Goal: Task Accomplishment & Management: Manage account settings

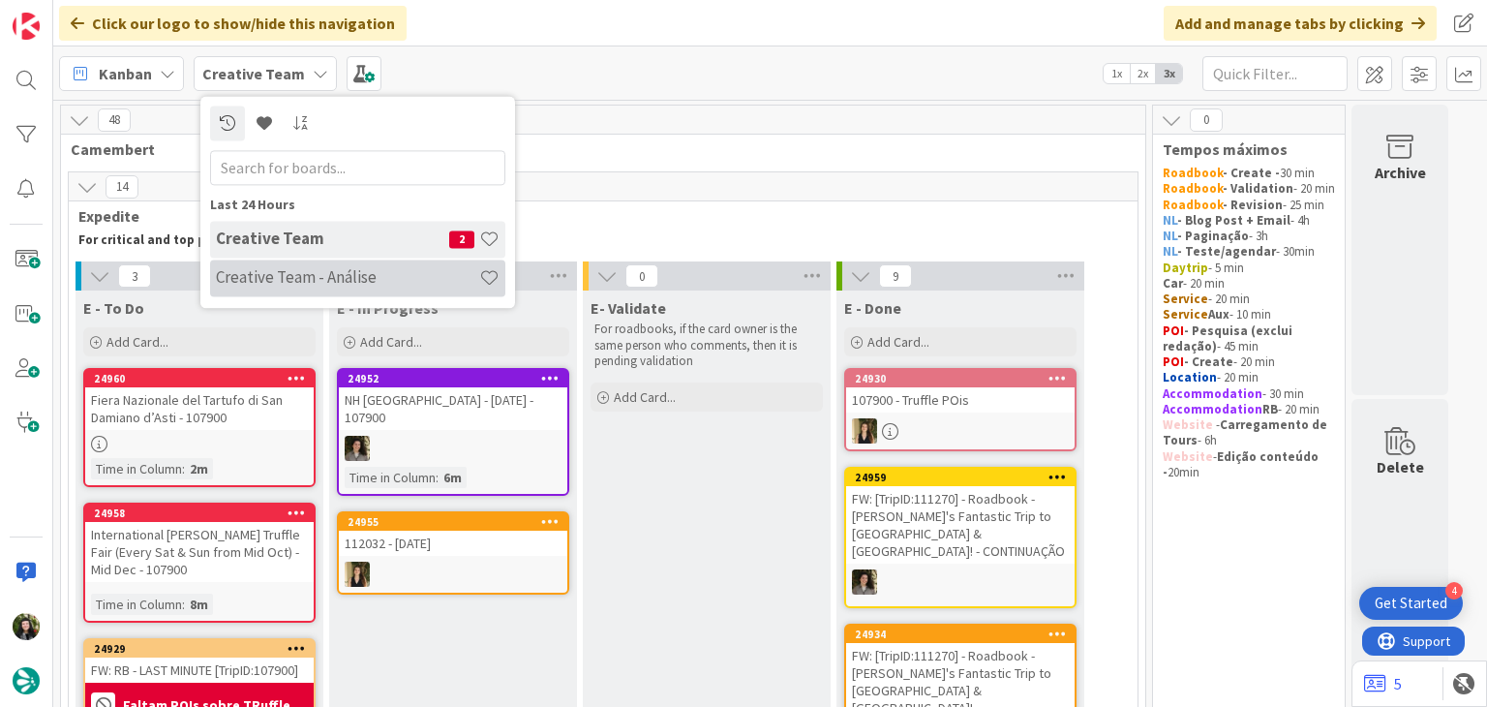
scroll to position [1615, 0]
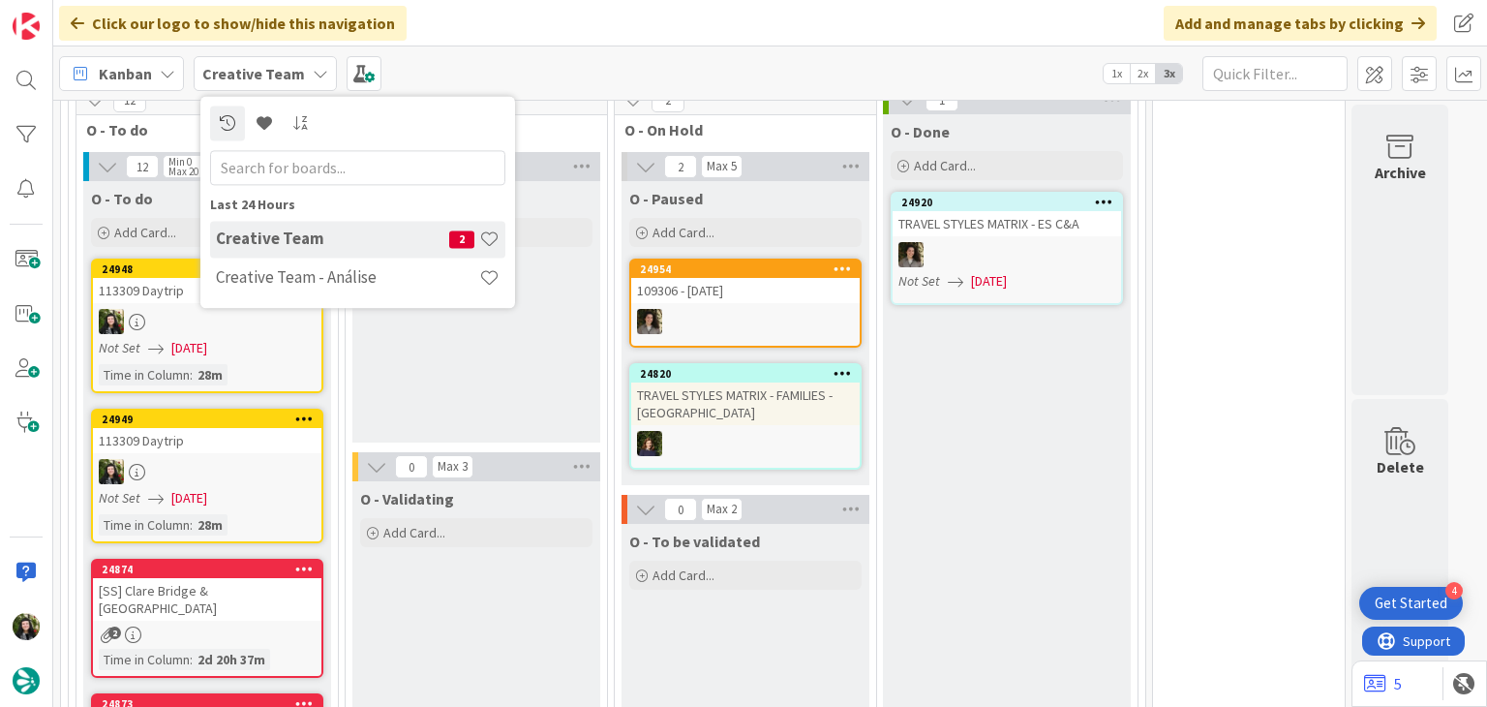
click at [314, 279] on h4 "Creative Team - Análise" at bounding box center [347, 277] width 263 height 19
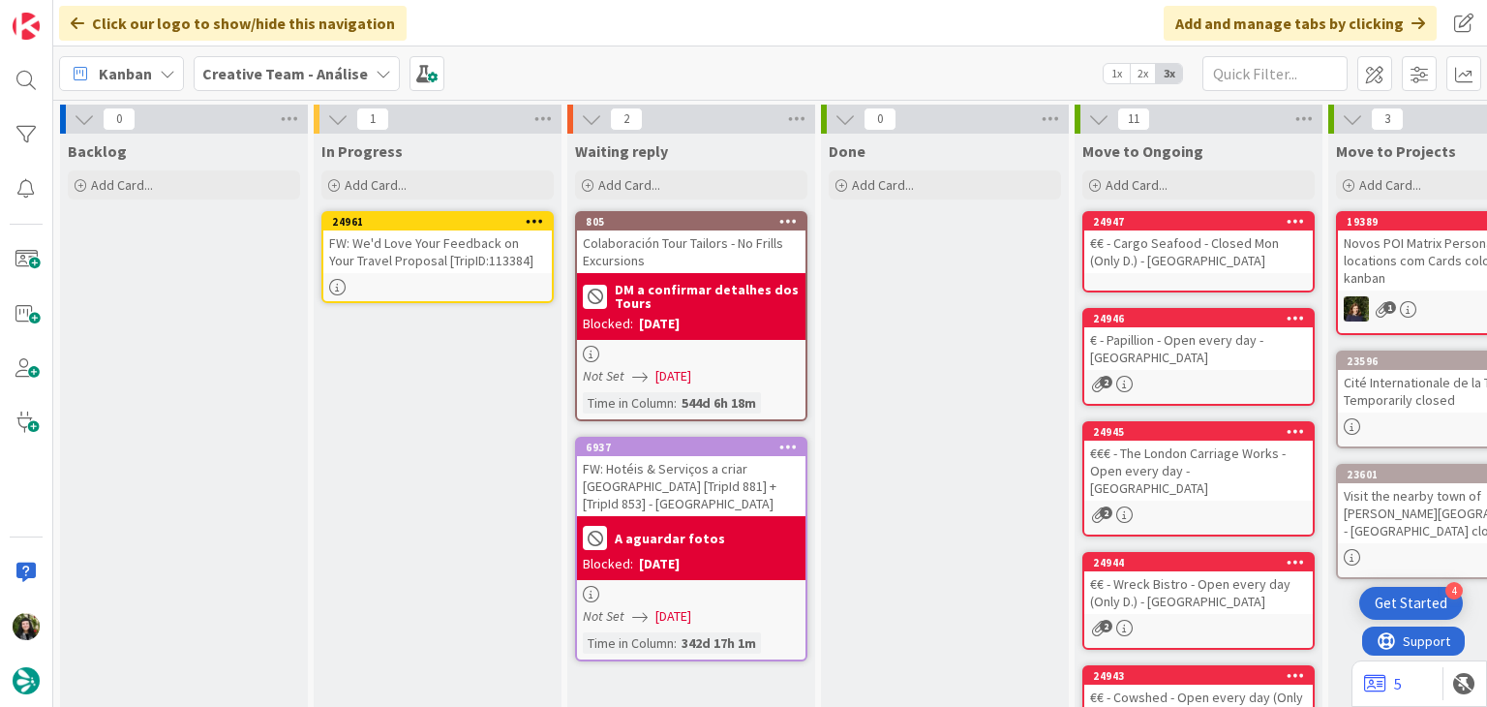
click at [436, 249] on div "FW: We'd Love Your Feedback on Your Travel Proposal [TripID:113384]" at bounding box center [437, 251] width 229 height 43
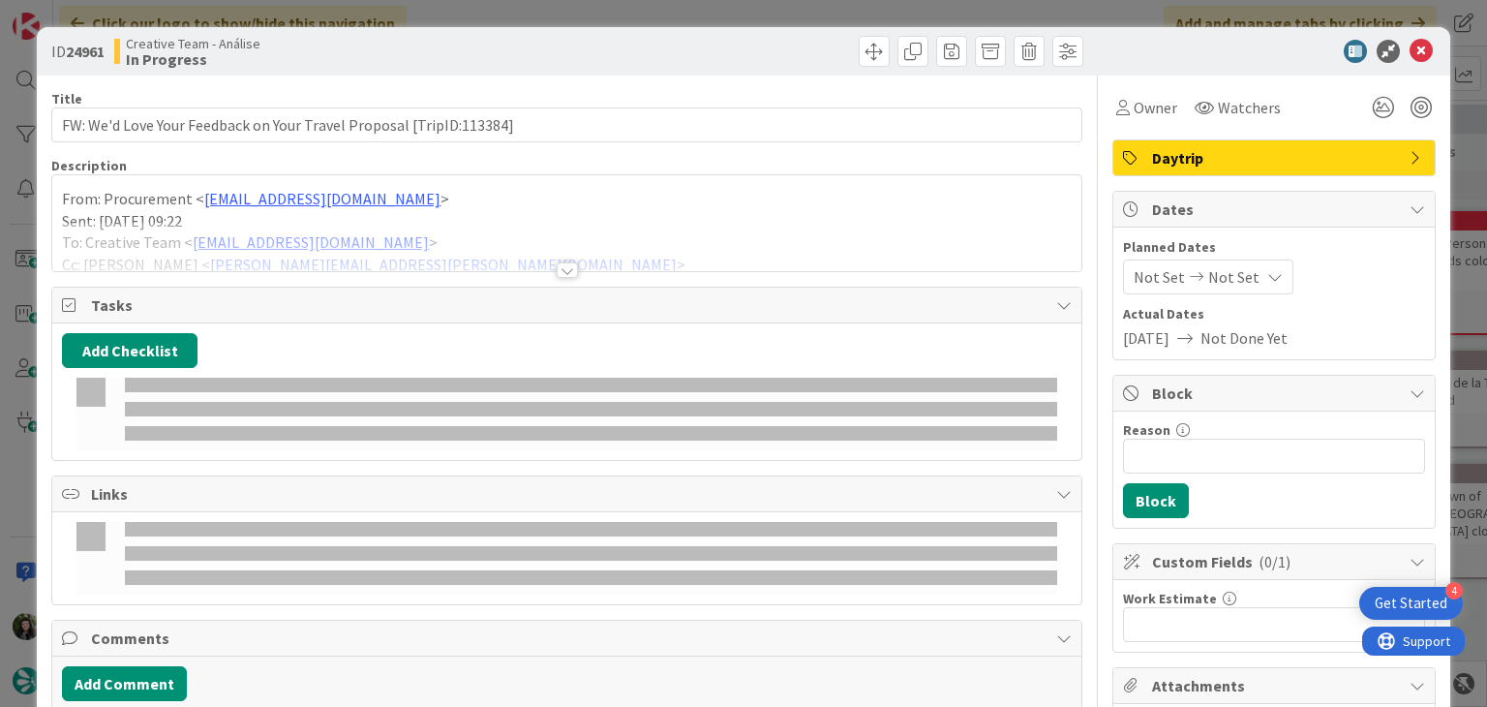
click at [318, 210] on p "Sent: [DATE] 09:22" at bounding box center [566, 221] width 1009 height 22
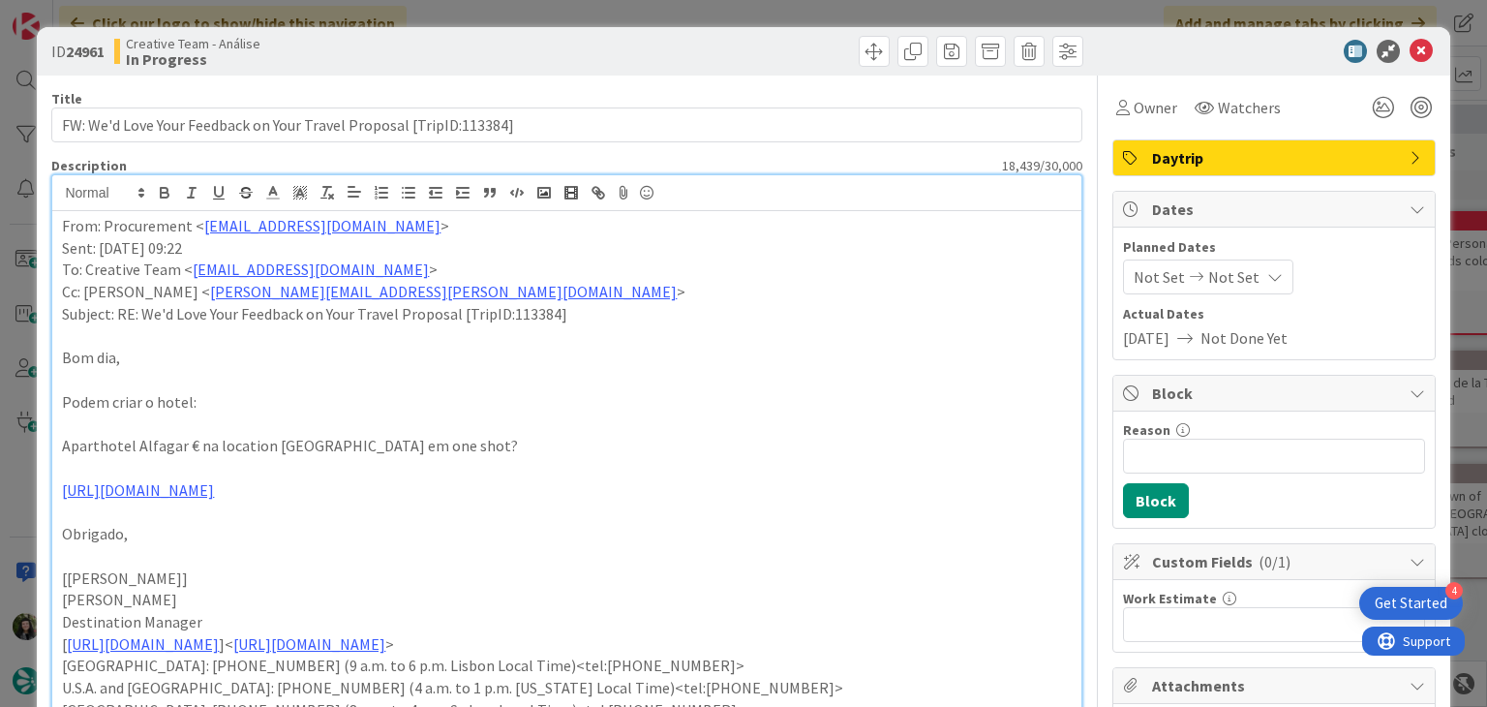
click at [182, 439] on p "Aparthotel Alfagar € na location [GEOGRAPHIC_DATA] em one shot?" at bounding box center [566, 446] width 1009 height 22
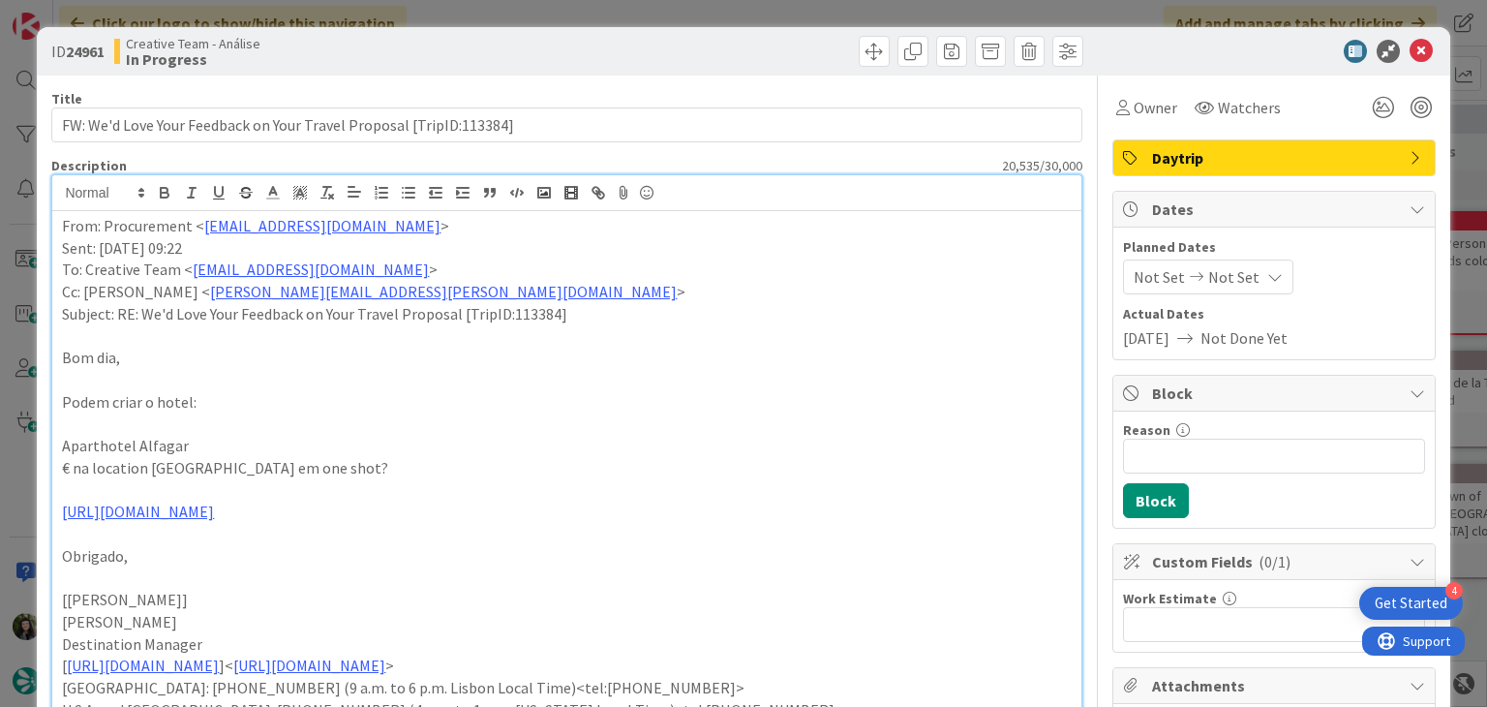
click at [76, 472] on p "€ na location [GEOGRAPHIC_DATA] em one shot?" at bounding box center [566, 468] width 1009 height 22
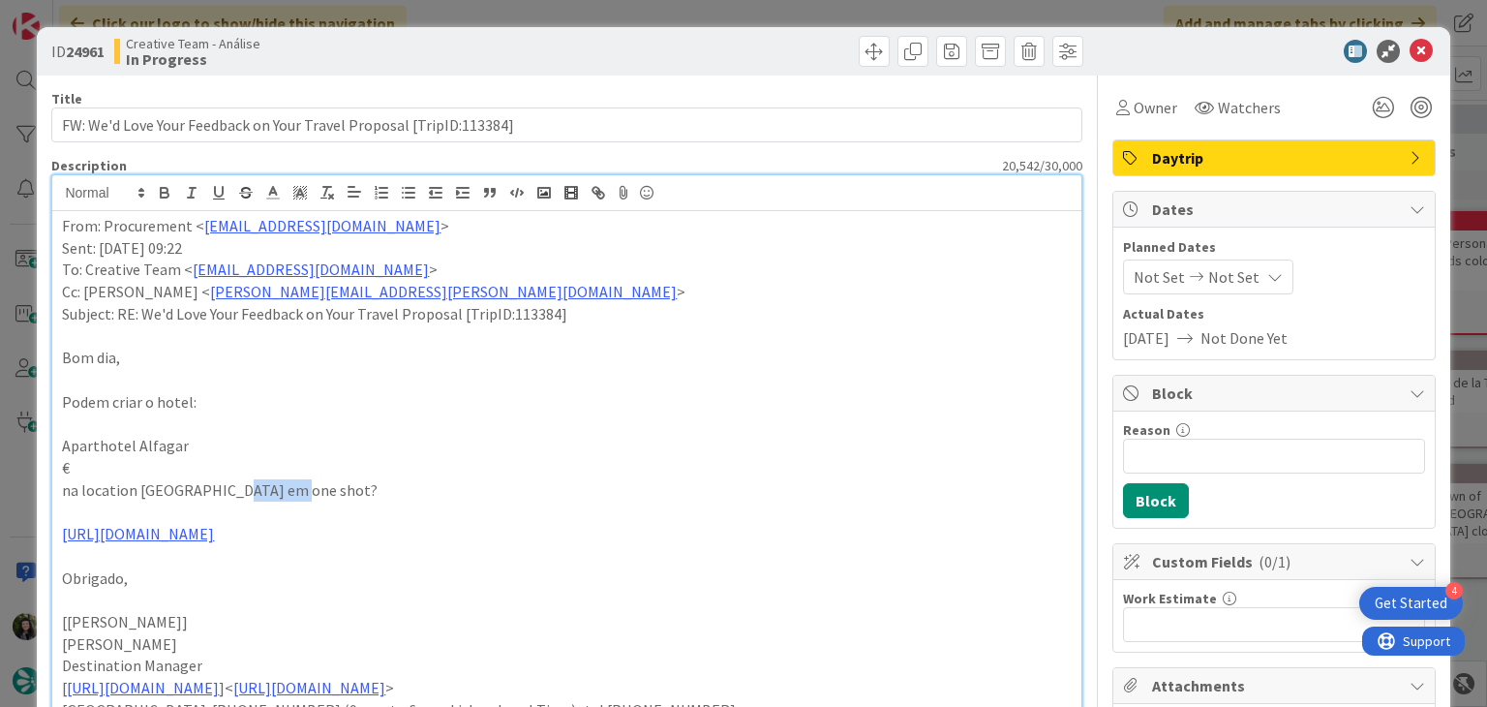
drag, startPoint x: 222, startPoint y: 489, endPoint x: 275, endPoint y: 493, distance: 53.4
click at [275, 493] on p "na location [GEOGRAPHIC_DATA] em one shot?" at bounding box center [566, 490] width 1009 height 22
click at [154, 188] on button "button" at bounding box center [164, 192] width 27 height 23
click at [429, 431] on p at bounding box center [566, 423] width 1009 height 22
click at [1410, 44] on icon at bounding box center [1421, 51] width 23 height 23
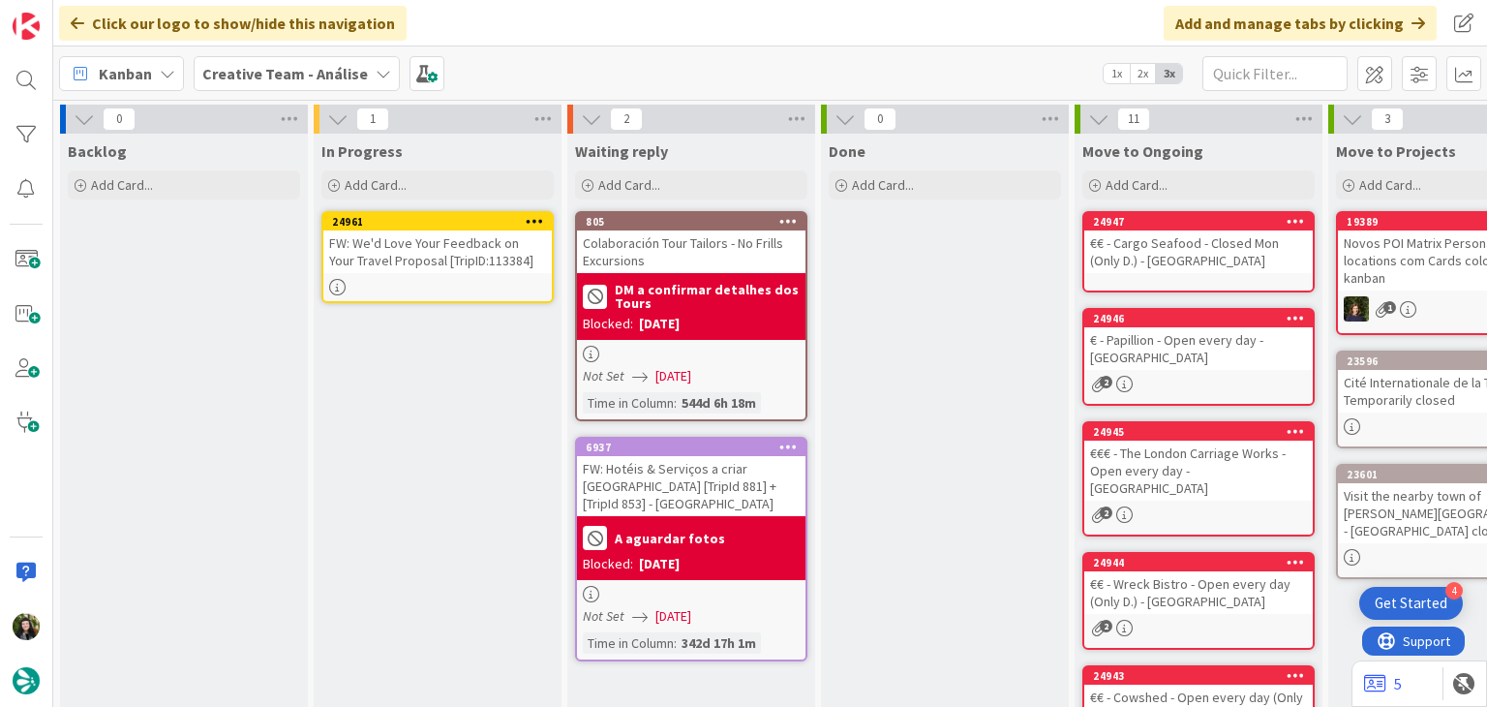
click at [533, 219] on icon at bounding box center [535, 221] width 18 height 14
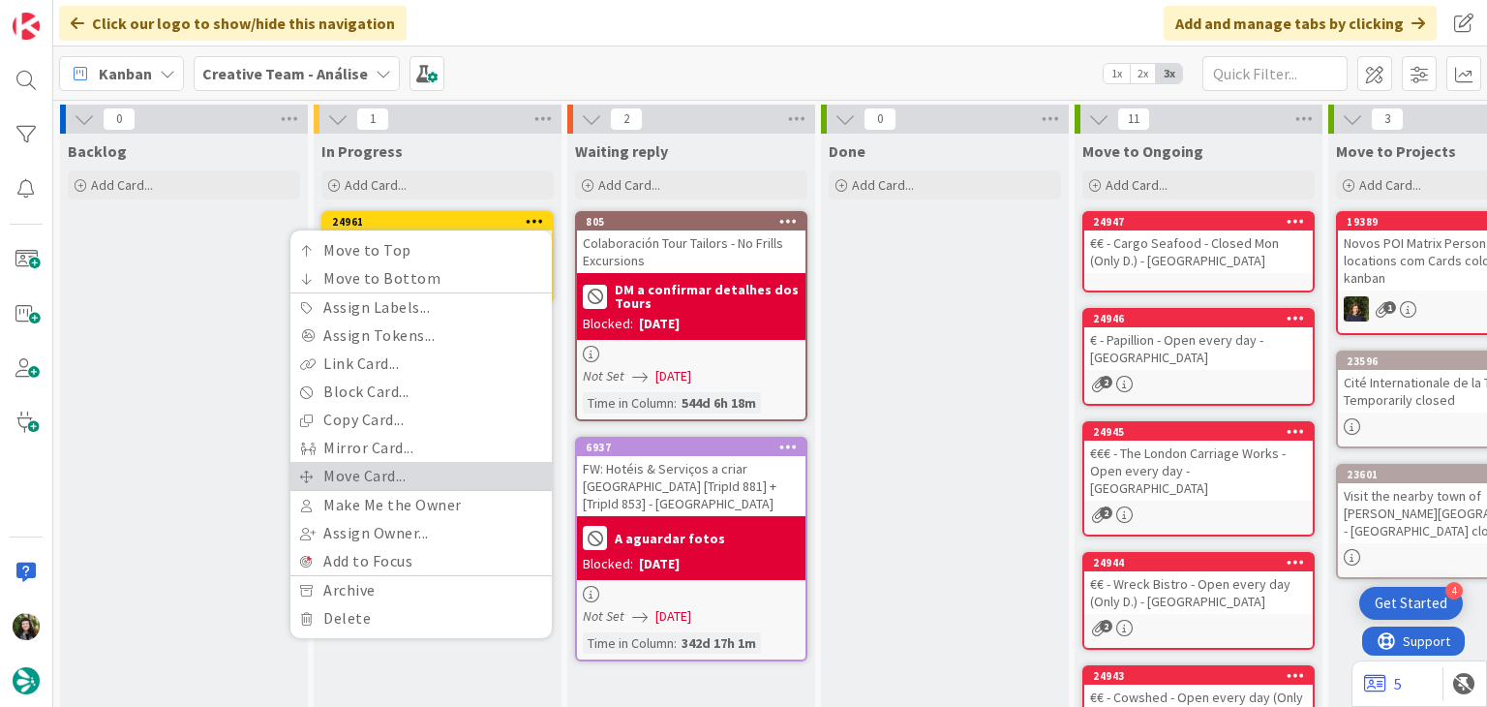
click at [373, 476] on link "Move Card..." at bounding box center [420, 476] width 261 height 28
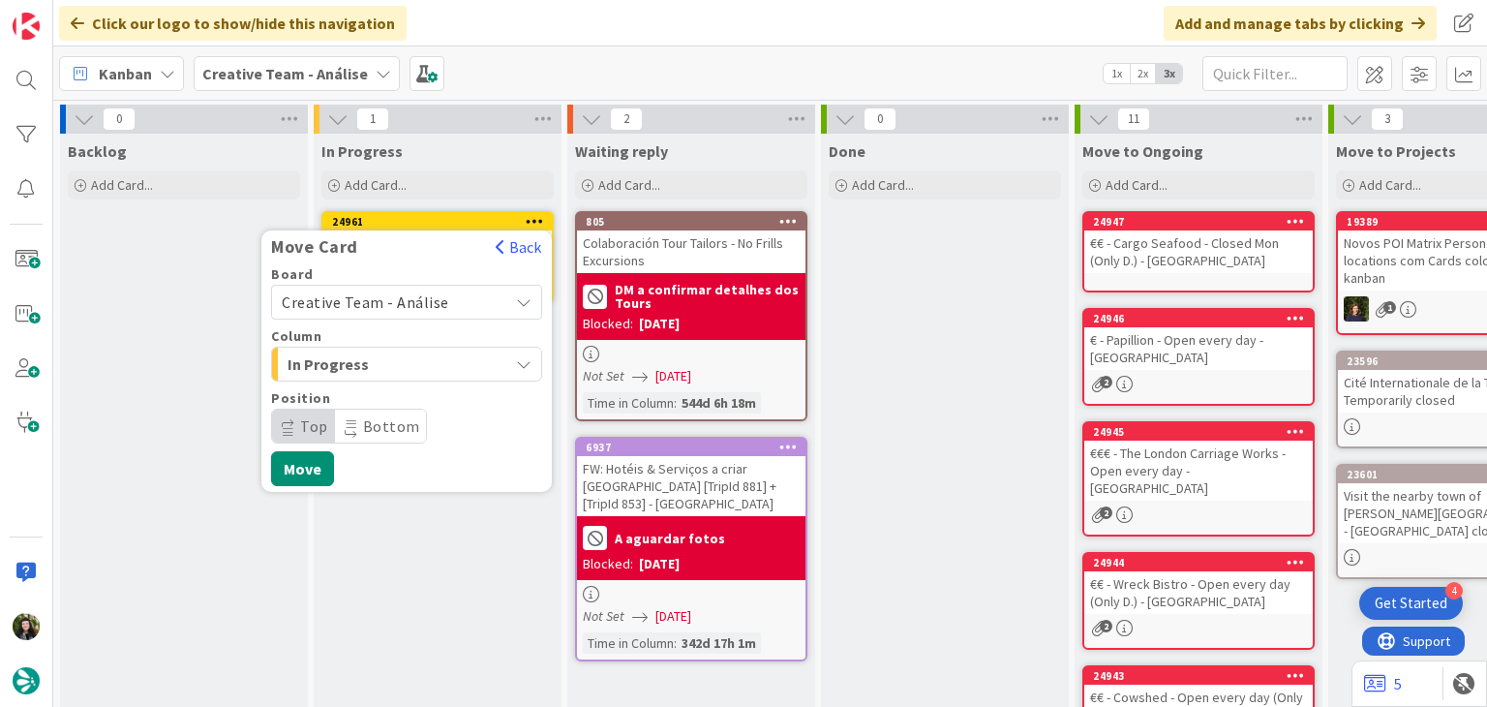
drag, startPoint x: 396, startPoint y: 299, endPoint x: 394, endPoint y: 317, distance: 17.5
click at [396, 299] on span "Creative Team - Análise" at bounding box center [366, 301] width 168 height 19
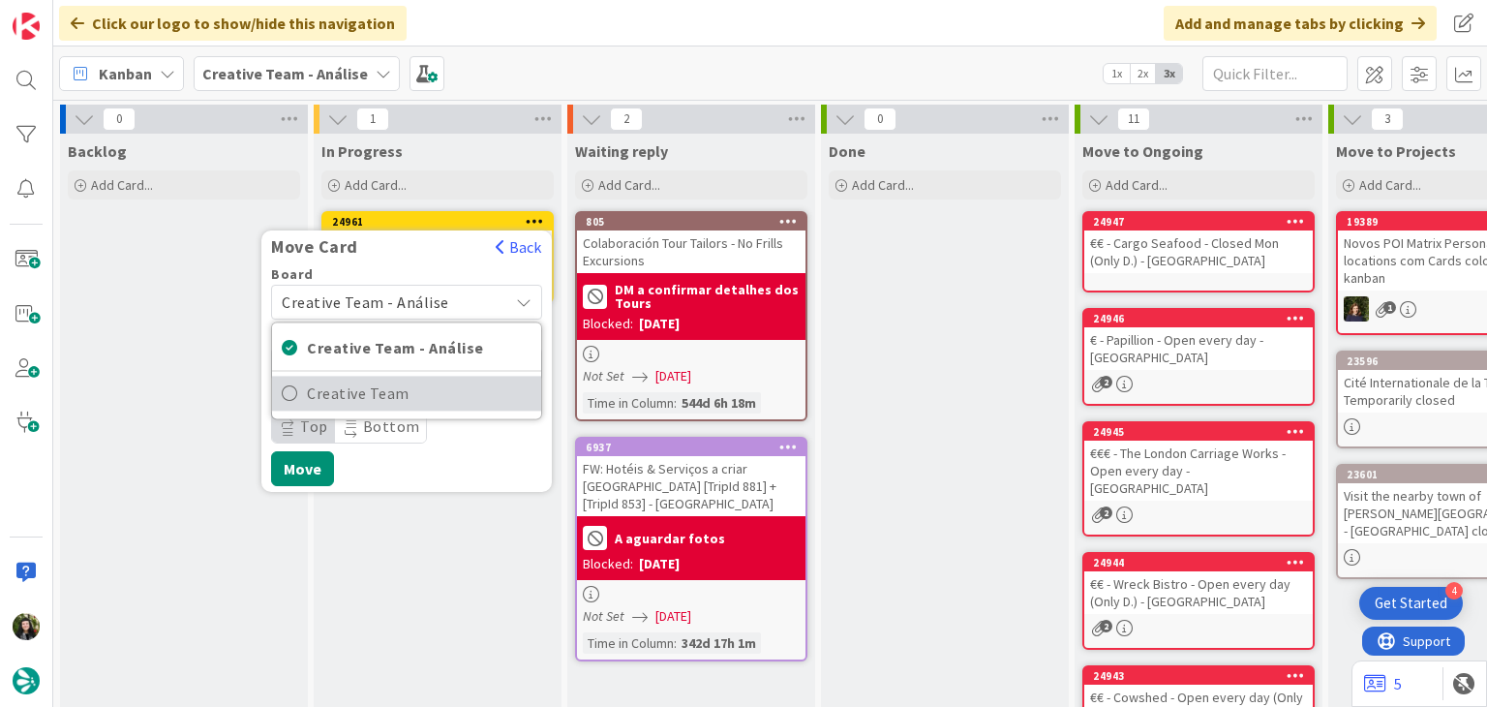
click at [368, 388] on span "Creative Team" at bounding box center [419, 393] width 225 height 29
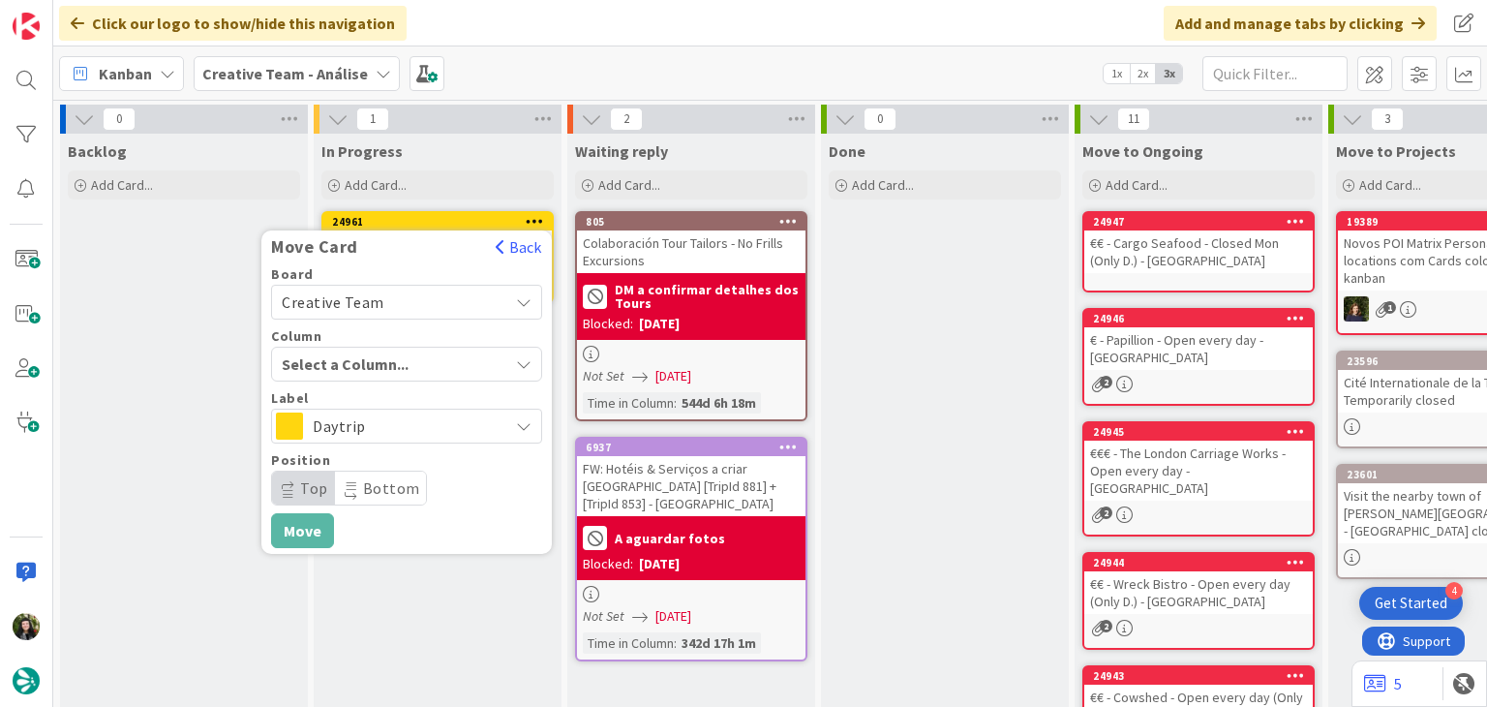
click at [418, 361] on span "Select a Column..." at bounding box center [354, 363] width 145 height 25
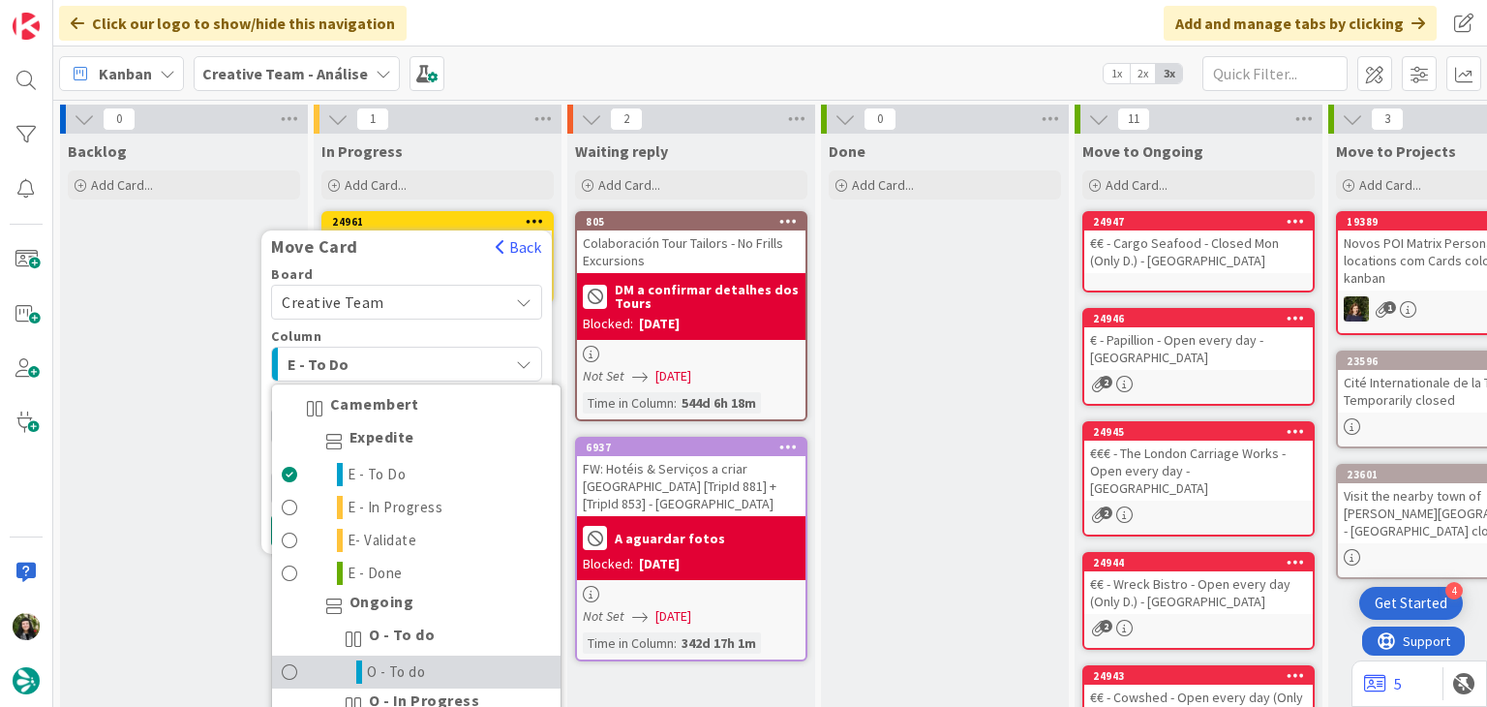
click at [396, 673] on span "O - To do" at bounding box center [396, 671] width 59 height 23
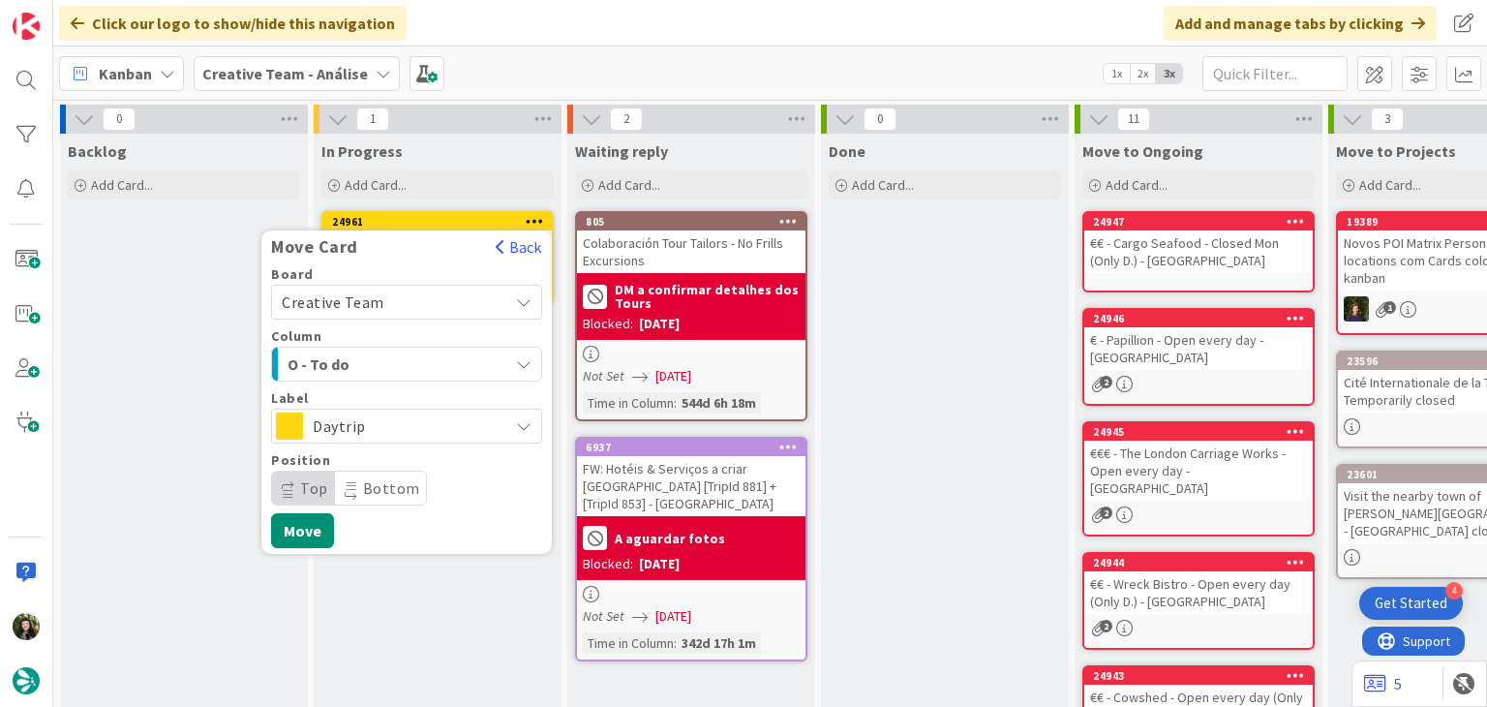
click at [415, 412] on span "Daytrip" at bounding box center [406, 425] width 186 height 27
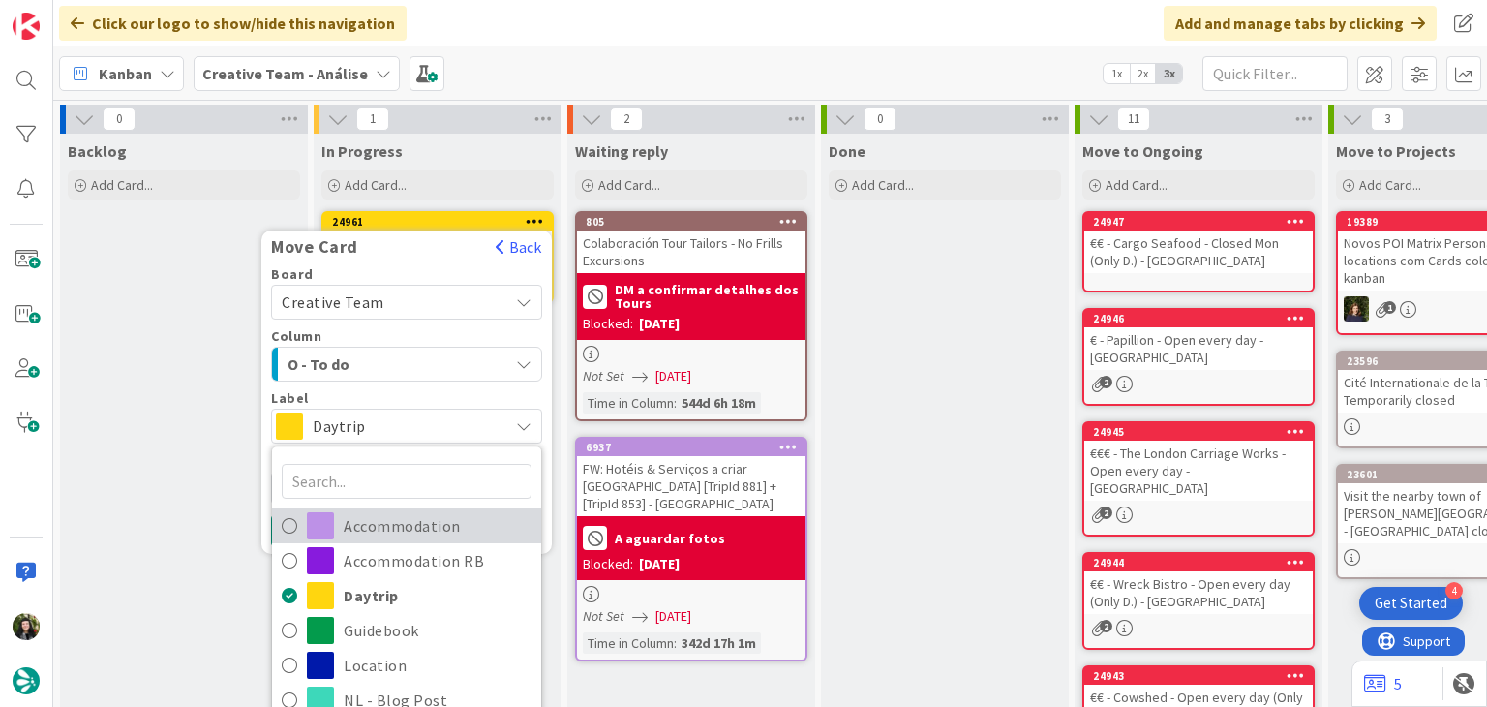
click at [393, 522] on span "Accommodation" at bounding box center [438, 525] width 188 height 29
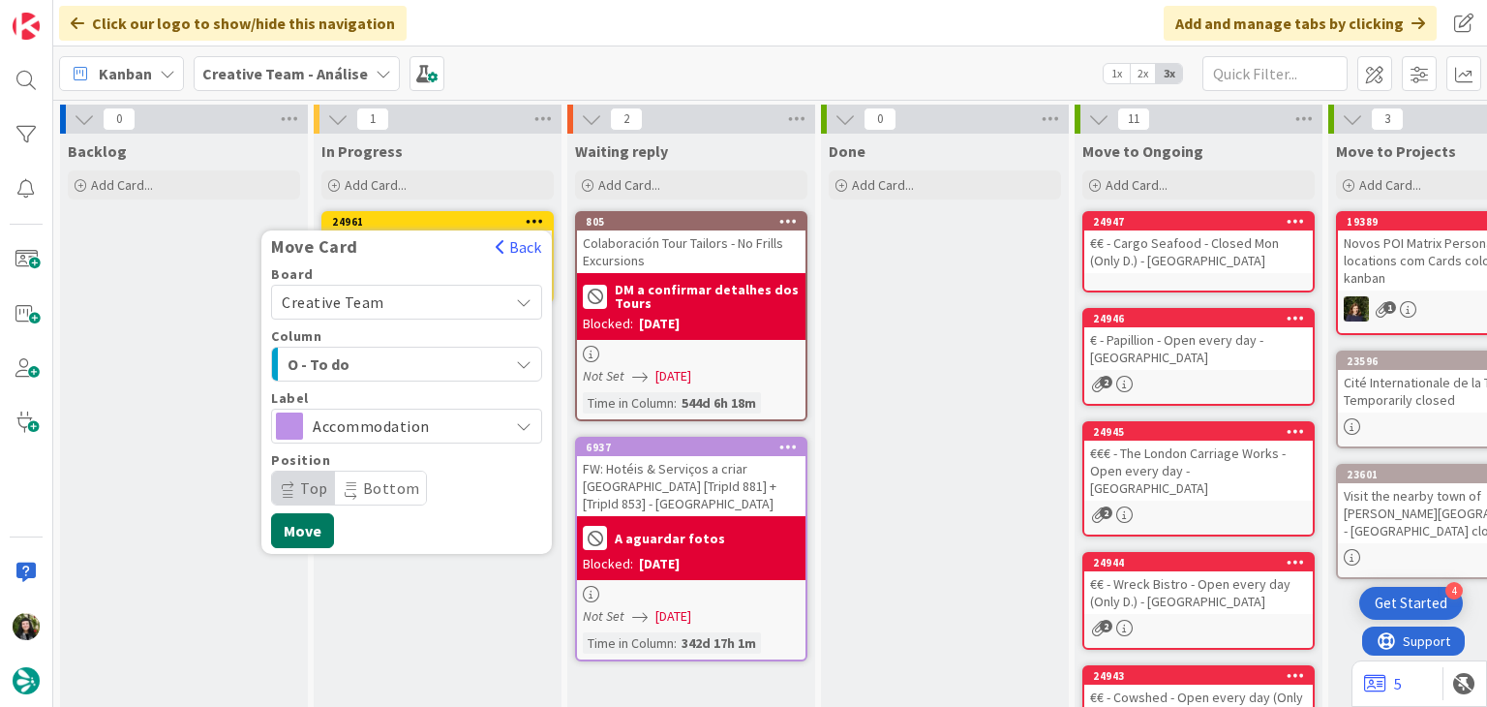
click at [324, 524] on button "Move" at bounding box center [302, 530] width 63 height 35
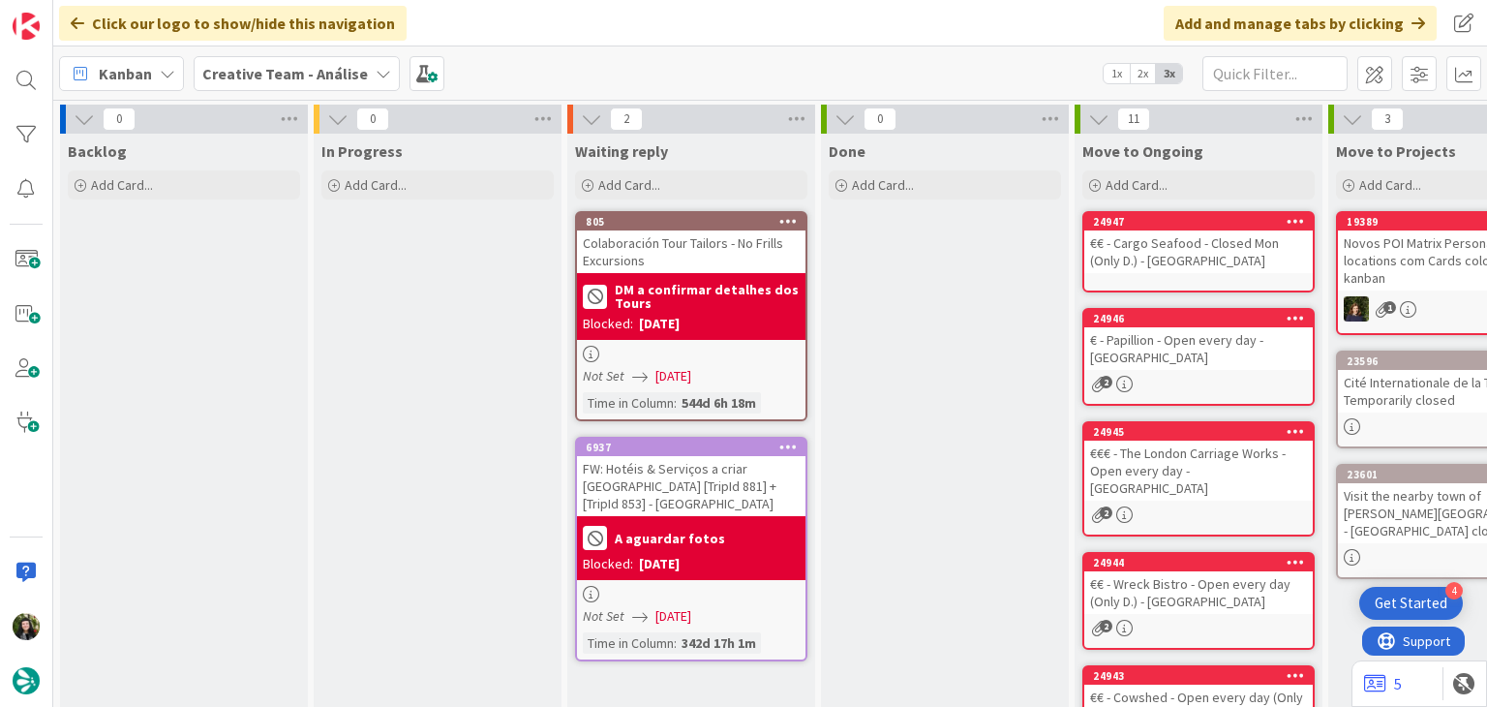
click at [262, 58] on div "Creative Team - Análise" at bounding box center [297, 73] width 206 height 35
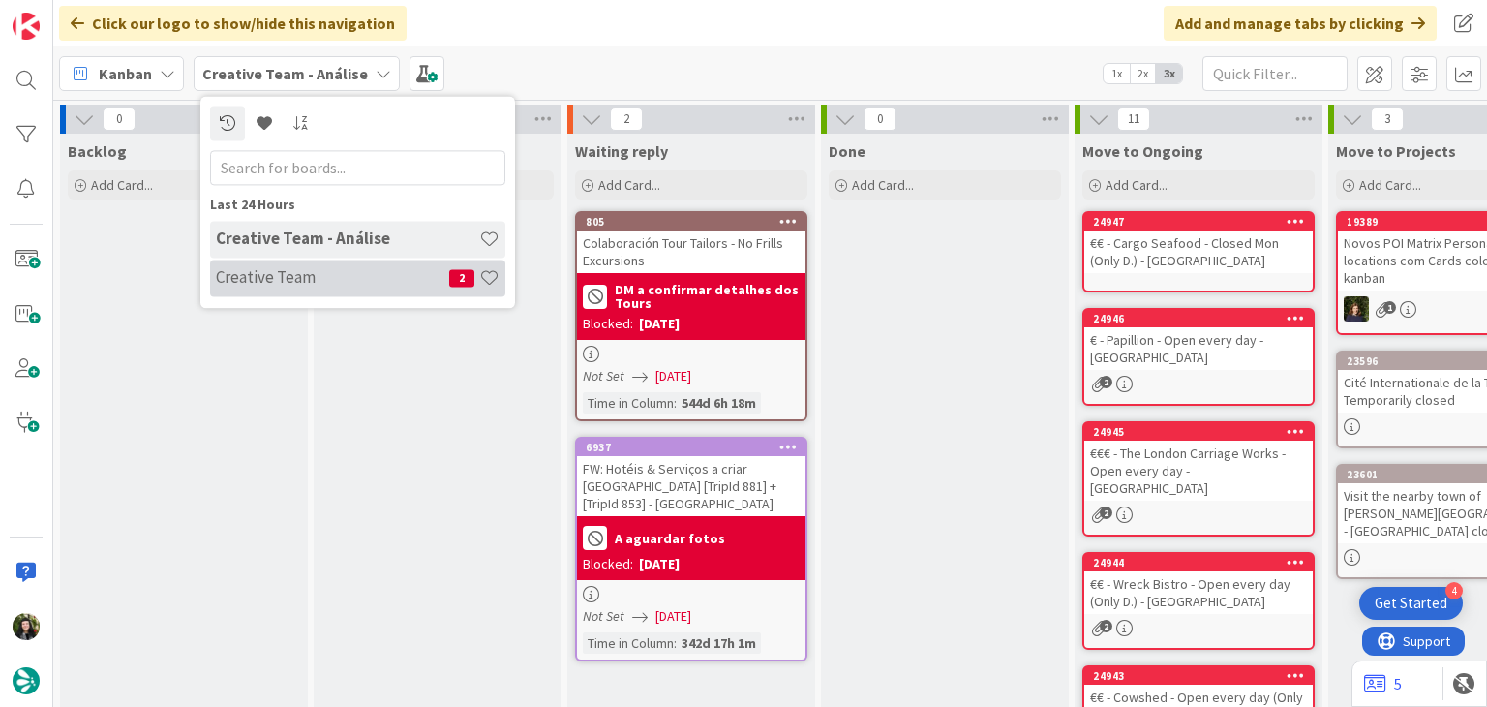
click at [321, 291] on div "Creative Team 2" at bounding box center [357, 277] width 295 height 37
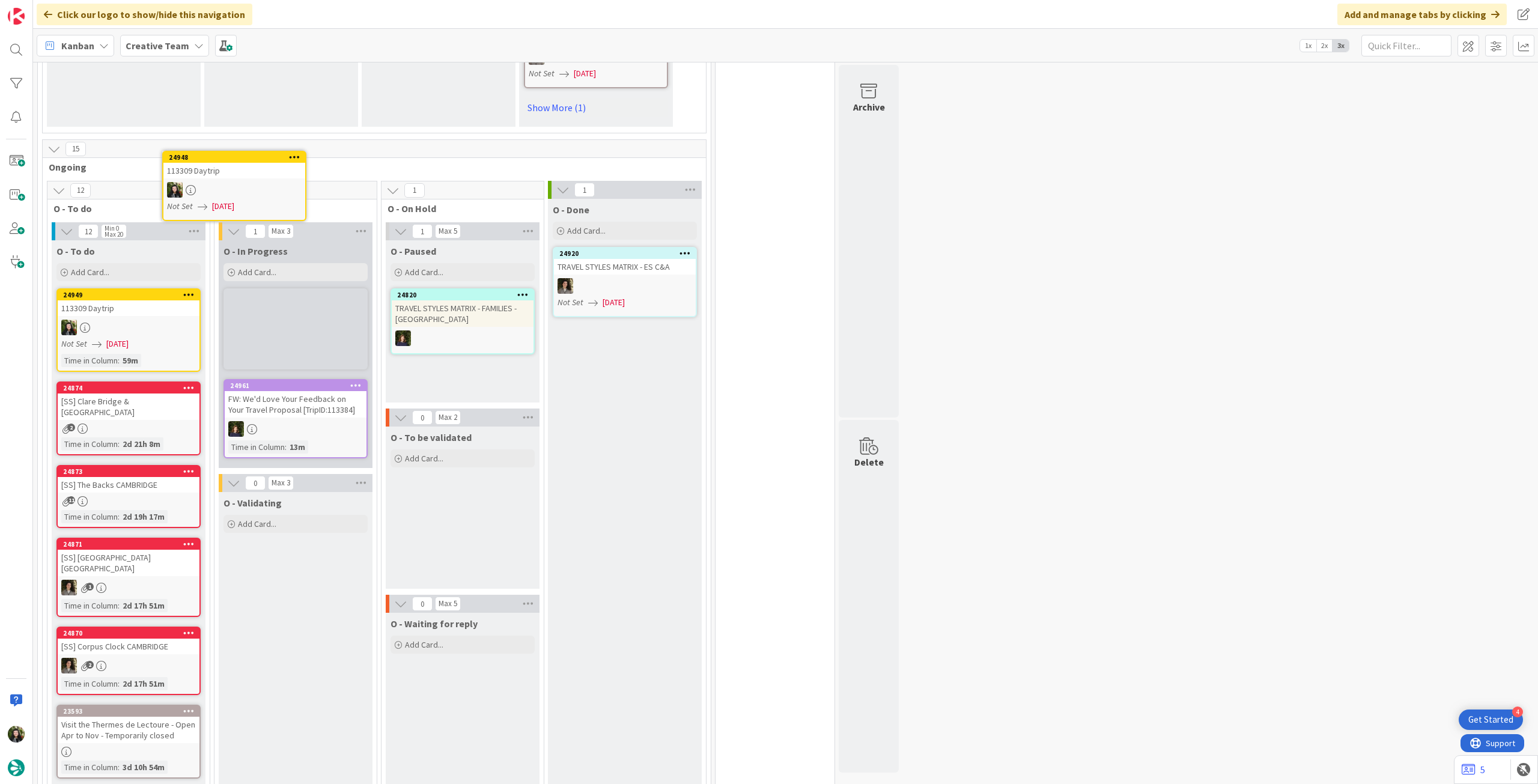
scroll to position [965, 0]
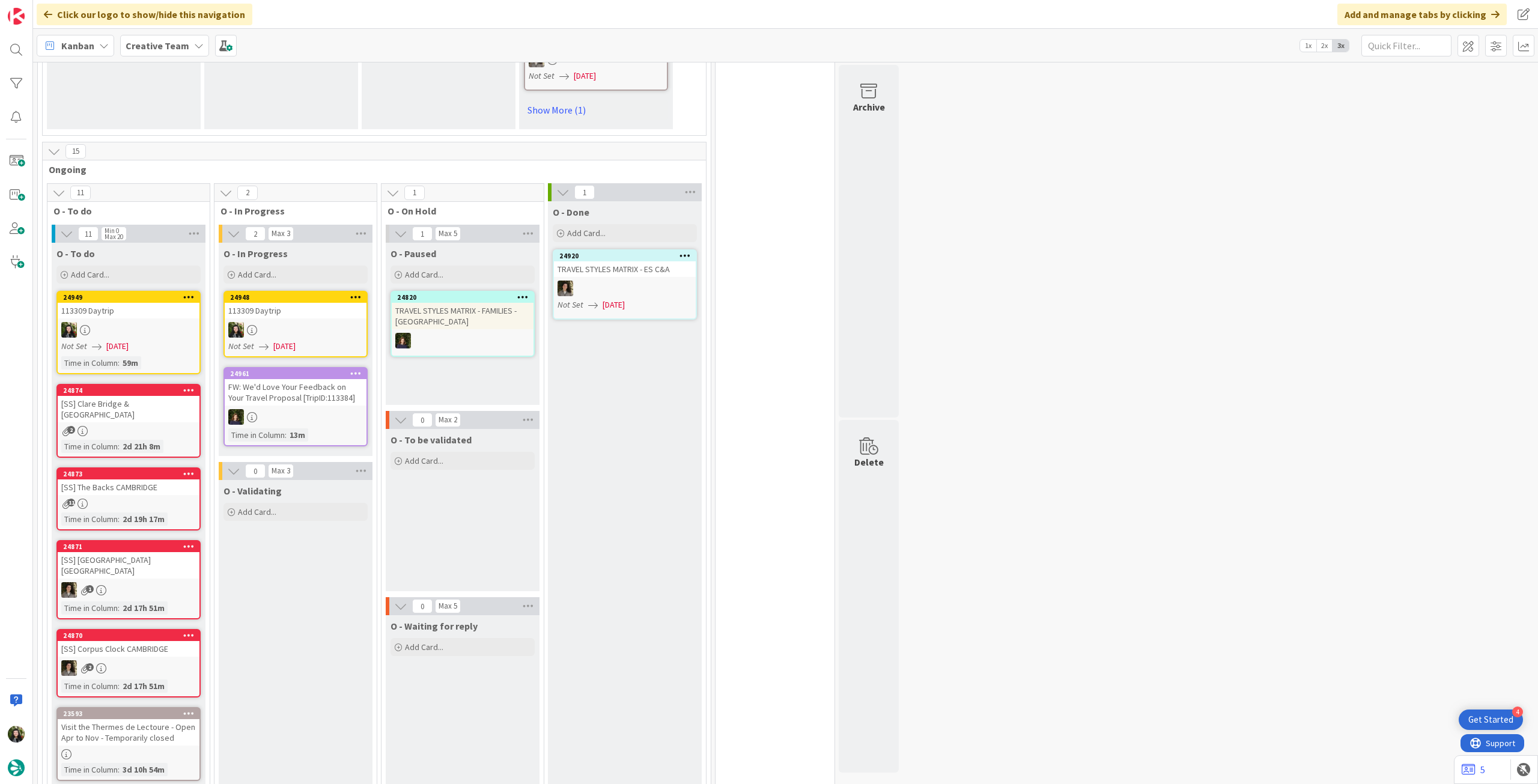
click at [300, 322] on div at bounding box center [295, 329] width 142 height 16
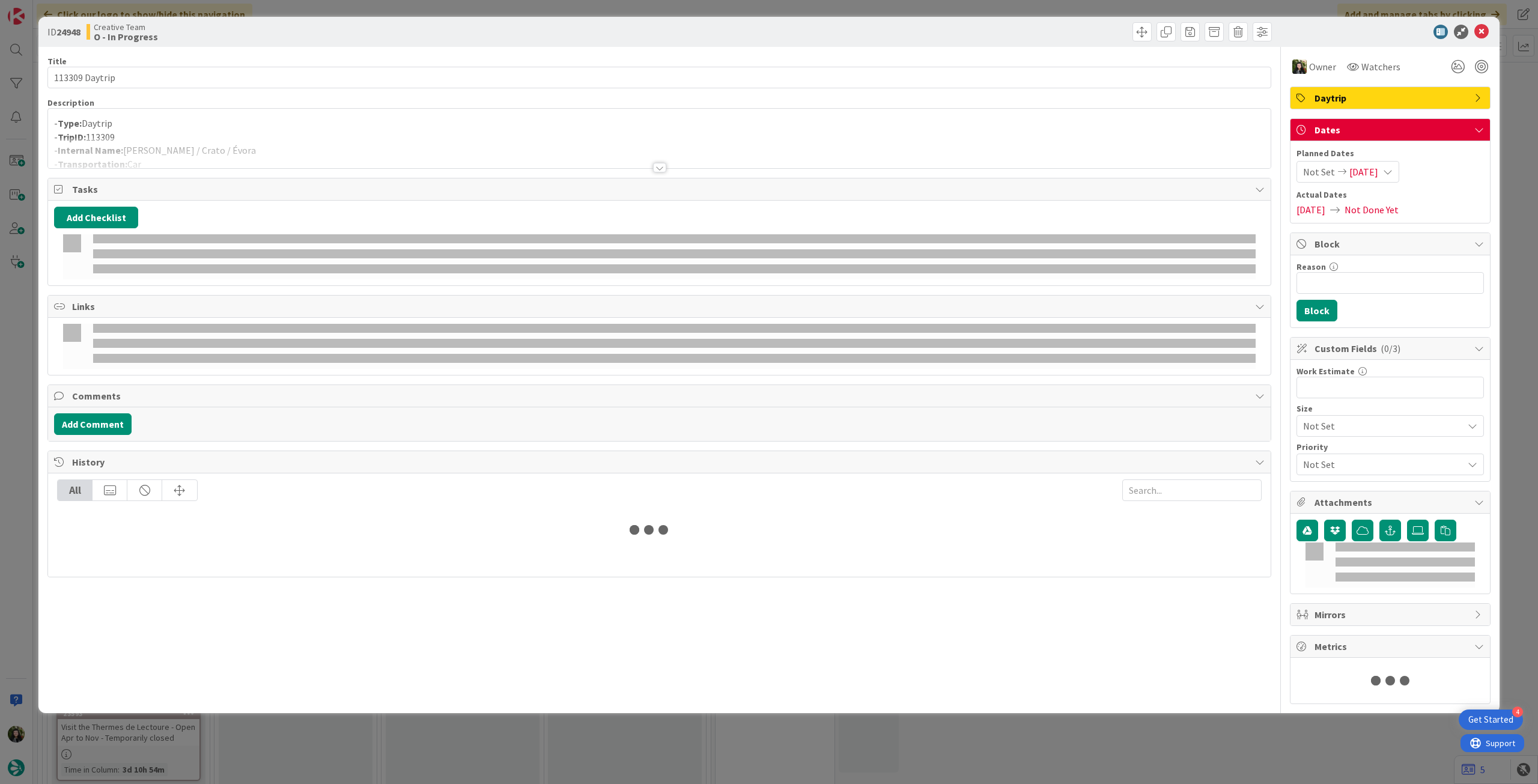
click at [223, 143] on div at bounding box center [659, 153] width 1222 height 30
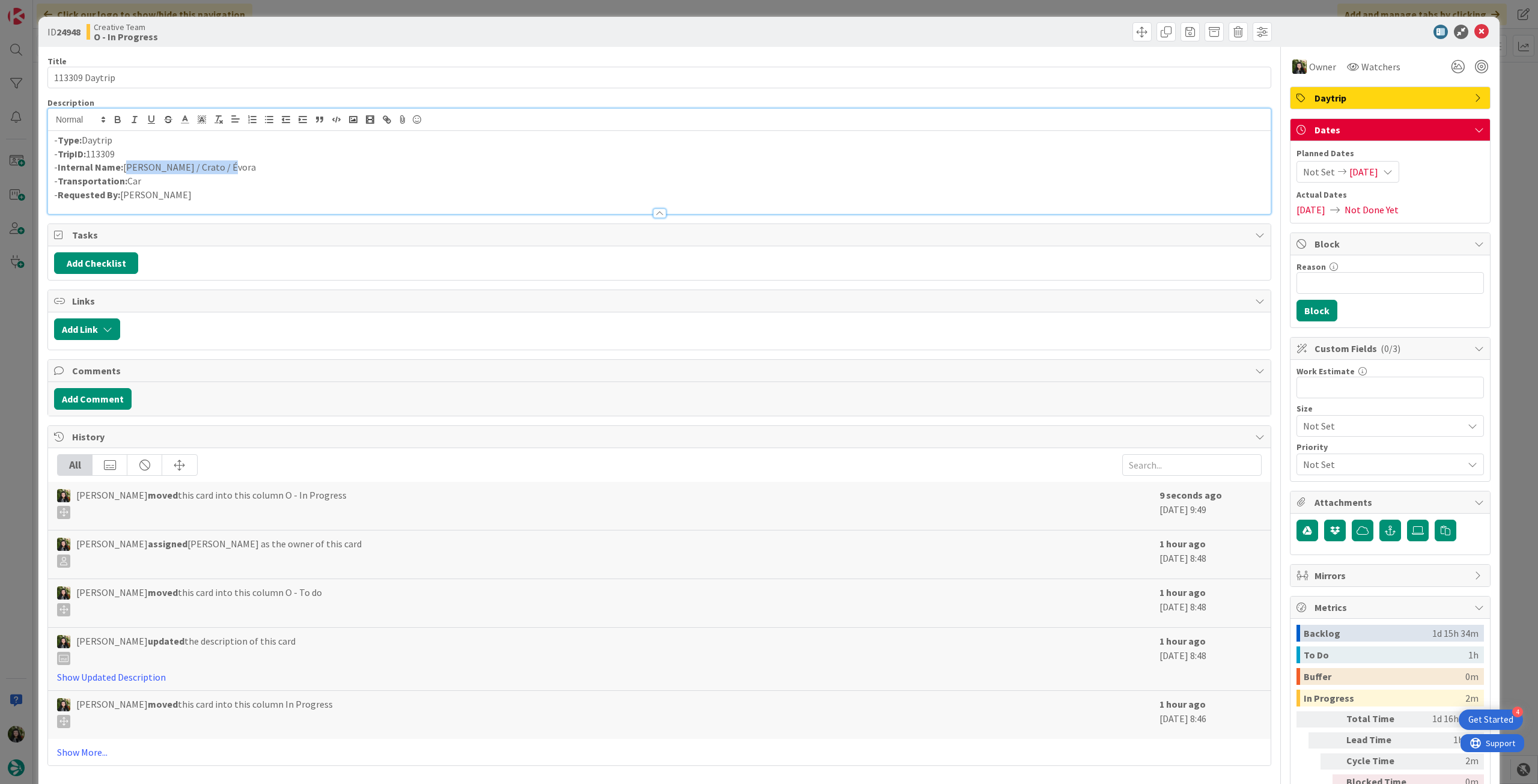
drag, startPoint x: 243, startPoint y: 166, endPoint x: 125, endPoint y: 164, distance: 118.0
click at [125, 164] on p "- Internal Name: [PERSON_NAME] / Crato / Évora" at bounding box center [659, 167] width 1210 height 14
copy p "[PERSON_NAME] / Crato / Évora"
click at [922, 33] on icon at bounding box center [1481, 32] width 14 height 14
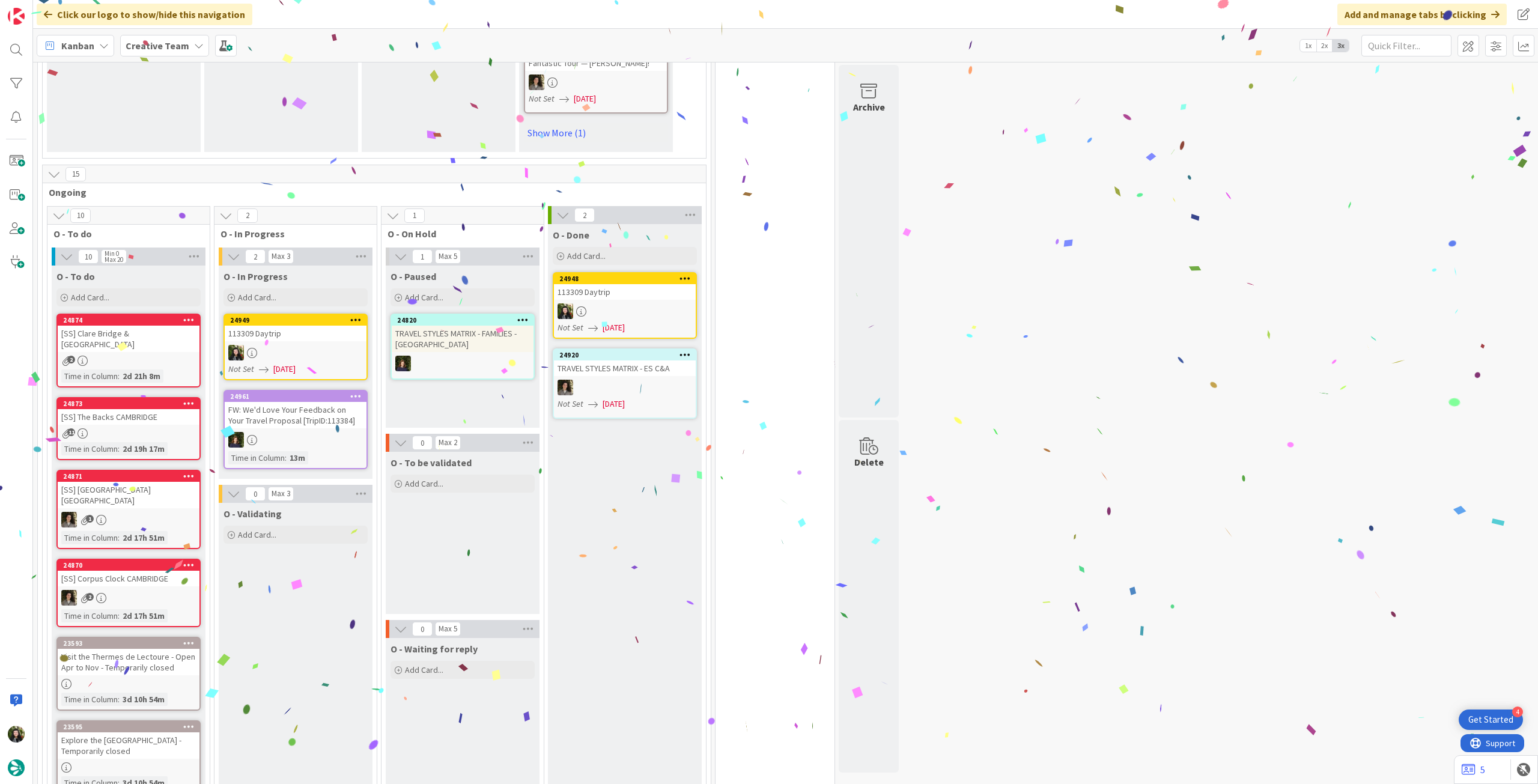
click at [284, 345] on div at bounding box center [295, 352] width 142 height 16
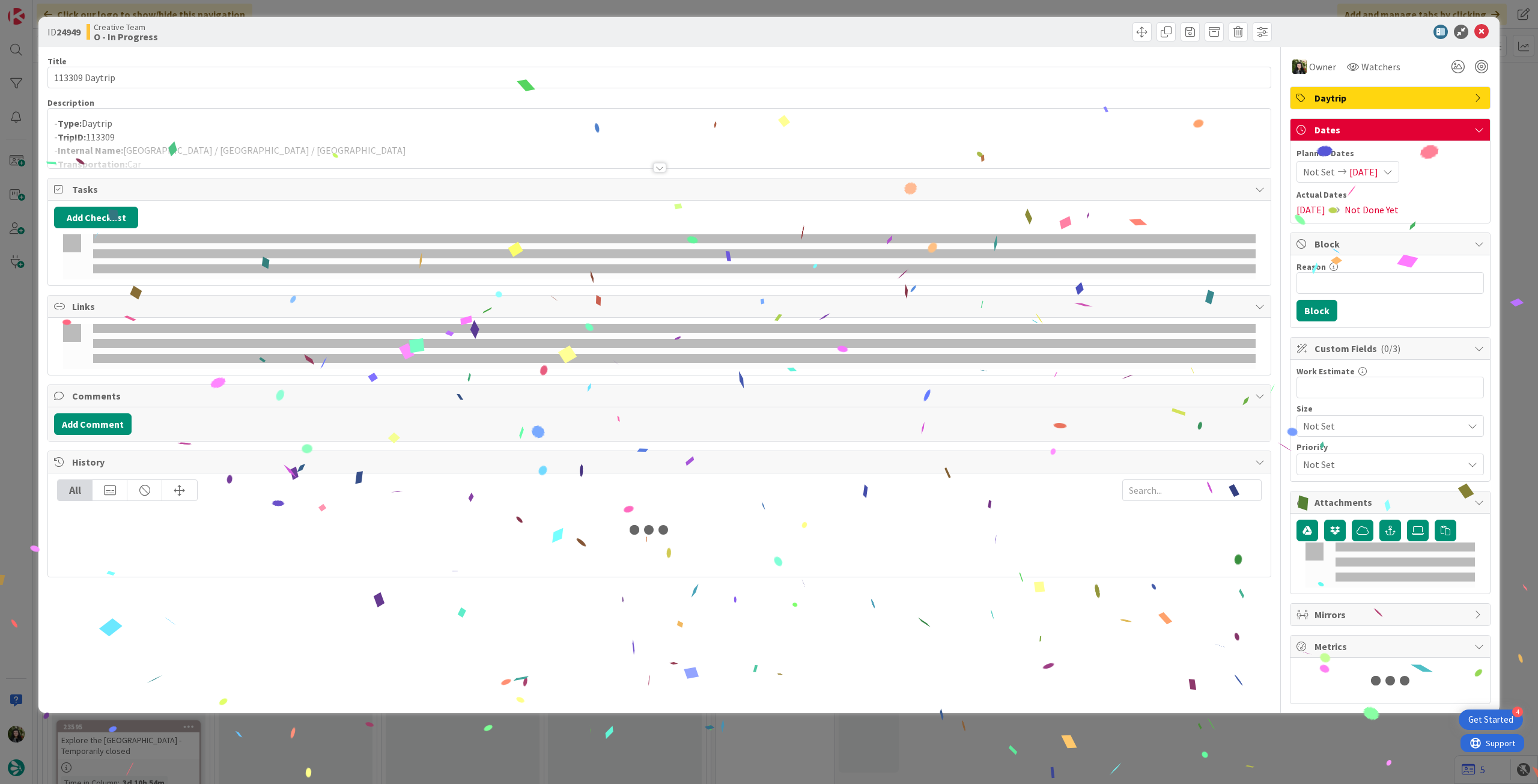
click at [184, 142] on div at bounding box center [659, 153] width 1222 height 30
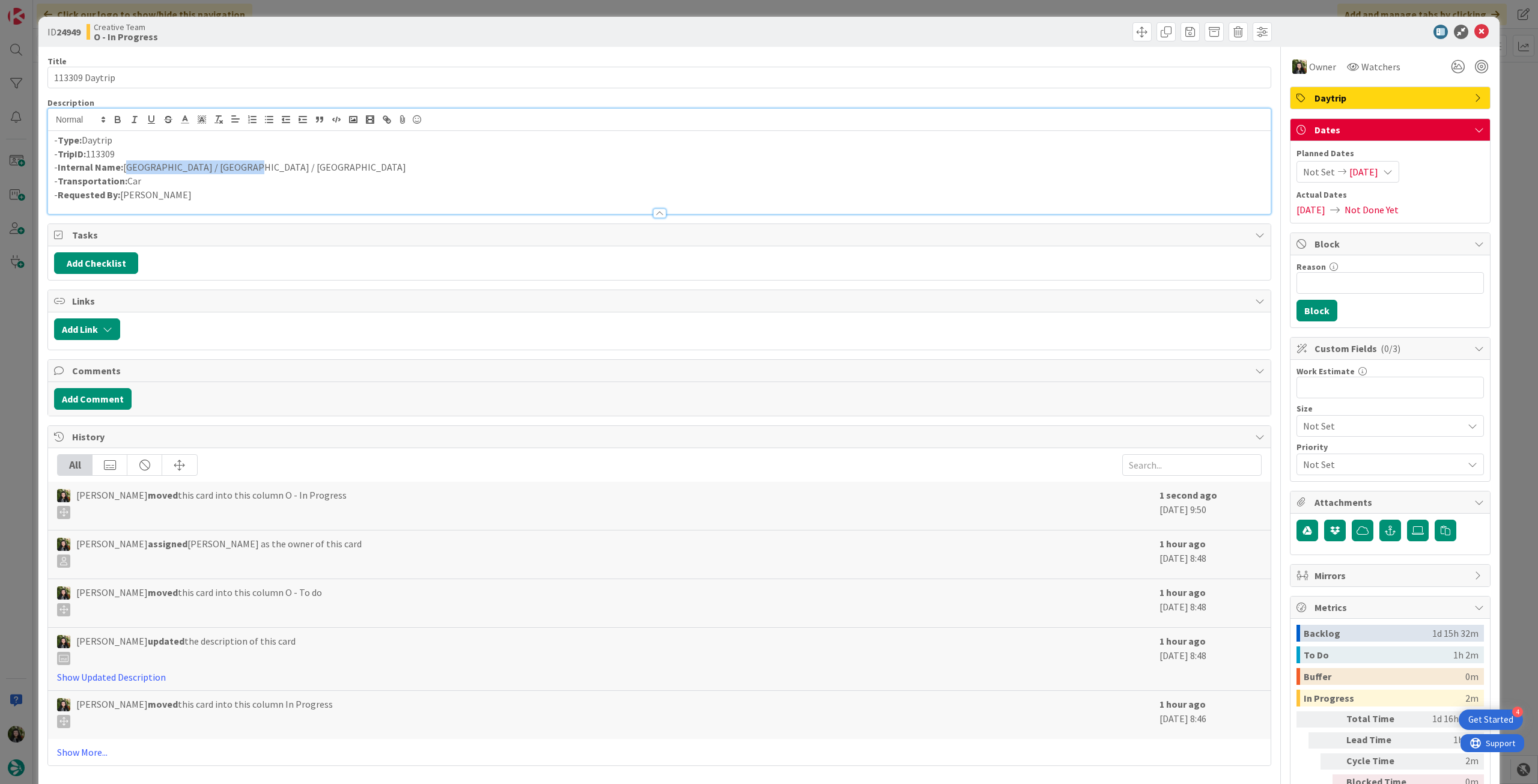
drag, startPoint x: 269, startPoint y: 164, endPoint x: 125, endPoint y: 167, distance: 144.0
click at [125, 167] on p "- Internal Name: [GEOGRAPHIC_DATA] / [GEOGRAPHIC_DATA] / [GEOGRAPHIC_DATA]" at bounding box center [659, 167] width 1210 height 14
copy p "[GEOGRAPHIC_DATA] / [GEOGRAPHIC_DATA] / [GEOGRAPHIC_DATA]"
click at [922, 32] on icon at bounding box center [1481, 32] width 14 height 14
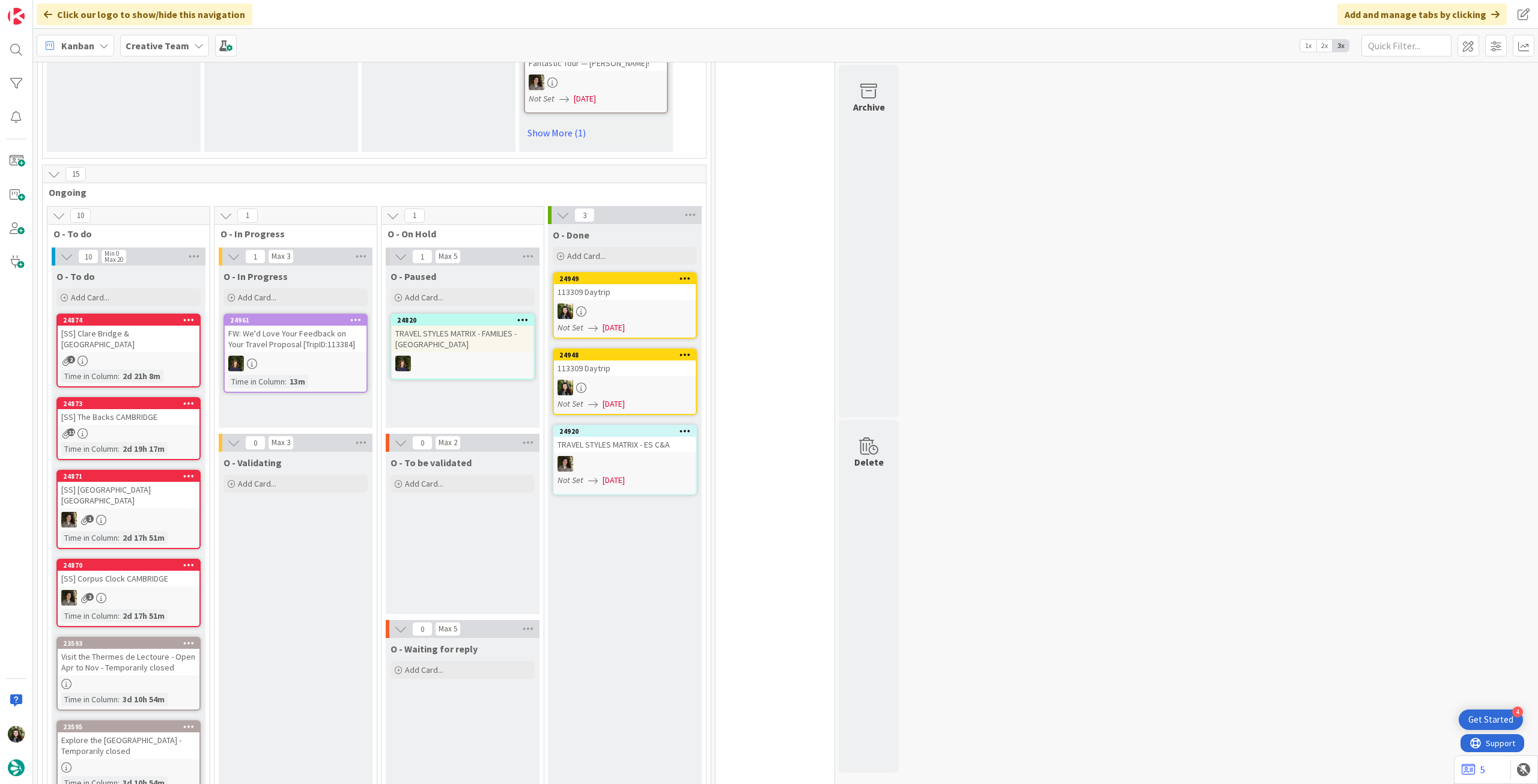
click at [169, 44] on b "Creative Team" at bounding box center [157, 45] width 64 height 12
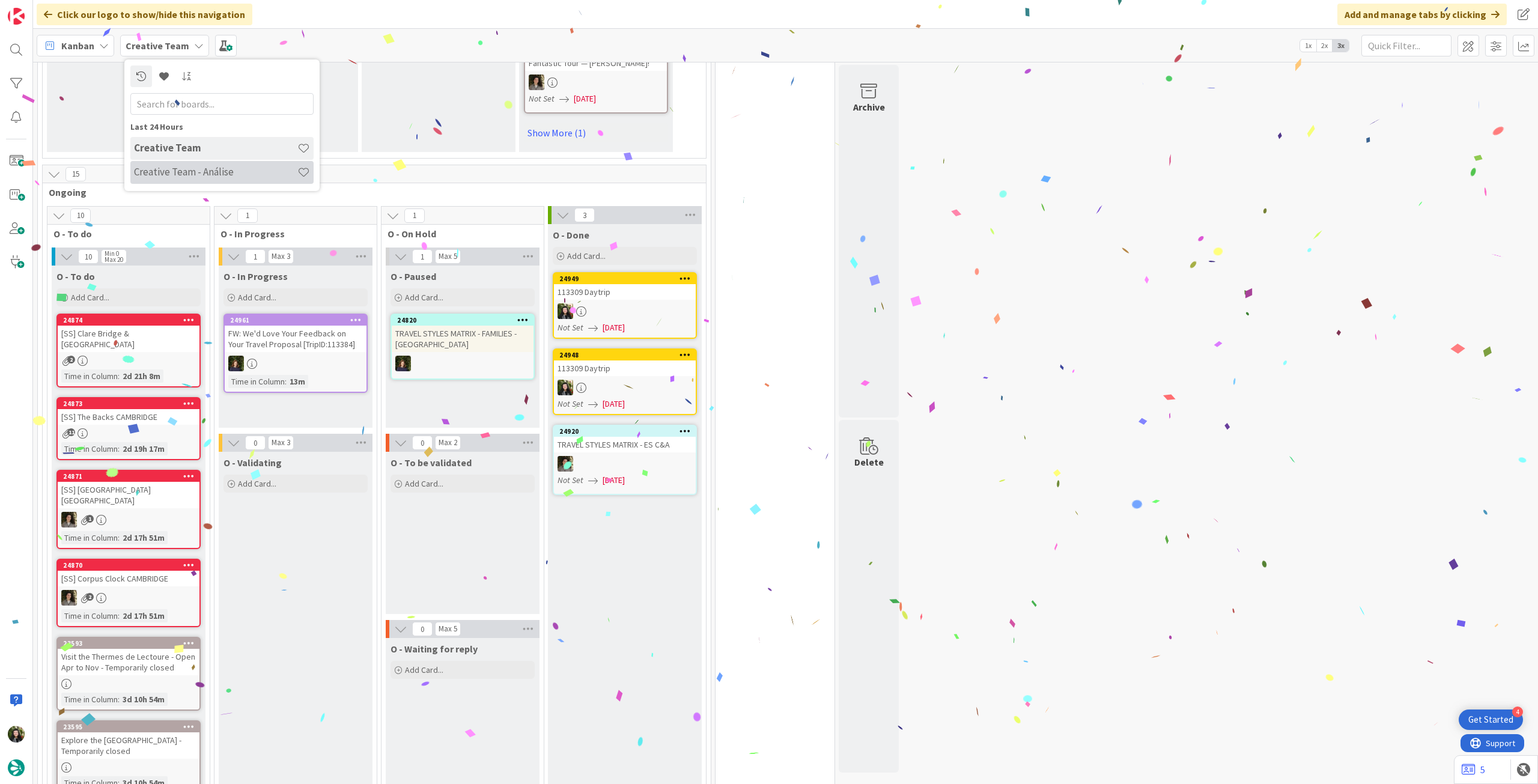
click at [160, 167] on h4 "Creative Team - Análise" at bounding box center [215, 171] width 163 height 12
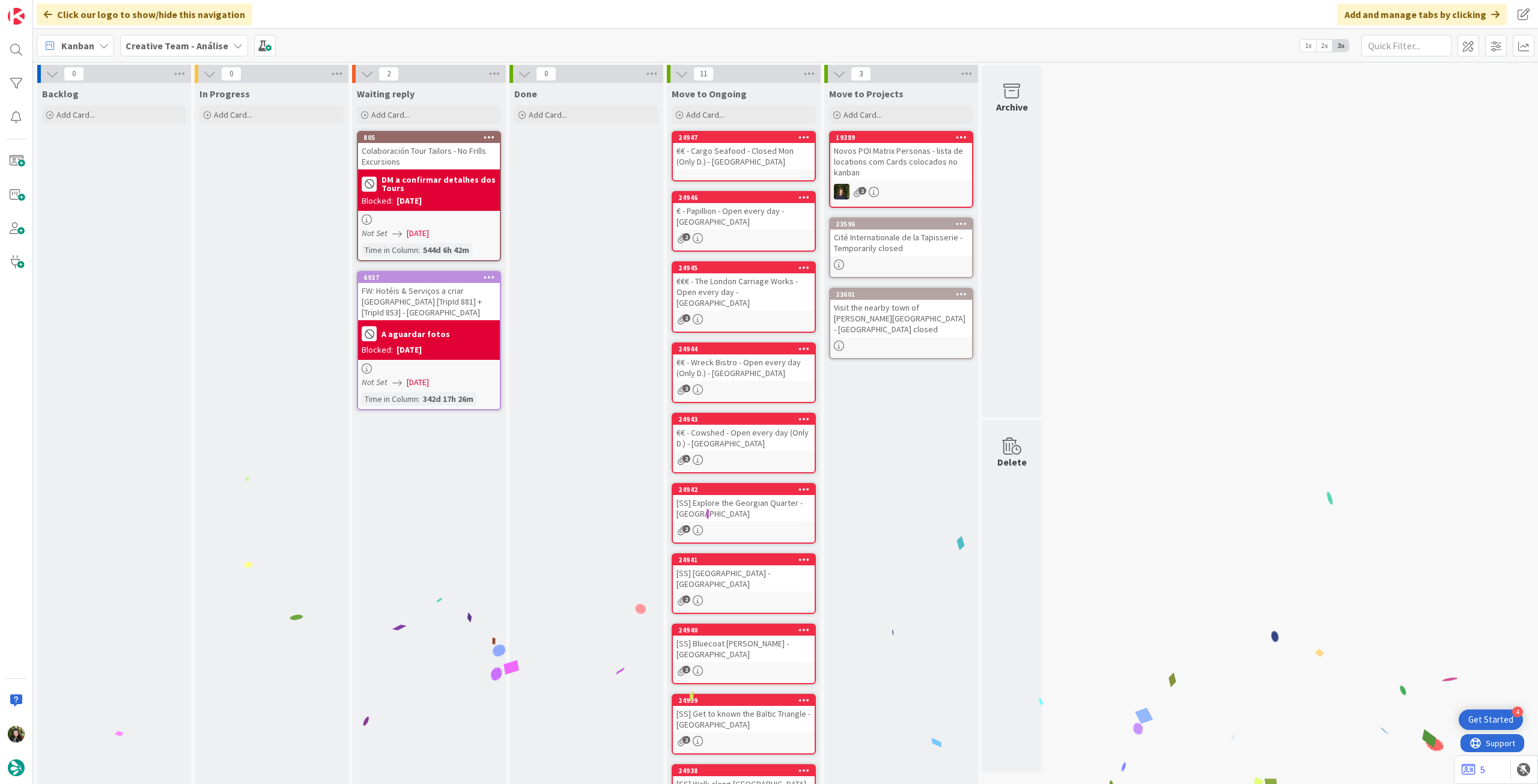
click at [189, 47] on b "Creative Team - Análise" at bounding box center [177, 45] width 103 height 12
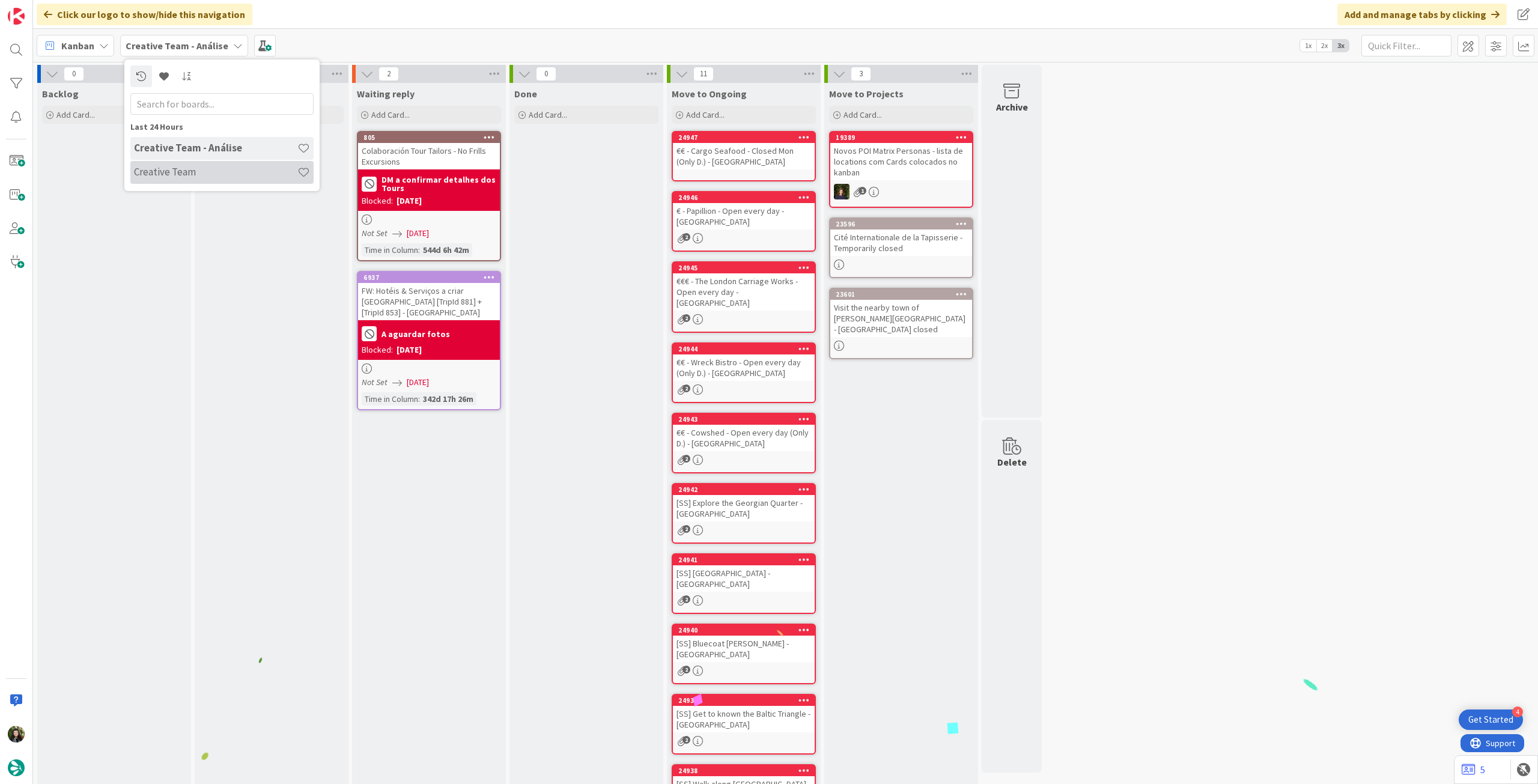
click at [210, 166] on h4 "Creative Team" at bounding box center [215, 171] width 163 height 12
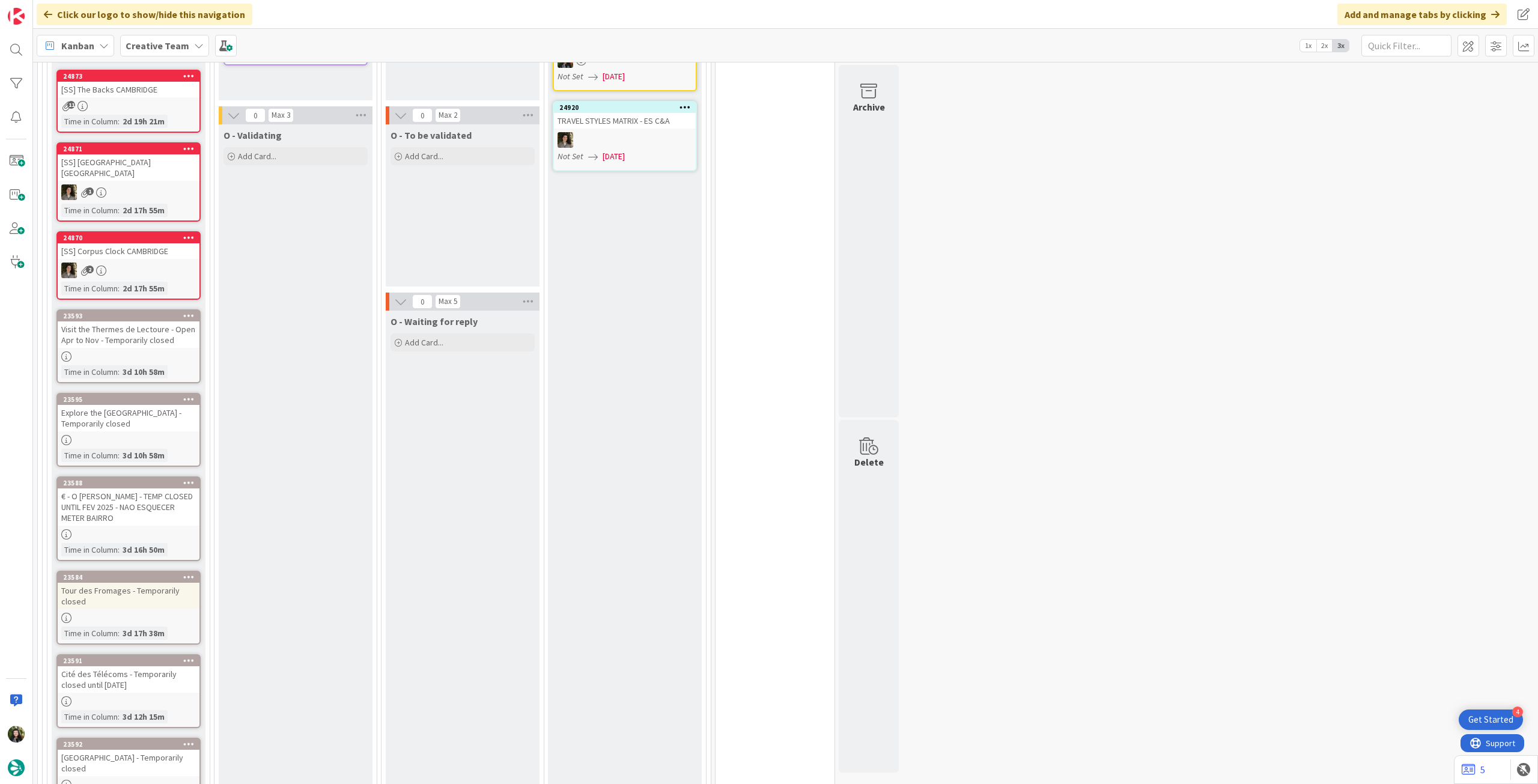
scroll to position [1201, 0]
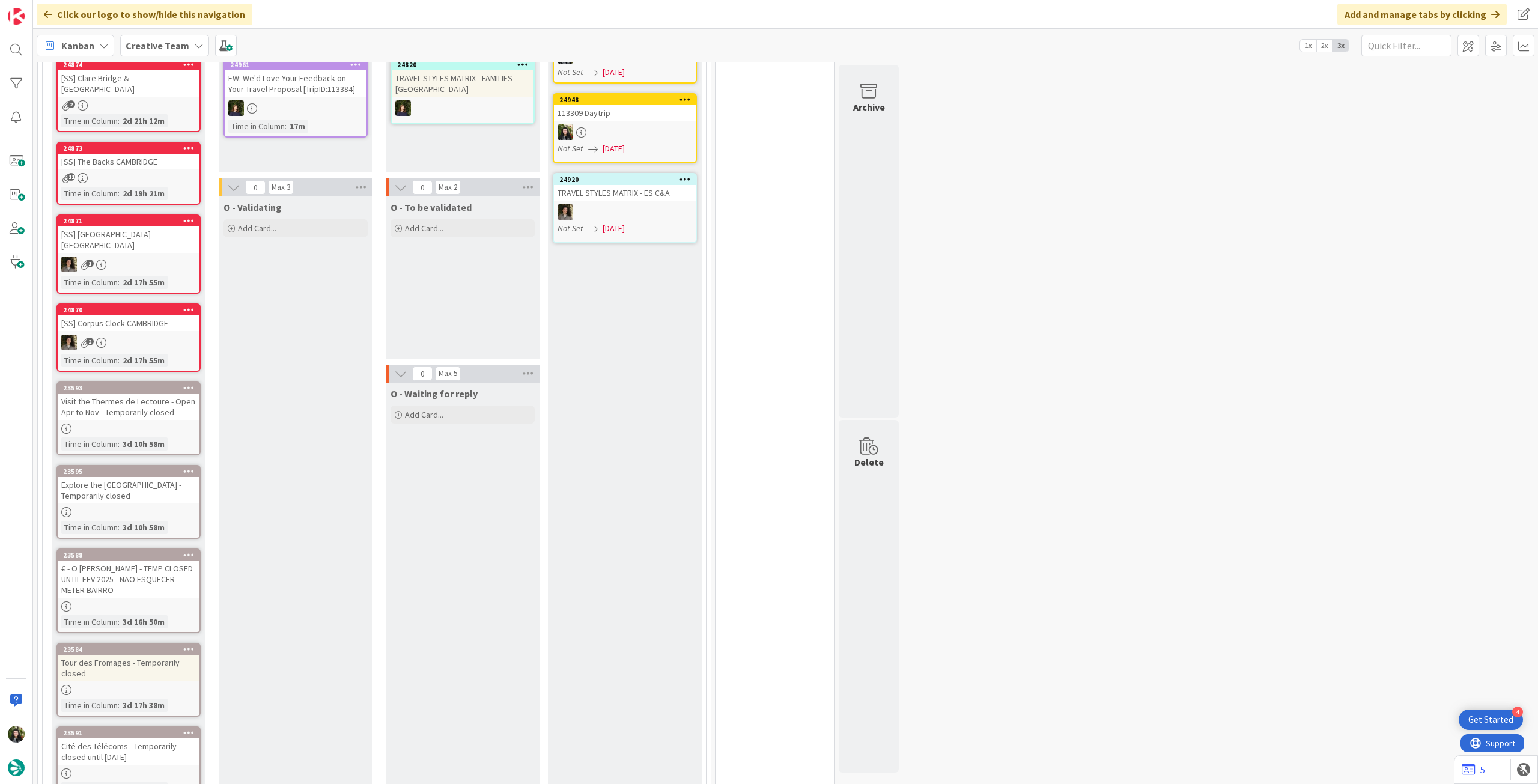
click at [130, 50] on b "Creative Team" at bounding box center [157, 45] width 64 height 12
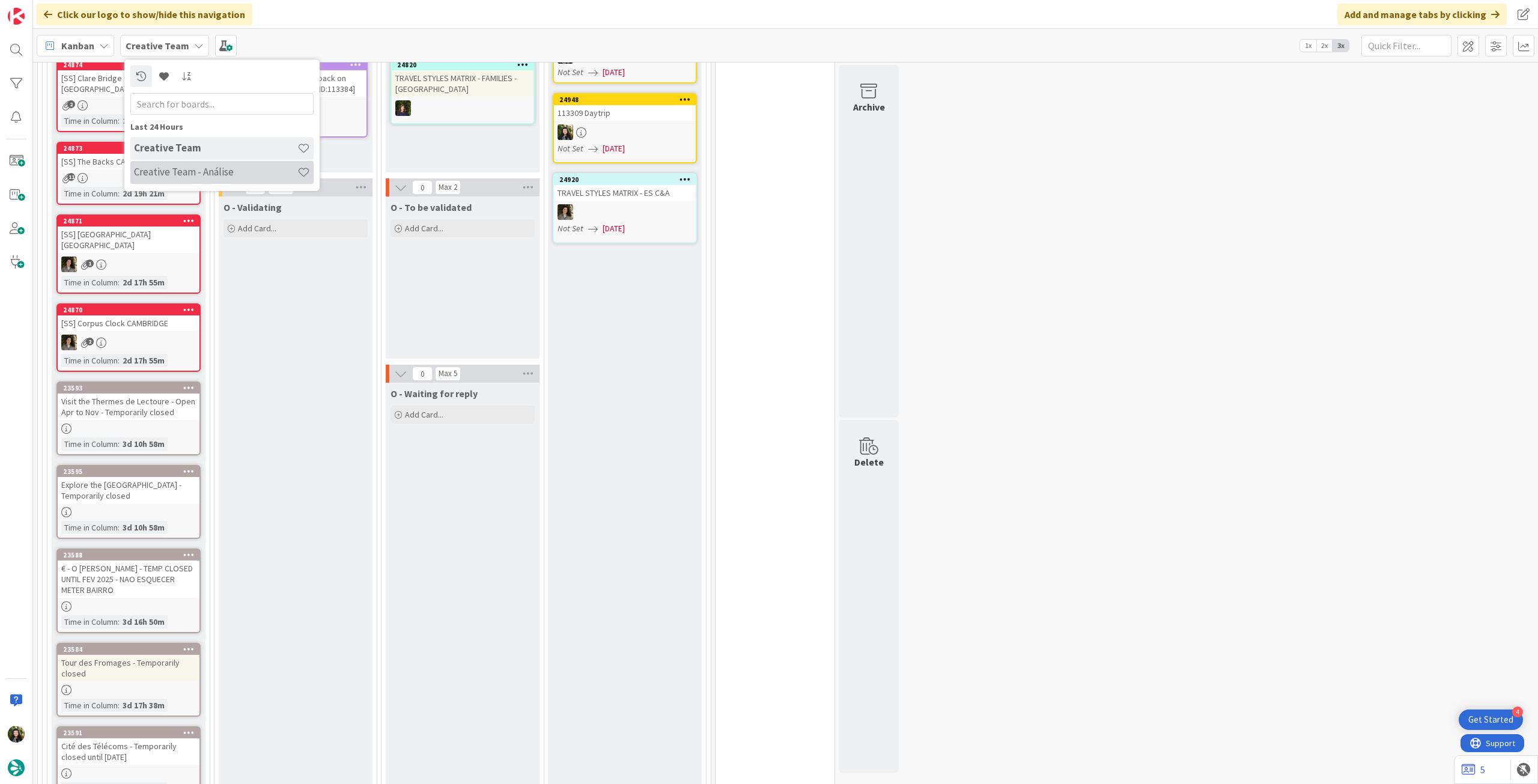
click at [225, 164] on div "Creative Team - Análise" at bounding box center [221, 172] width 183 height 23
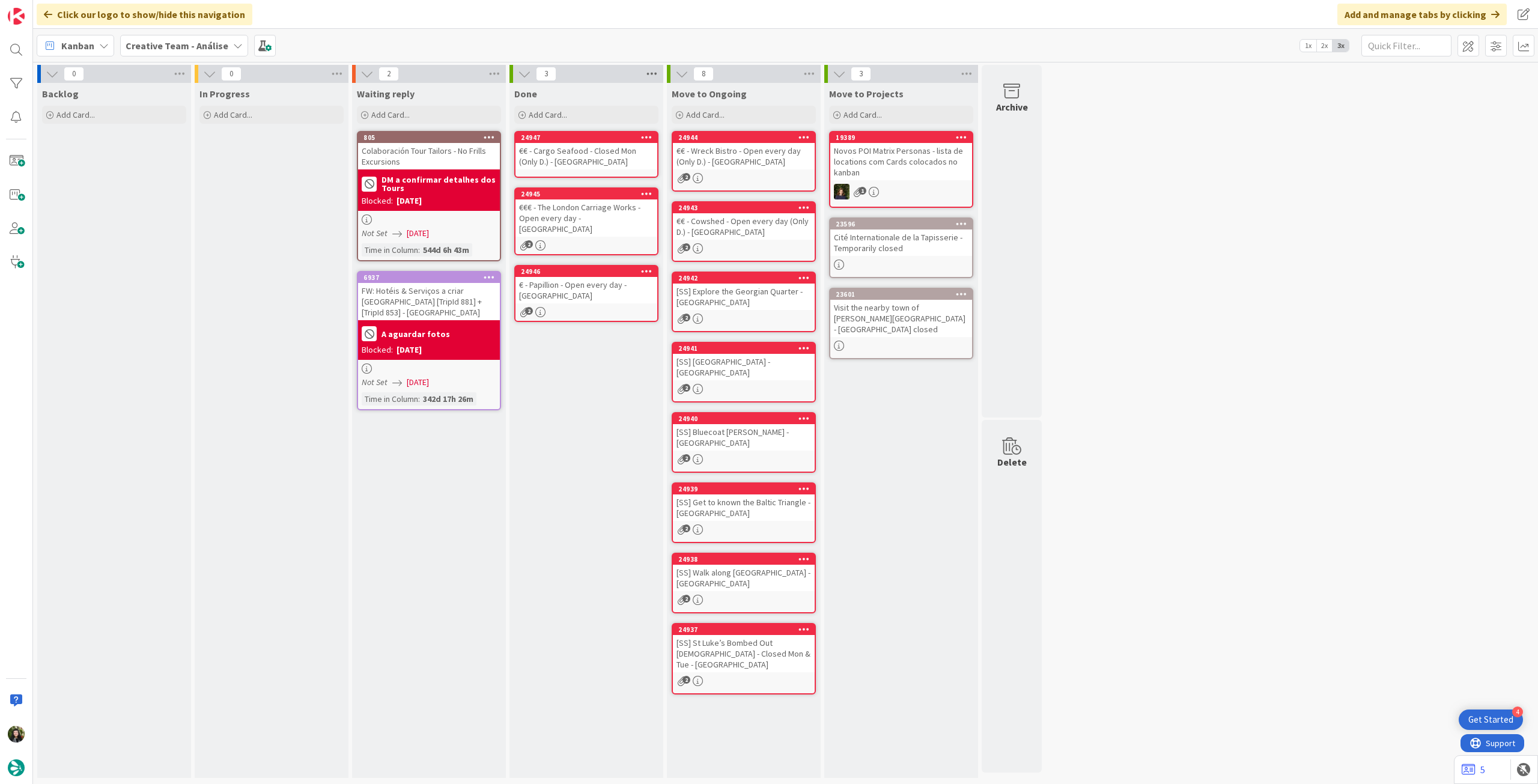
click at [647, 78] on icon at bounding box center [651, 74] width 16 height 18
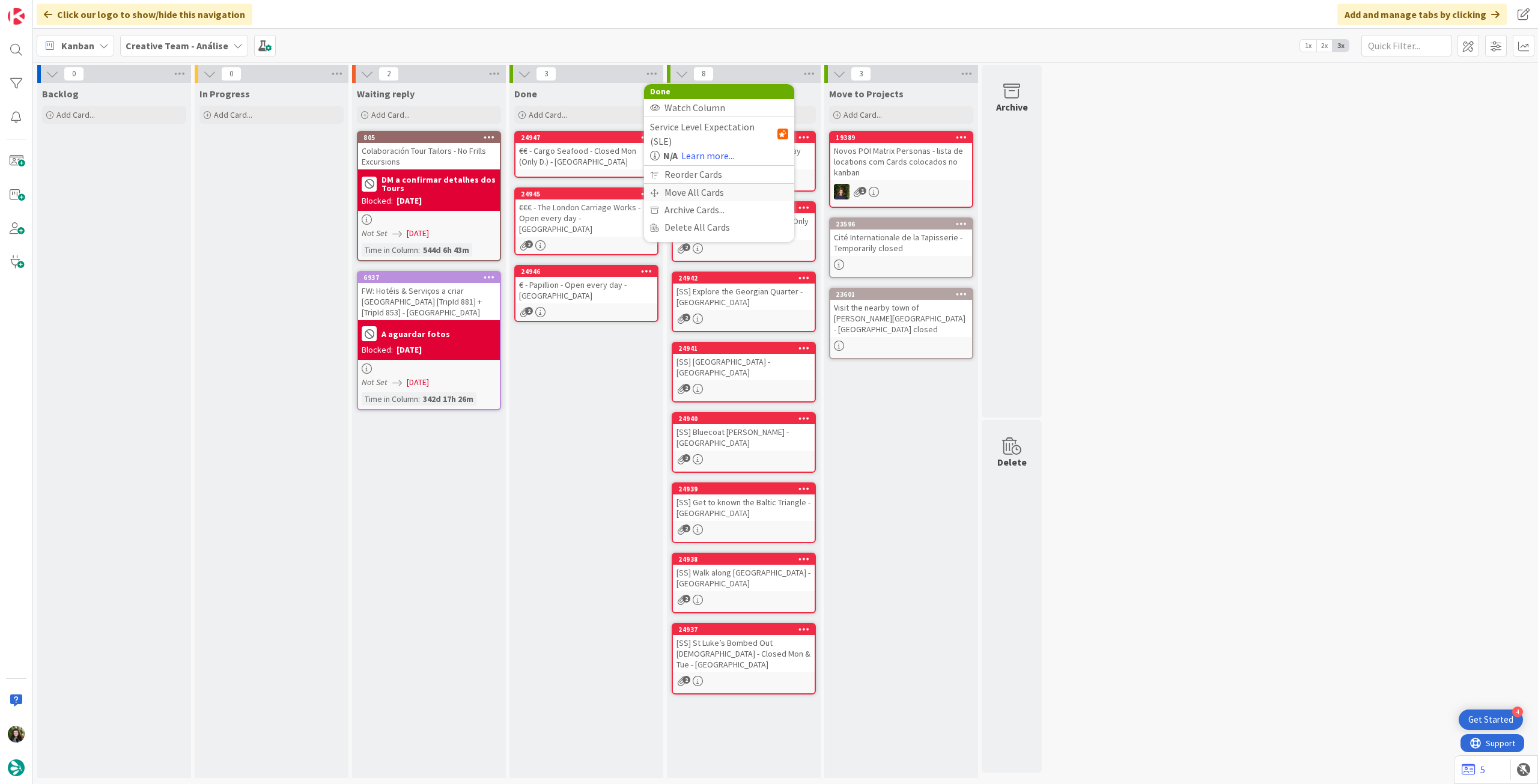
click at [690, 184] on div "Move All Cards" at bounding box center [719, 192] width 150 height 17
click at [728, 133] on span "Creative Team - Análise" at bounding box center [705, 130] width 97 height 12
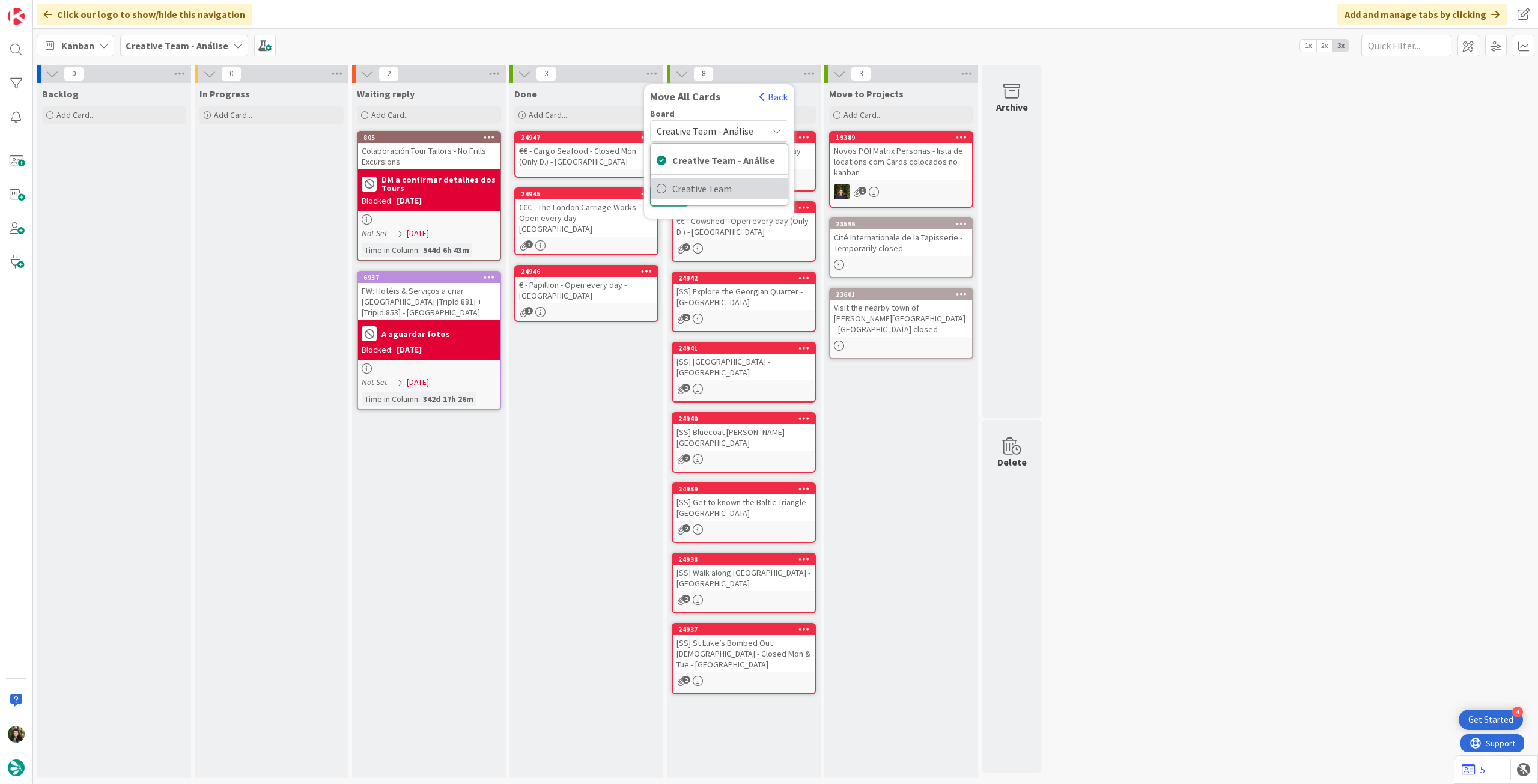
drag, startPoint x: 715, startPoint y: 182, endPoint x: 719, endPoint y: 172, distance: 10.8
click at [715, 182] on span "Creative Team" at bounding box center [727, 189] width 109 height 18
click at [722, 164] on span "Select a Column..." at bounding box center [695, 169] width 79 height 16
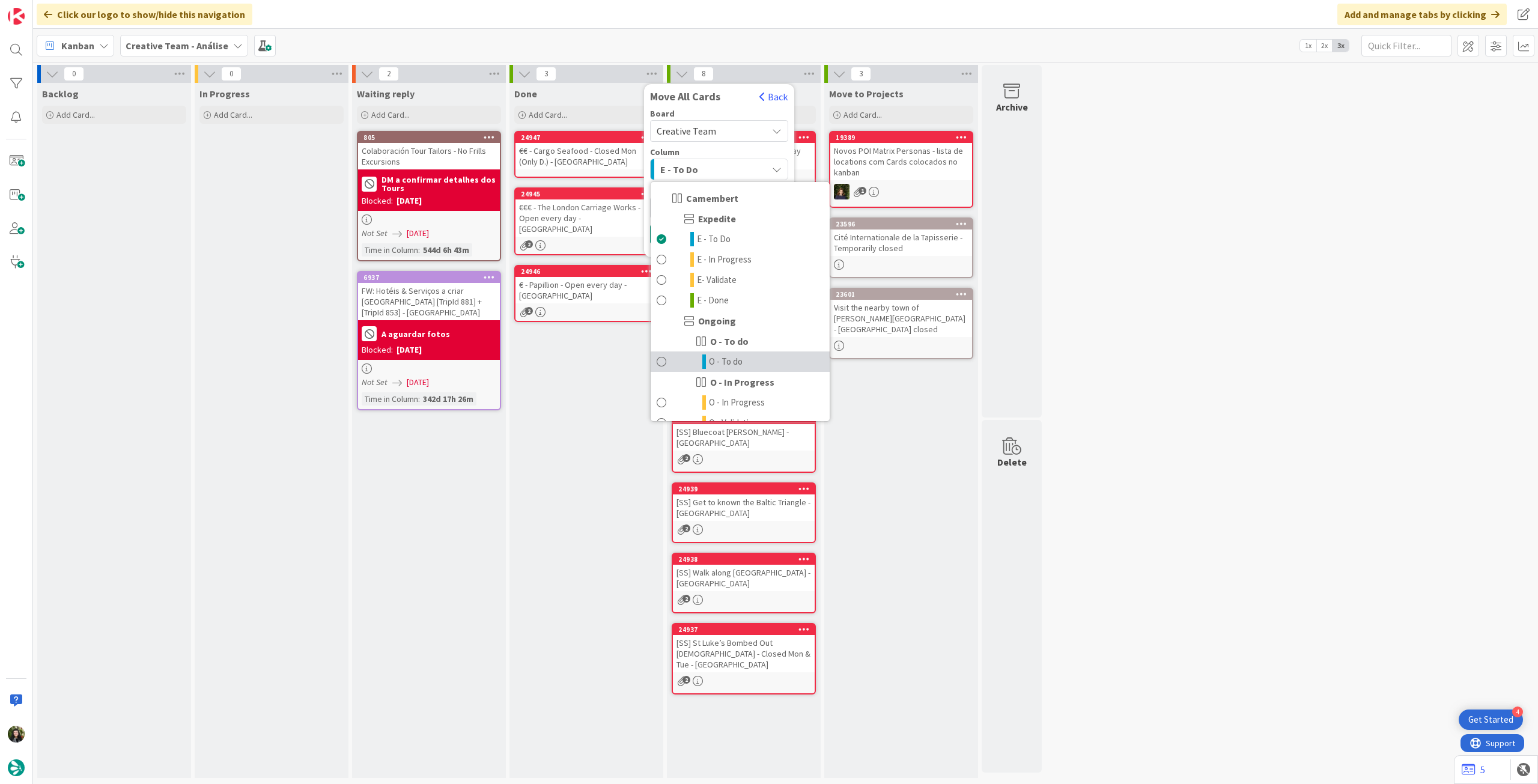
click at [736, 354] on span "O - To do" at bounding box center [726, 361] width 34 height 14
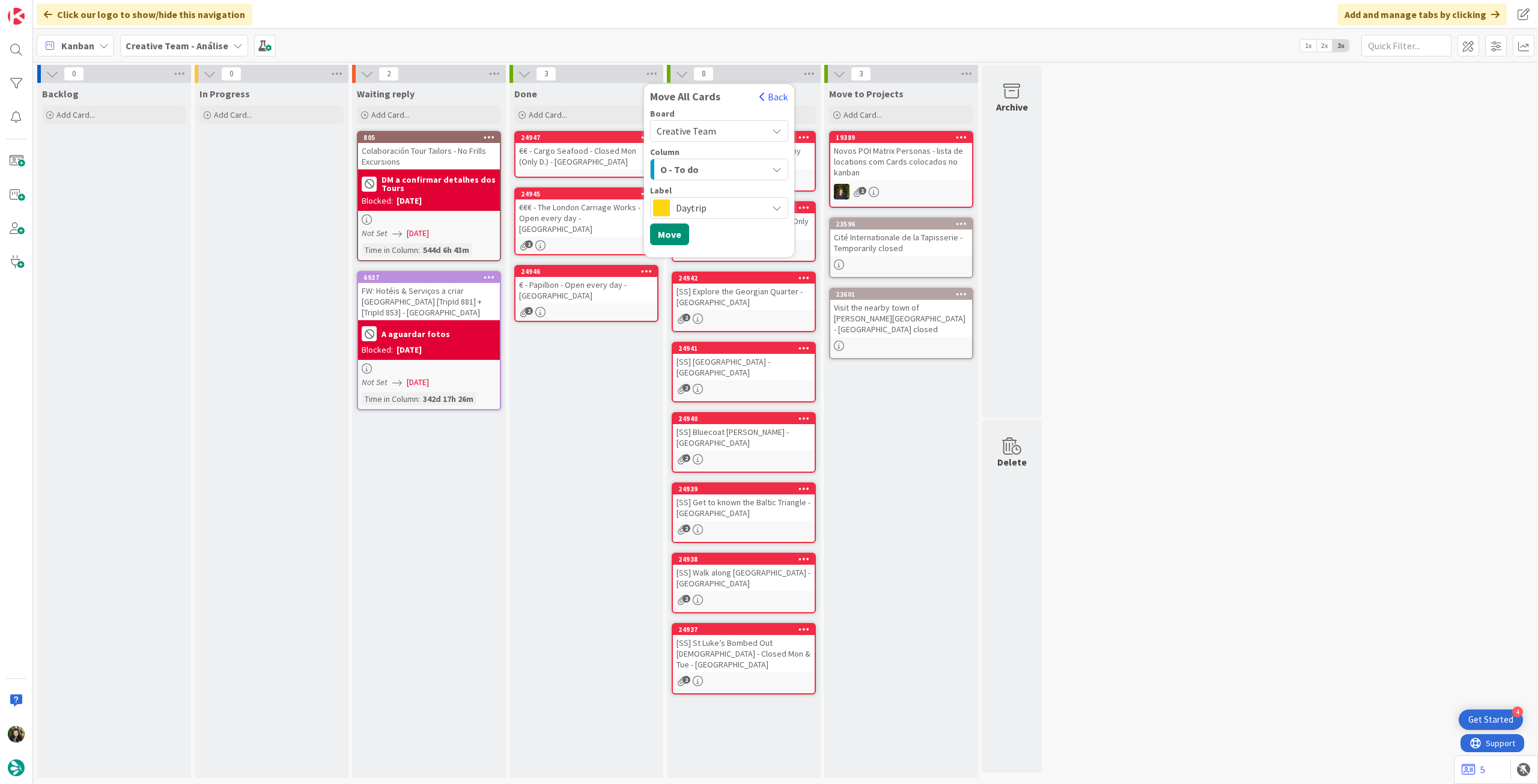
click at [725, 205] on span "Daytrip" at bounding box center [718, 207] width 85 height 17
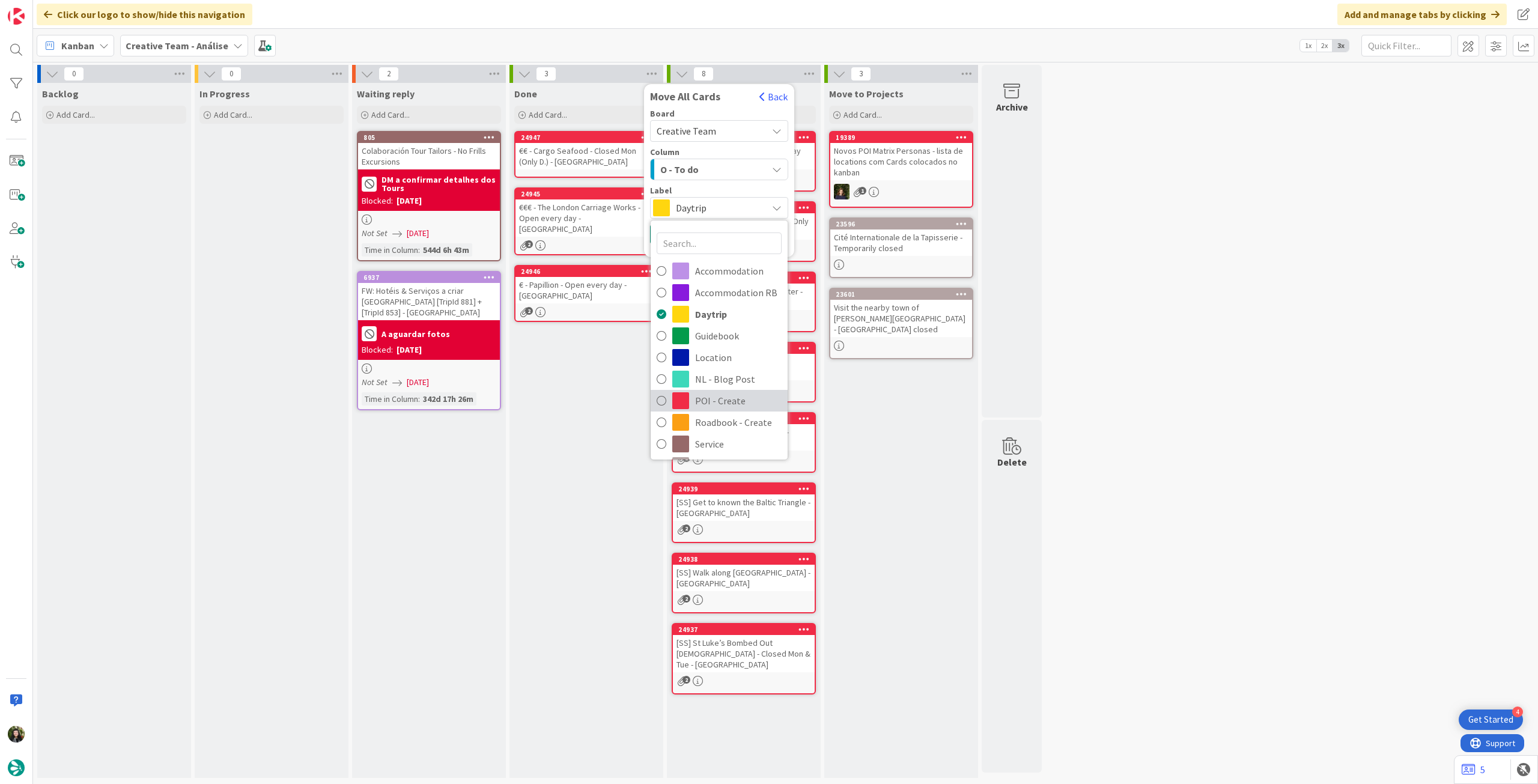
click at [704, 392] on span "POI - Create" at bounding box center [738, 400] width 86 height 18
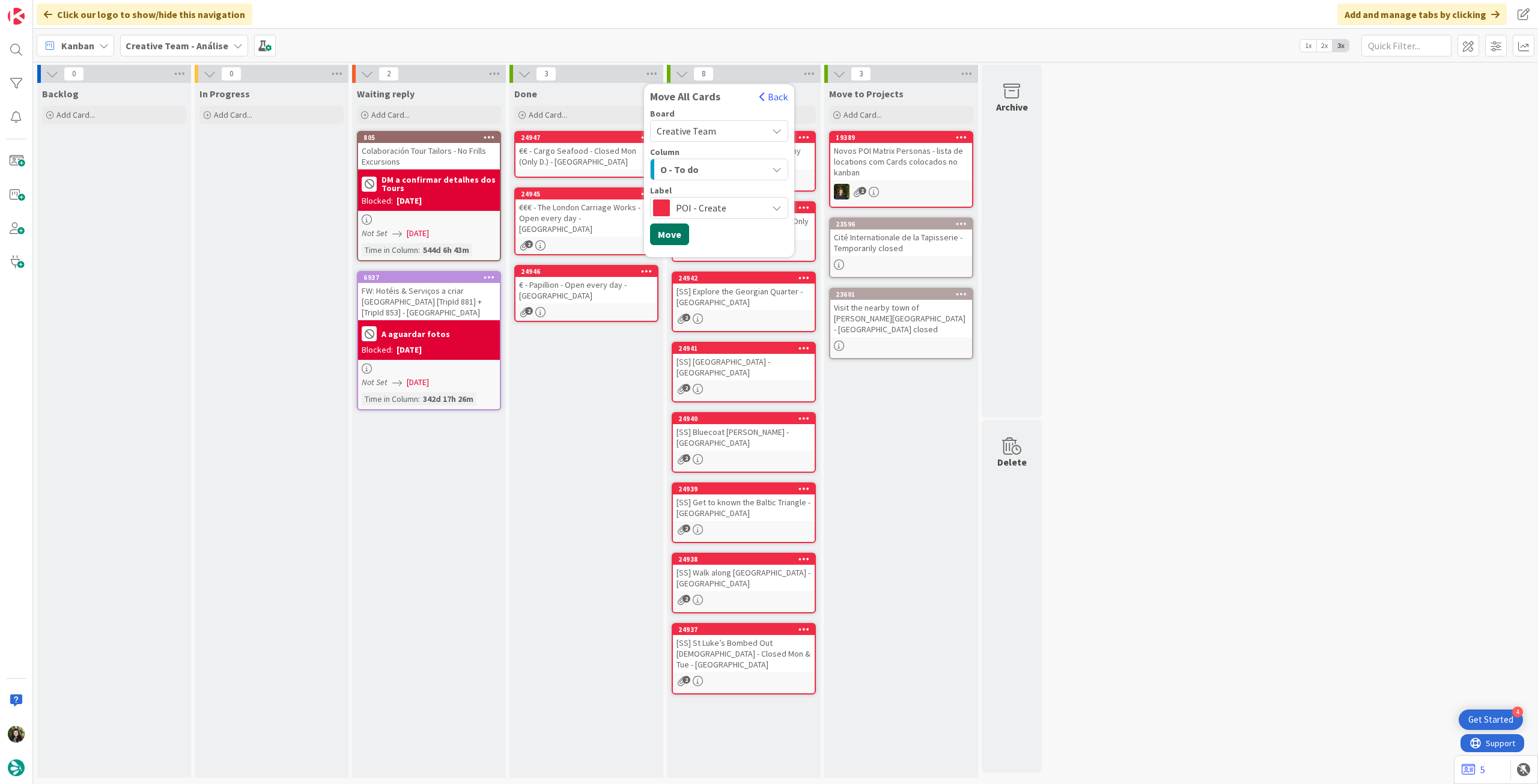
click at [676, 234] on button "Move" at bounding box center [669, 234] width 39 height 22
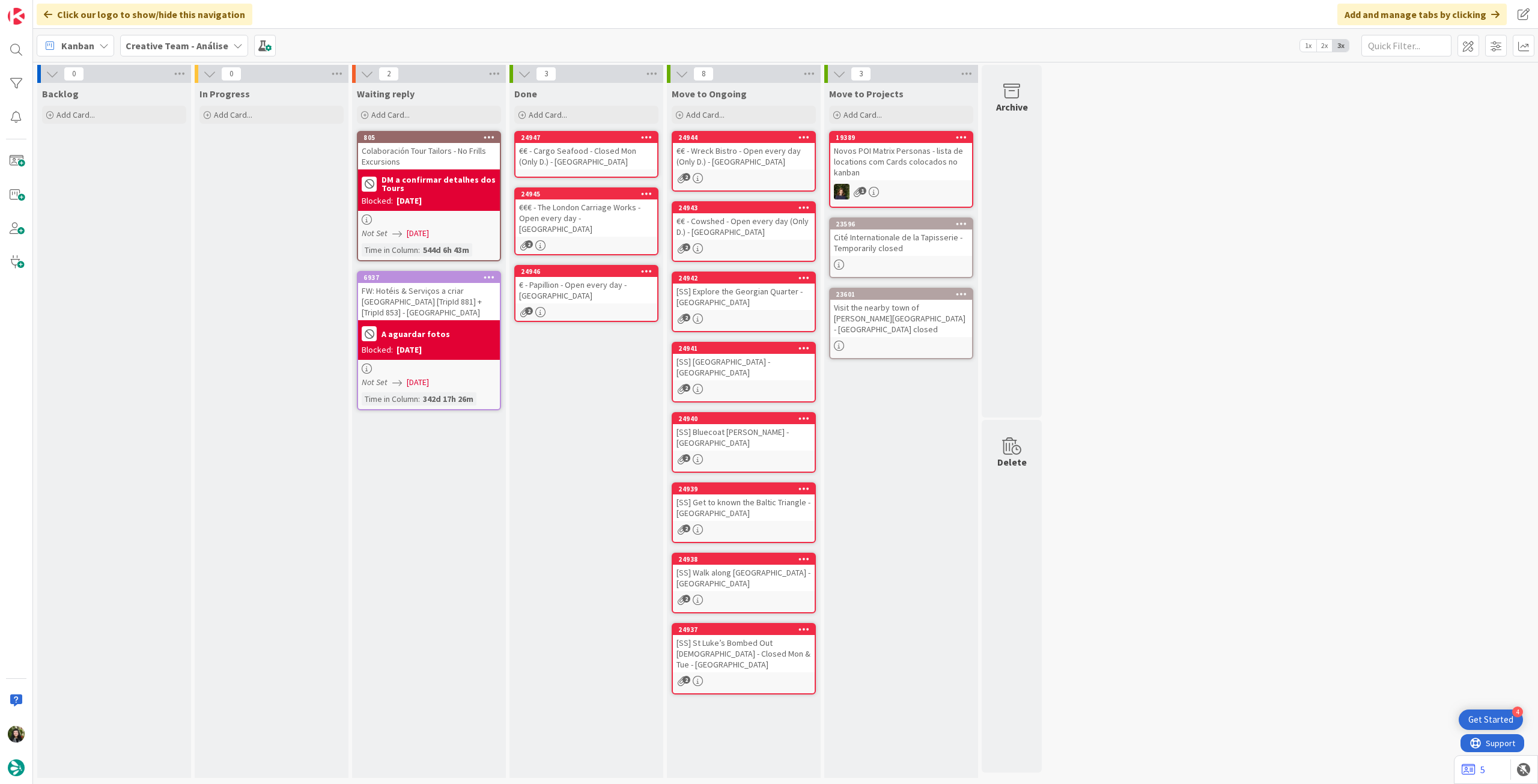
click at [187, 45] on b "Creative Team - Análise" at bounding box center [177, 45] width 103 height 12
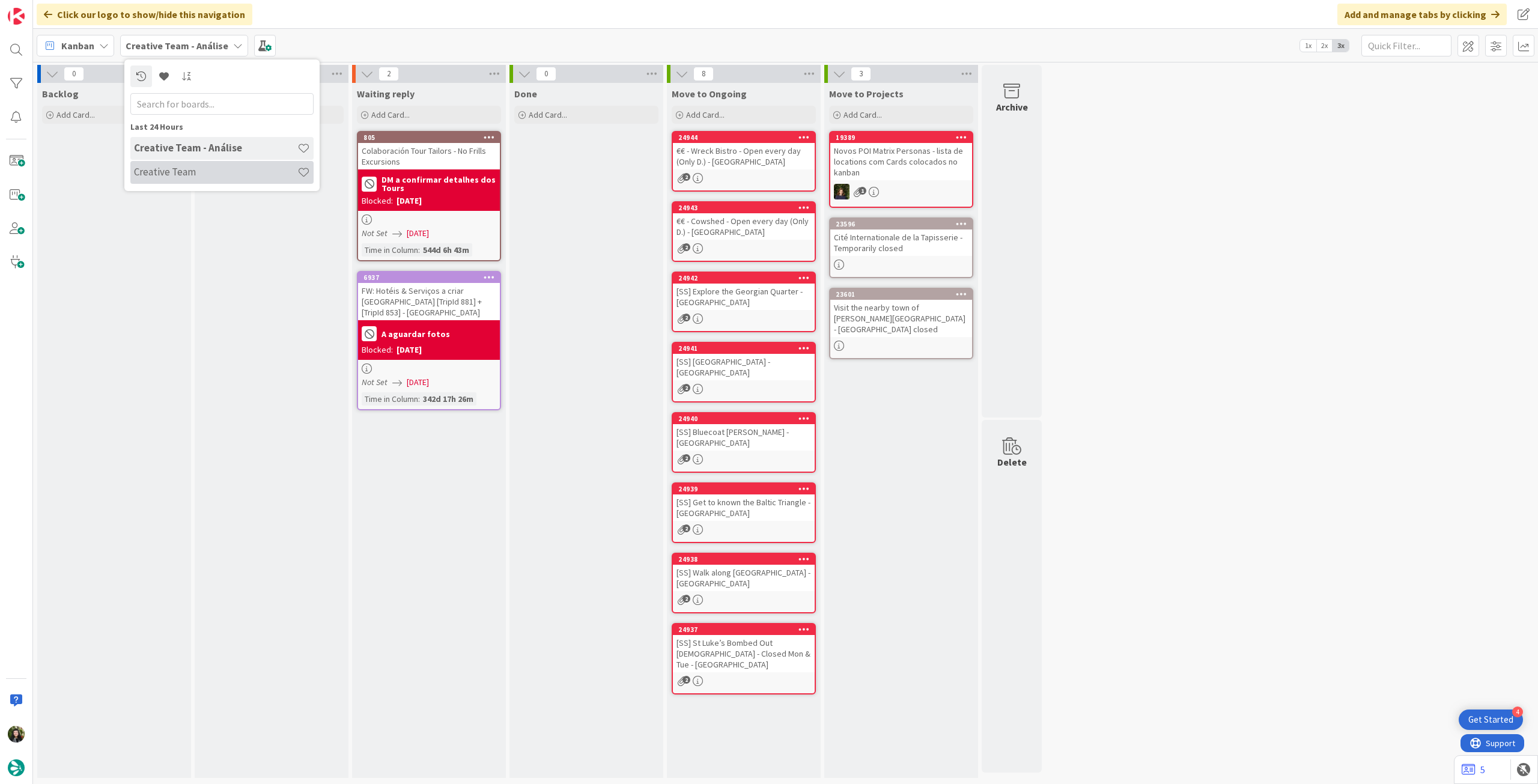
click at [181, 163] on div "Creative Team" at bounding box center [221, 172] width 183 height 23
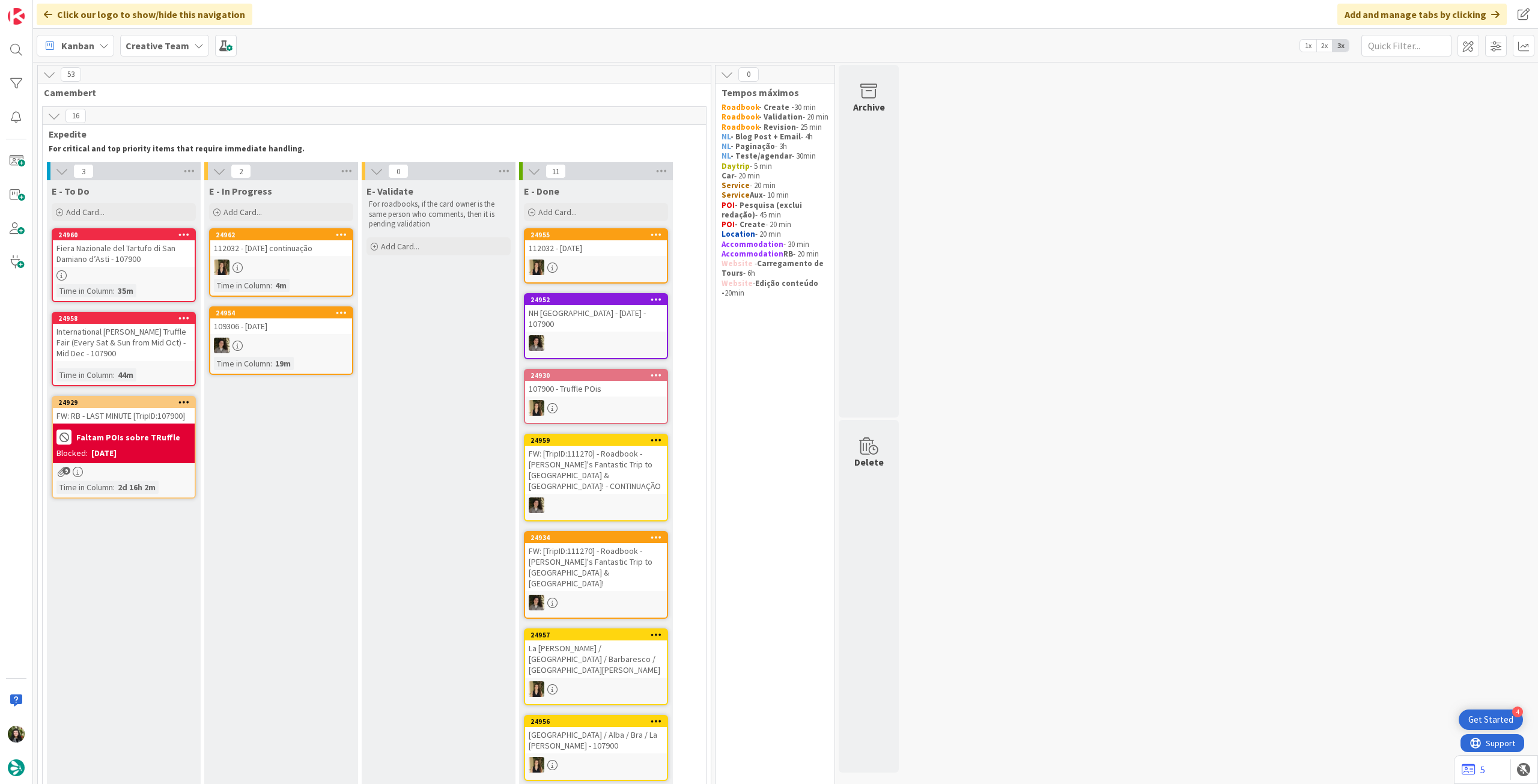
click at [161, 51] on span "Creative Team" at bounding box center [157, 45] width 64 height 14
drag, startPoint x: 181, startPoint y: 187, endPoint x: 184, endPoint y: 159, distance: 28.2
click at [181, 180] on div "Last 24 Hours Creative Team Creative Team - Análise" at bounding box center [221, 125] width 195 height 131
click at [184, 159] on div "Creative Team" at bounding box center [221, 148] width 183 height 23
click at [169, 43] on b "Creative Team" at bounding box center [157, 45] width 64 height 12
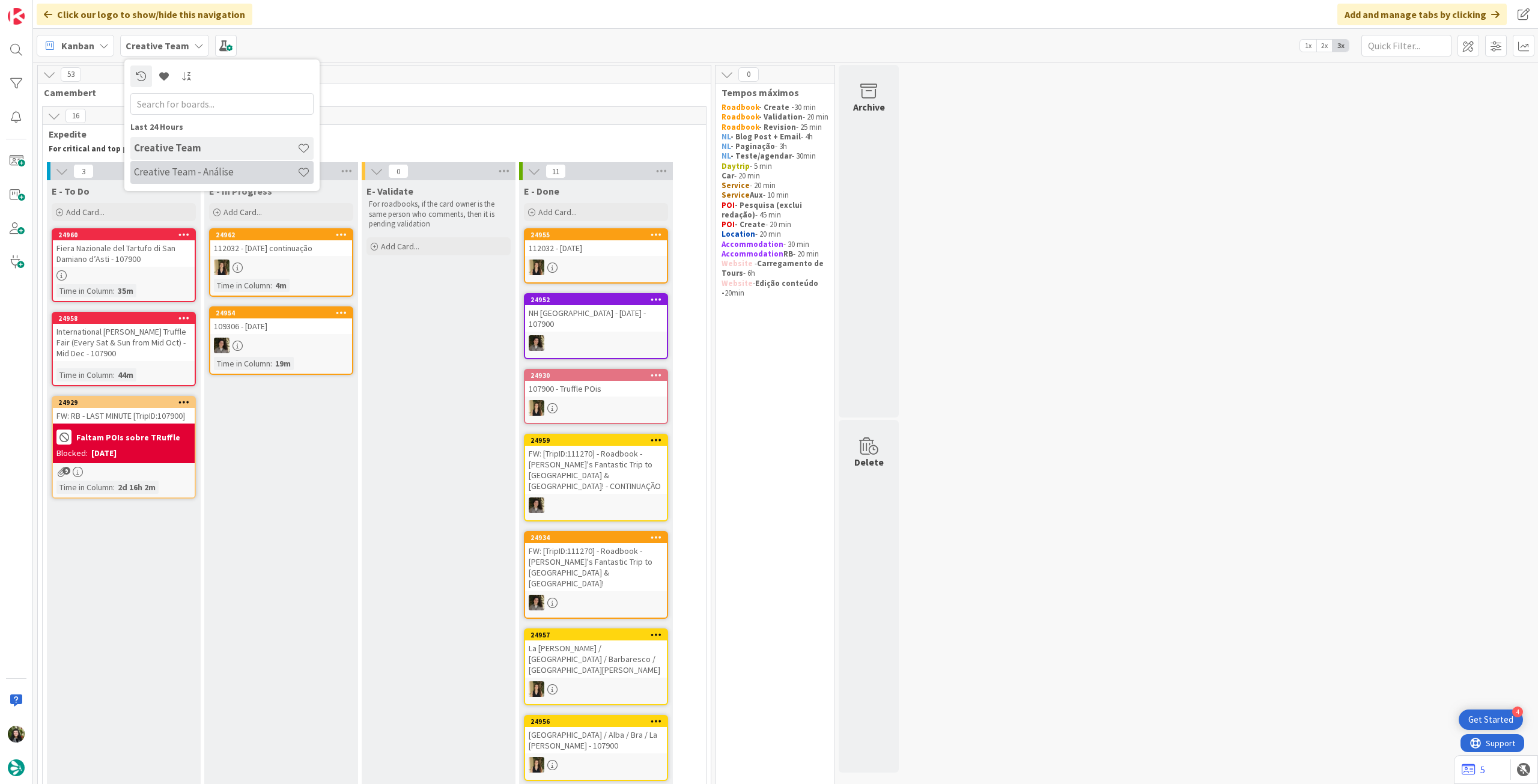
click at [177, 180] on div "Creative Team - Análise" at bounding box center [221, 172] width 183 height 23
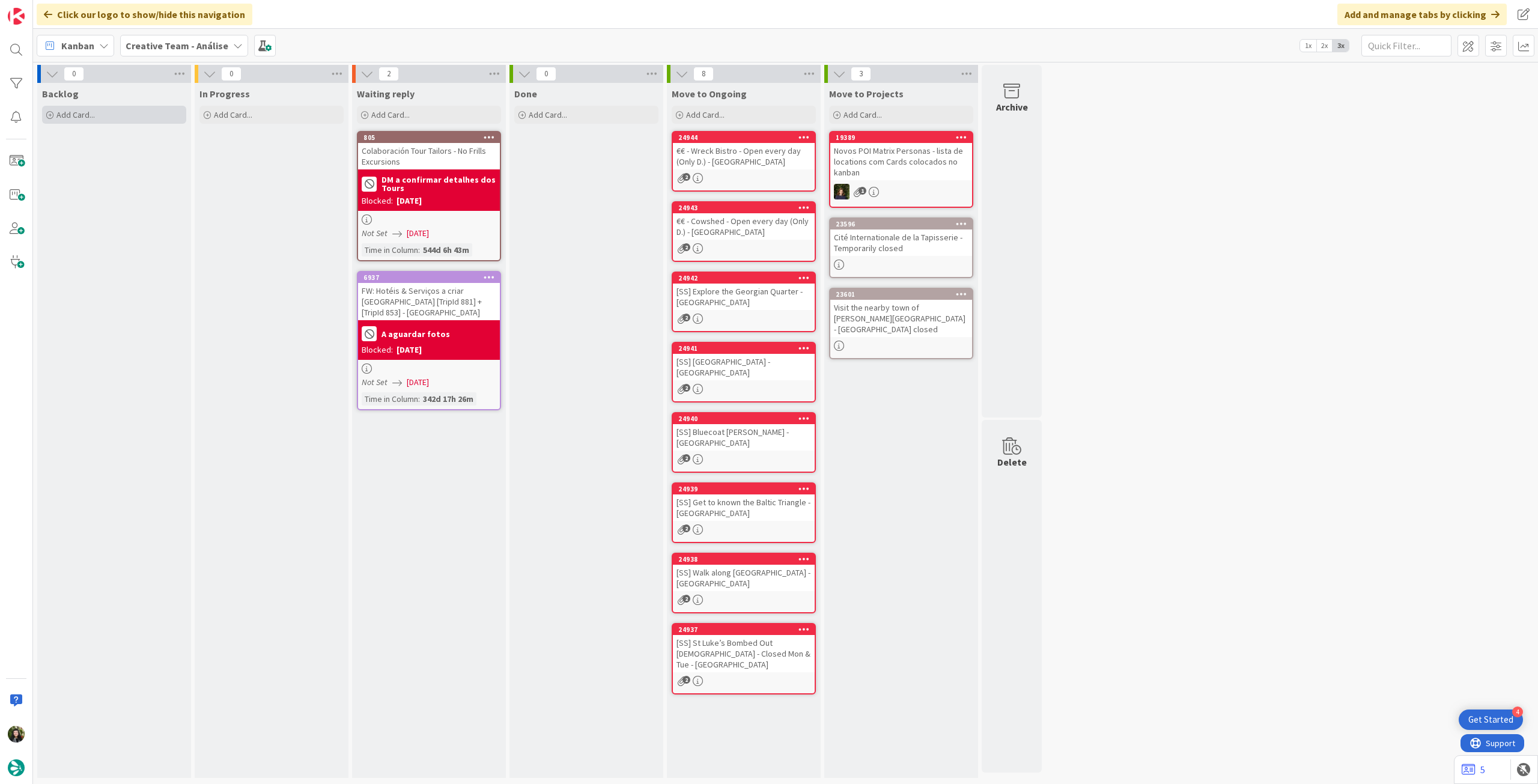
click at [133, 120] on div "Add Card..." at bounding box center [114, 114] width 144 height 18
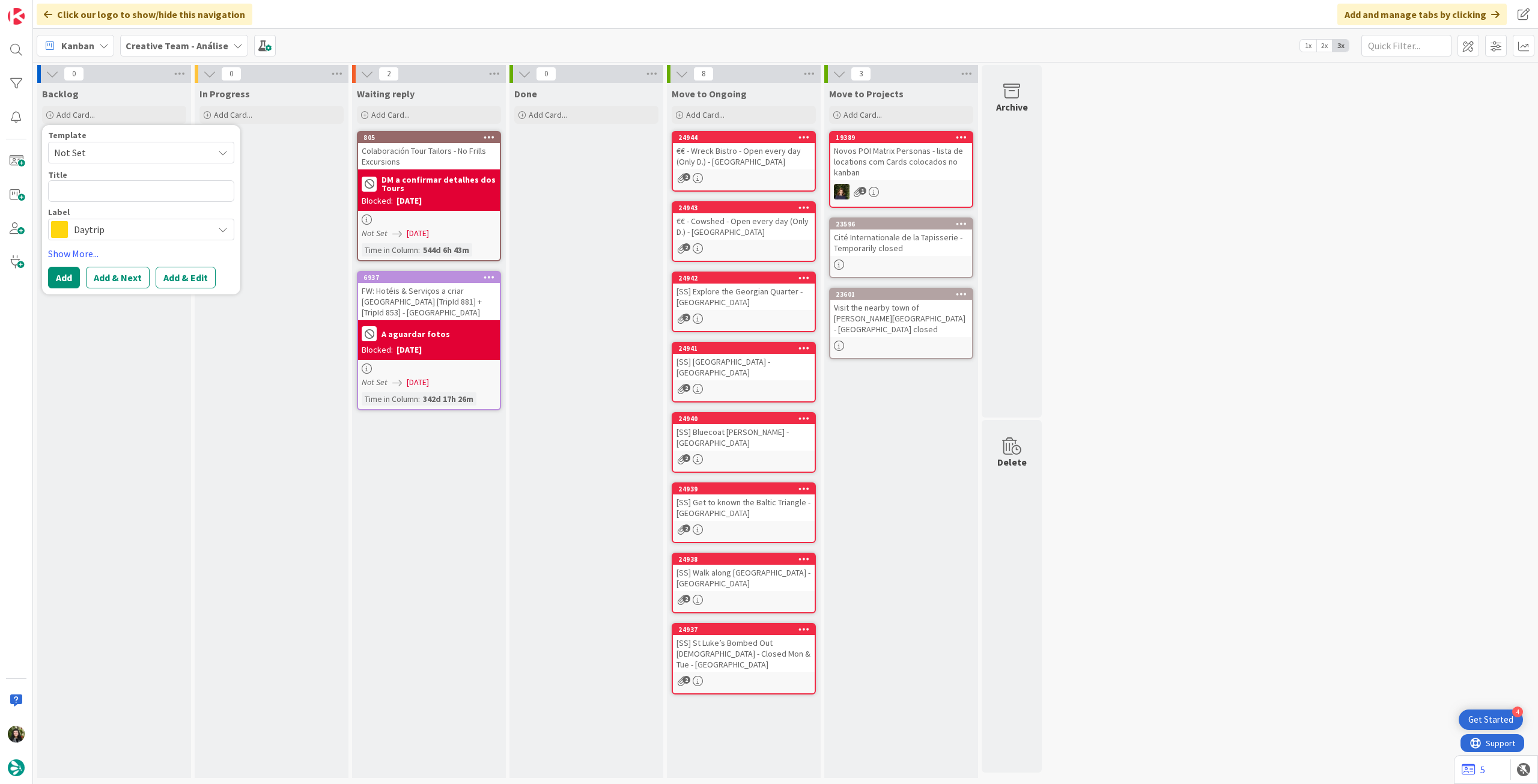
click at [149, 225] on span "Daytrip" at bounding box center [140, 229] width 133 height 17
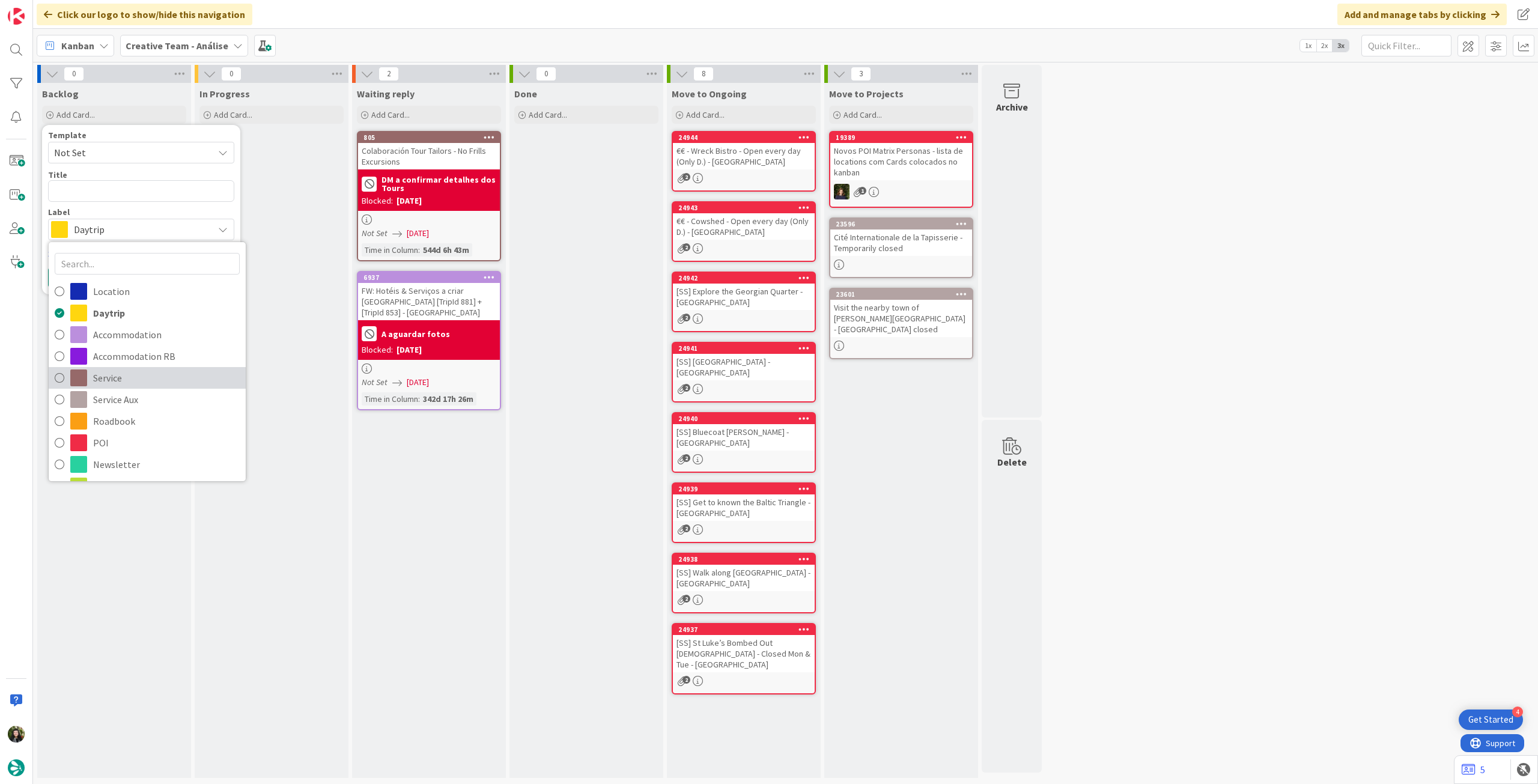
scroll to position [80, 0]
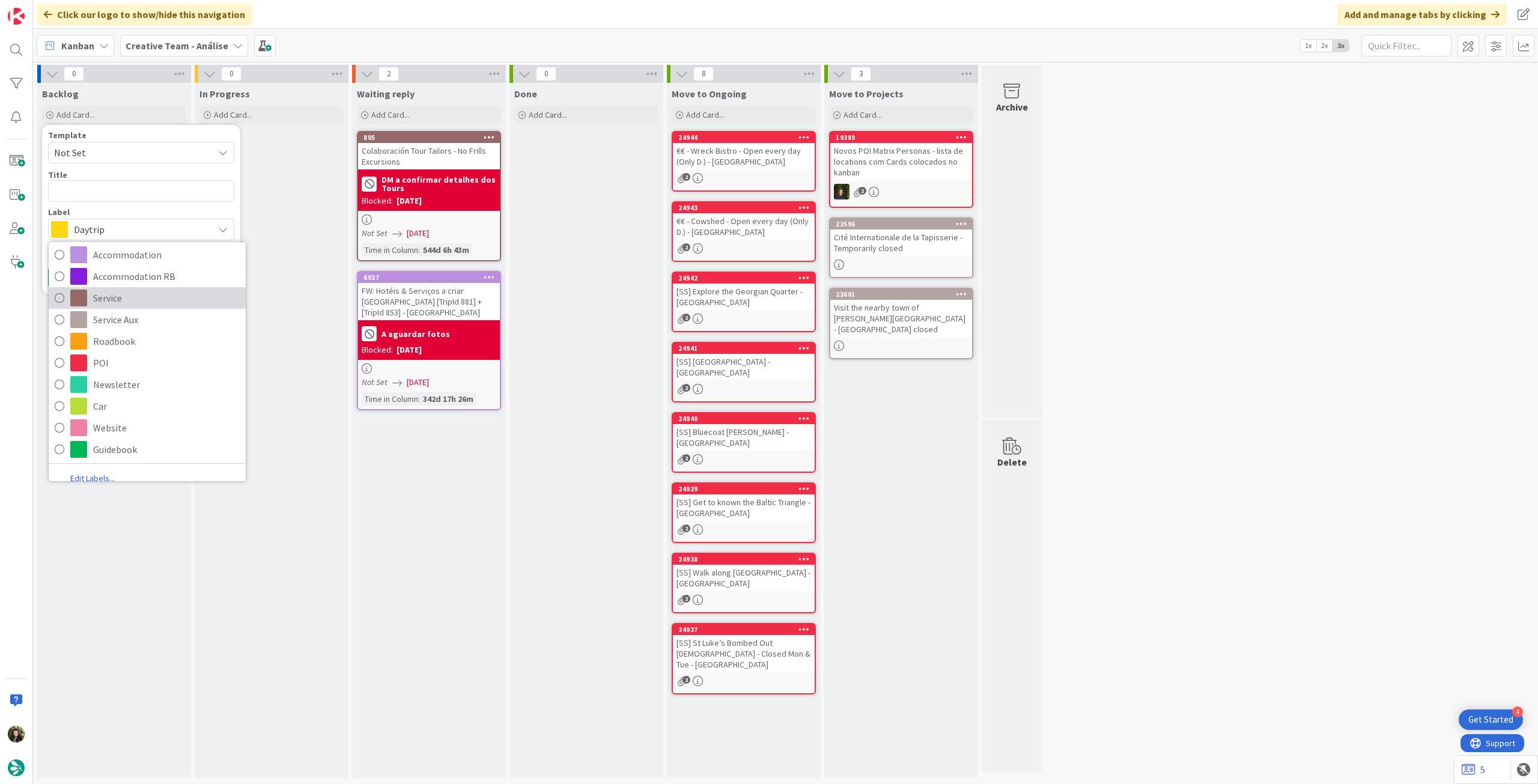
click at [145, 300] on span "Service" at bounding box center [166, 298] width 146 height 18
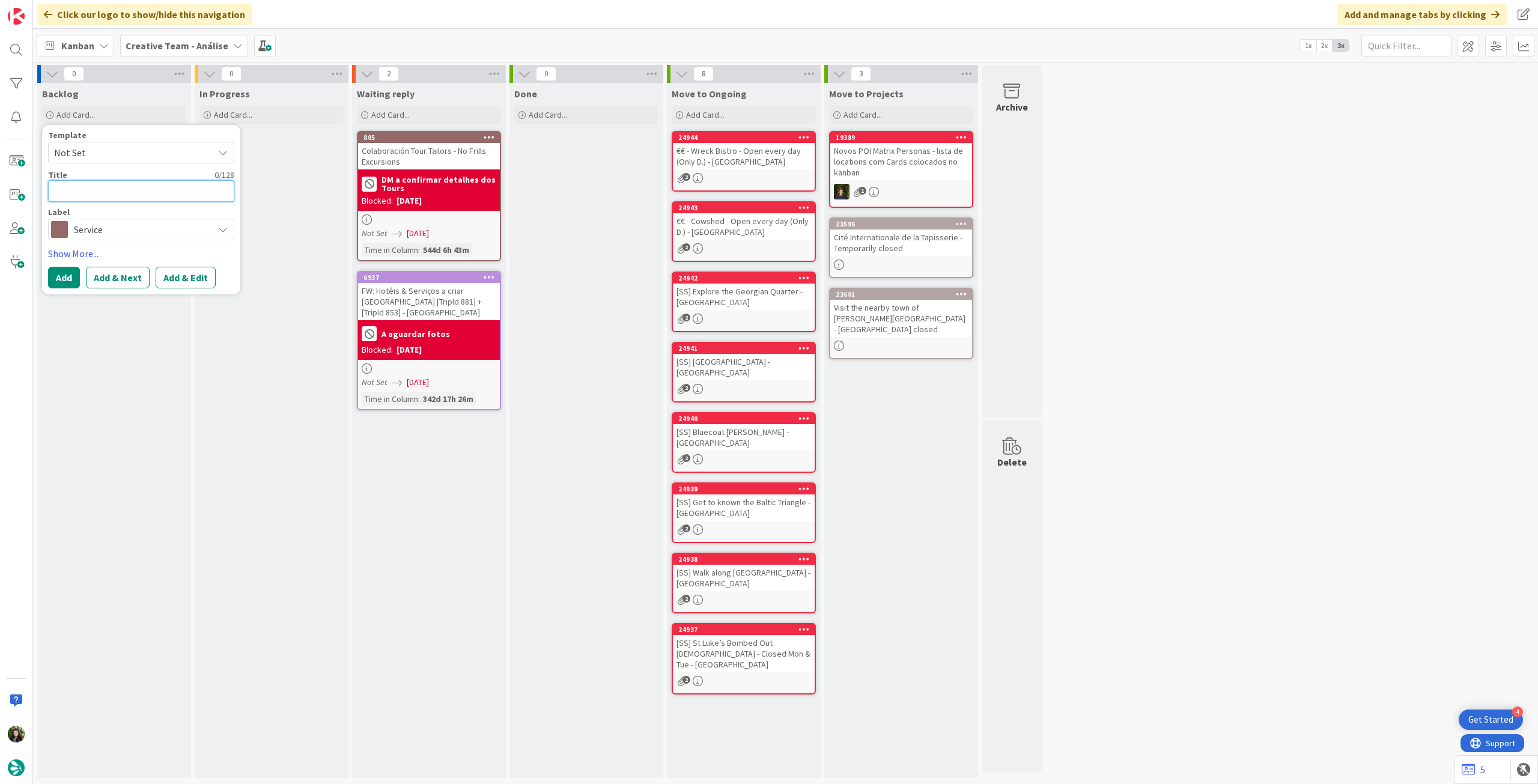
click at [164, 198] on textarea at bounding box center [141, 190] width 186 height 22
paste textarea "1h Finding Nessie speedboat tour"
type textarea "x"
type textarea "1h Finding Nessie speedboat tour"
click at [57, 272] on button "Add" at bounding box center [63, 277] width 32 height 22
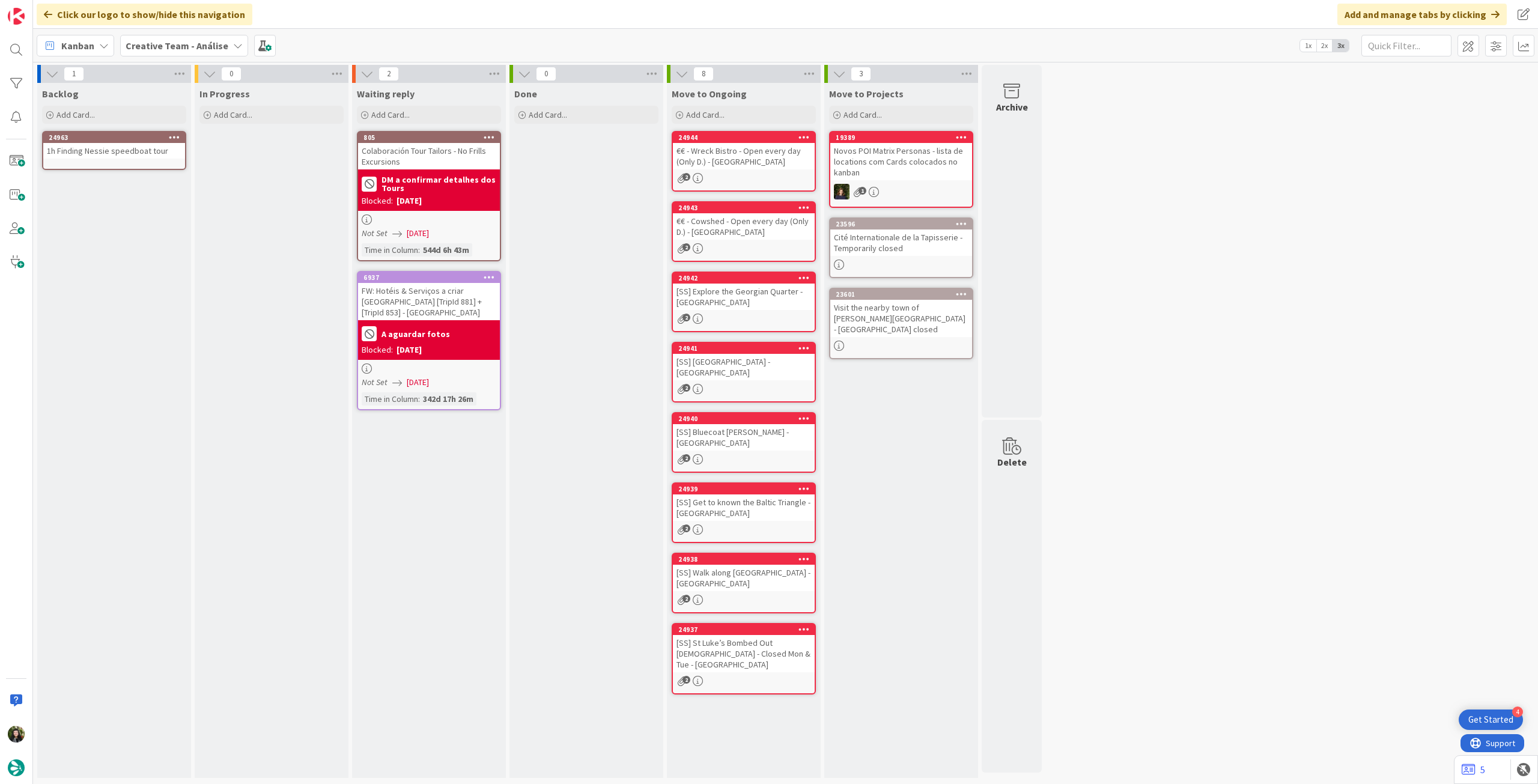
click at [110, 165] on div "24963 1h Finding Nessie speedboat tour" at bounding box center [114, 150] width 144 height 39
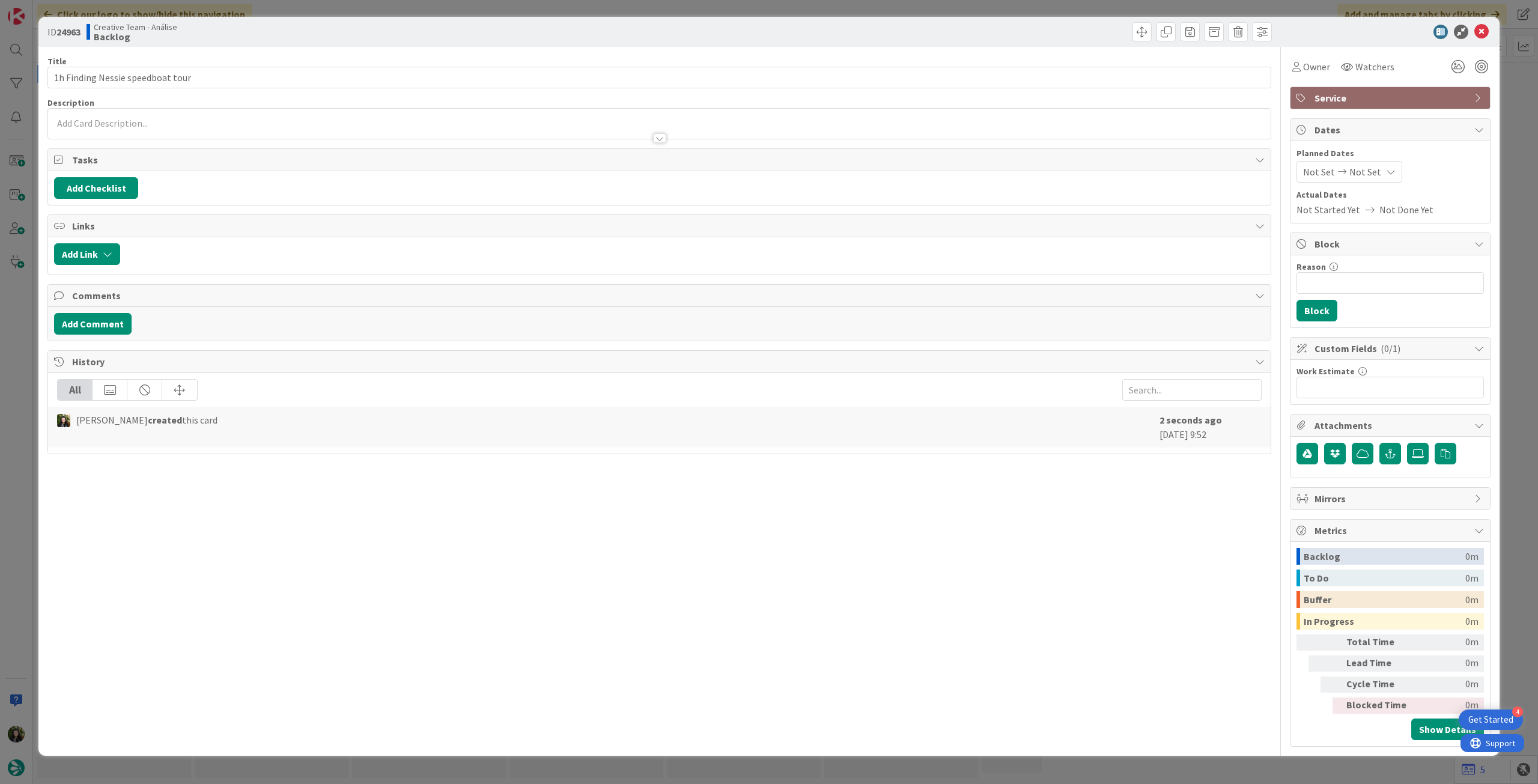
click at [203, 131] on div at bounding box center [659, 132] width 1222 height 12
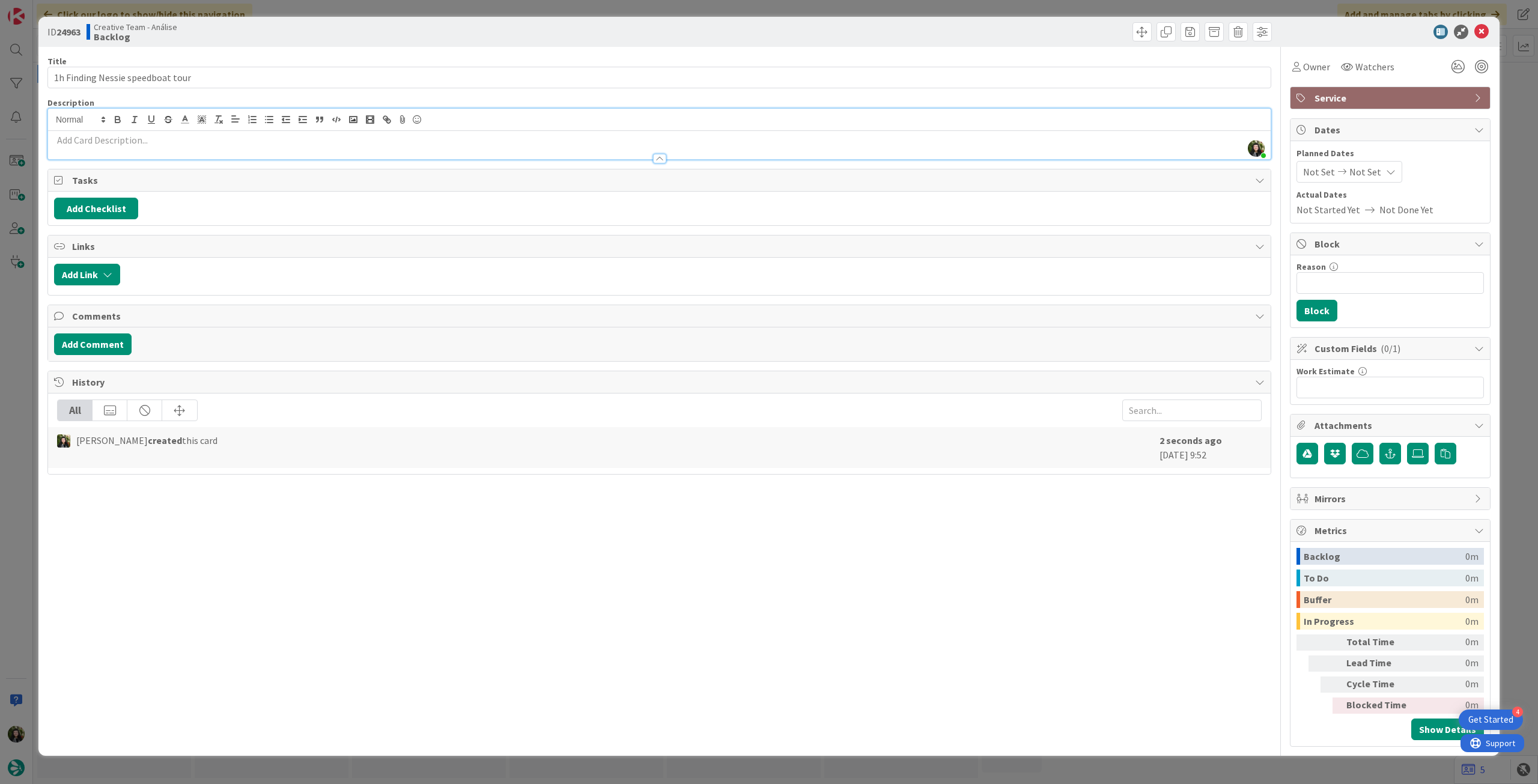
click at [205, 146] on div at bounding box center [659, 153] width 1222 height 12
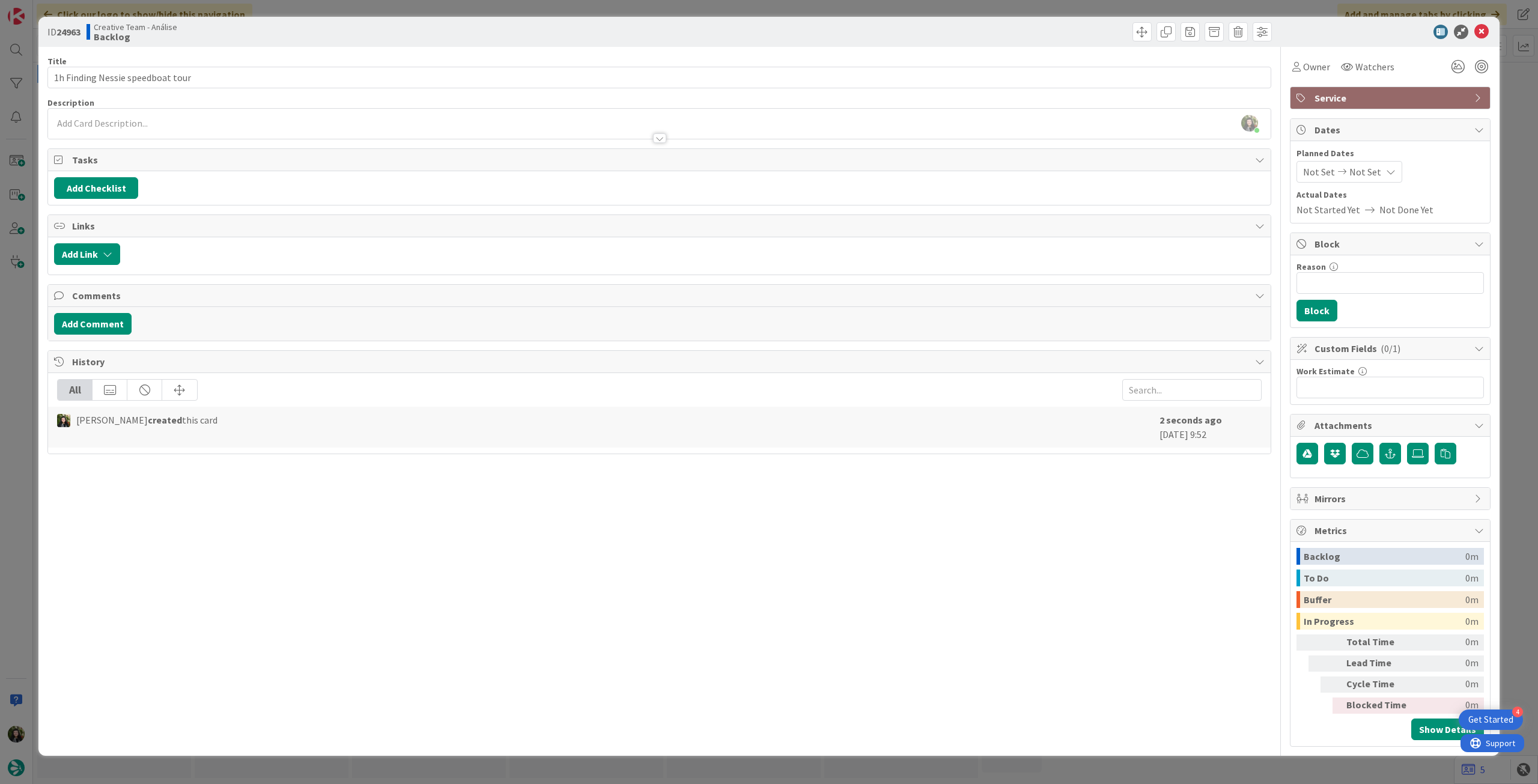
click at [218, 135] on div at bounding box center [659, 132] width 1222 height 12
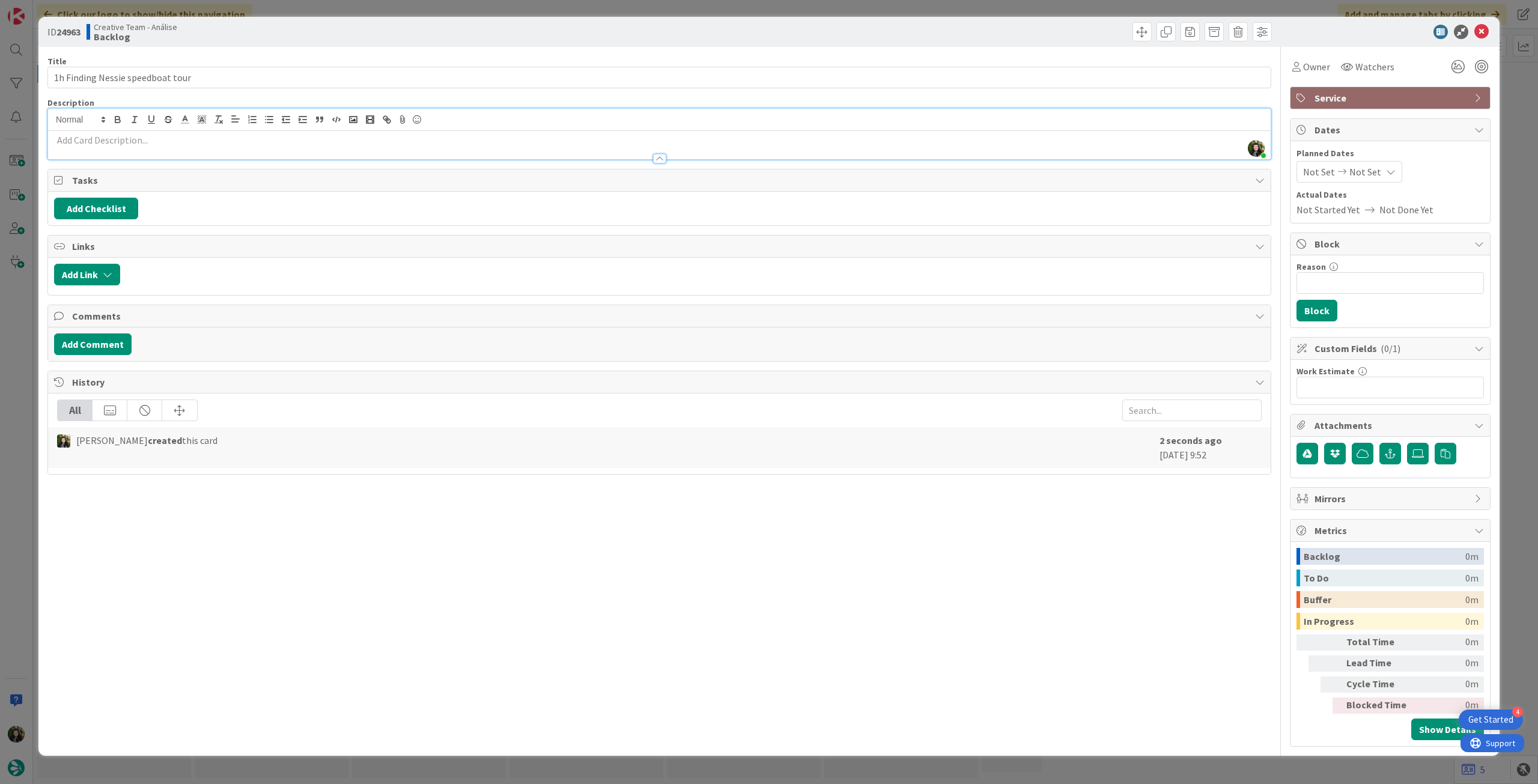
click at [218, 135] on p at bounding box center [659, 140] width 1210 height 14
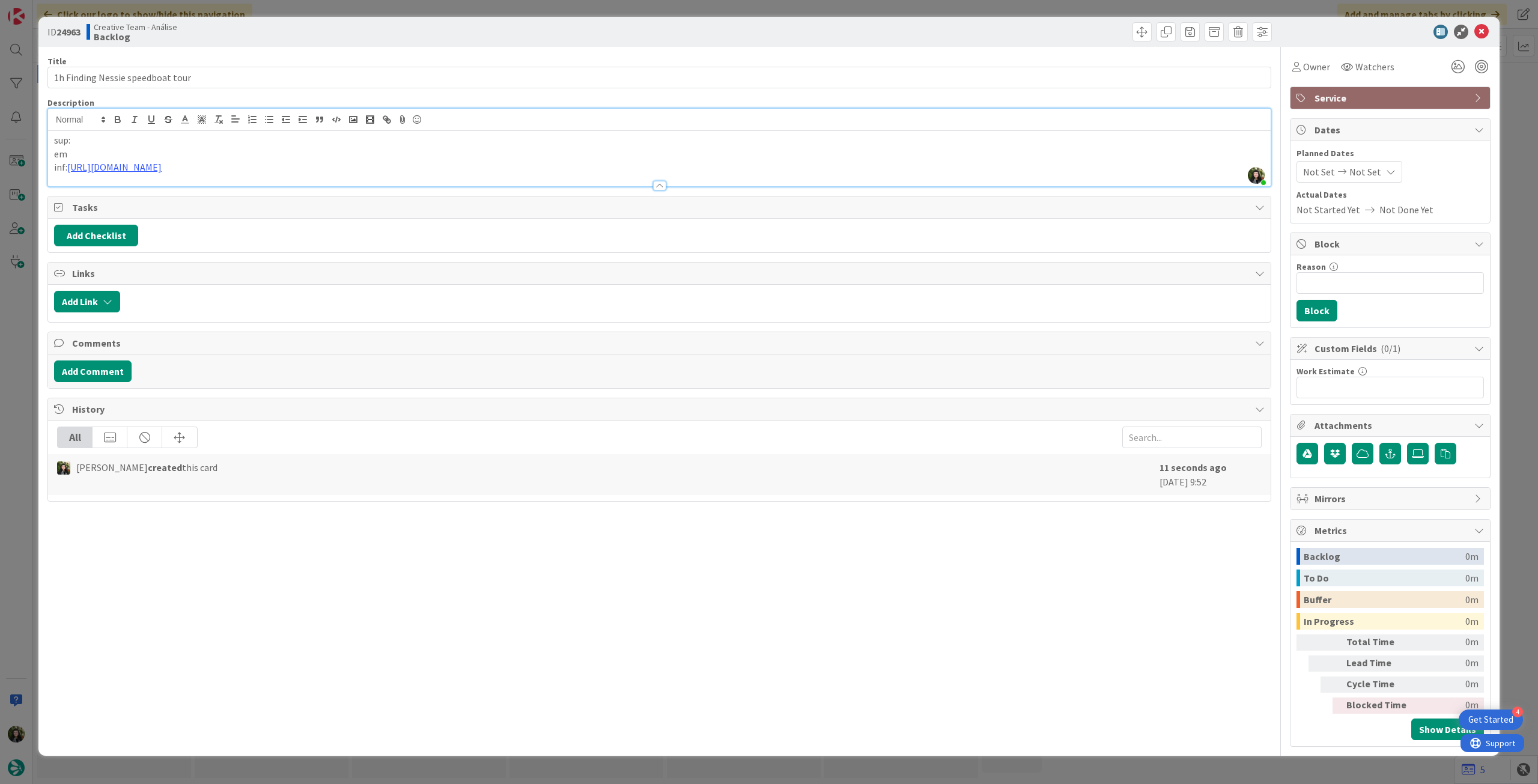
drag, startPoint x: 202, startPoint y: 136, endPoint x: 199, endPoint y: 147, distance: 11.4
click at [200, 140] on p "sup:" at bounding box center [659, 140] width 1210 height 14
click at [192, 154] on p "em" at bounding box center [659, 154] width 1210 height 14
click at [241, 68] on input "1h Finding Nessie speedboat tour" at bounding box center [659, 77] width 1223 height 22
paste input "Cruise [GEOGRAPHIC_DATA]"
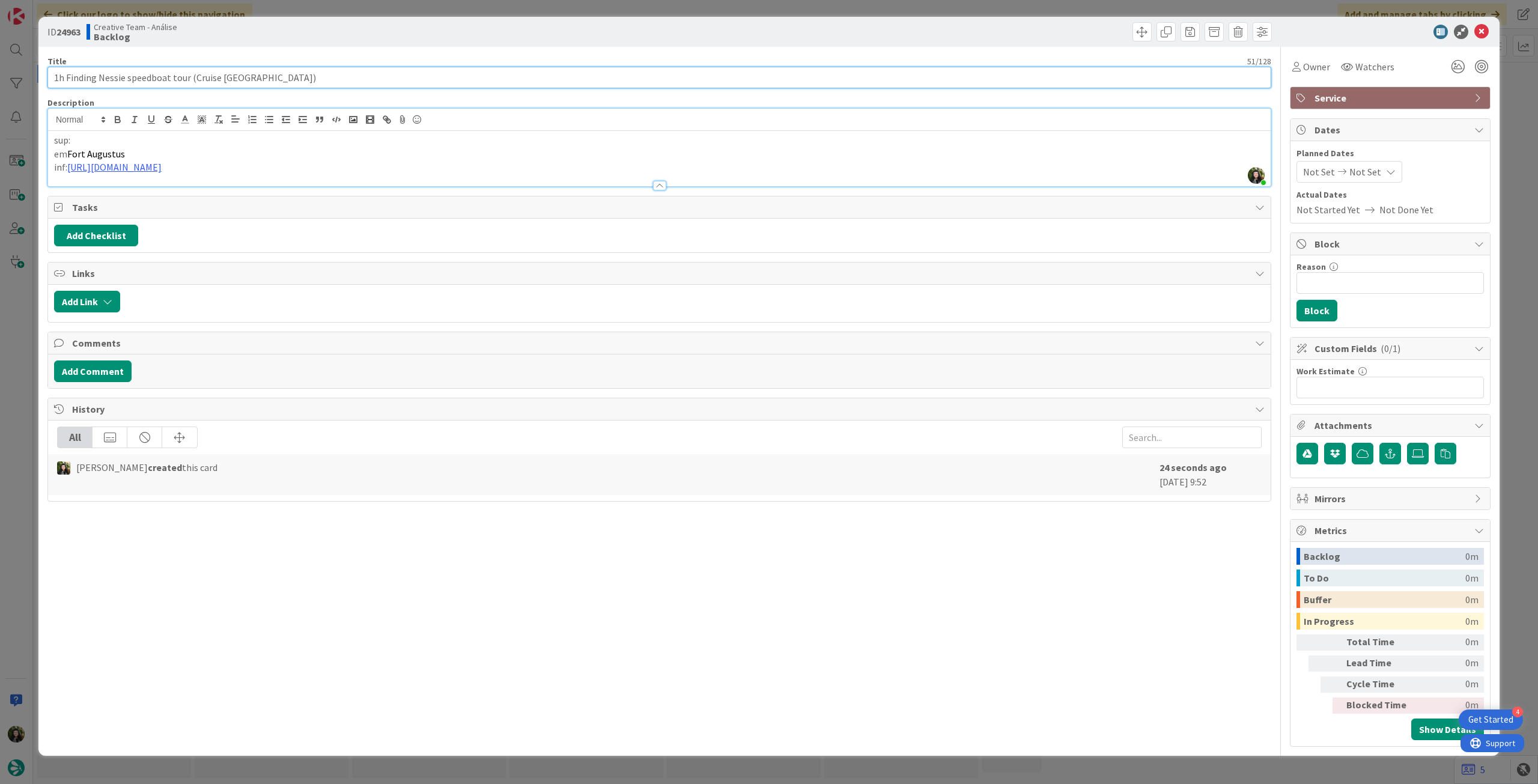
type input "1h Finding Nessie speedboat tour (Cruise [GEOGRAPHIC_DATA])"
click at [184, 142] on p "sup:" at bounding box center [659, 140] width 1210 height 14
click at [922, 26] on div "ID 24963 Creative Team - Análise Backlog" at bounding box center [769, 32] width 1461 height 30
click at [922, 29] on icon at bounding box center [1481, 32] width 14 height 14
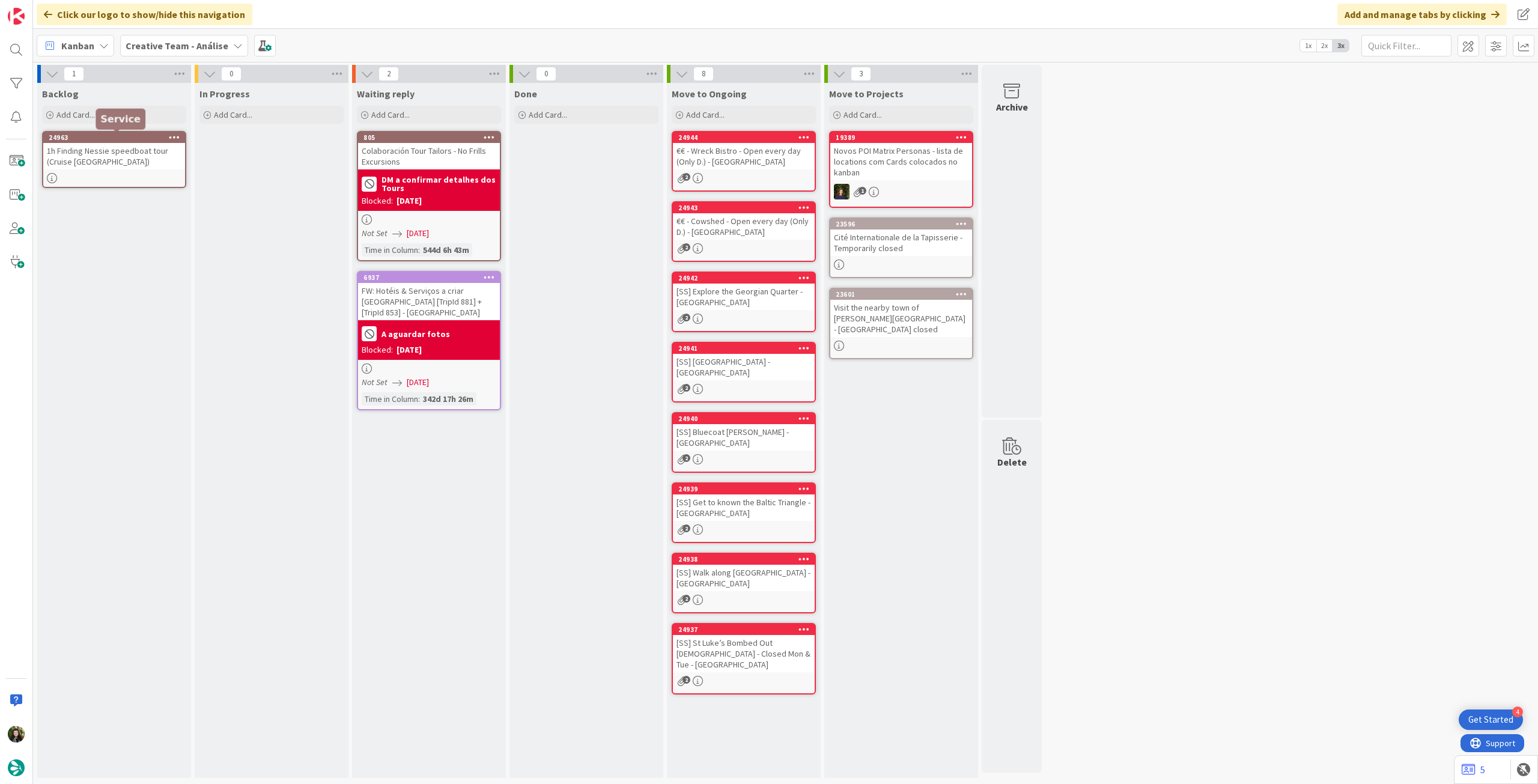
click at [74, 125] on div "Backlog Add Card... Template Not Set Title 0 / 128 Label Daytrip Location Daytr…" at bounding box center [114, 105] width 154 height 43
click at [81, 118] on span "Add Card..." at bounding box center [76, 114] width 38 height 11
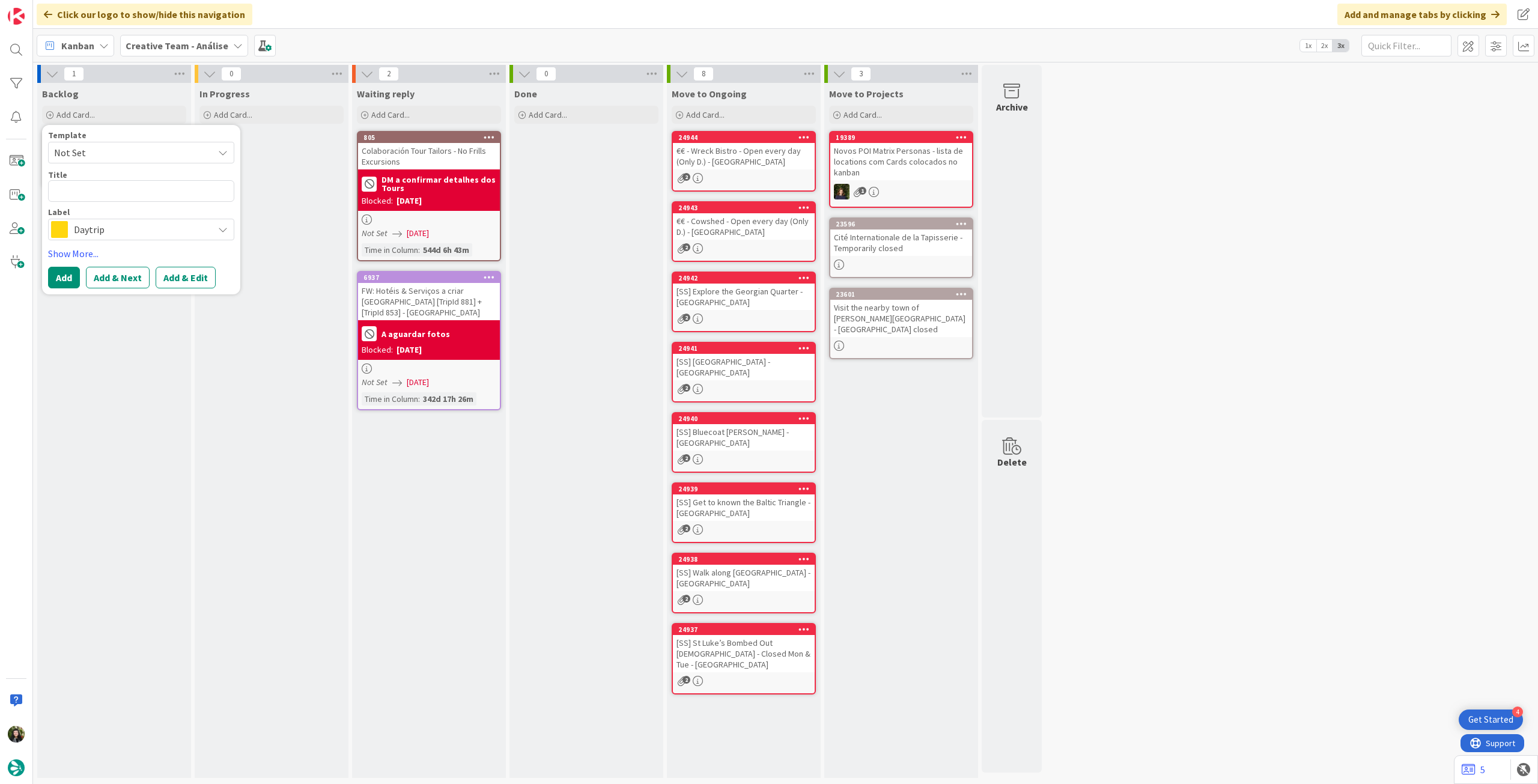
click at [96, 228] on span "Daytrip" at bounding box center [140, 229] width 133 height 17
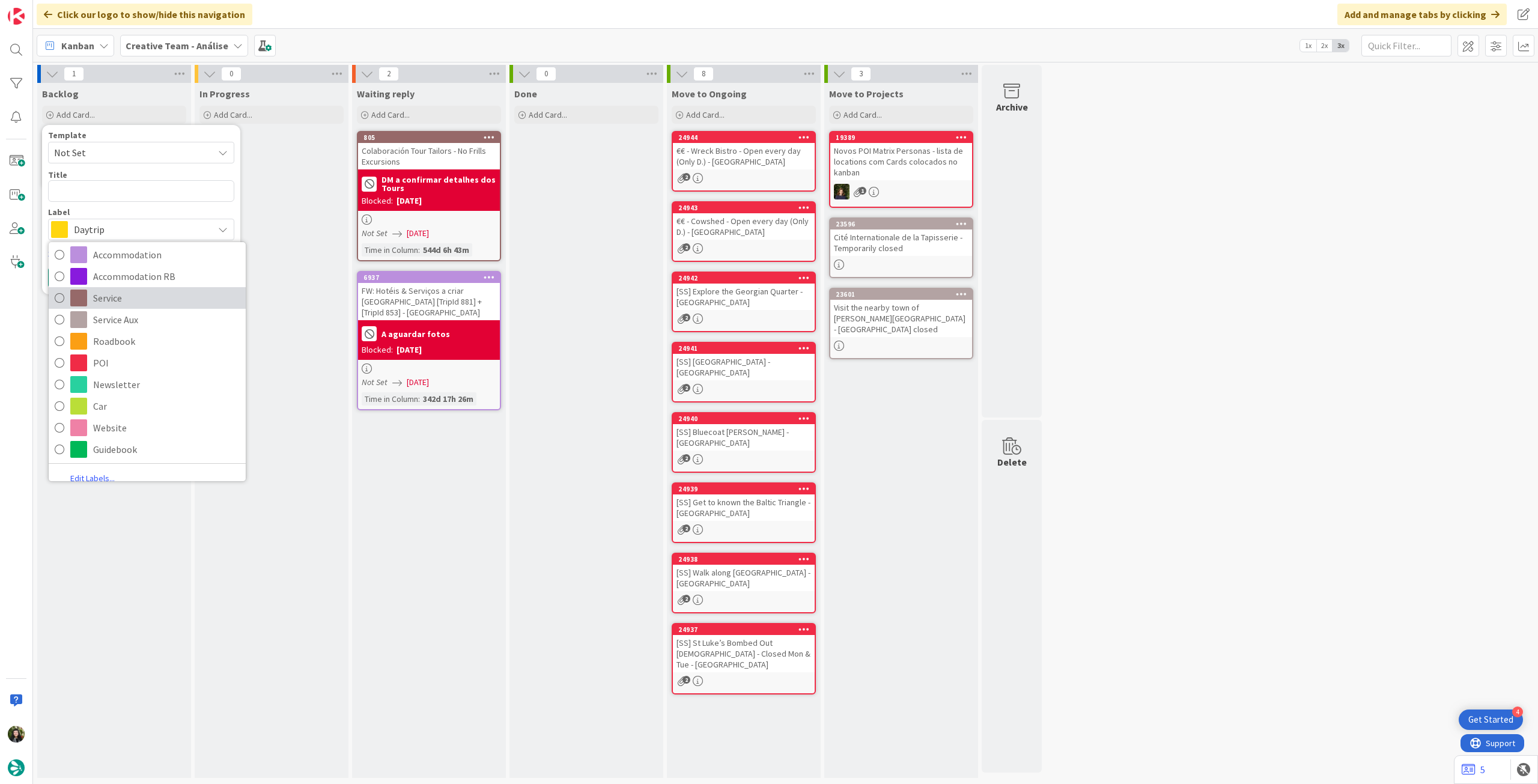
click at [168, 302] on span "Service" at bounding box center [166, 298] width 146 height 18
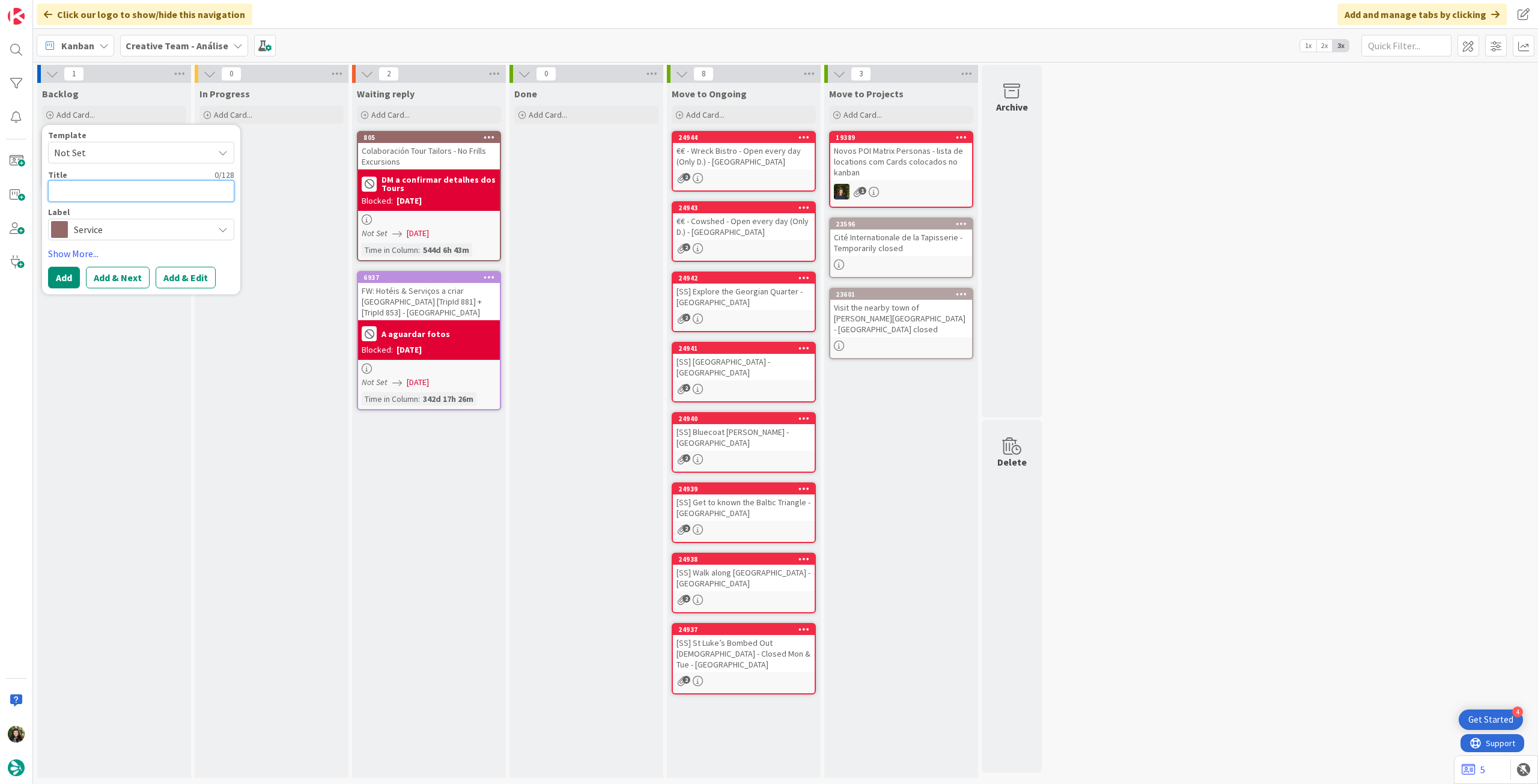
drag, startPoint x: 115, startPoint y: 193, endPoint x: 104, endPoint y: 212, distance: 22.0
click at [115, 194] on textarea at bounding box center [141, 190] width 186 height 22
paste textarea "[GEOGRAPHIC_DATA], [GEOGRAPHIC_DATA] & The [GEOGRAPHIC_DATA][PERSON_NAME] - onl…"
type textarea "x"
type textarea "[GEOGRAPHIC_DATA], [GEOGRAPHIC_DATA] & The [GEOGRAPHIC_DATA][PERSON_NAME] - onl…"
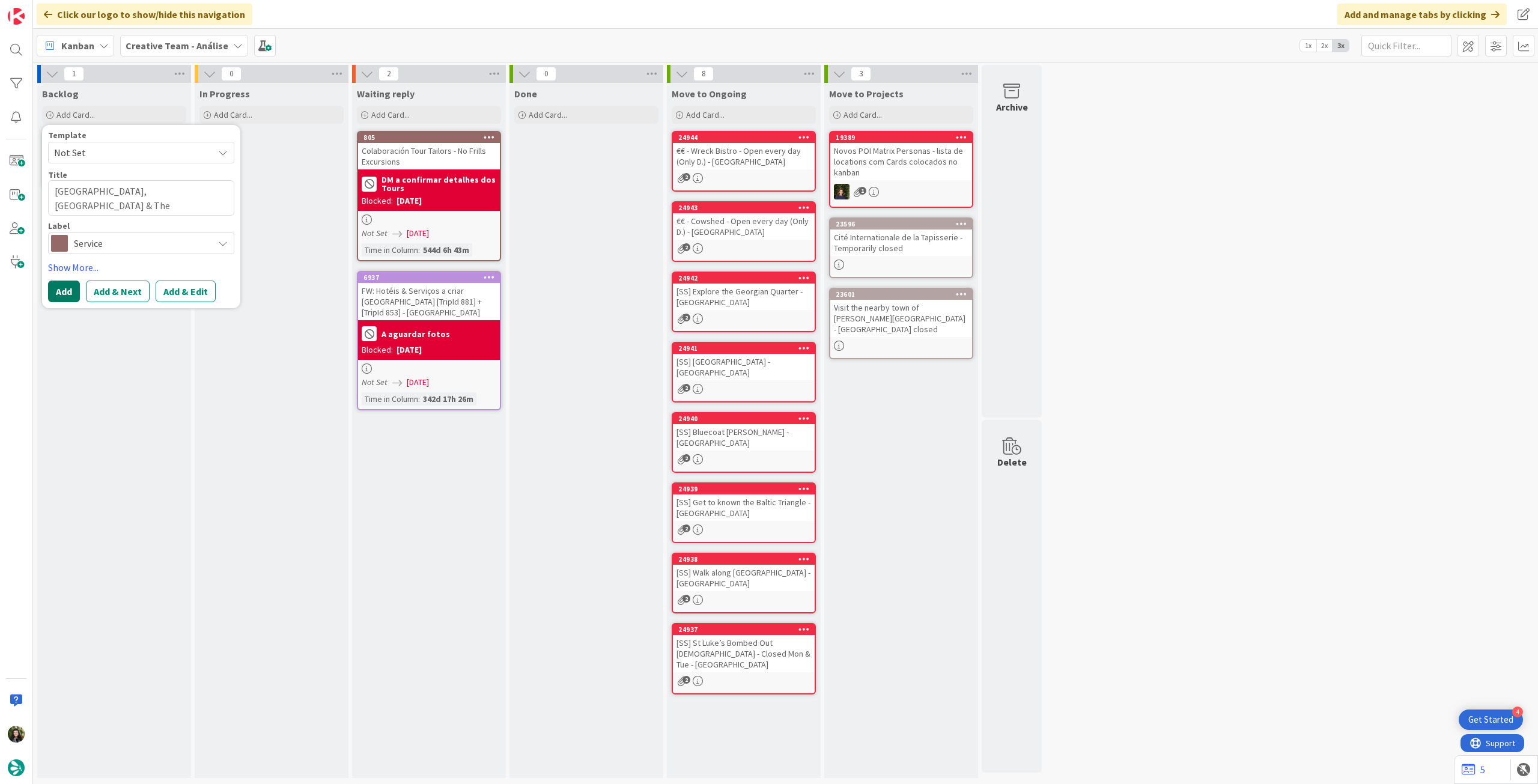
click at [56, 290] on button "Add" at bounding box center [63, 291] width 32 height 22
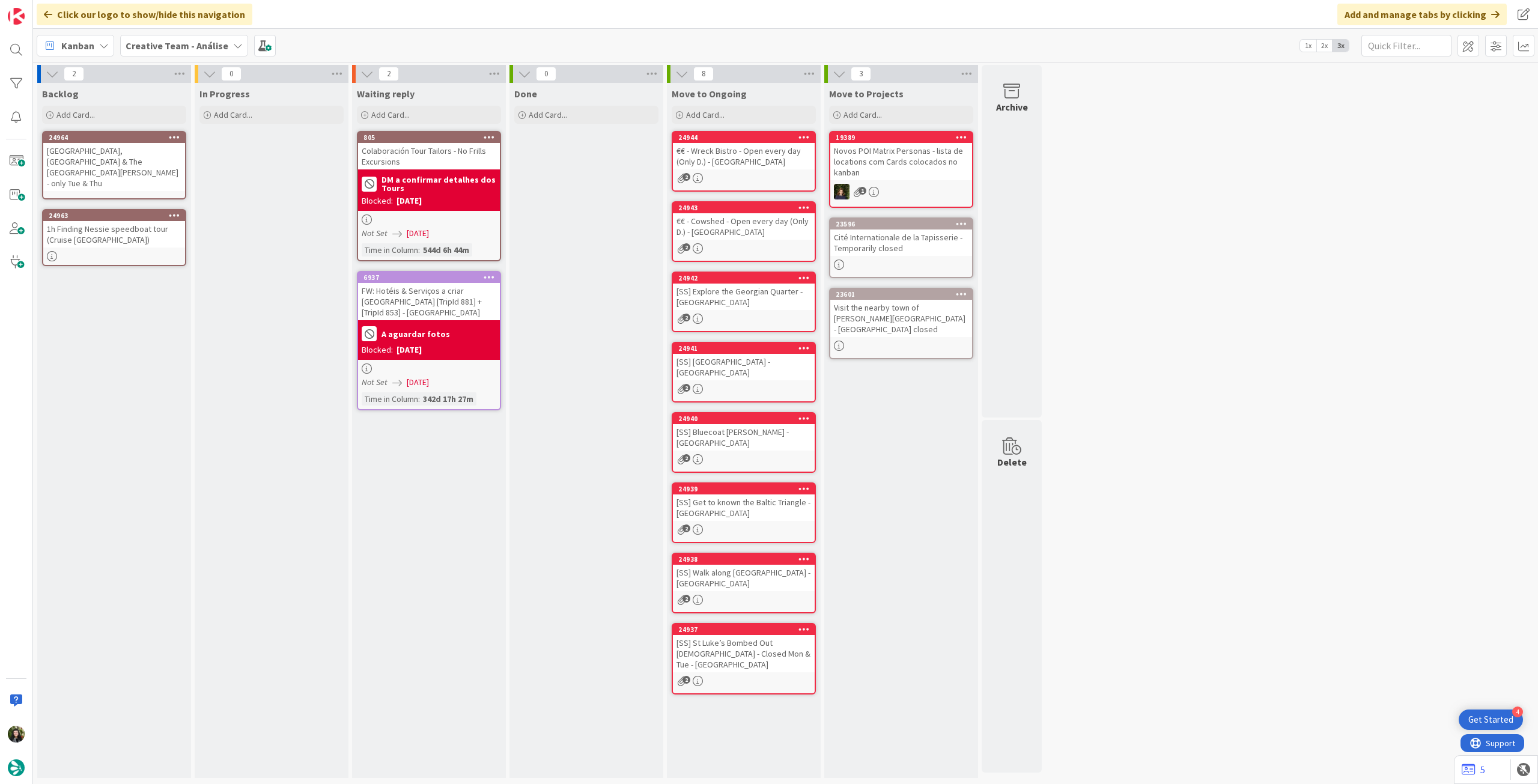
click at [92, 145] on div "[GEOGRAPHIC_DATA], [GEOGRAPHIC_DATA] & The [GEOGRAPHIC_DATA][PERSON_NAME] - onl…" at bounding box center [114, 166] width 142 height 48
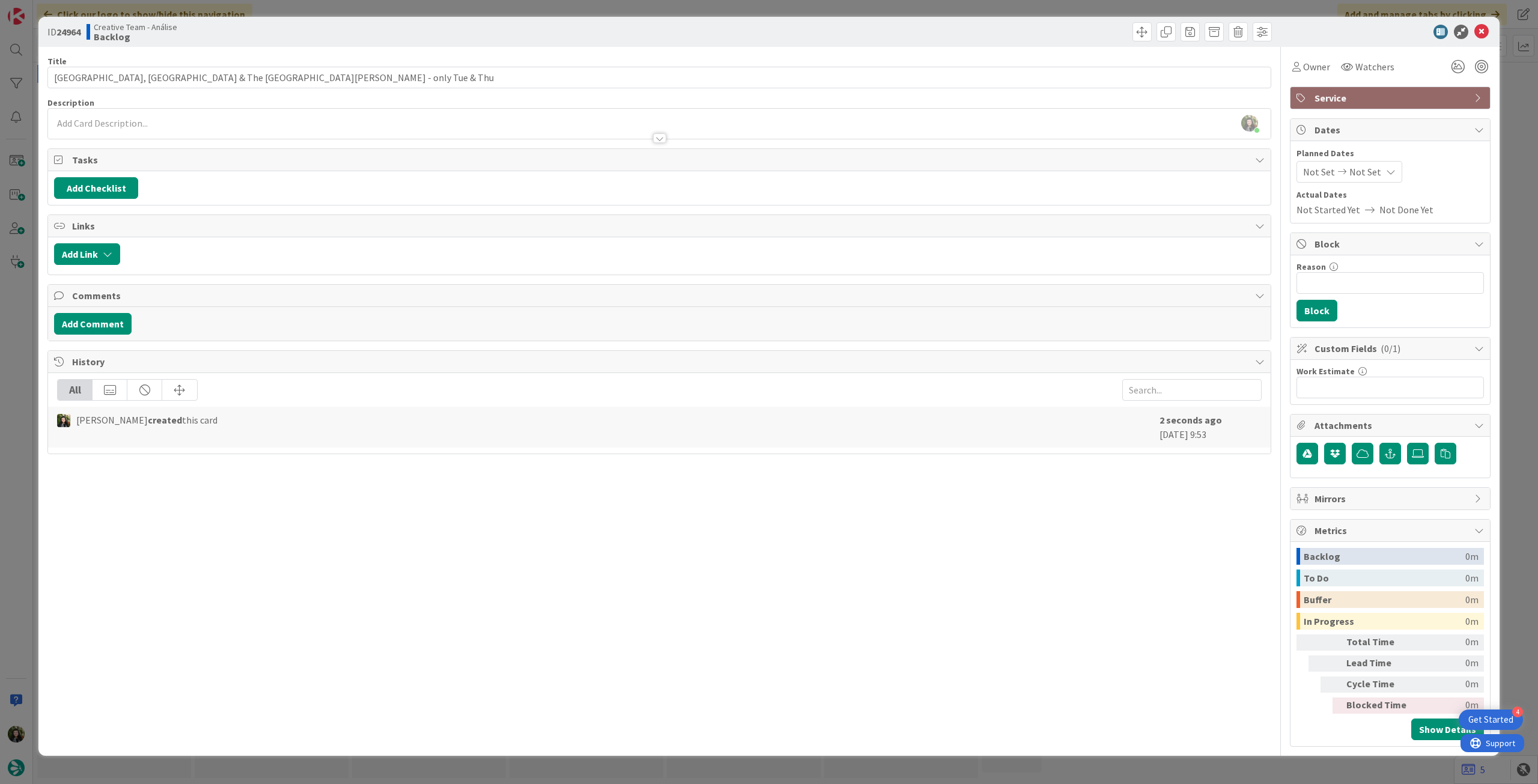
click at [180, 130] on div at bounding box center [659, 132] width 1222 height 12
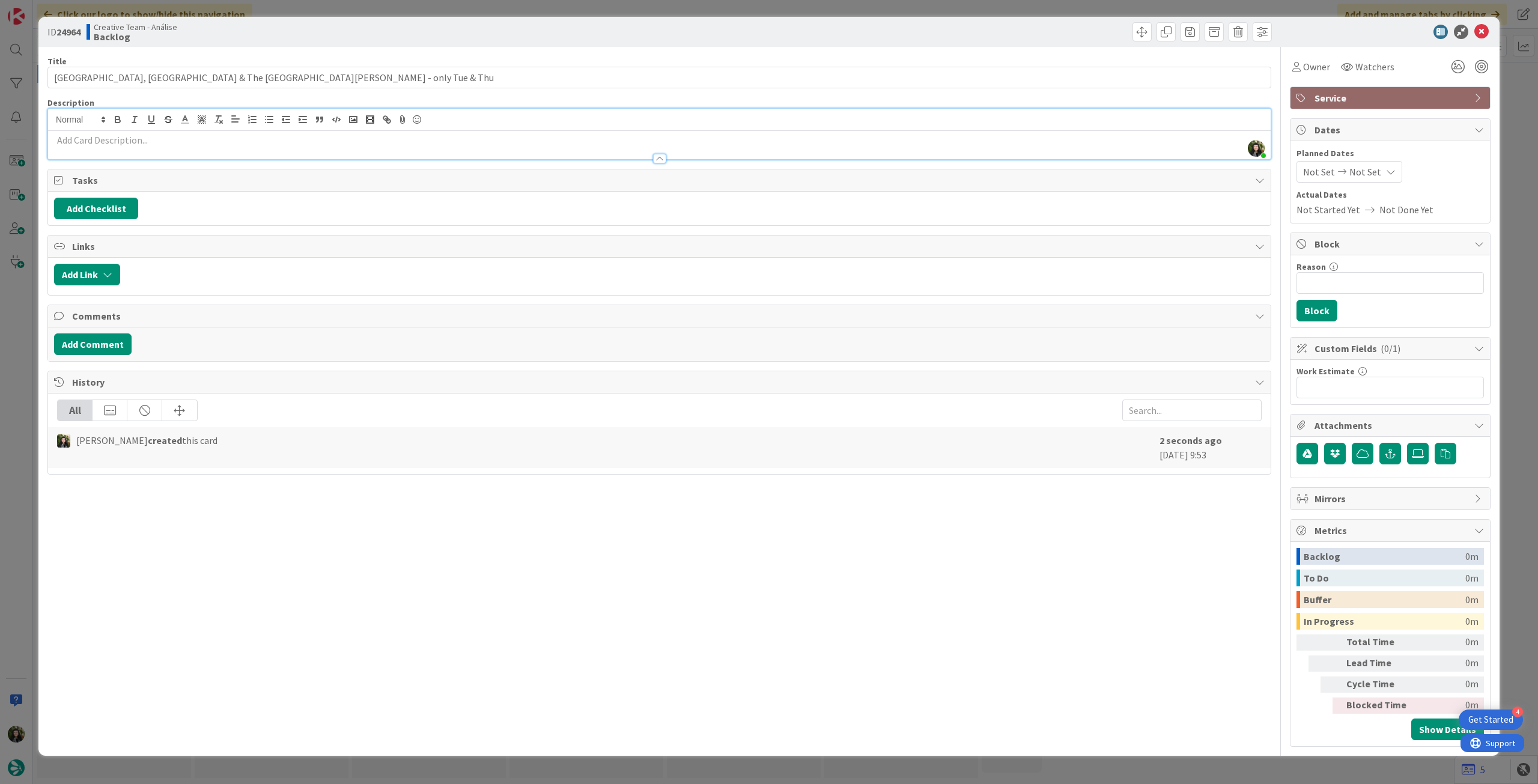
click at [176, 146] on div at bounding box center [659, 153] width 1222 height 12
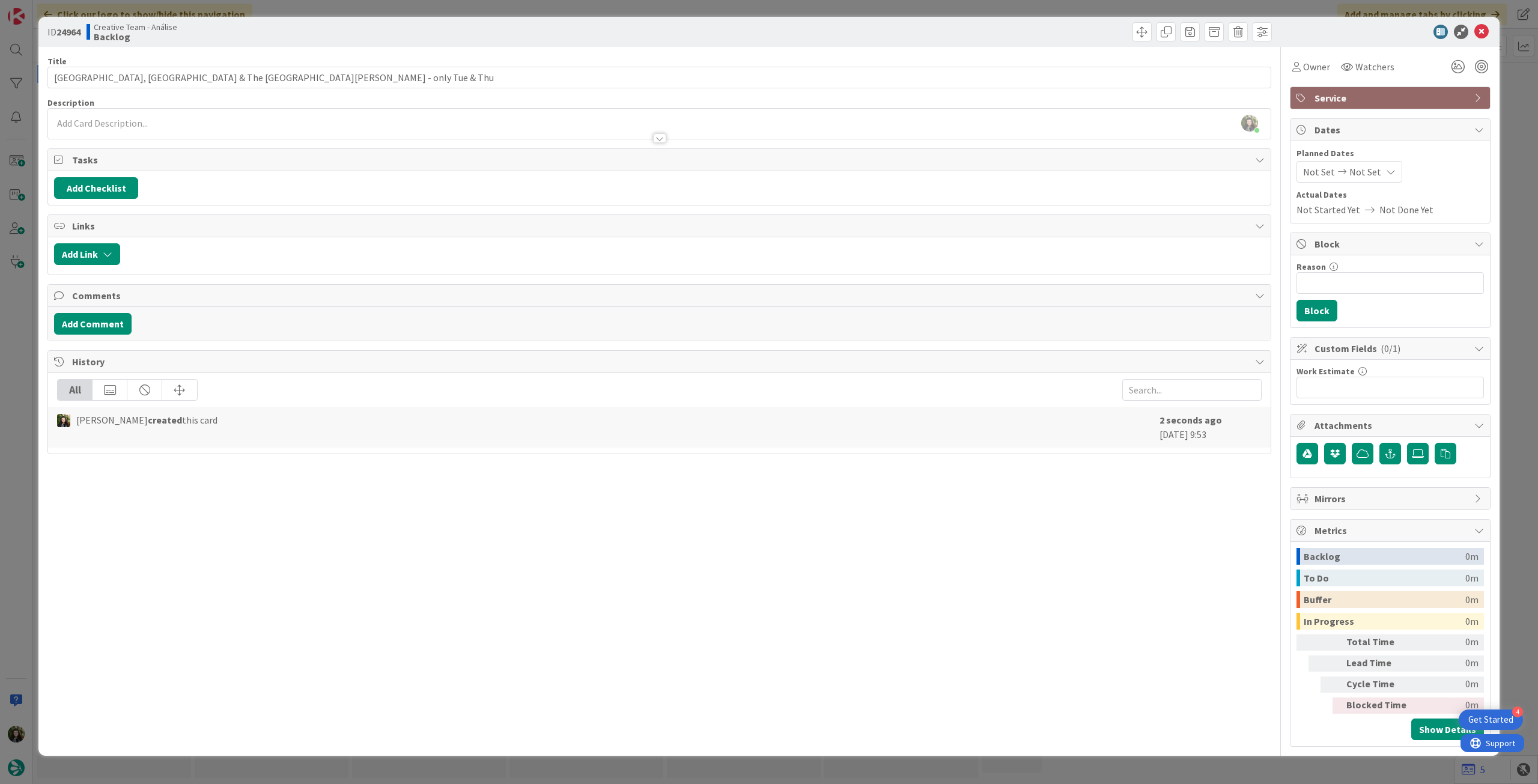
click at [179, 141] on div "Title 67 / 128 11h Glenfinnan Viaduct, [GEOGRAPHIC_DATA] & The [GEOGRAPHIC_DATA…" at bounding box center [659, 397] width 1223 height 700
click at [183, 135] on div at bounding box center [659, 132] width 1222 height 12
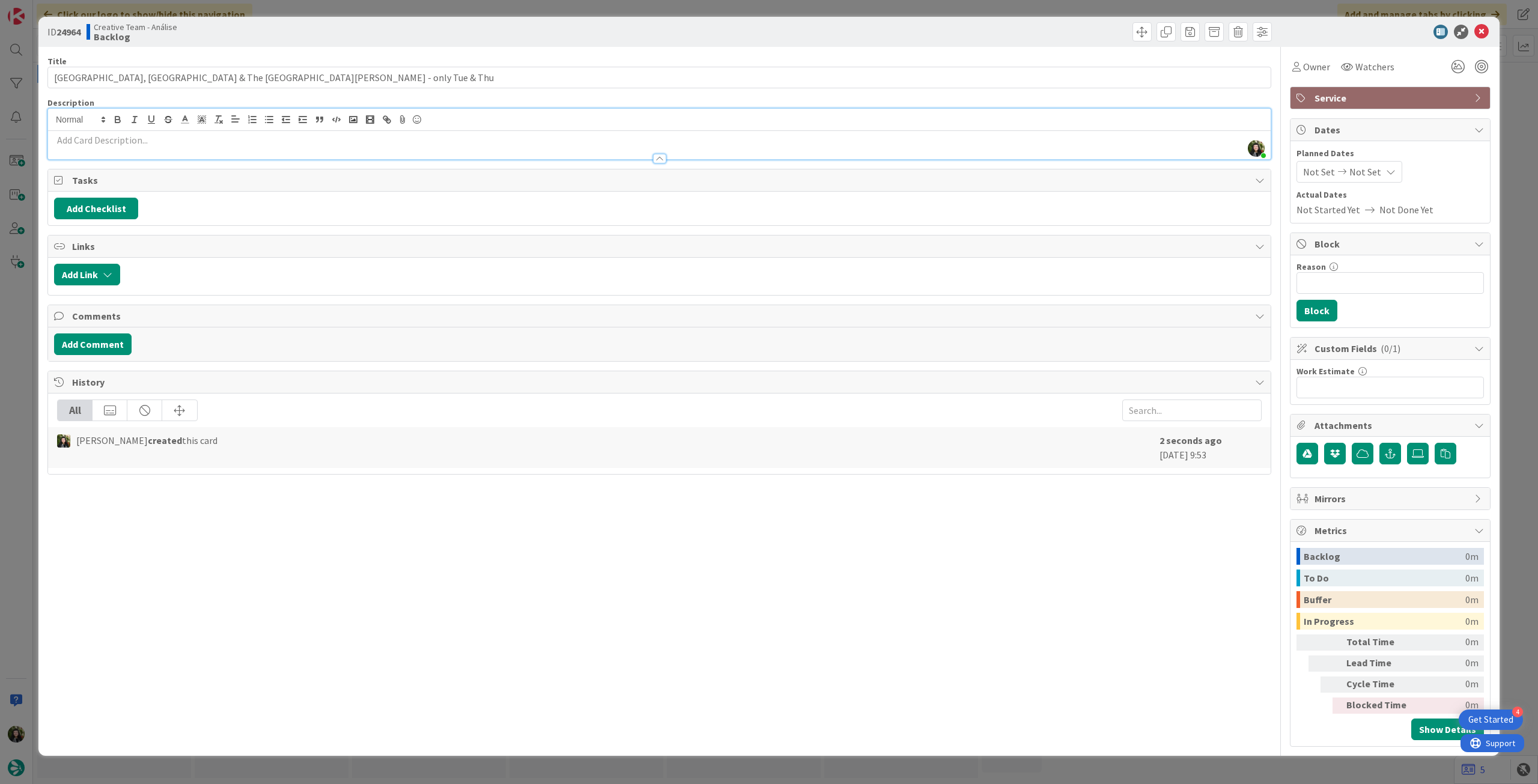
click at [183, 135] on p at bounding box center [659, 140] width 1210 height 14
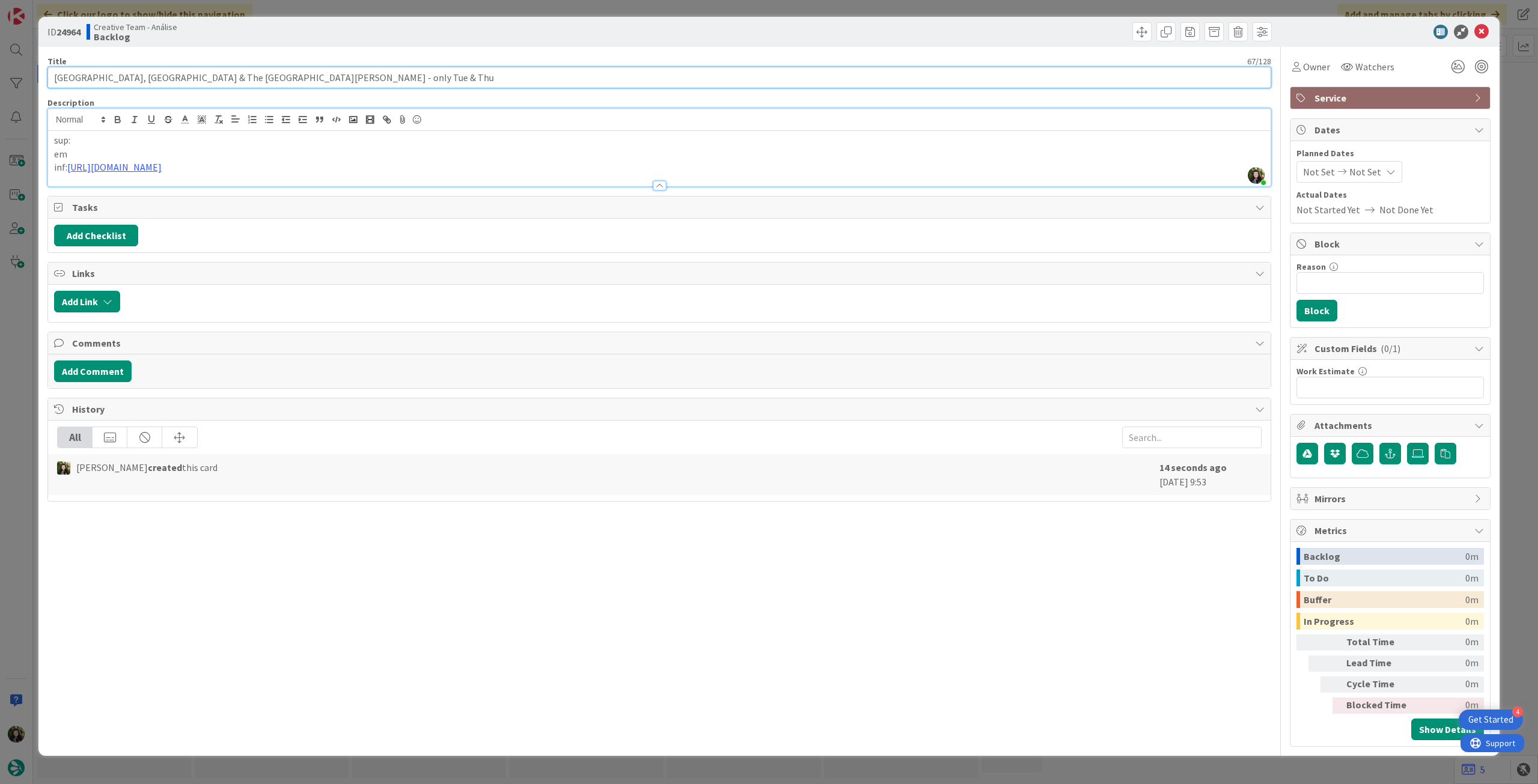
click at [408, 68] on input "[GEOGRAPHIC_DATA], [GEOGRAPHIC_DATA] & The [GEOGRAPHIC_DATA][PERSON_NAME] - onl…" at bounding box center [659, 77] width 1223 height 22
paste input "Highland Experience"
type input "[GEOGRAPHIC_DATA], [GEOGRAPHIC_DATA] & The [GEOGRAPHIC_DATA][PERSON_NAME] - onl…"
drag, startPoint x: 187, startPoint y: 147, endPoint x: 182, endPoint y: 151, distance: 6.4
click at [182, 151] on p "em" at bounding box center [659, 154] width 1210 height 14
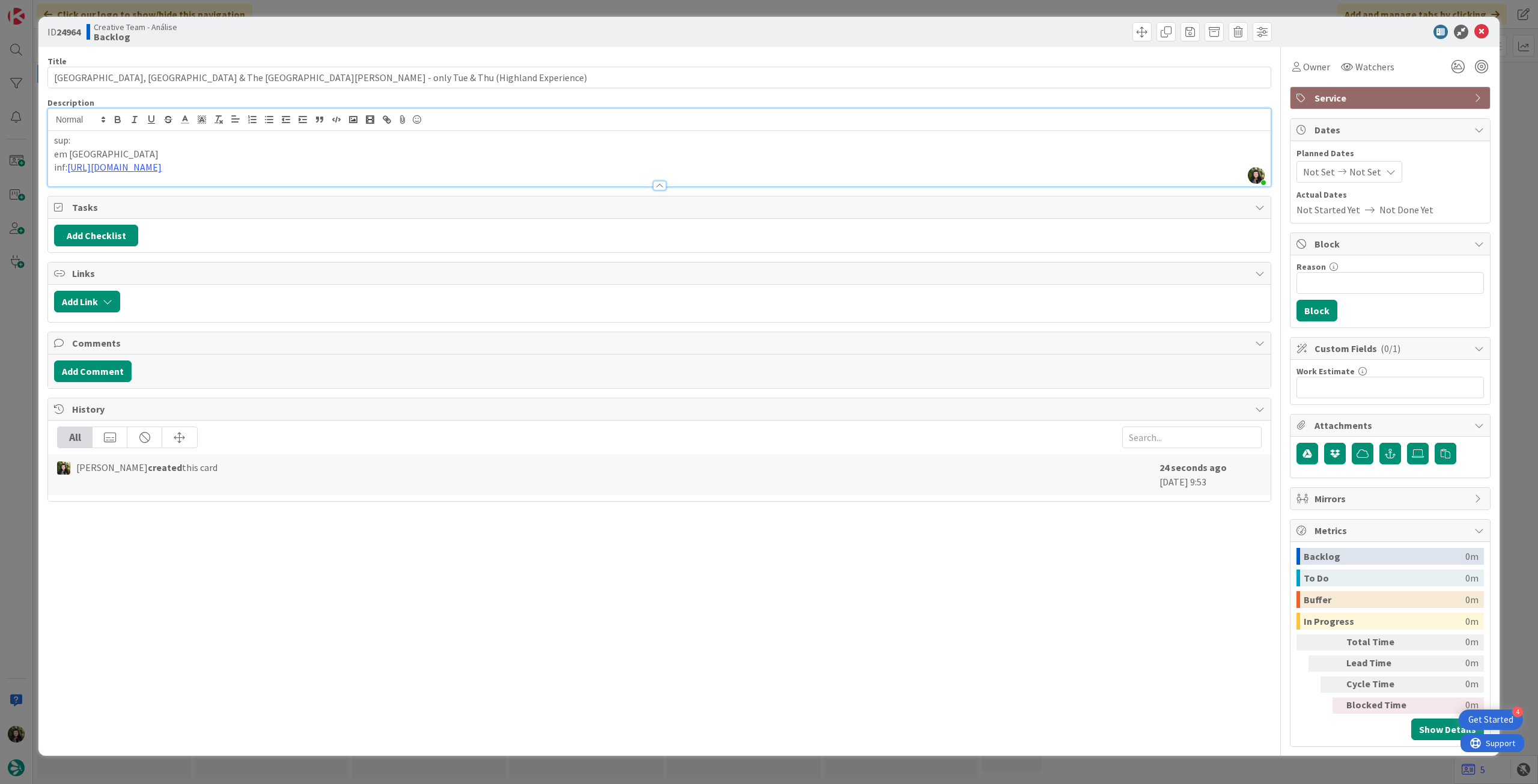
click at [179, 139] on p "sup:" at bounding box center [659, 140] width 1210 height 14
click at [922, 35] on icon at bounding box center [1481, 32] width 14 height 14
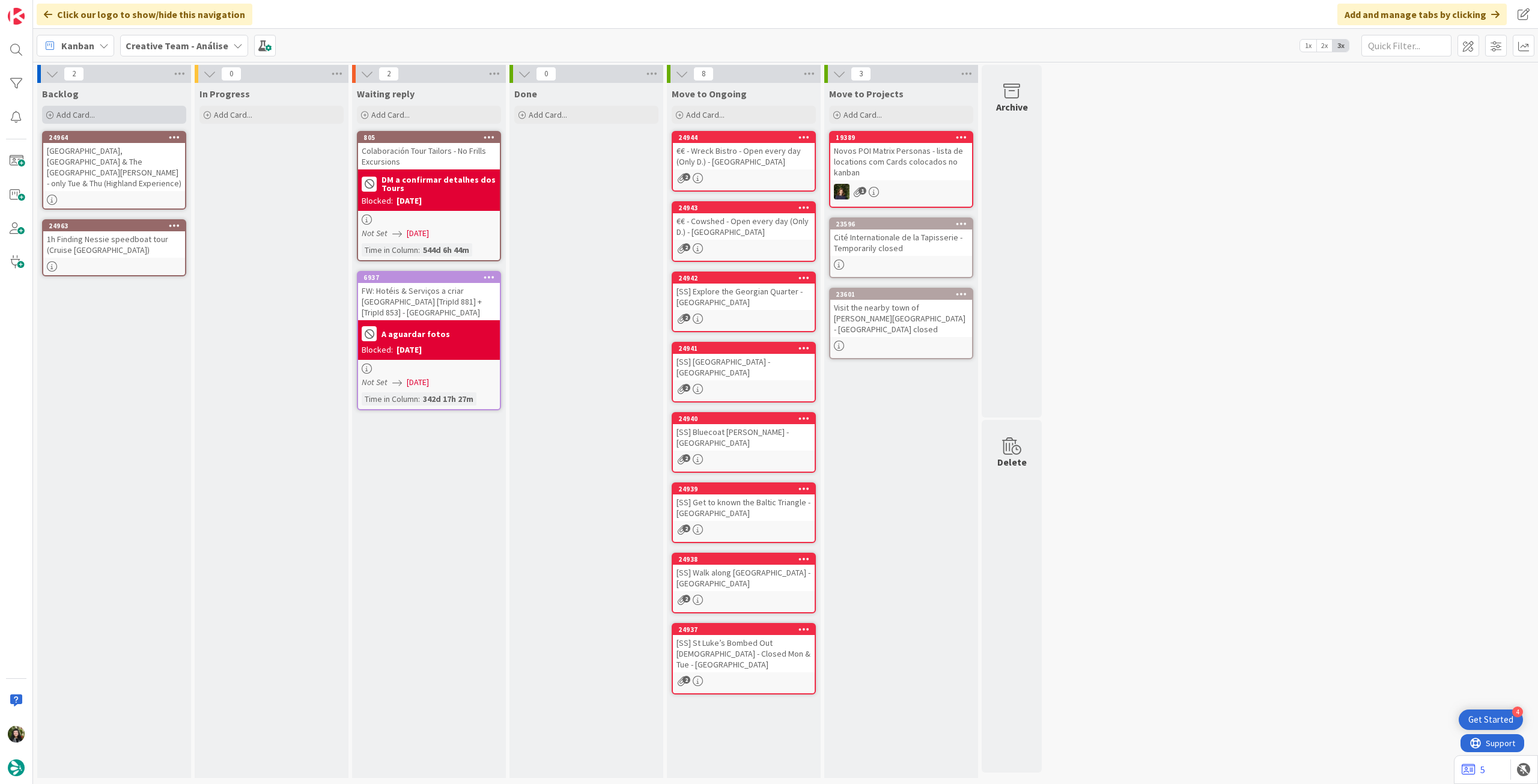
click at [115, 115] on div "Add Card..." at bounding box center [114, 114] width 144 height 18
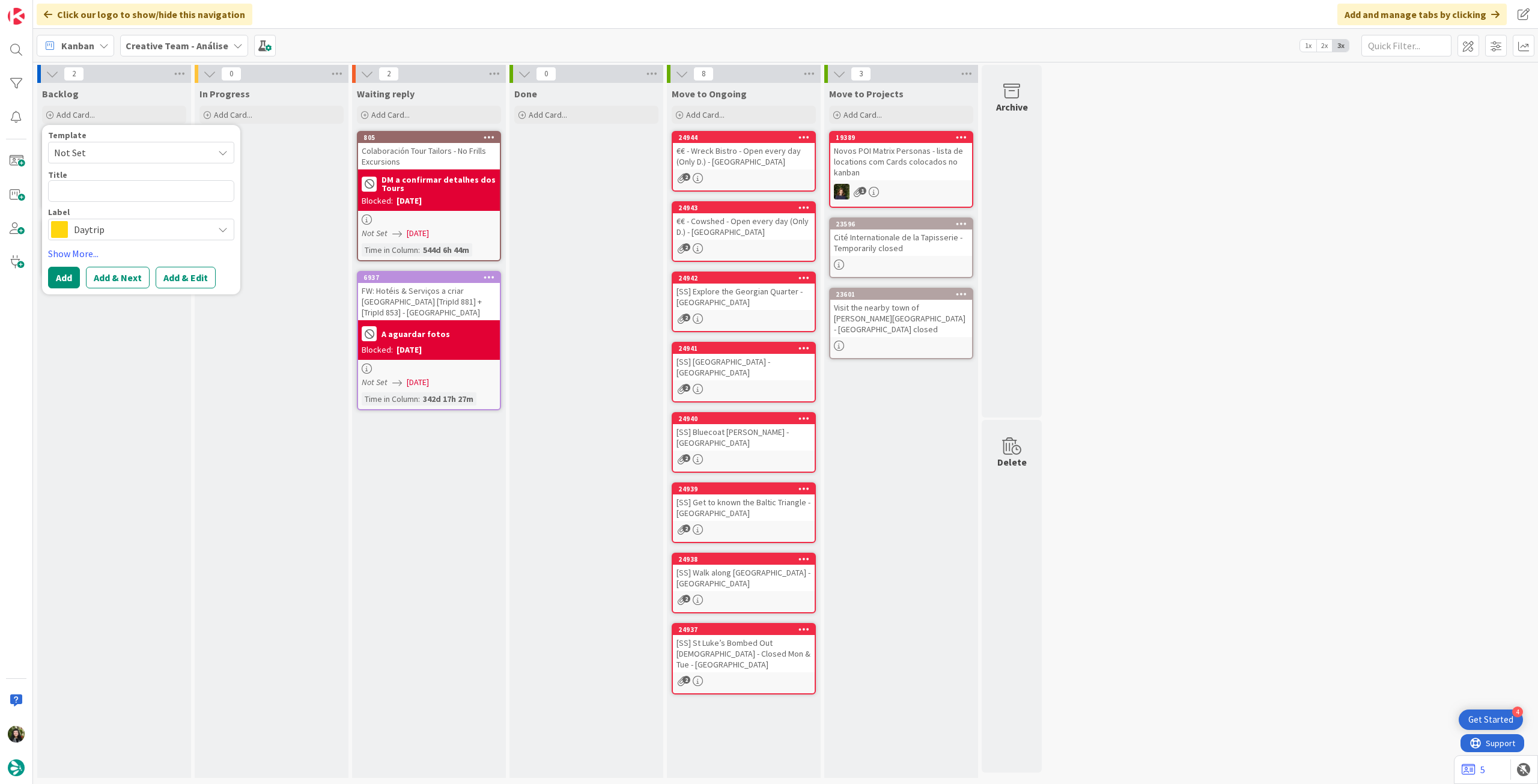
click at [117, 225] on span "Daytrip" at bounding box center [140, 229] width 133 height 17
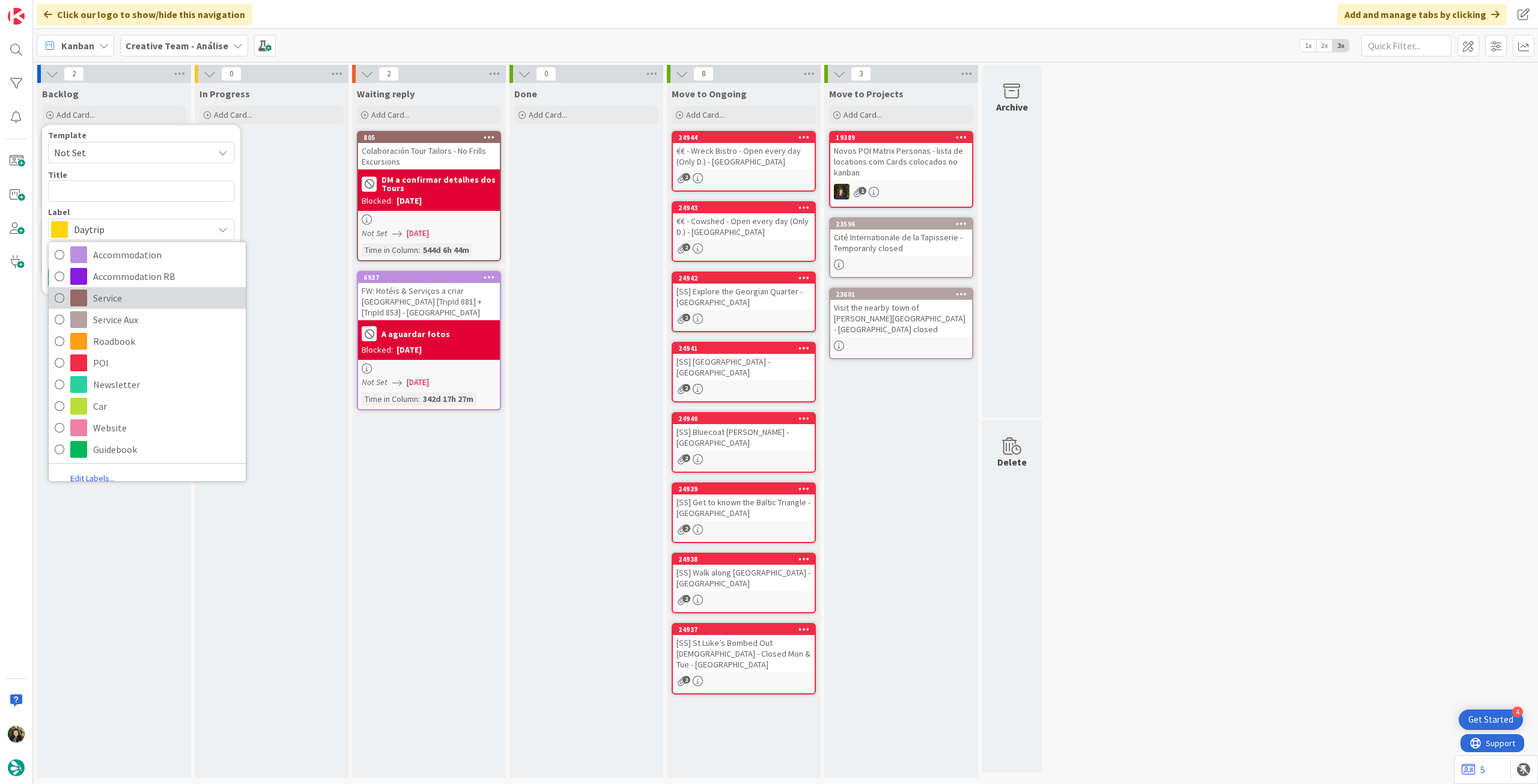
drag, startPoint x: 148, startPoint y: 305, endPoint x: 141, endPoint y: 262, distance: 43.6
click at [148, 305] on span "Service" at bounding box center [166, 298] width 146 height 18
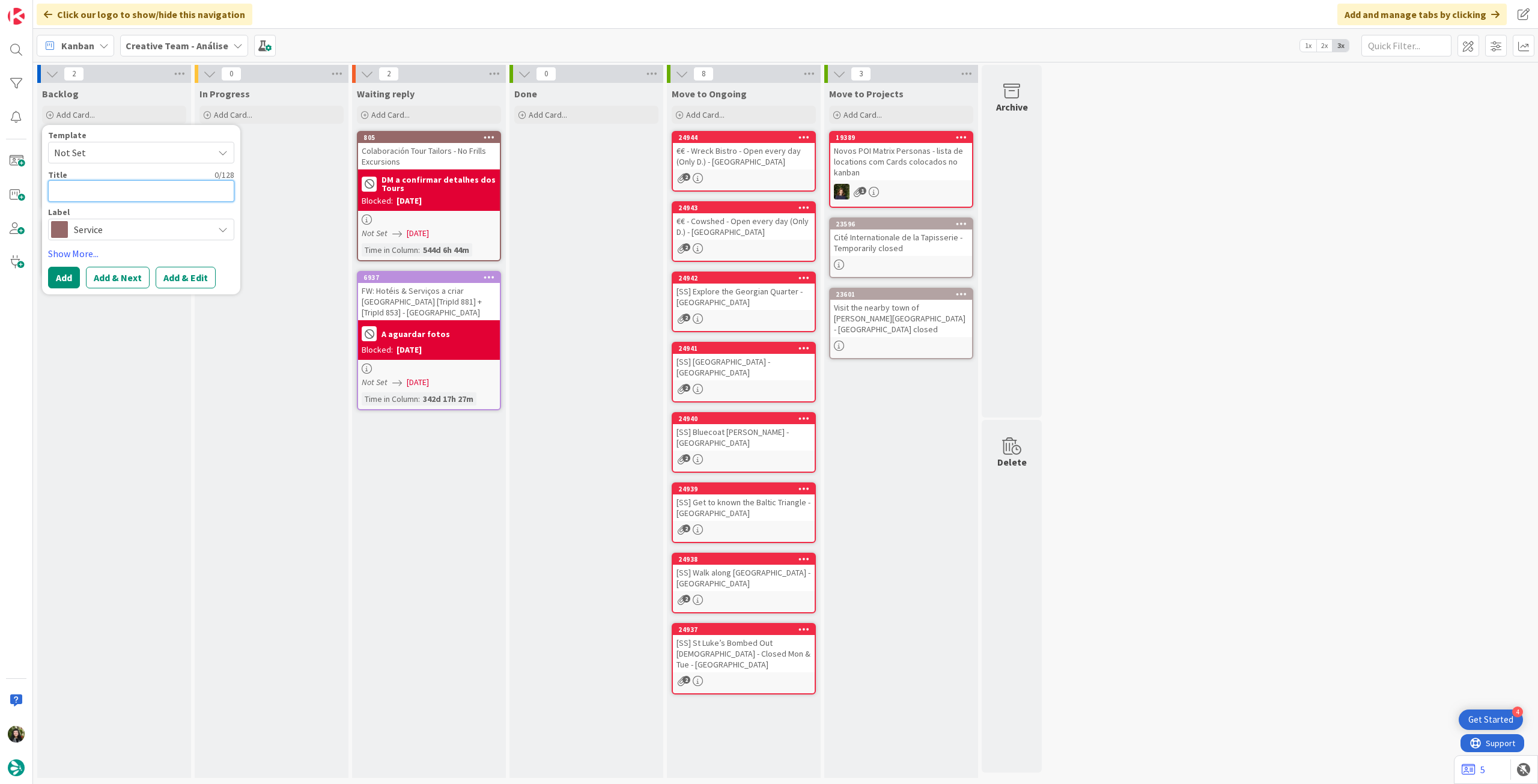
click at [128, 191] on textarea at bounding box center [141, 190] width 186 height 22
paste textarea "12h Skye & The Fairy Pools Tour"
type textarea "x"
type textarea "12h Skye & The Fairy Pools Tour"
click at [60, 274] on button "Add" at bounding box center [63, 277] width 32 height 22
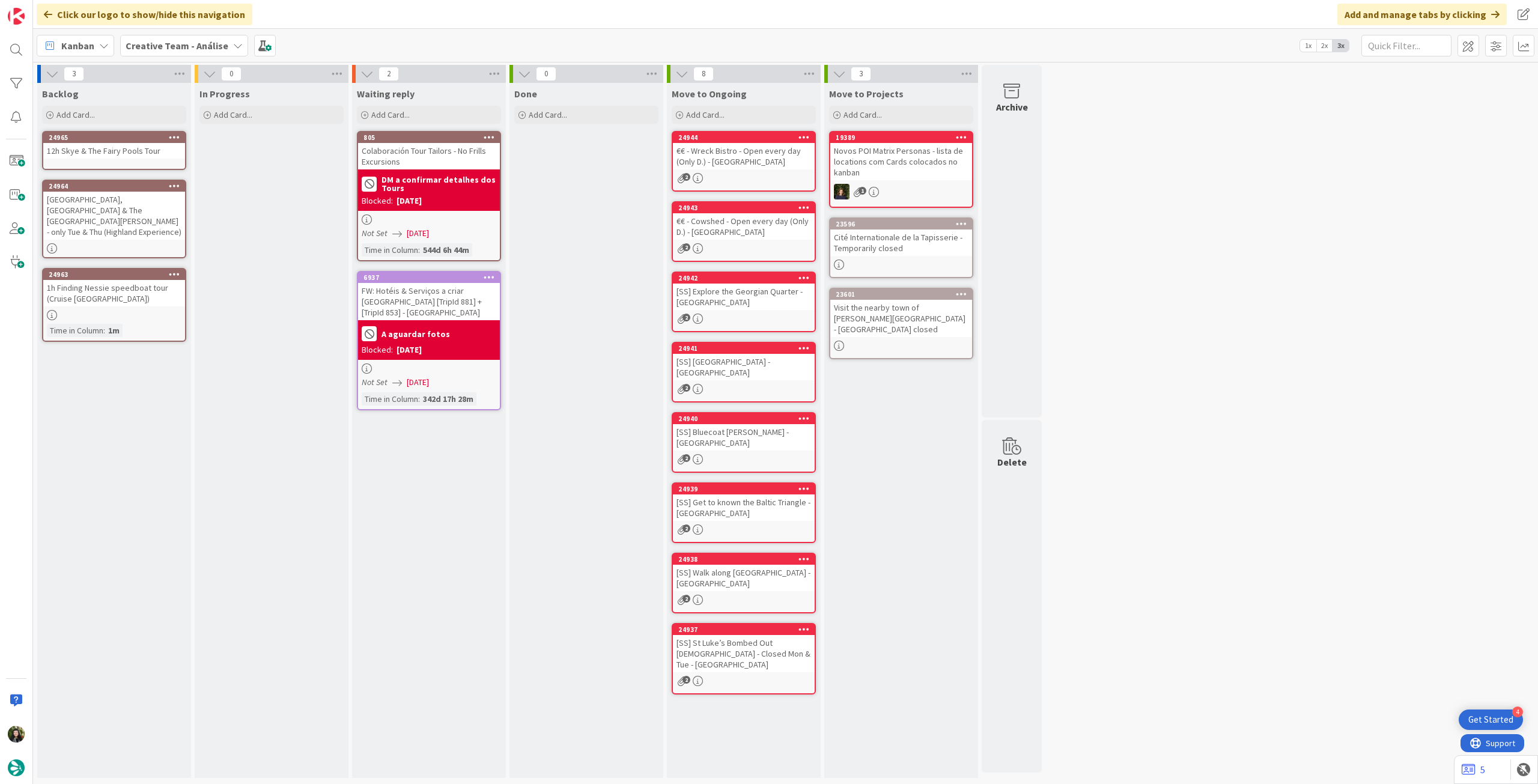
click at [127, 149] on div "12h Skye & The Fairy Pools Tour" at bounding box center [114, 150] width 142 height 16
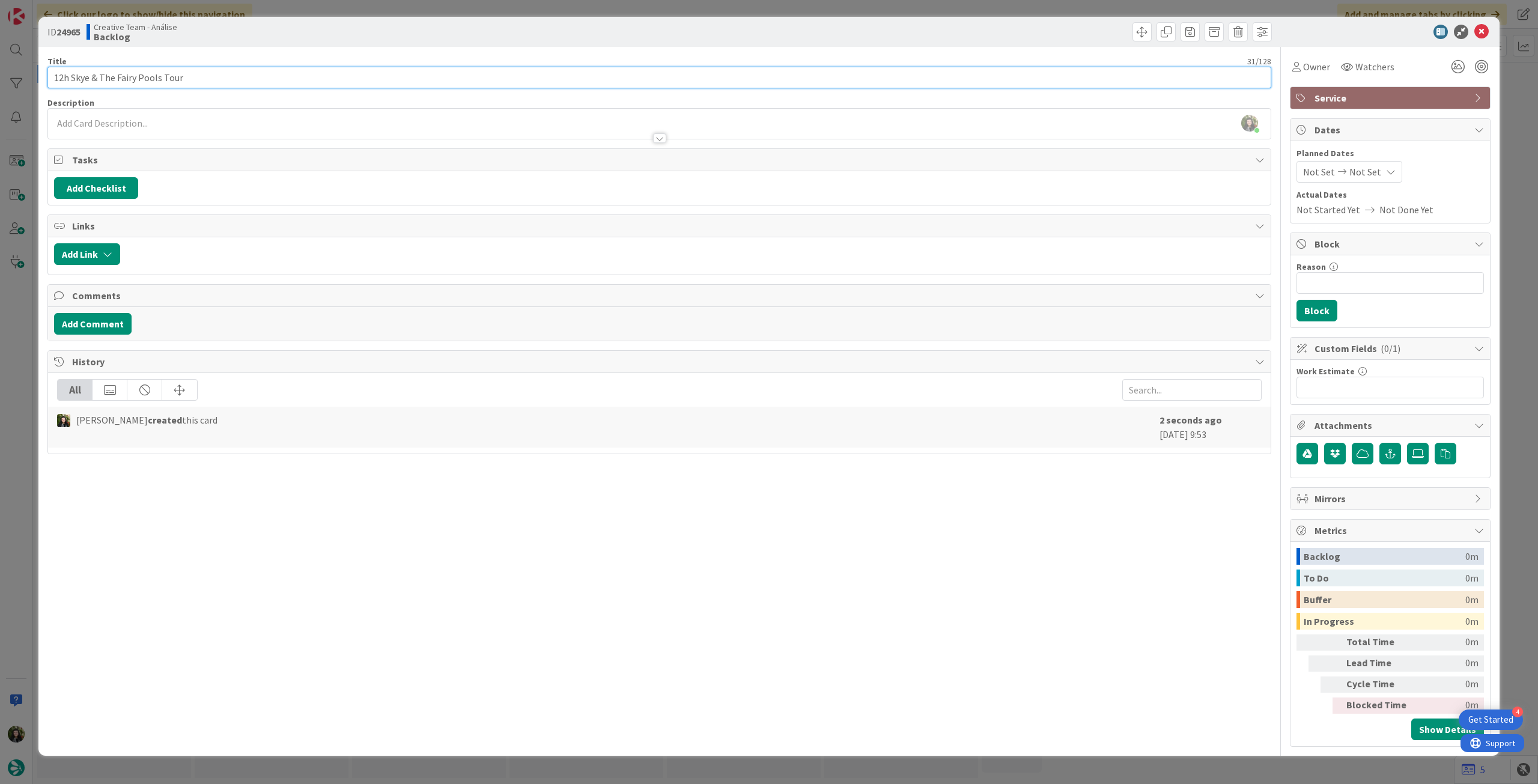
click at [306, 81] on input "12h Skye & The Fairy Pools Tour" at bounding box center [659, 77] width 1223 height 22
paste input "Highland Experience"
type input "12h Skye & The Fairy Pools Tour (Highland Experience)"
click at [290, 131] on div at bounding box center [659, 132] width 1222 height 12
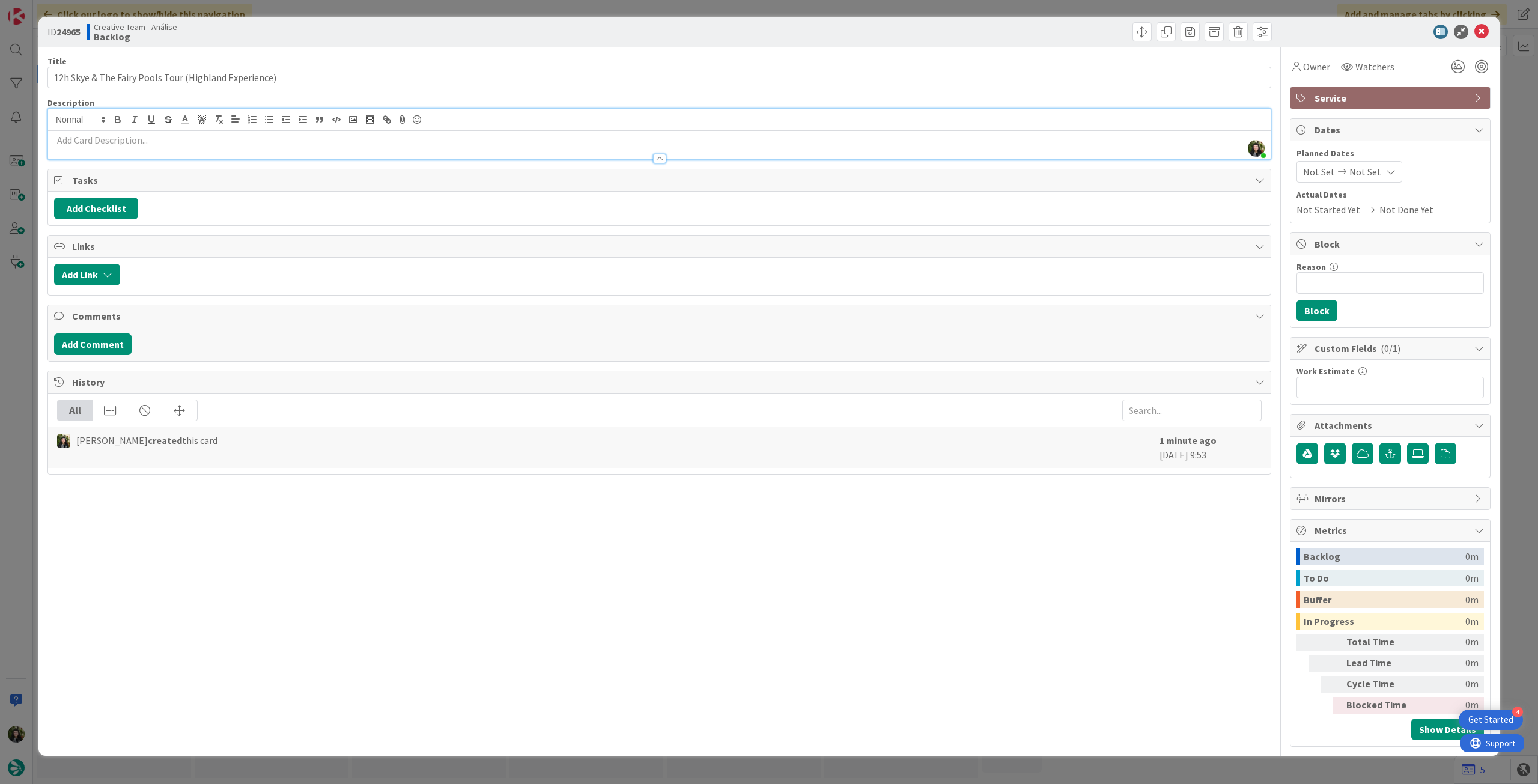
click at [289, 134] on p at bounding box center [659, 140] width 1210 height 14
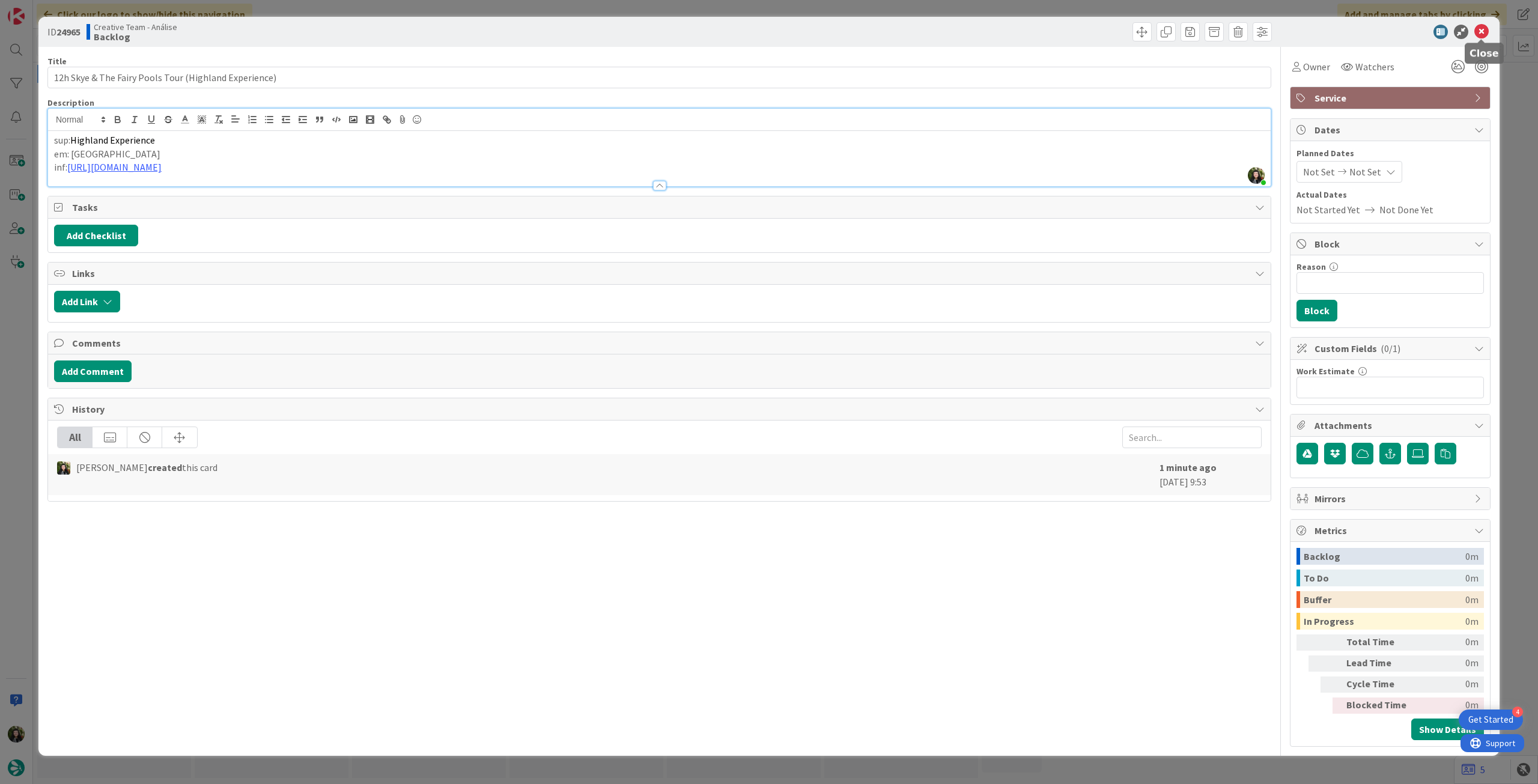
click at [922, 32] on icon at bounding box center [1481, 32] width 14 height 14
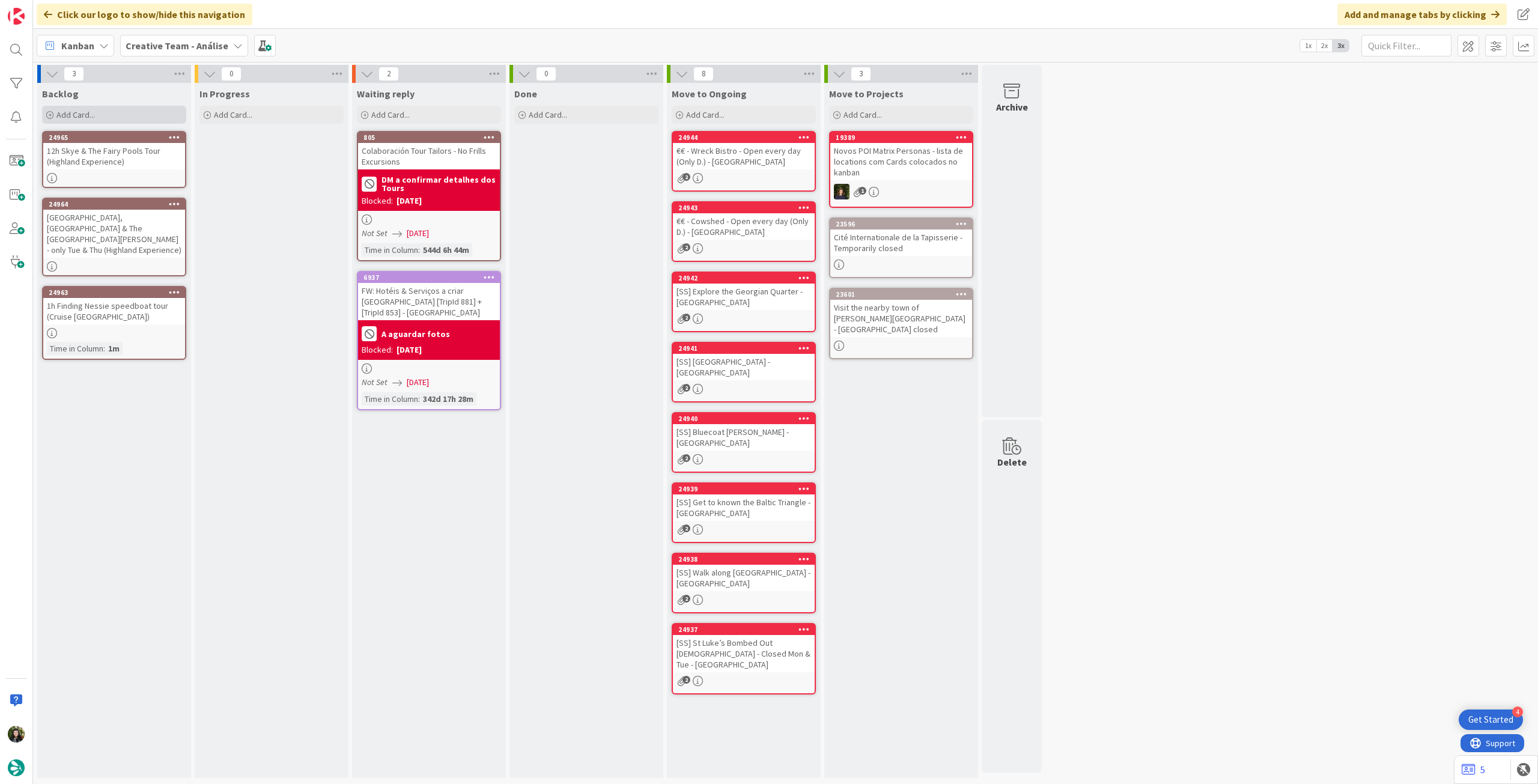
click at [110, 112] on div "Add Card..." at bounding box center [114, 114] width 144 height 18
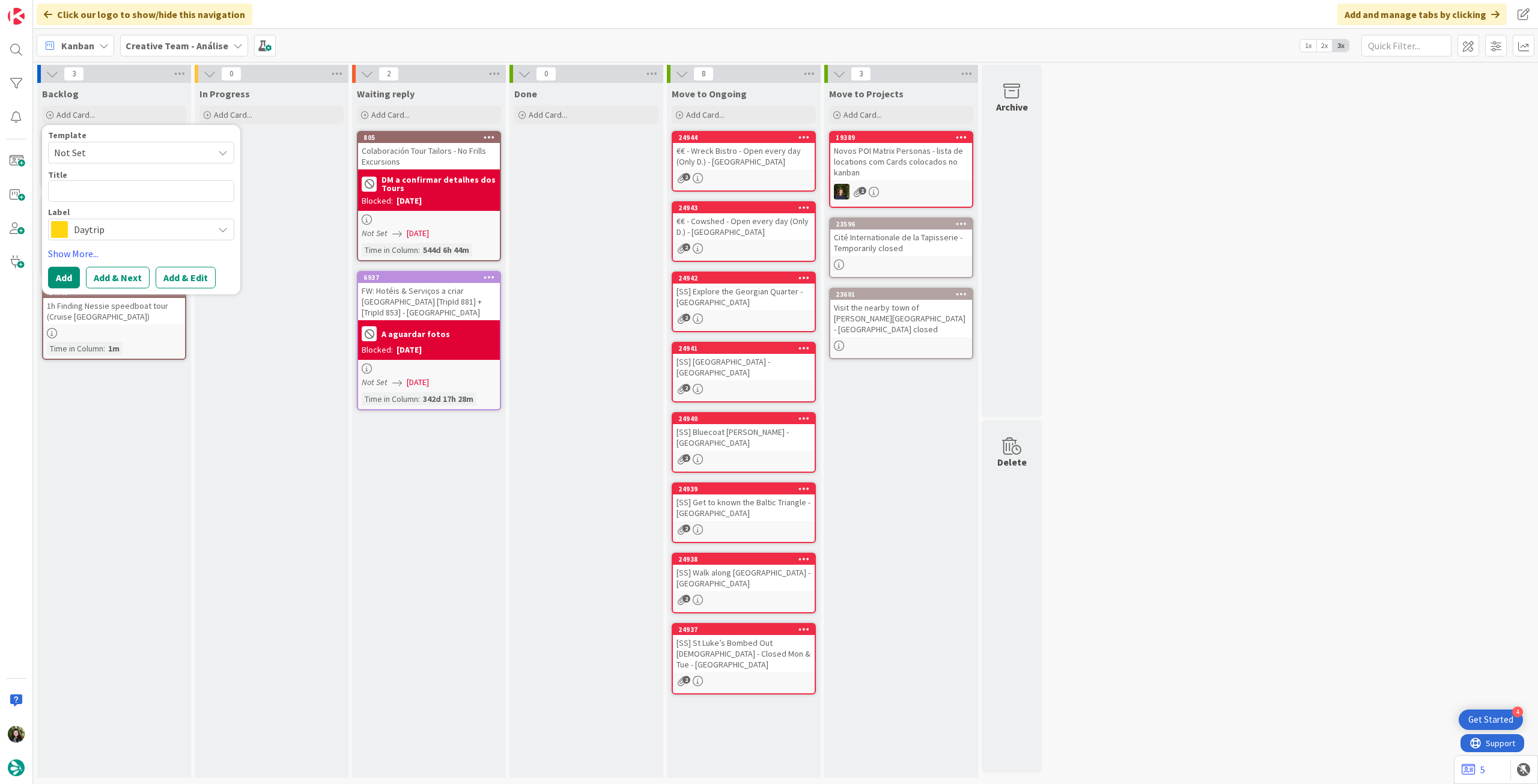
click at [90, 231] on span "Daytrip" at bounding box center [140, 229] width 133 height 17
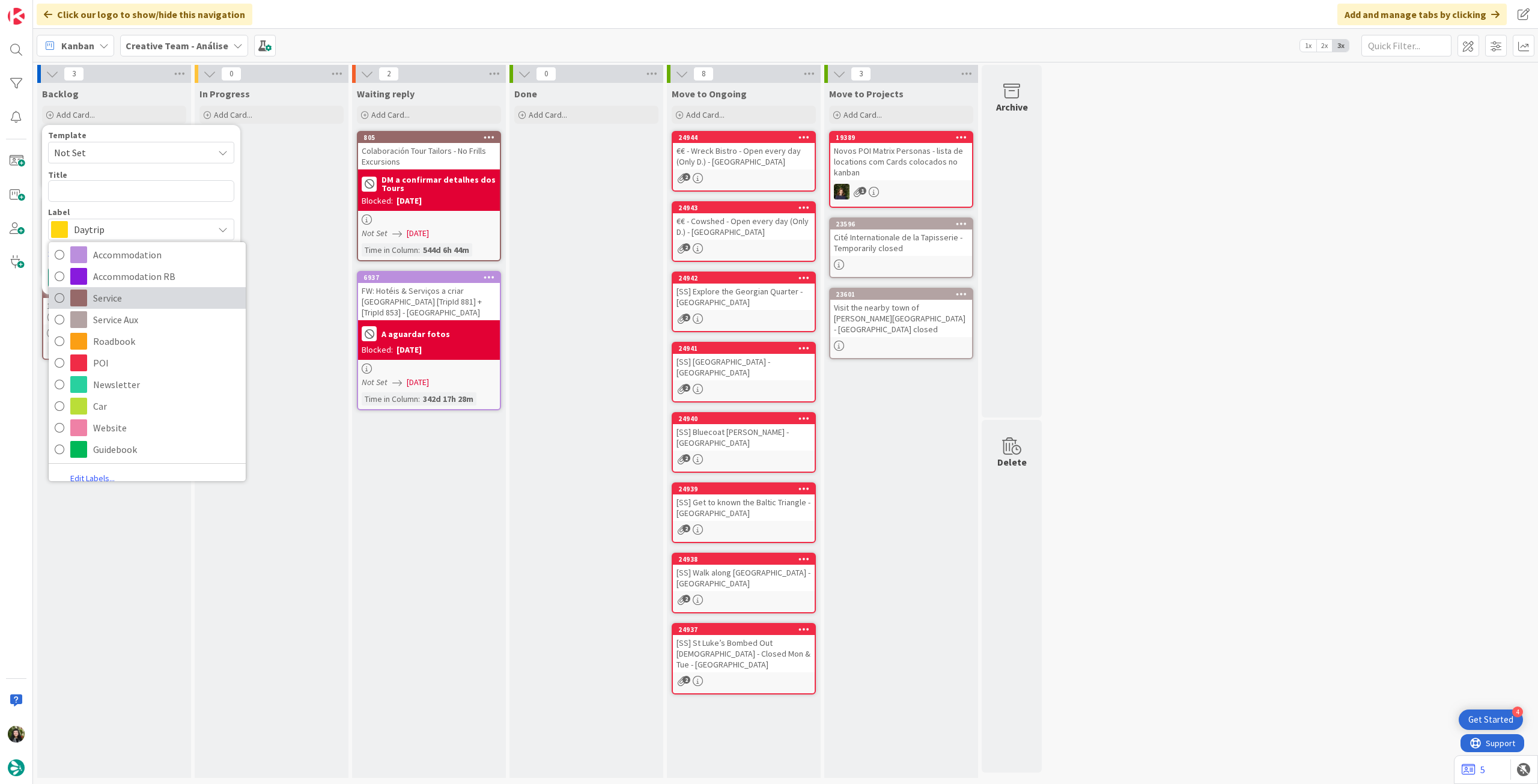
drag, startPoint x: 145, startPoint y: 301, endPoint x: 146, endPoint y: 221, distance: 80.0
click at [145, 300] on span "Service" at bounding box center [166, 298] width 146 height 18
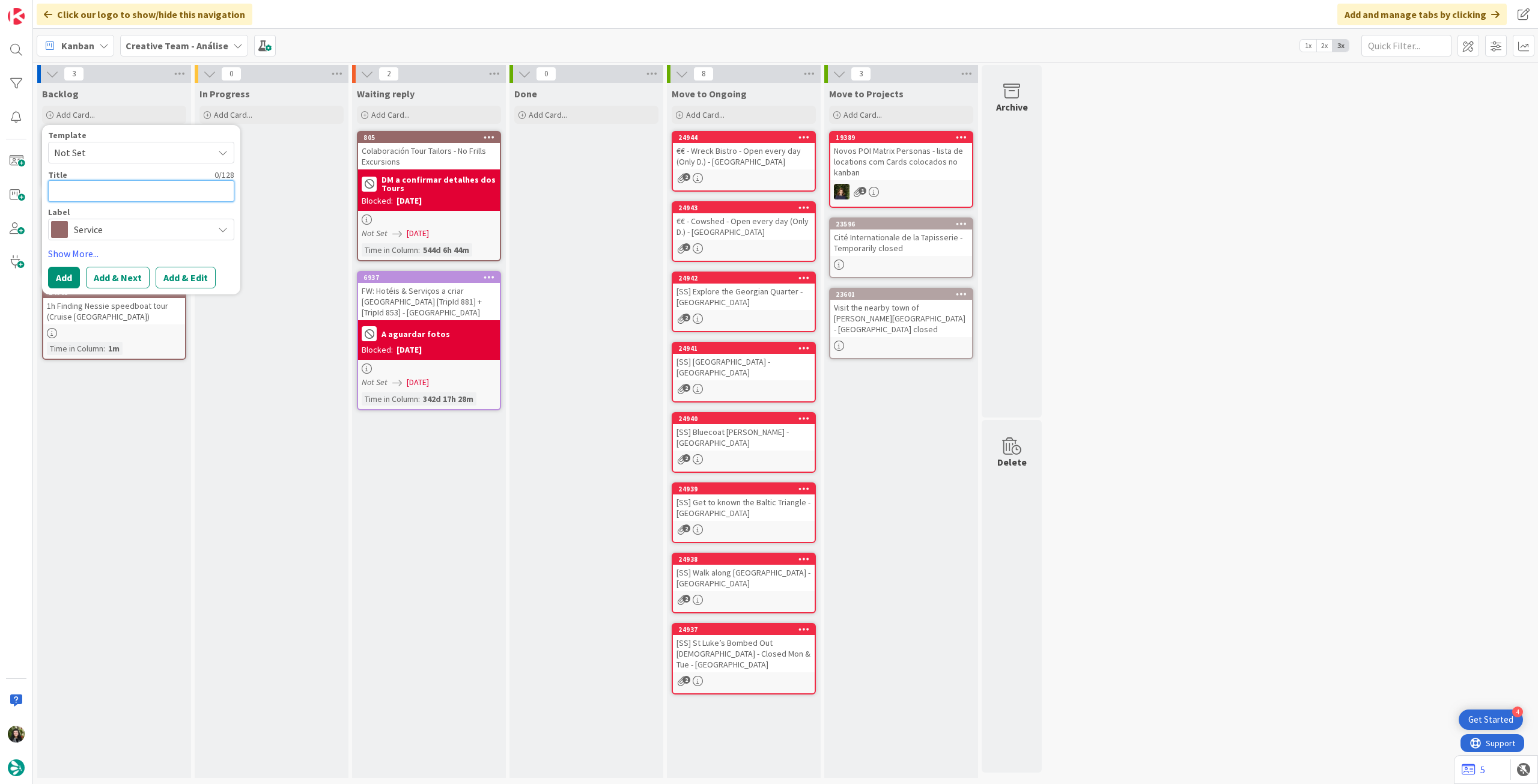
click at [154, 192] on textarea at bounding box center [141, 190] width 186 height 22
paste textarea "3h Burren Farm Experience Tour w/ 4-course meal"
type textarea "x"
type textarea "3h Burren Farm Experience Tour w/ 4-course meal"
click at [60, 293] on button "Add" at bounding box center [63, 291] width 32 height 22
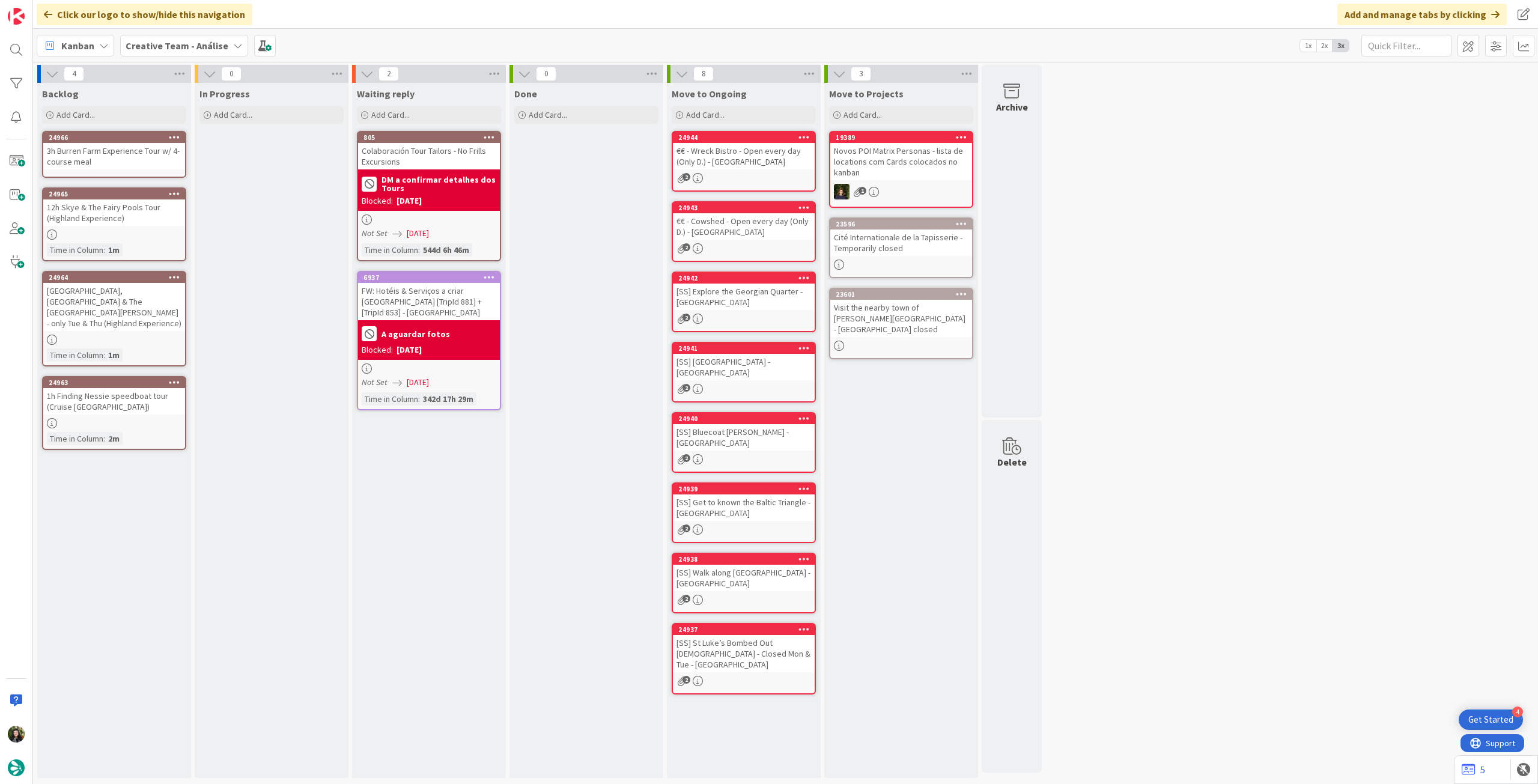
click at [120, 145] on div "3h Burren Farm Experience Tour w/ 4-course meal" at bounding box center [114, 156] width 142 height 27
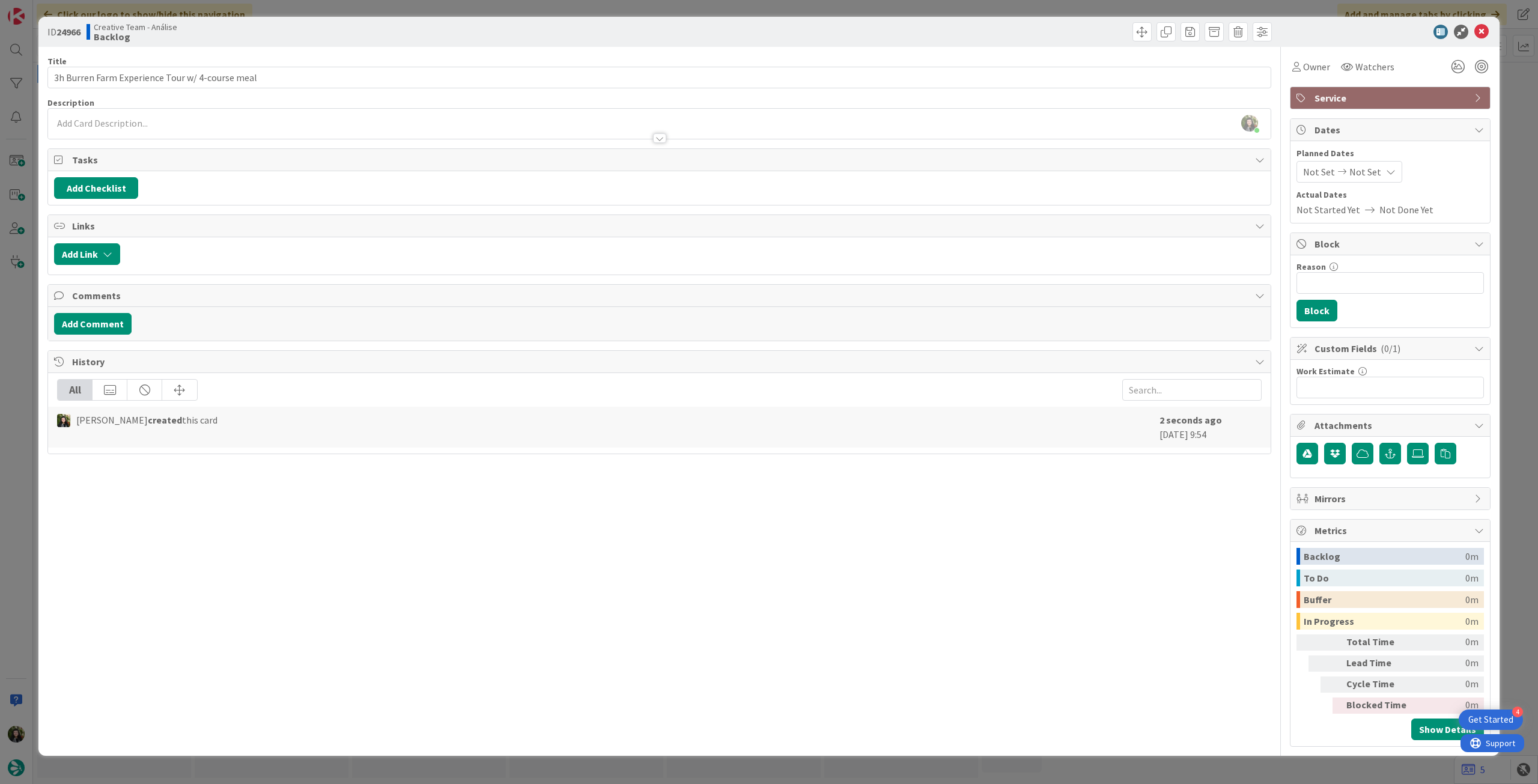
click at [236, 132] on div at bounding box center [659, 132] width 1222 height 12
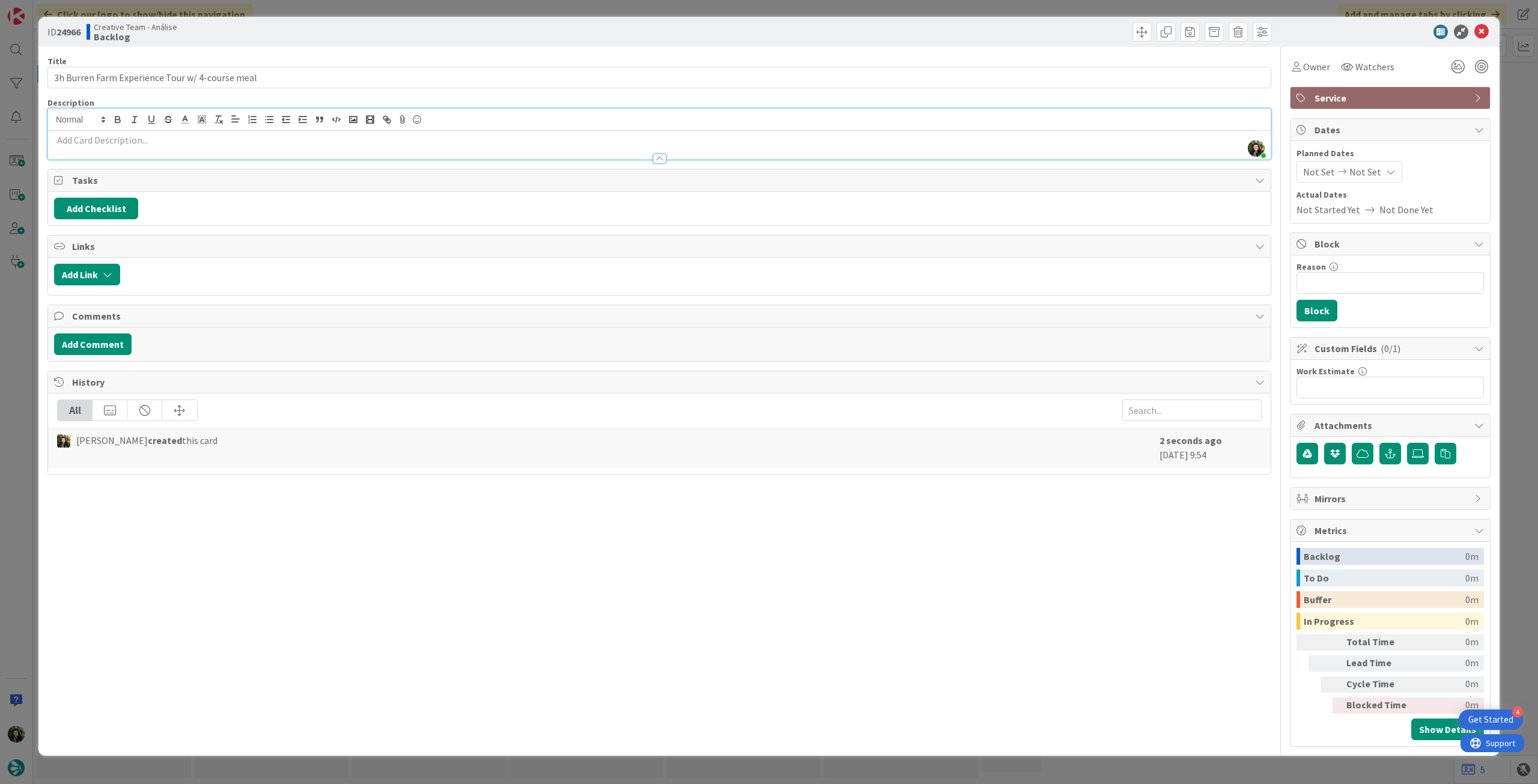
click at [235, 141] on p at bounding box center [659, 140] width 1210 height 14
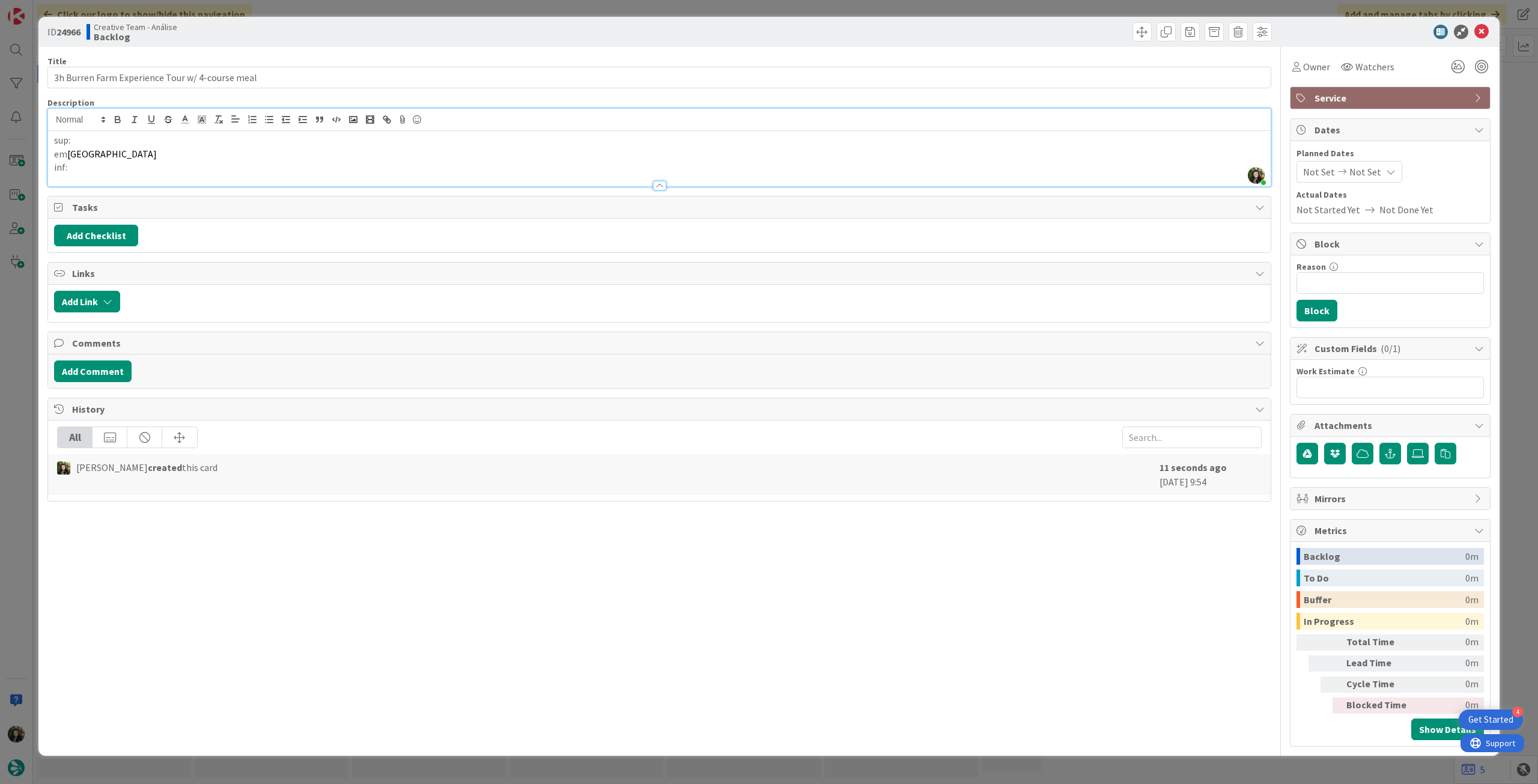
click at [155, 142] on p "sup:" at bounding box center [659, 140] width 1210 height 14
click at [342, 74] on input "3h Burren Farm Experience Tour w/ 4-course meal" at bounding box center [659, 77] width 1223 height 22
paste input "Burren Farm Experience"
type input "3h Burren Farm Experience Tour w/ 4-course meal (Burren Farm Experience)"
drag, startPoint x: 67, startPoint y: 164, endPoint x: 43, endPoint y: 164, distance: 24.0
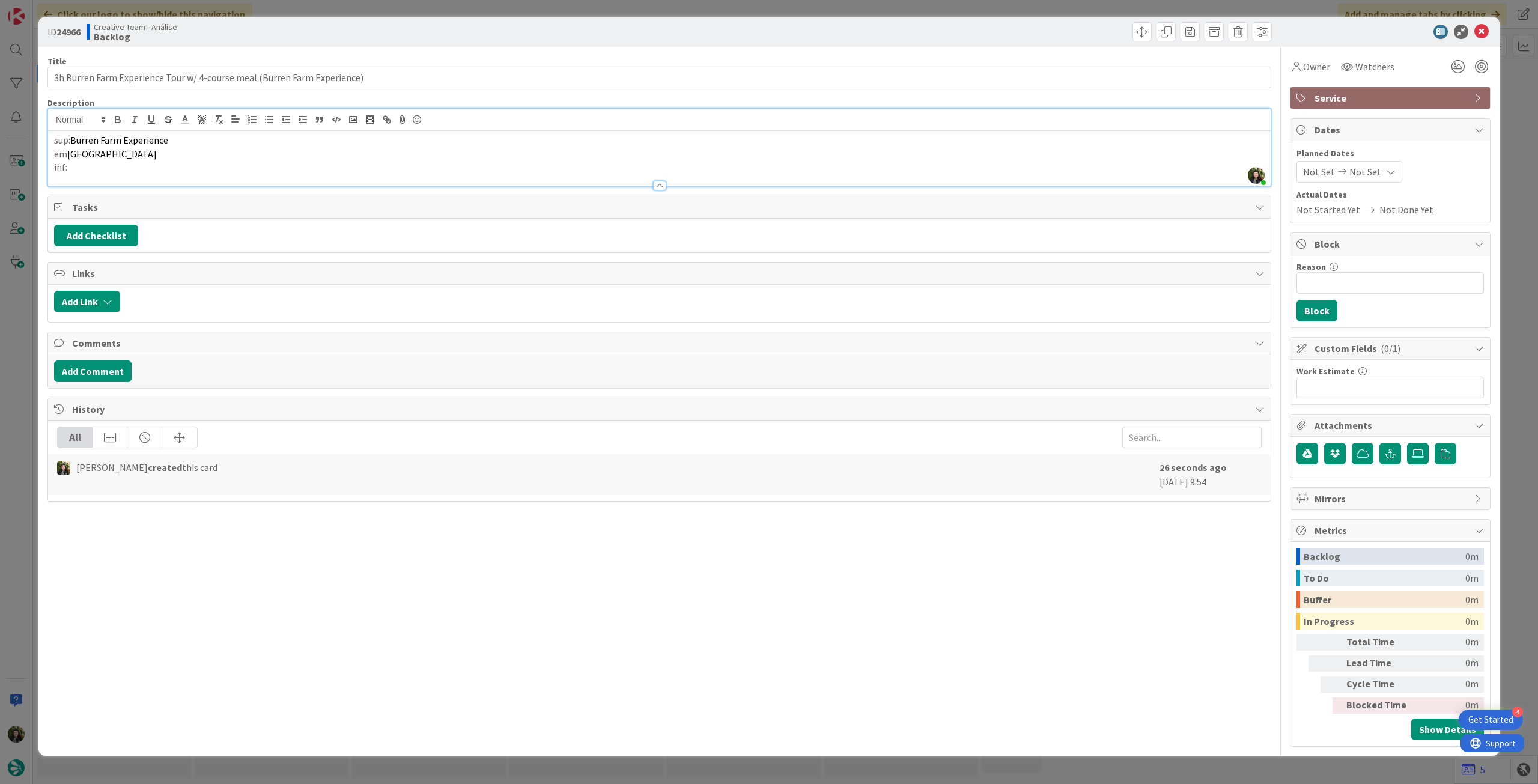
click at [43, 164] on div "ID 24966 Creative Team - Análise Backlog Title 72 / 128 3h Burren Farm Experien…" at bounding box center [769, 386] width 1461 height 739
click at [922, 27] on icon at bounding box center [1481, 32] width 14 height 14
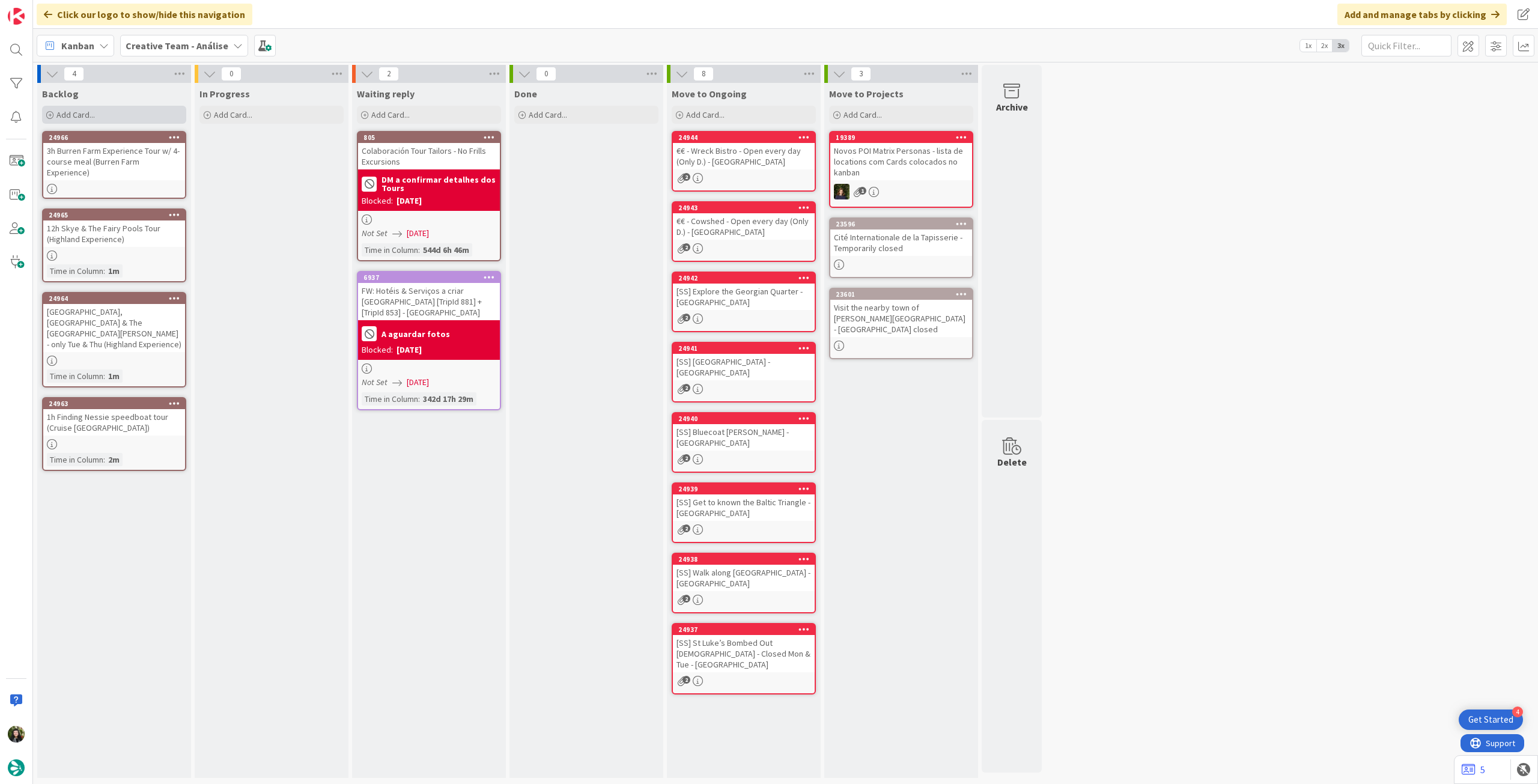
click at [115, 110] on div "Add Card..." at bounding box center [114, 114] width 144 height 18
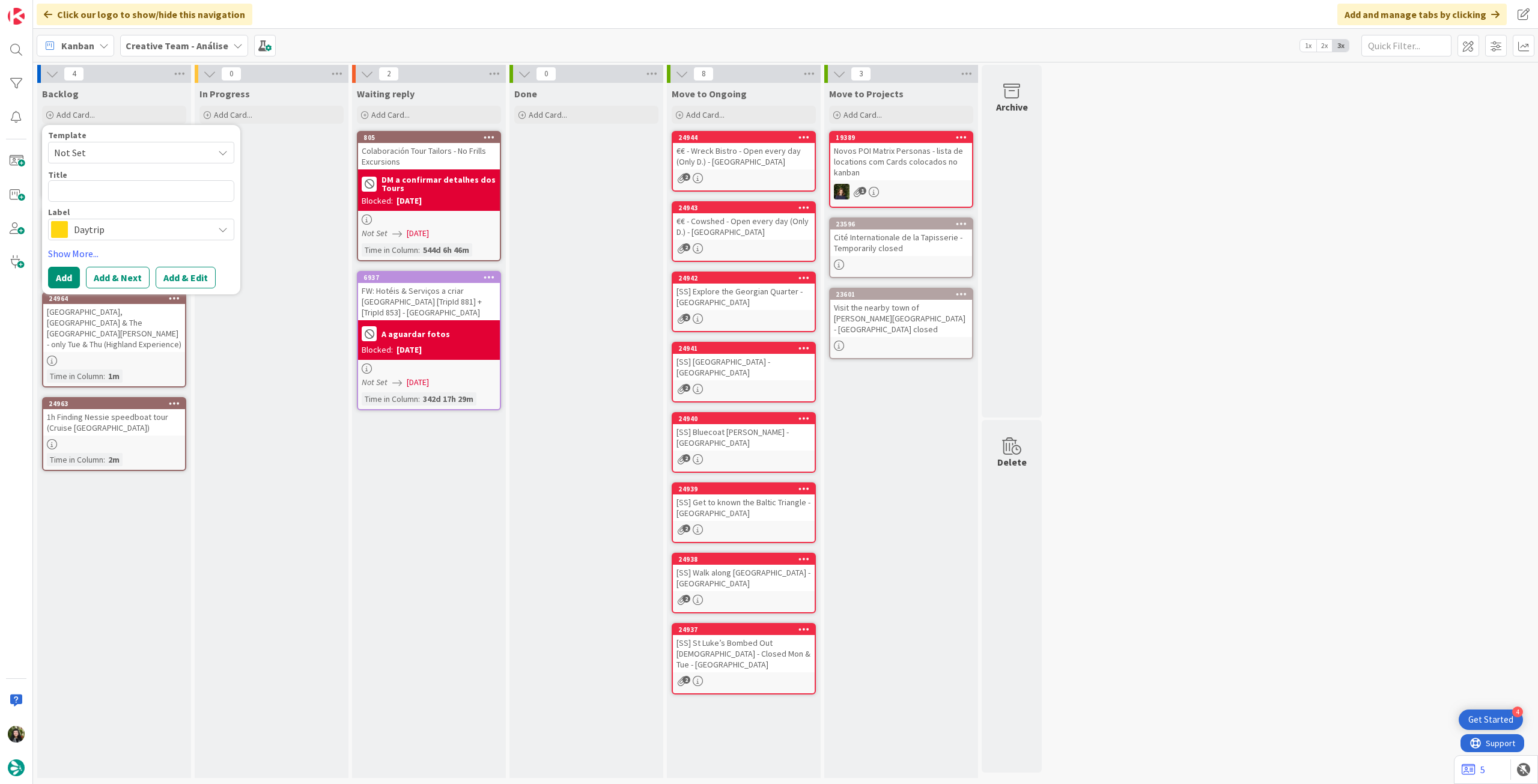
click at [127, 223] on span "Daytrip" at bounding box center [140, 229] width 133 height 17
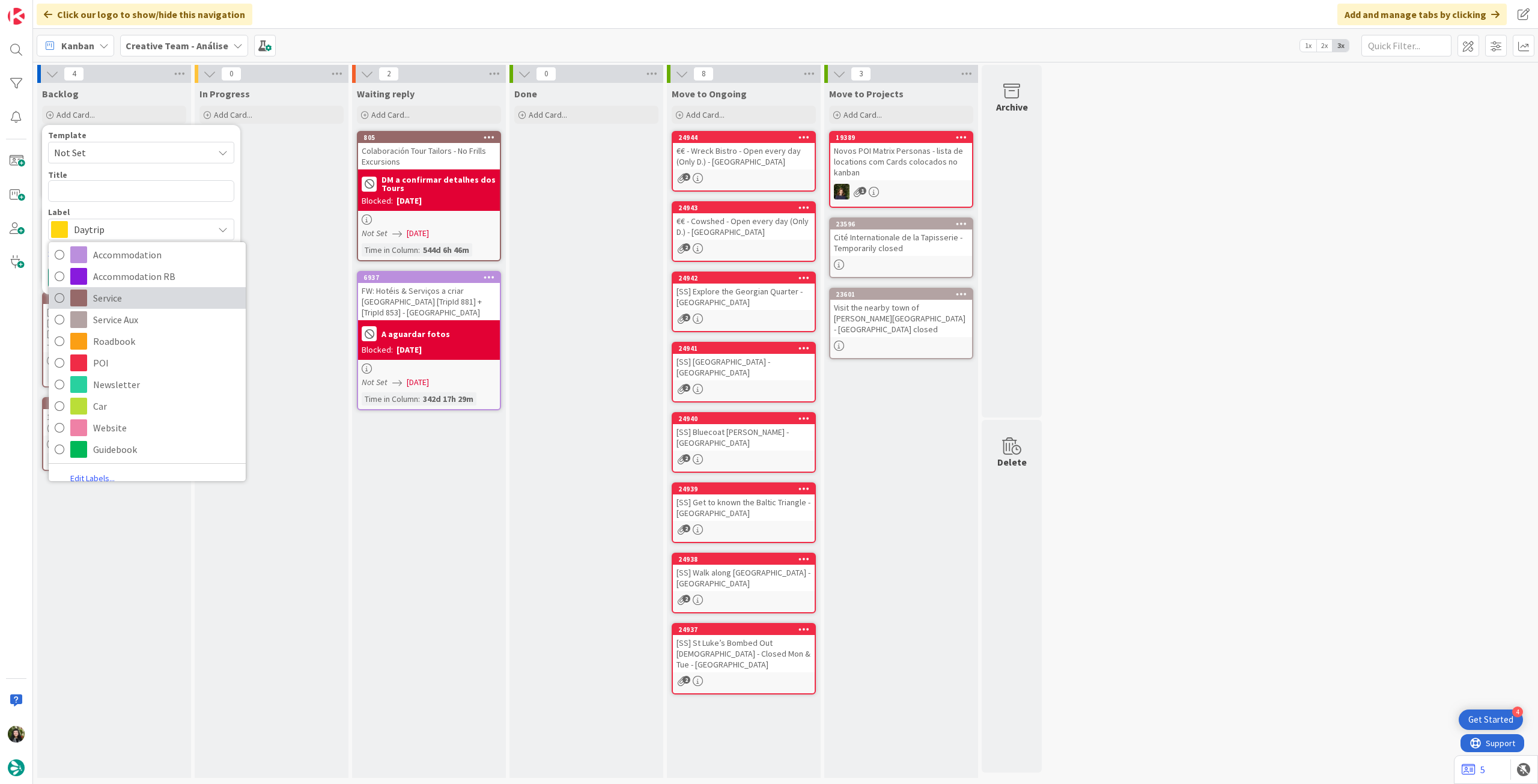
click at [162, 298] on span "Service" at bounding box center [166, 298] width 146 height 18
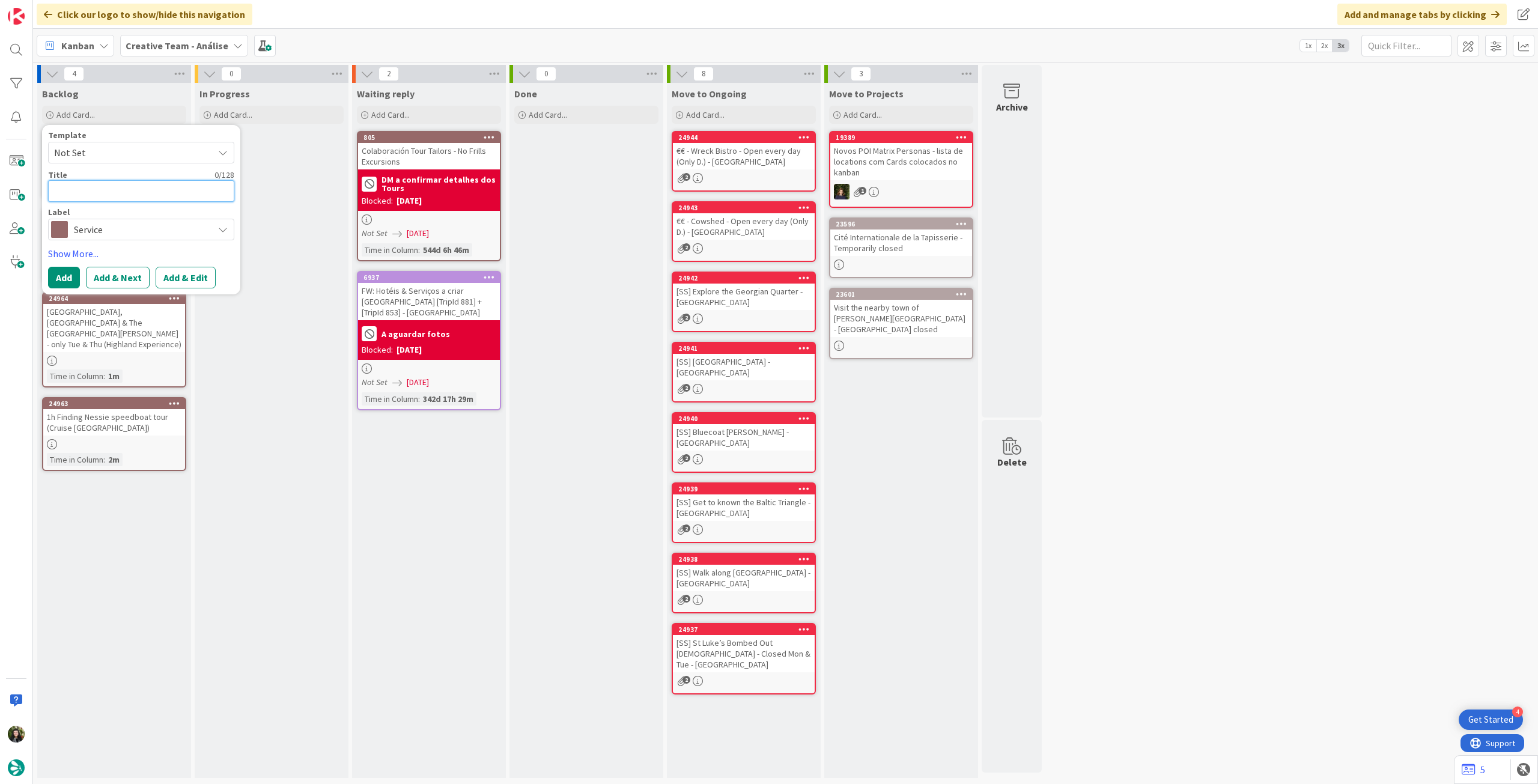
click at [138, 198] on textarea at bounding box center [141, 190] width 186 height 22
paste textarea "8h30 [GEOGRAPHIC_DATA], [GEOGRAPHIC_DATA] Tour - [GEOGRAPHIC_DATA], Tue & Thu"
type textarea "x"
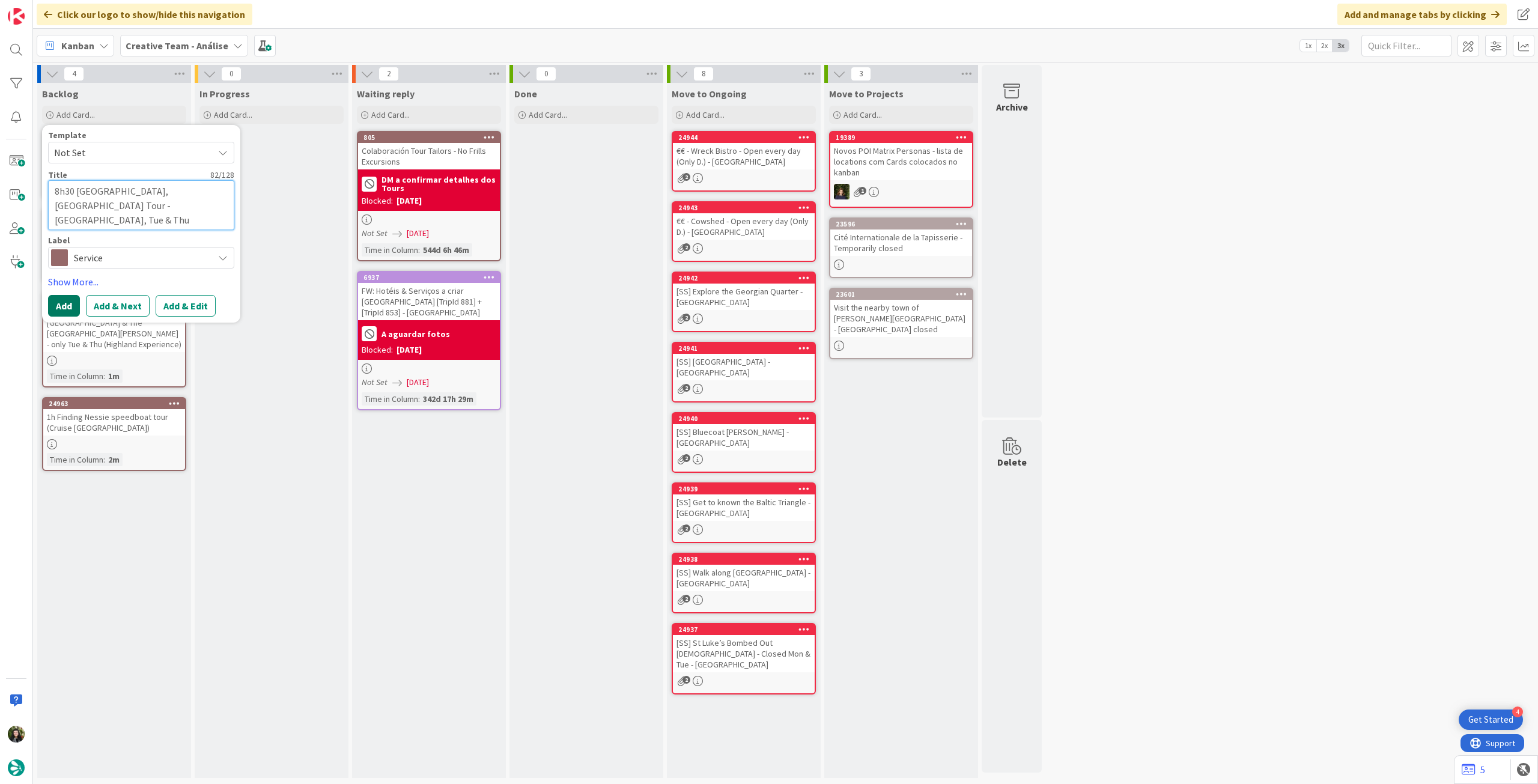
type textarea "8h30 [GEOGRAPHIC_DATA], [GEOGRAPHIC_DATA] Tour - [GEOGRAPHIC_DATA], Tue & Thu"
click at [51, 308] on button "Add" at bounding box center [63, 305] width 32 height 22
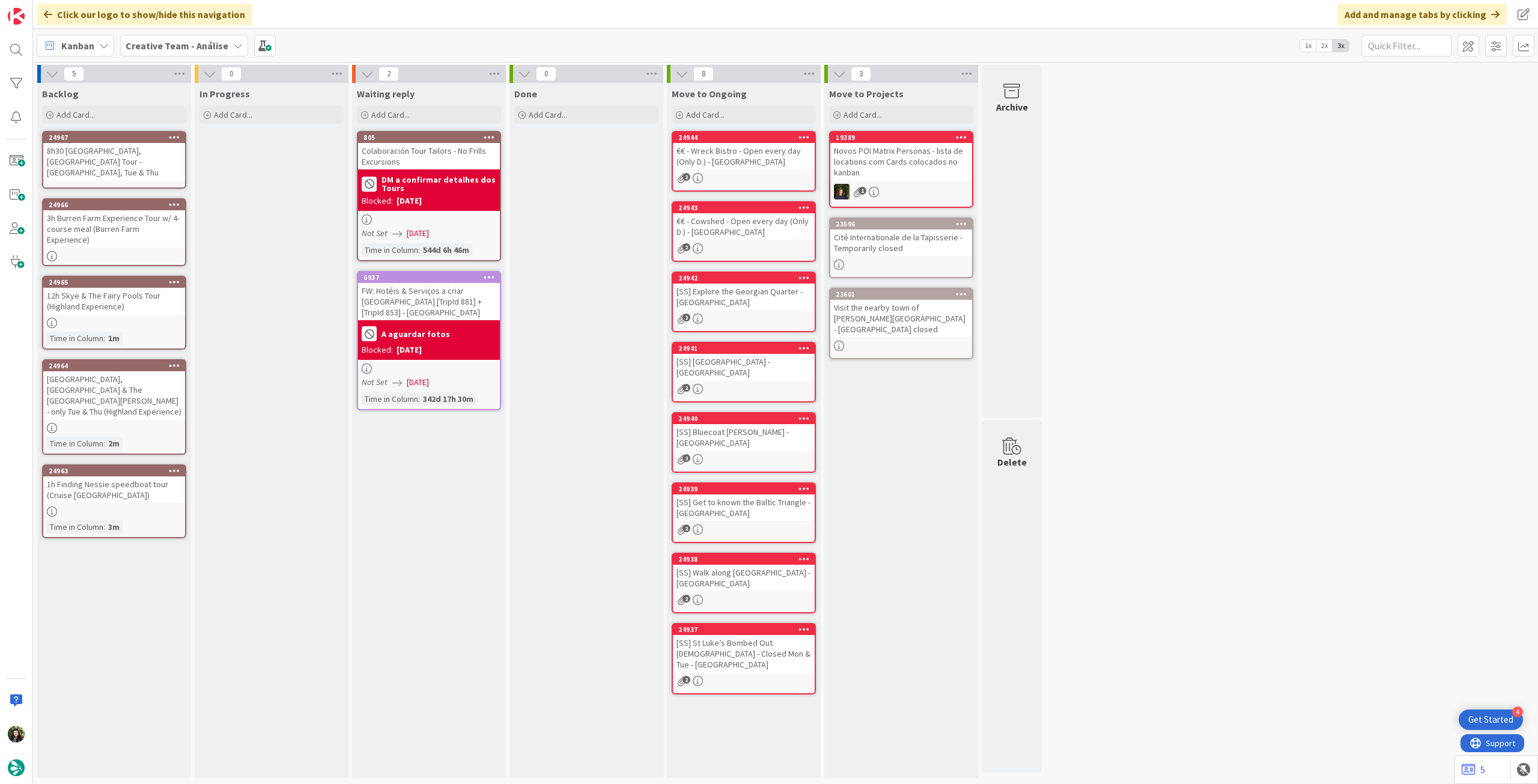
click at [112, 151] on div "8h30 [GEOGRAPHIC_DATA], [GEOGRAPHIC_DATA] Tour - [GEOGRAPHIC_DATA], Tue & Thu" at bounding box center [114, 161] width 142 height 37
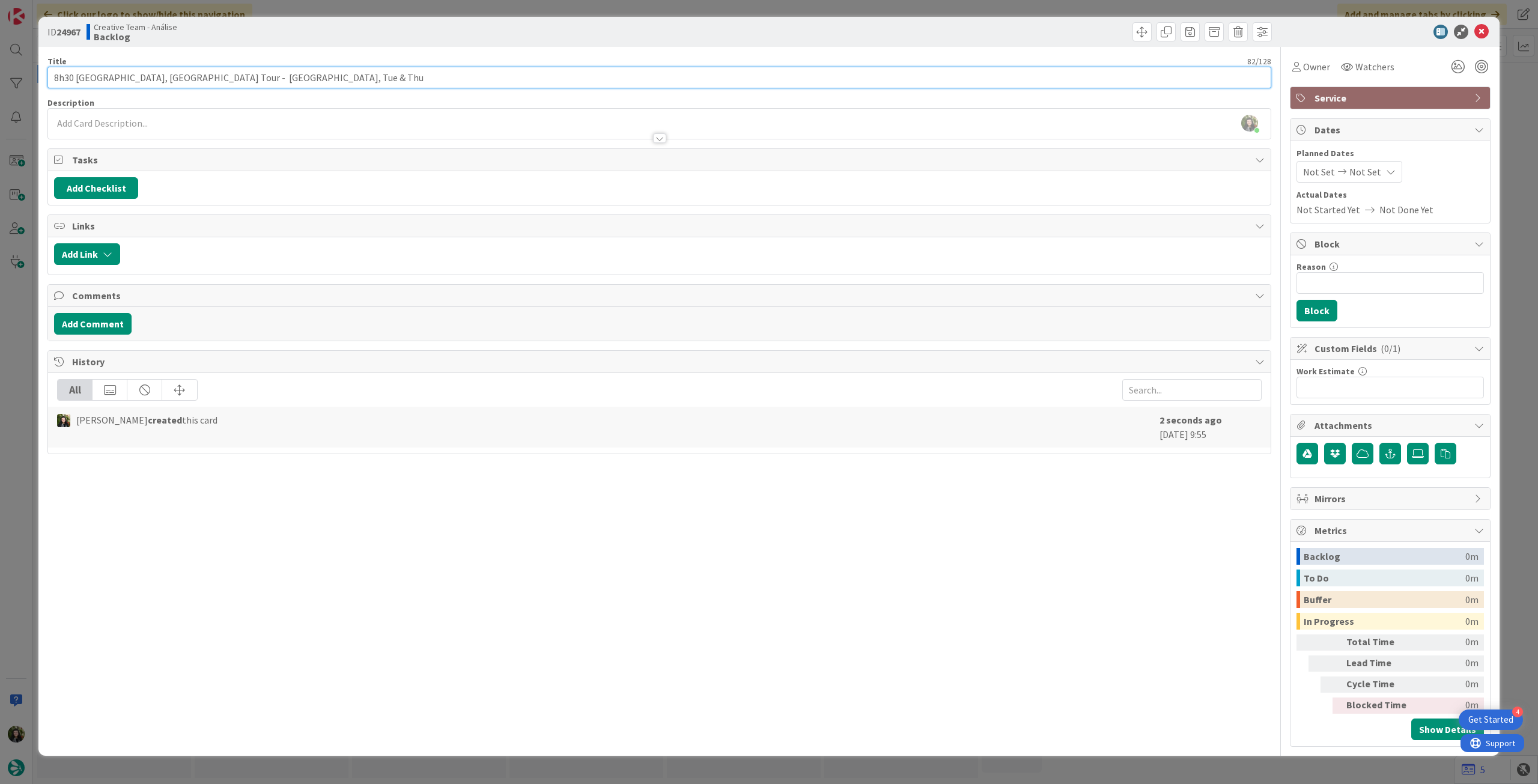
click at [437, 74] on input "8h30 [GEOGRAPHIC_DATA], [GEOGRAPHIC_DATA] Tour - [GEOGRAPHIC_DATA], Tue & Thu" at bounding box center [659, 77] width 1223 height 22
paste input "Highland Experience"
type input "8h30 [GEOGRAPHIC_DATA], [GEOGRAPHIC_DATA] Tour - [GEOGRAPHIC_DATA], Tue & Thu (…"
click at [367, 129] on div at bounding box center [659, 132] width 1222 height 12
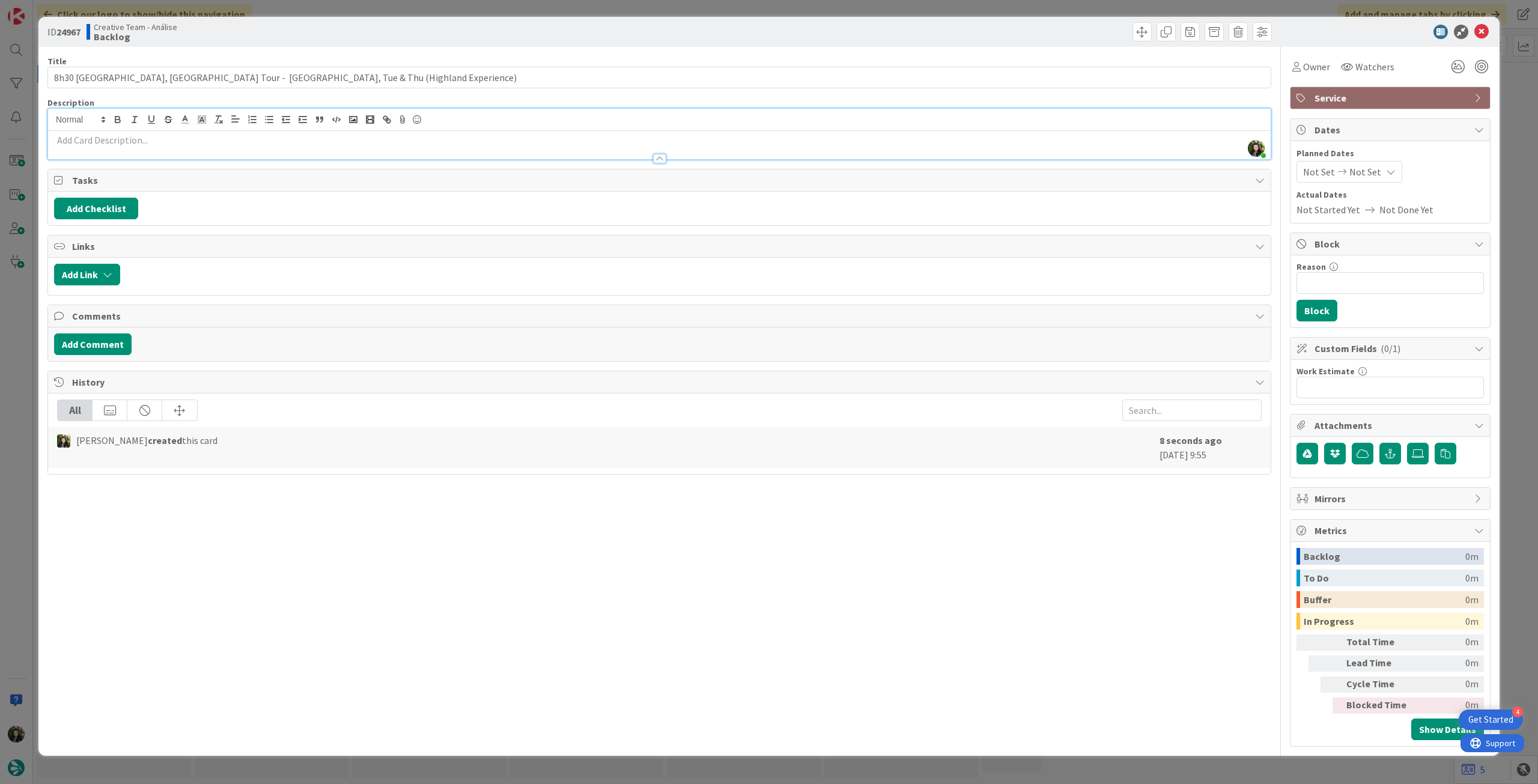
click at [359, 136] on p at bounding box center [659, 140] width 1210 height 14
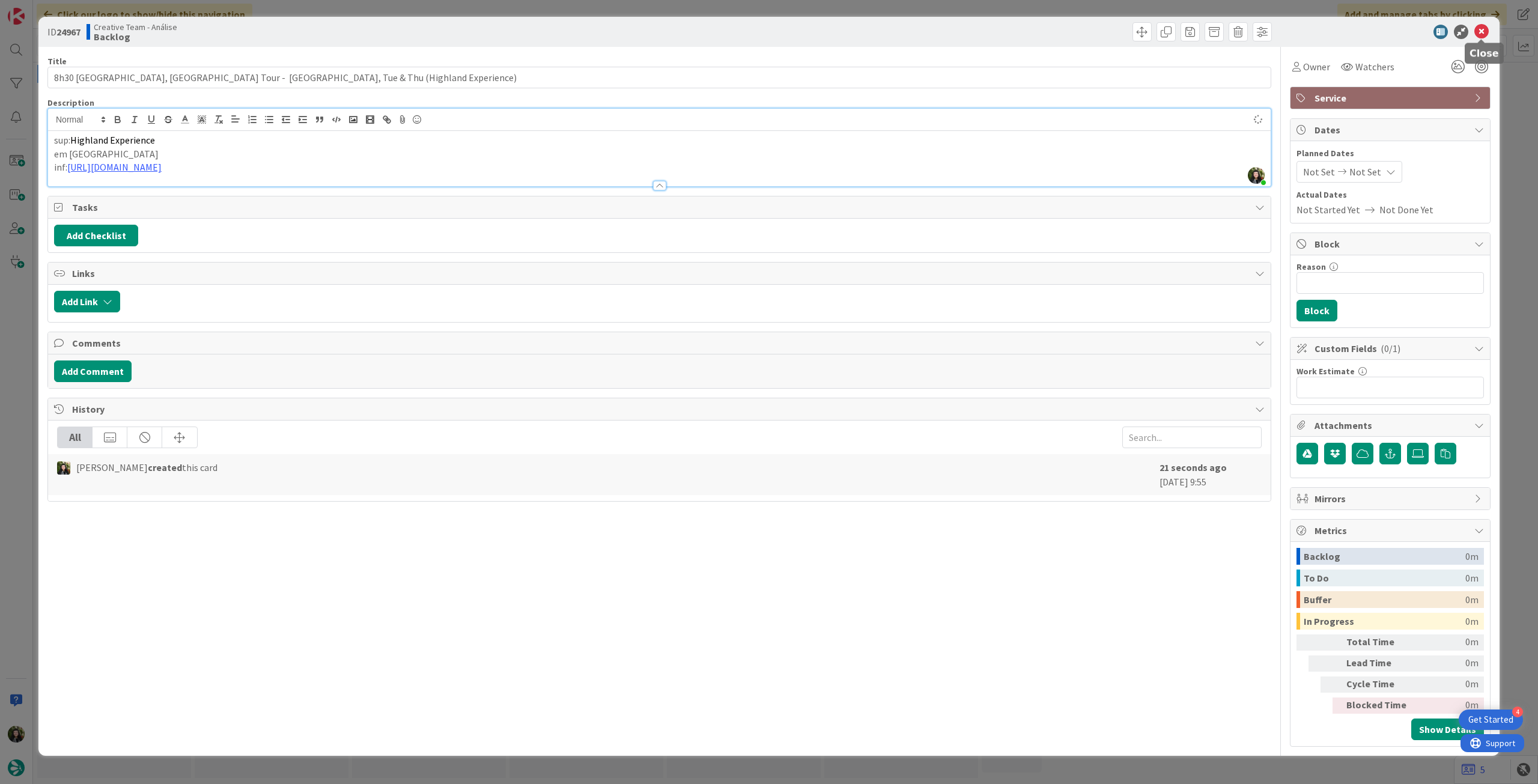
click at [922, 32] on icon at bounding box center [1481, 32] width 14 height 14
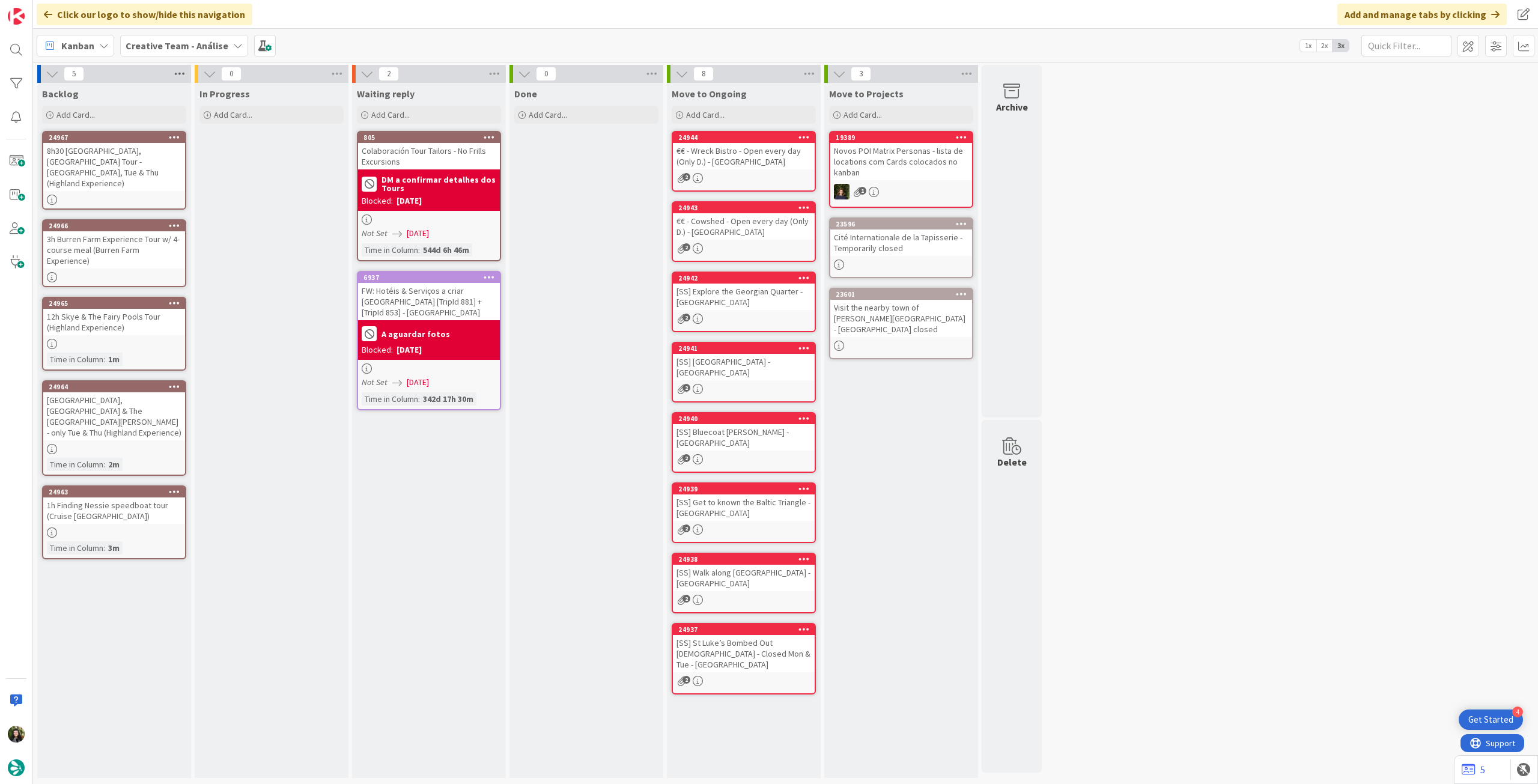
click at [175, 74] on icon at bounding box center [179, 74] width 16 height 18
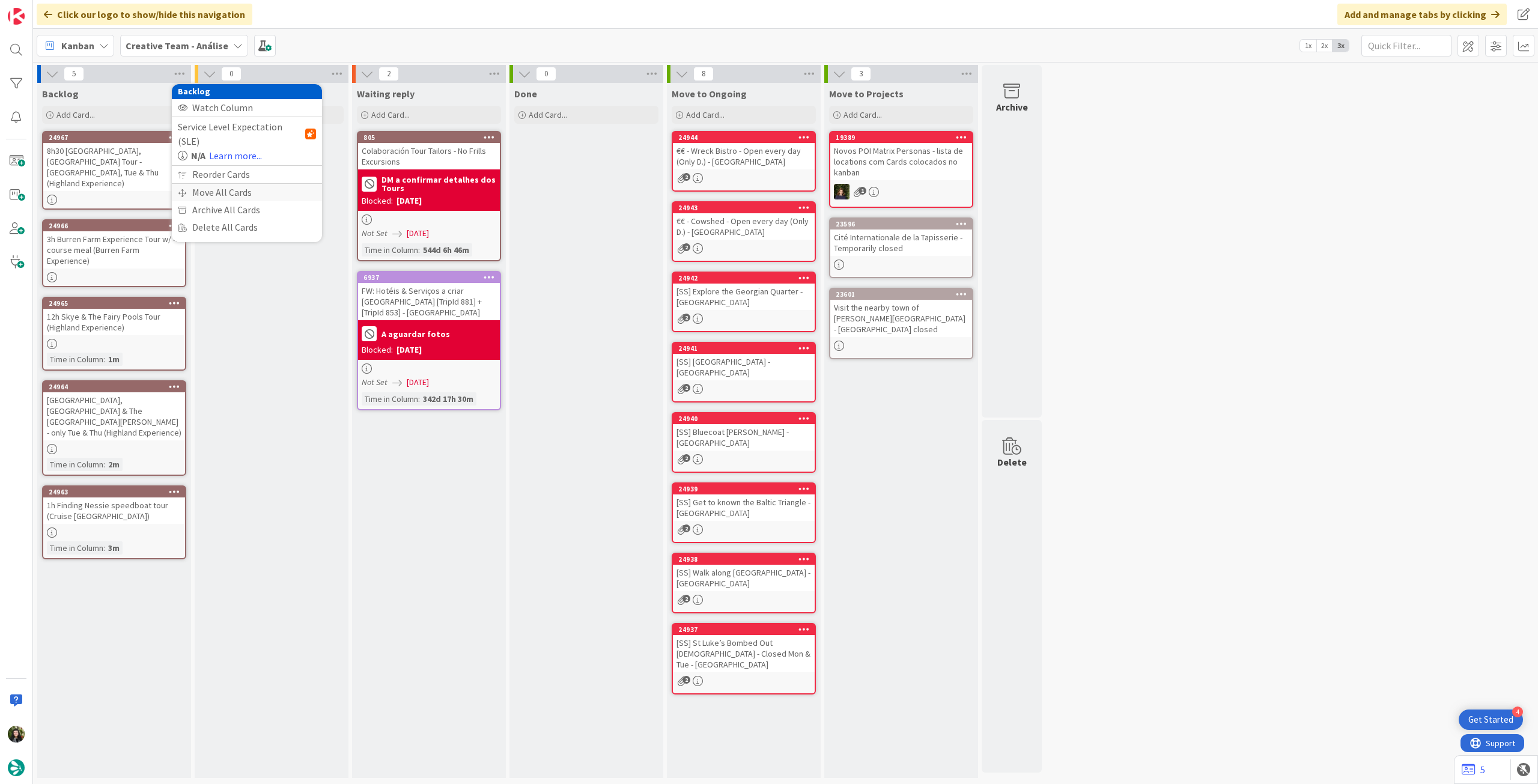
click at [187, 184] on div "Move All Cards" at bounding box center [247, 192] width 150 height 17
click at [228, 127] on span "Creative Team - Análise" at bounding box center [233, 130] width 97 height 12
click at [228, 183] on span "Creative Team" at bounding box center [254, 189] width 109 height 18
click at [236, 161] on div "E - To Do" at bounding box center [239, 169] width 110 height 19
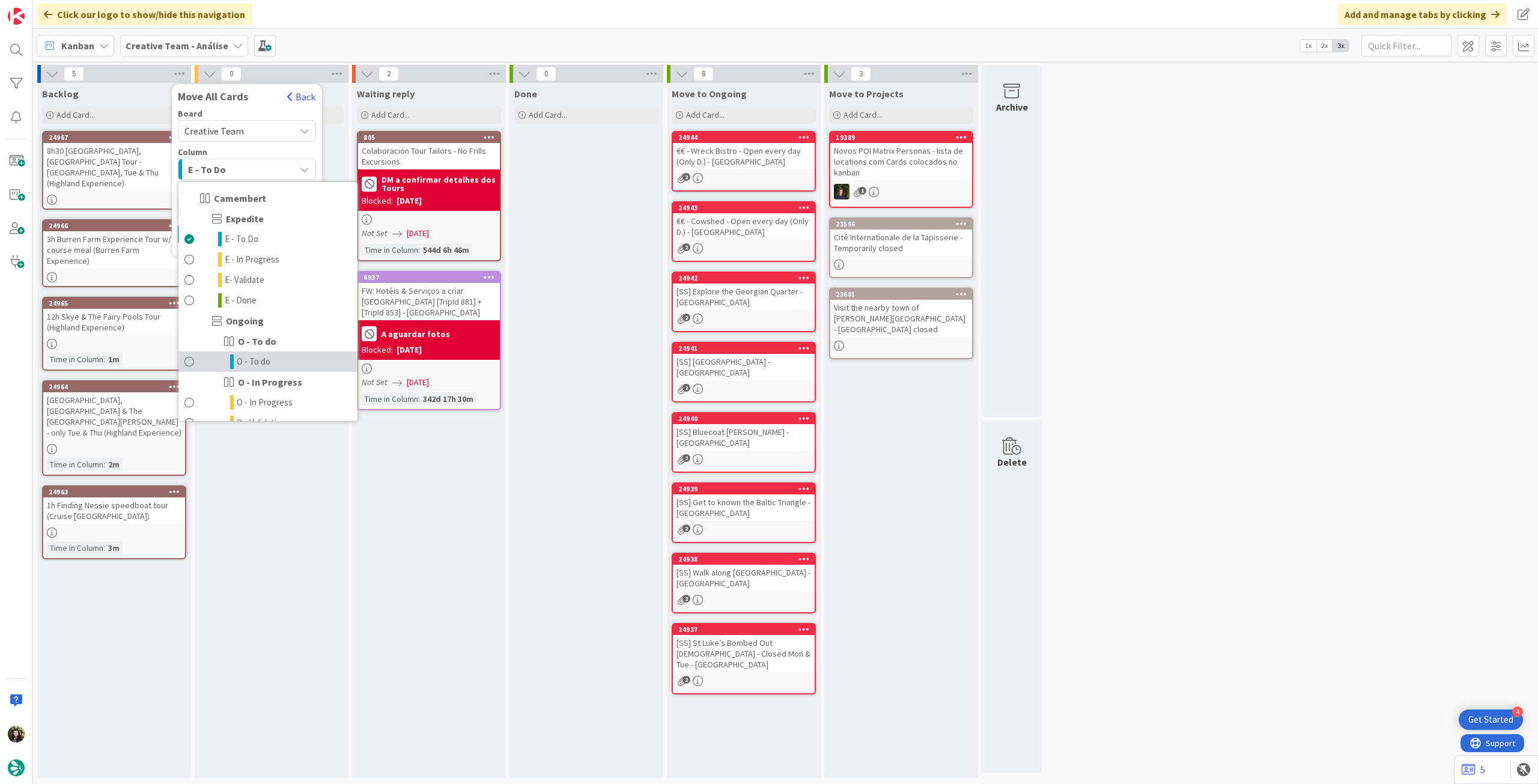
click at [274, 363] on link "O - To do" at bounding box center [268, 361] width 179 height 20
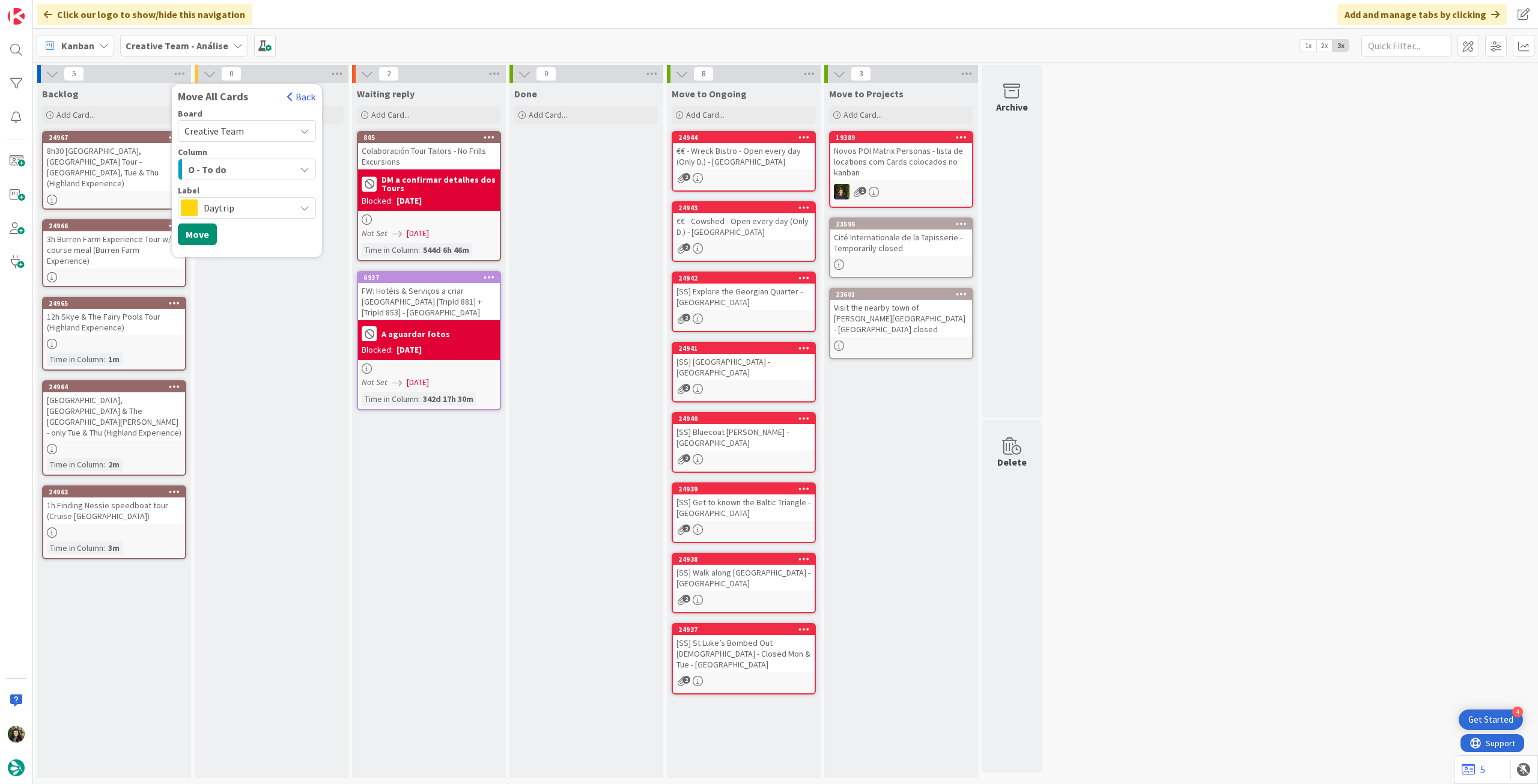
click at [253, 211] on span "Daytrip" at bounding box center [246, 207] width 85 height 17
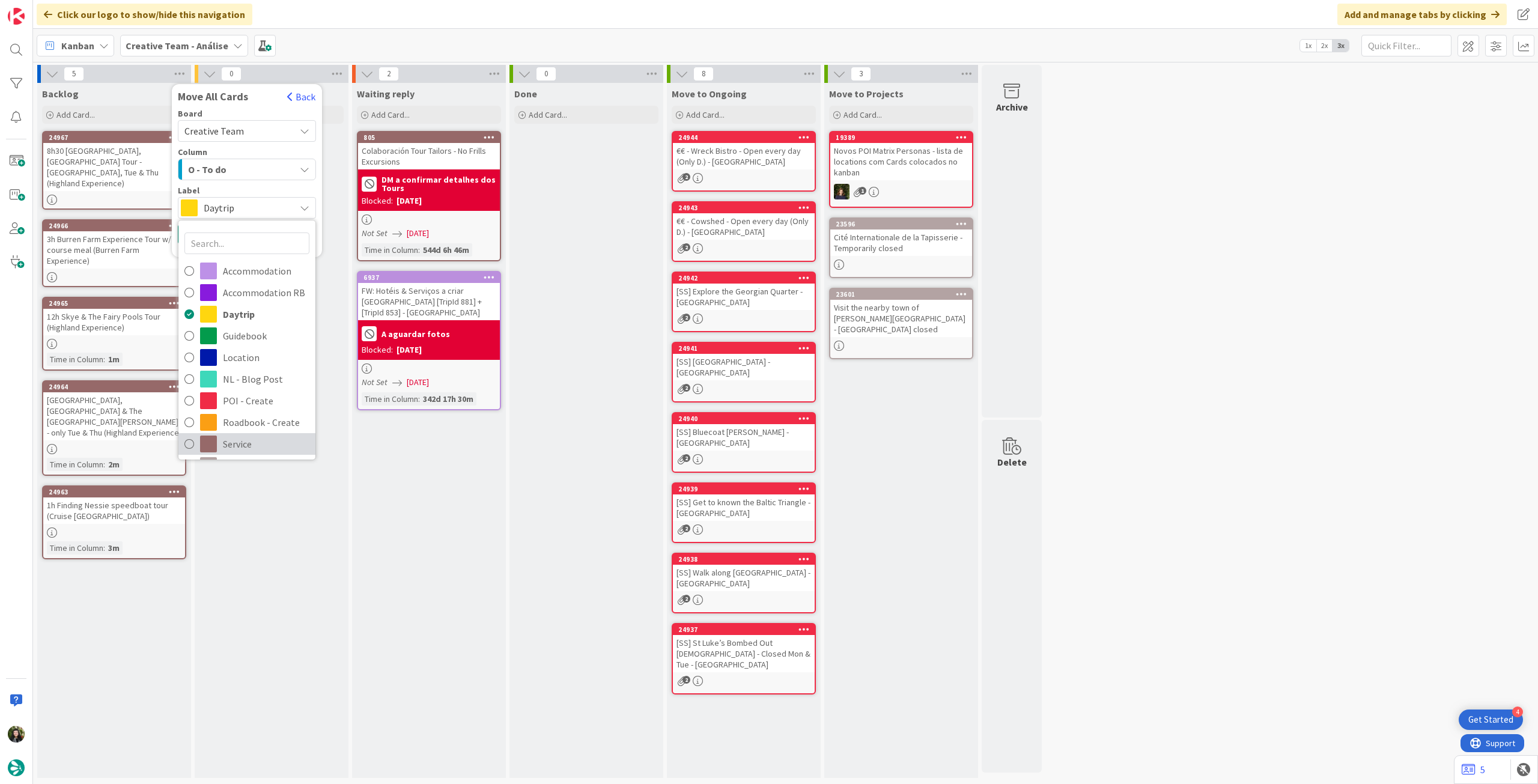
click at [239, 438] on span "Service" at bounding box center [266, 443] width 86 height 18
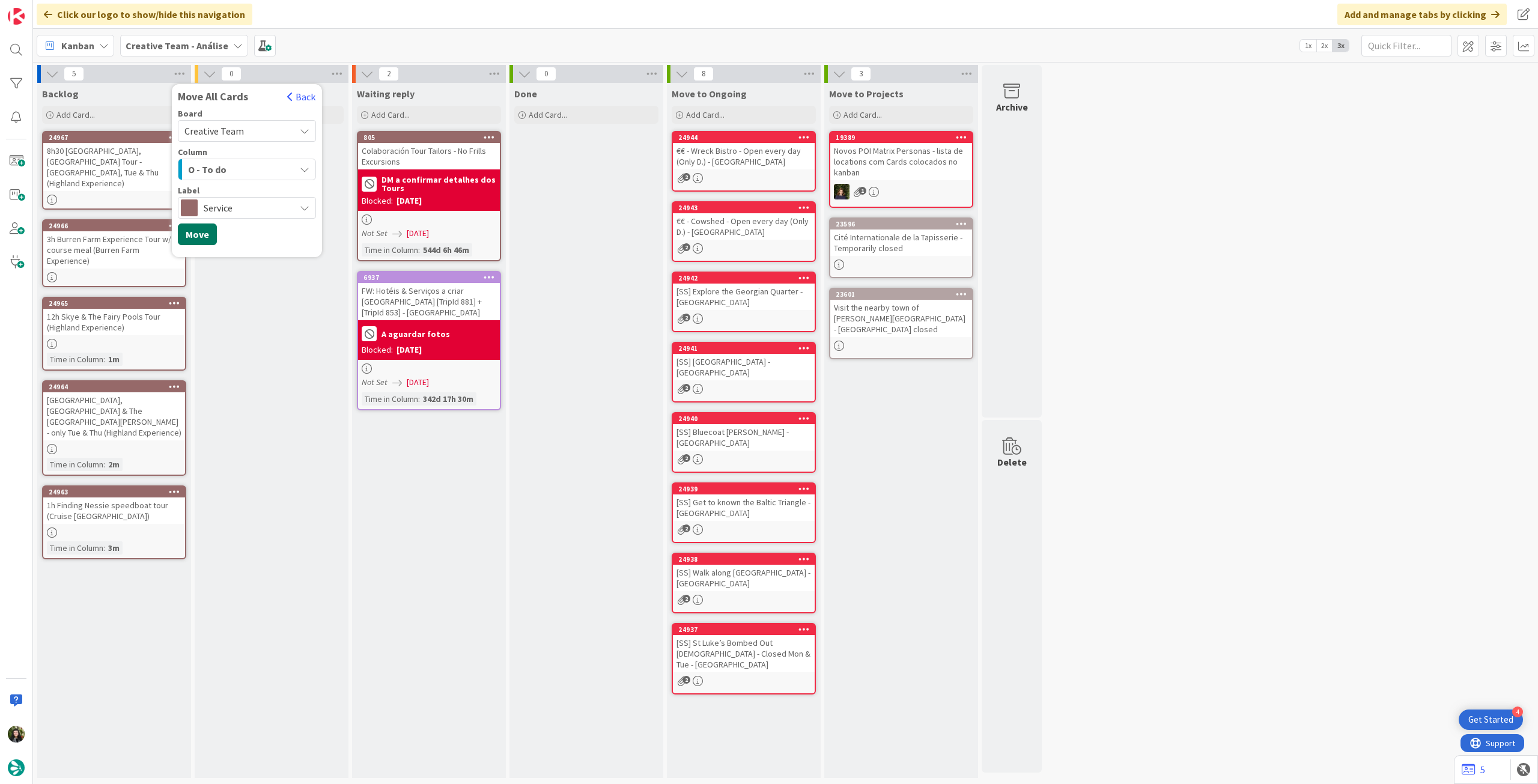
click at [197, 225] on button "Move" at bounding box center [197, 234] width 39 height 22
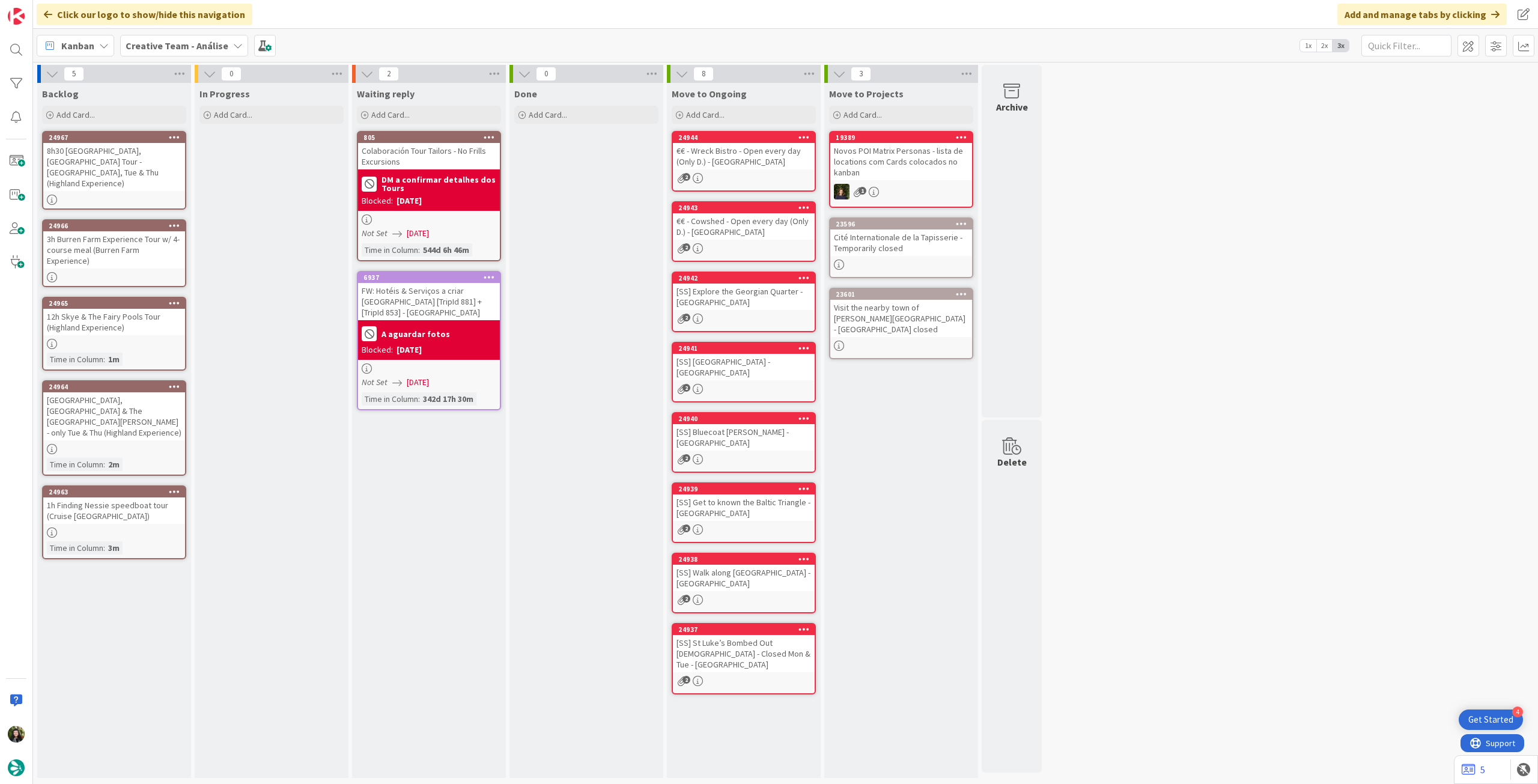
click at [176, 35] on div "Creative Team - Análise" at bounding box center [184, 45] width 128 height 22
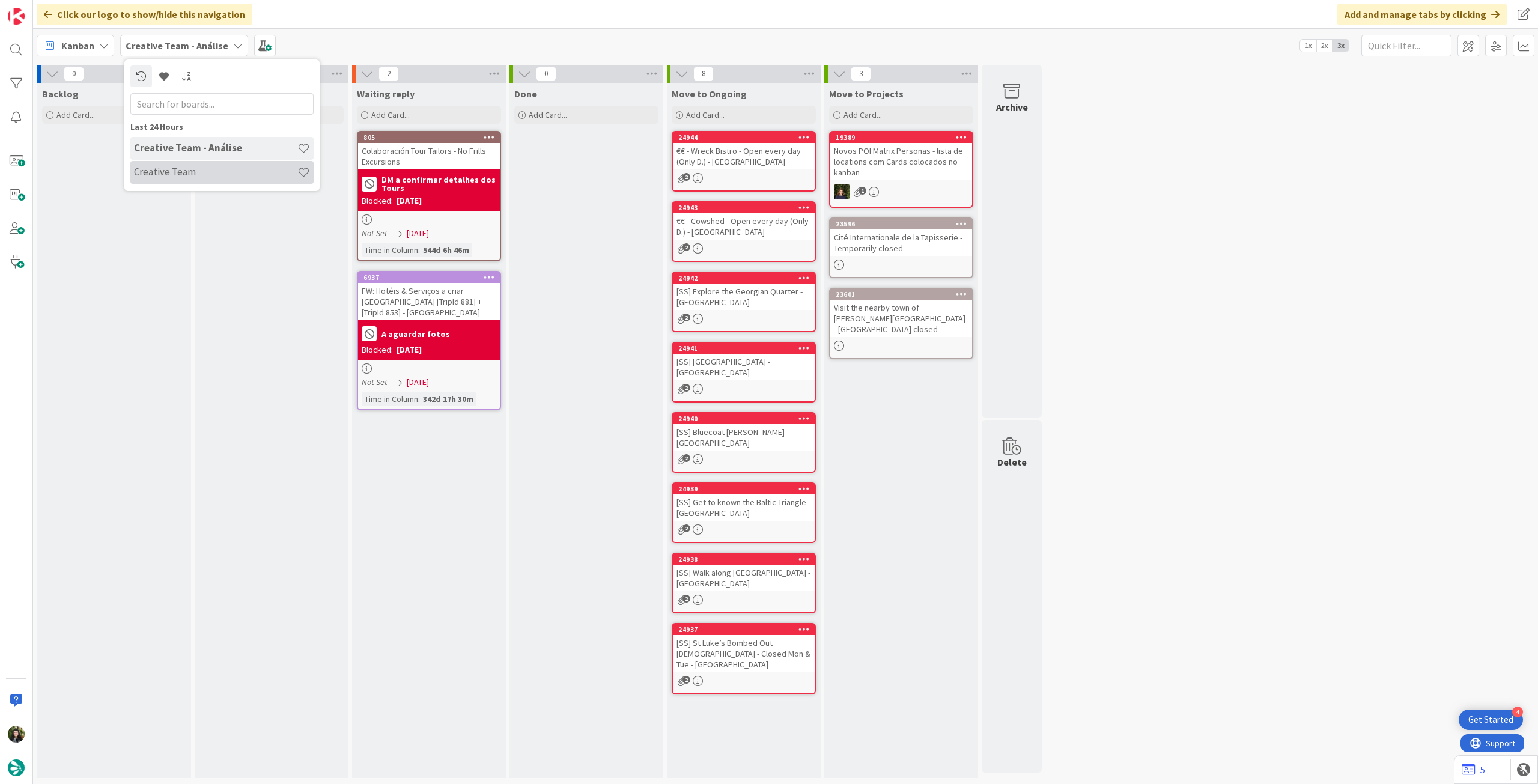
click at [172, 162] on div "Creative Team" at bounding box center [221, 172] width 183 height 23
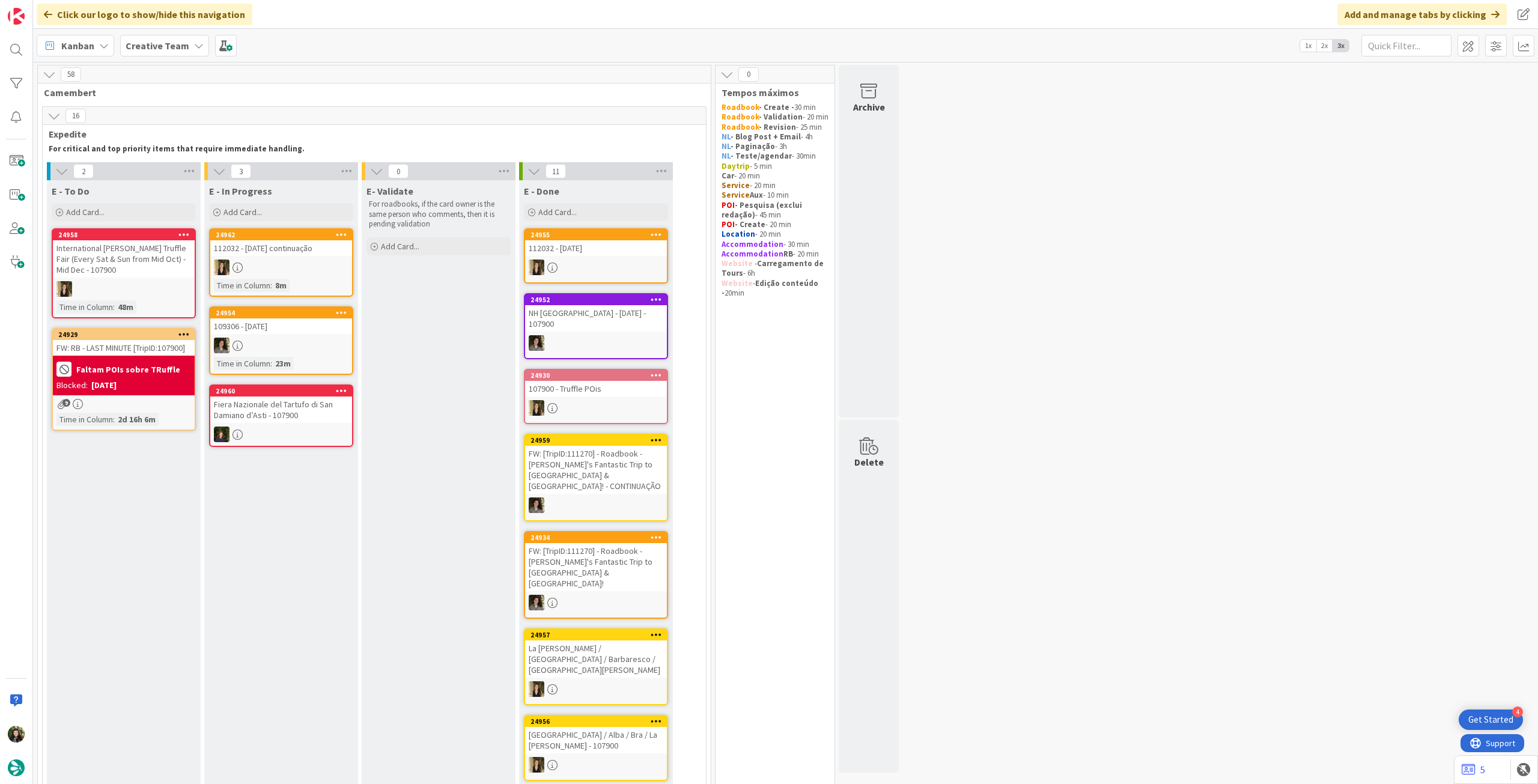
click at [144, 40] on b "Creative Team" at bounding box center [157, 45] width 64 height 12
click at [158, 169] on h4 "Creative Team - Análise" at bounding box center [215, 171] width 163 height 12
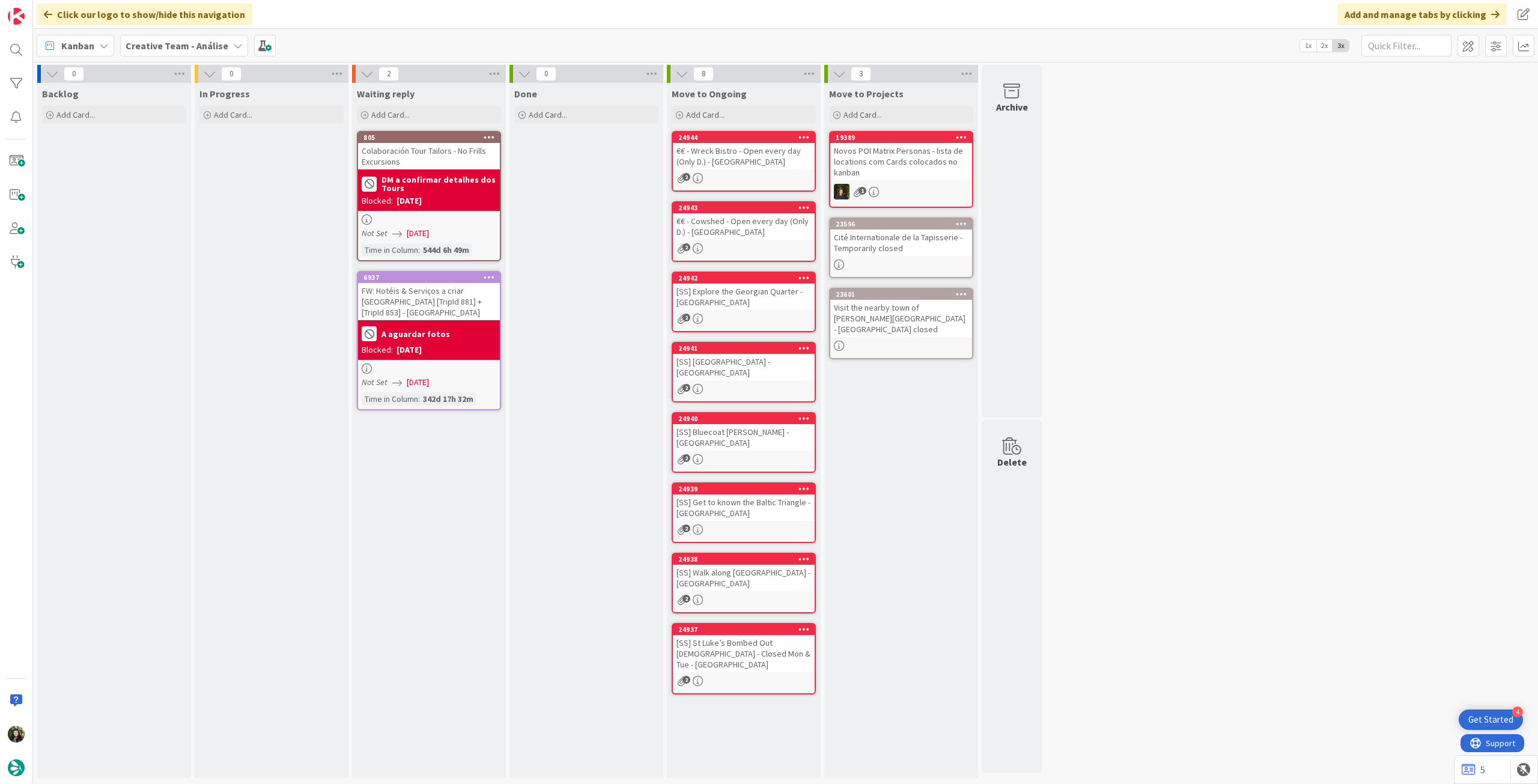
click at [160, 47] on b "Creative Team - Análise" at bounding box center [177, 45] width 103 height 12
click at [176, 171] on h4 "Creative Team" at bounding box center [215, 171] width 163 height 12
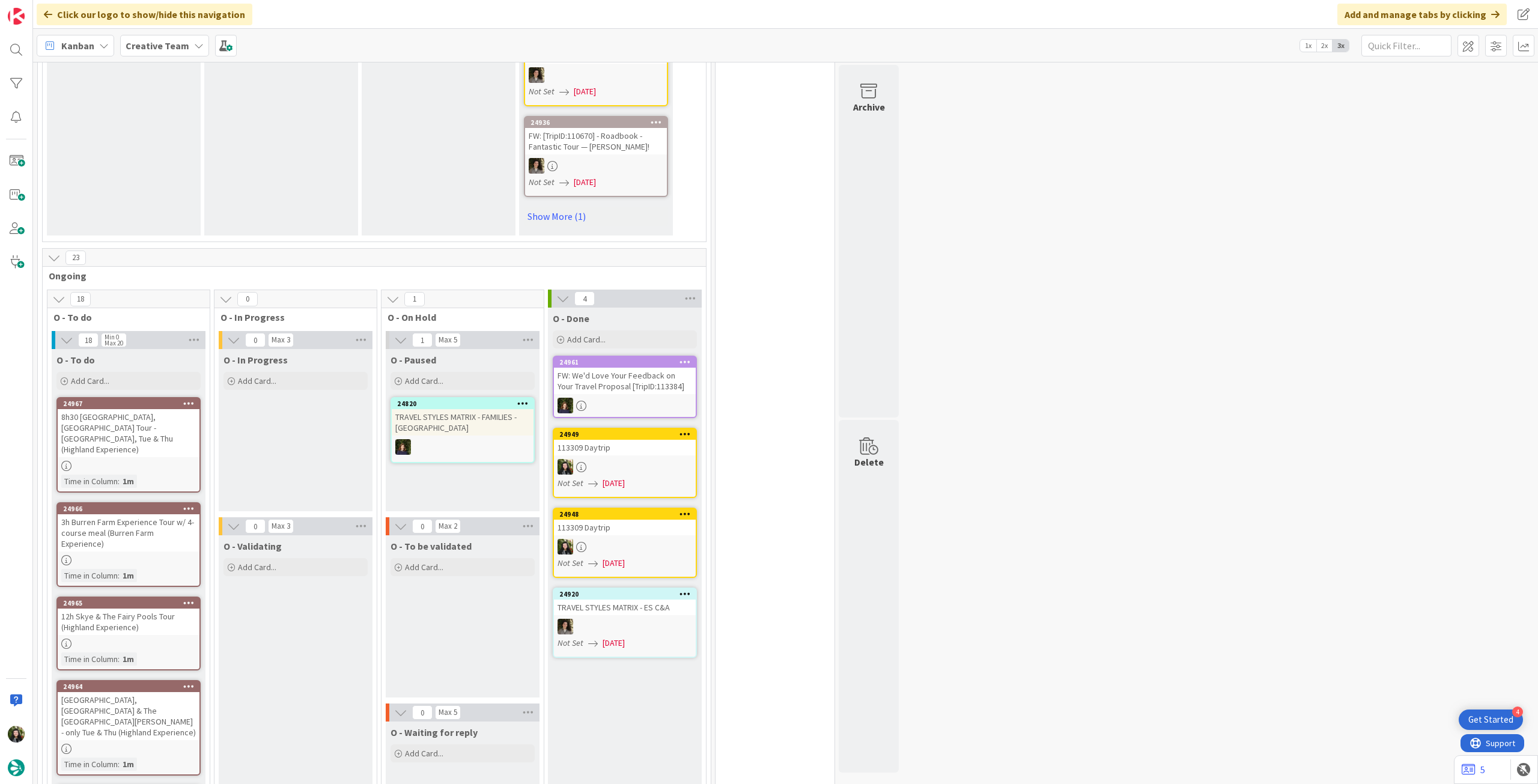
scroll to position [880, 0]
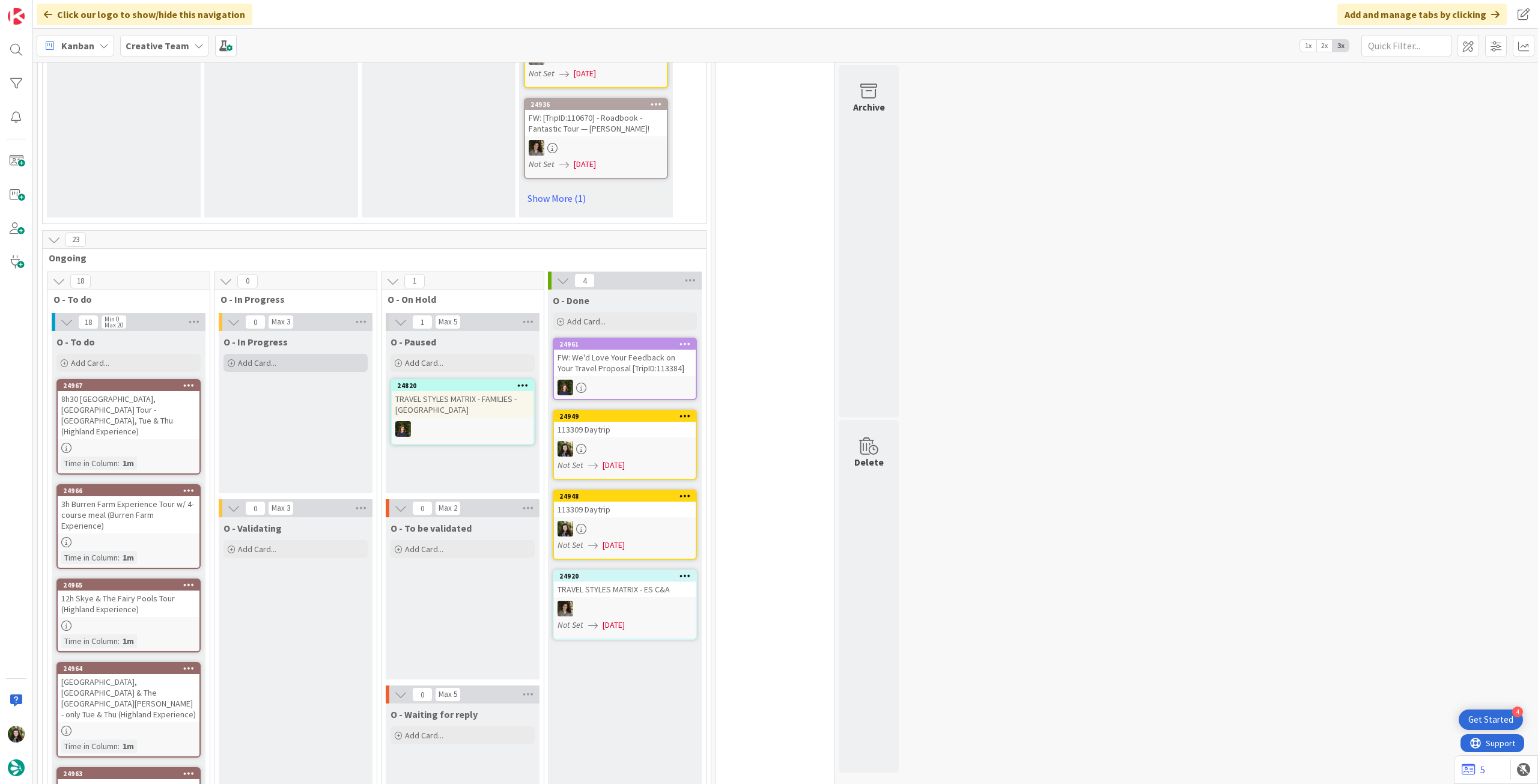
click at [295, 354] on div "Add Card..." at bounding box center [295, 362] width 144 height 18
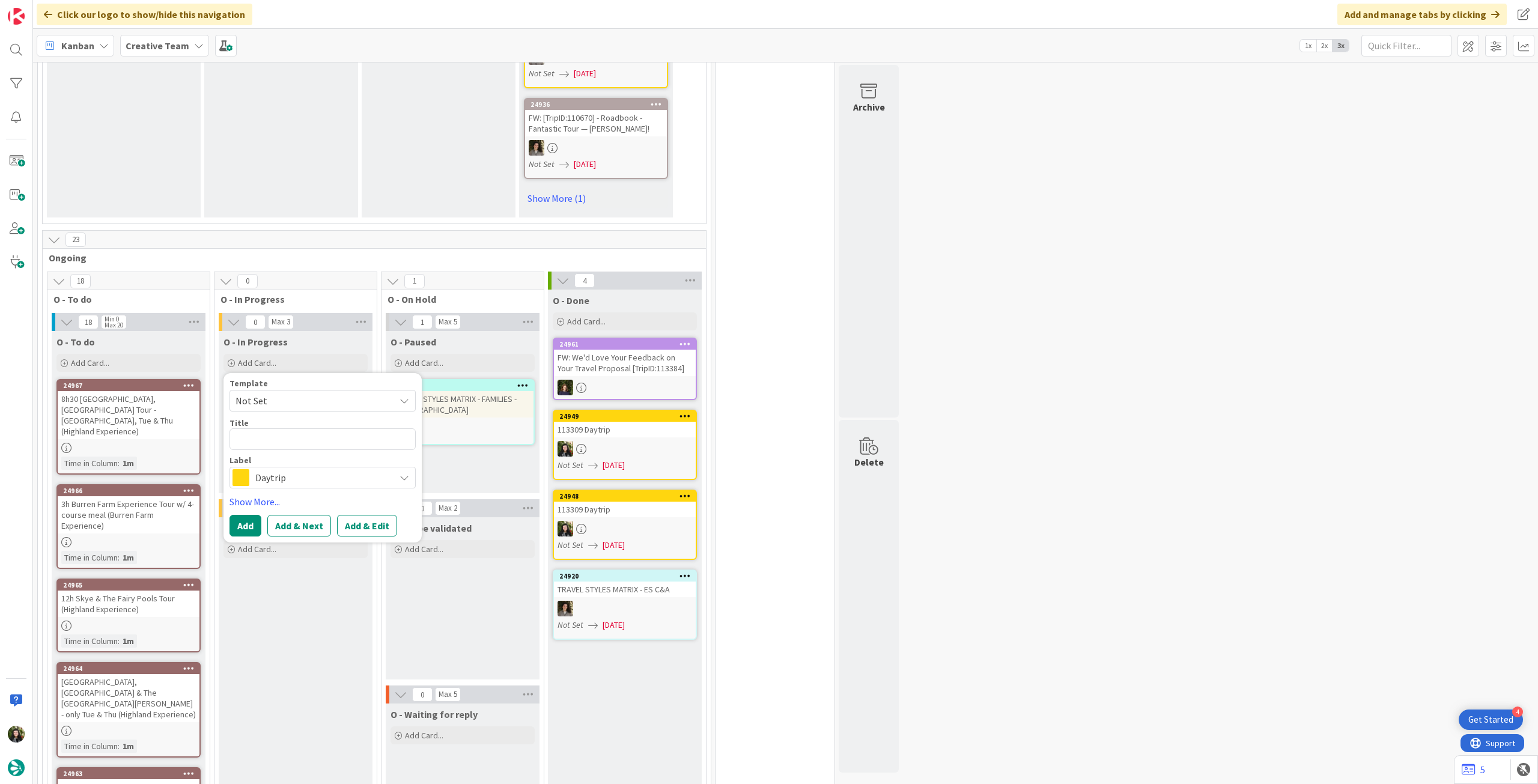
click at [306, 438] on span "Daytrip" at bounding box center [322, 477] width 133 height 17
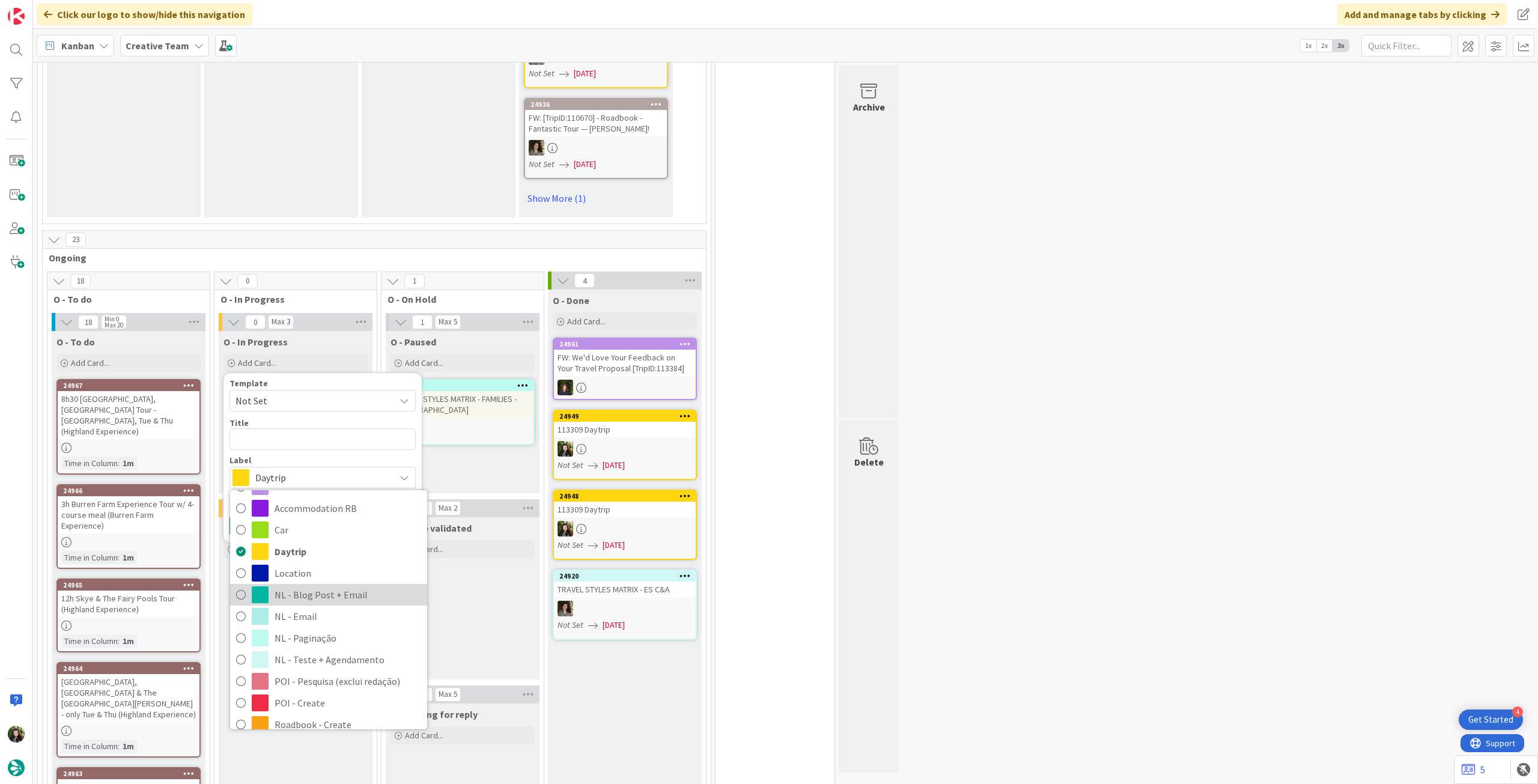
scroll to position [80, 0]
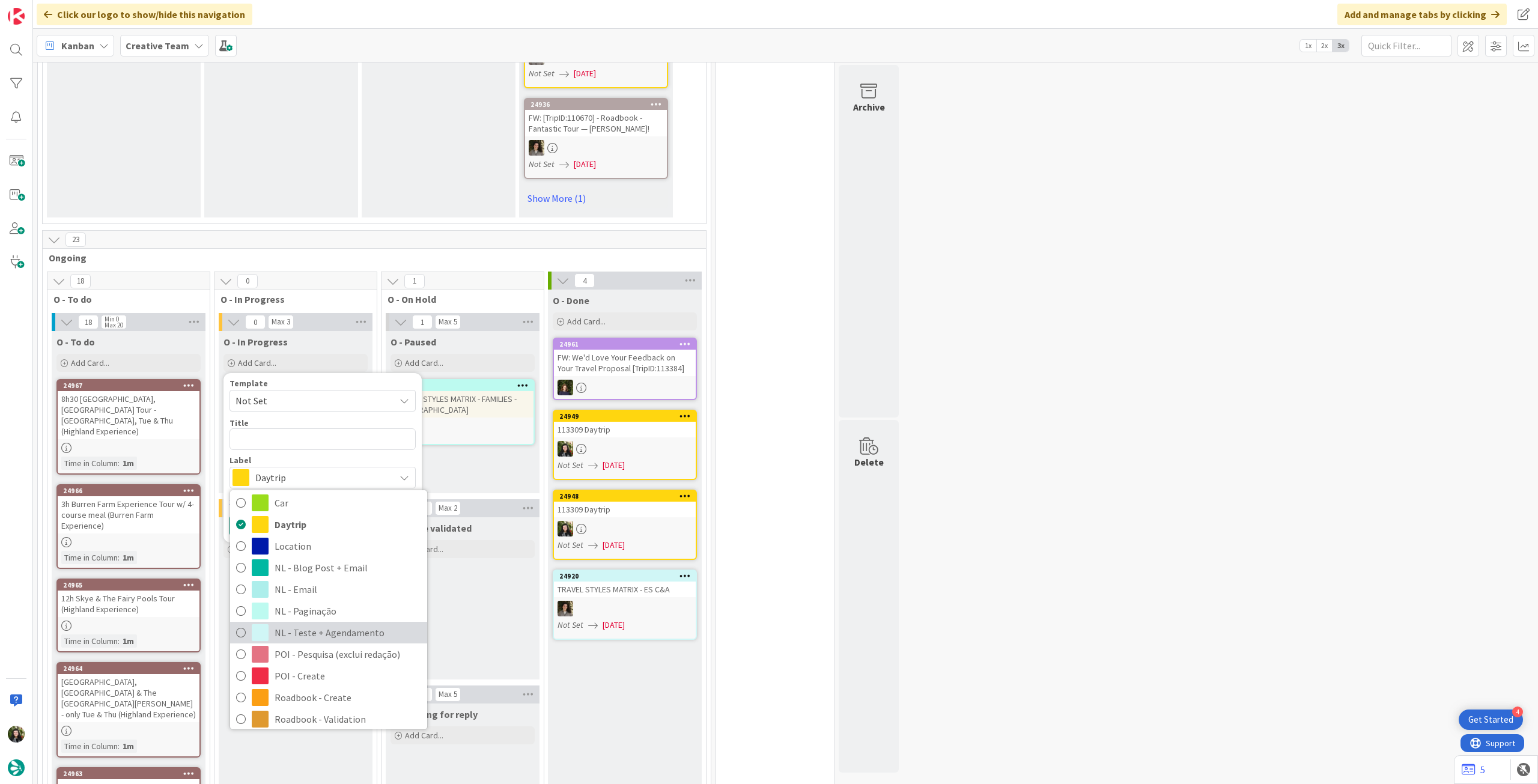
click at [366, 438] on span "NL - Teste + Agendamento" at bounding box center [347, 632] width 146 height 18
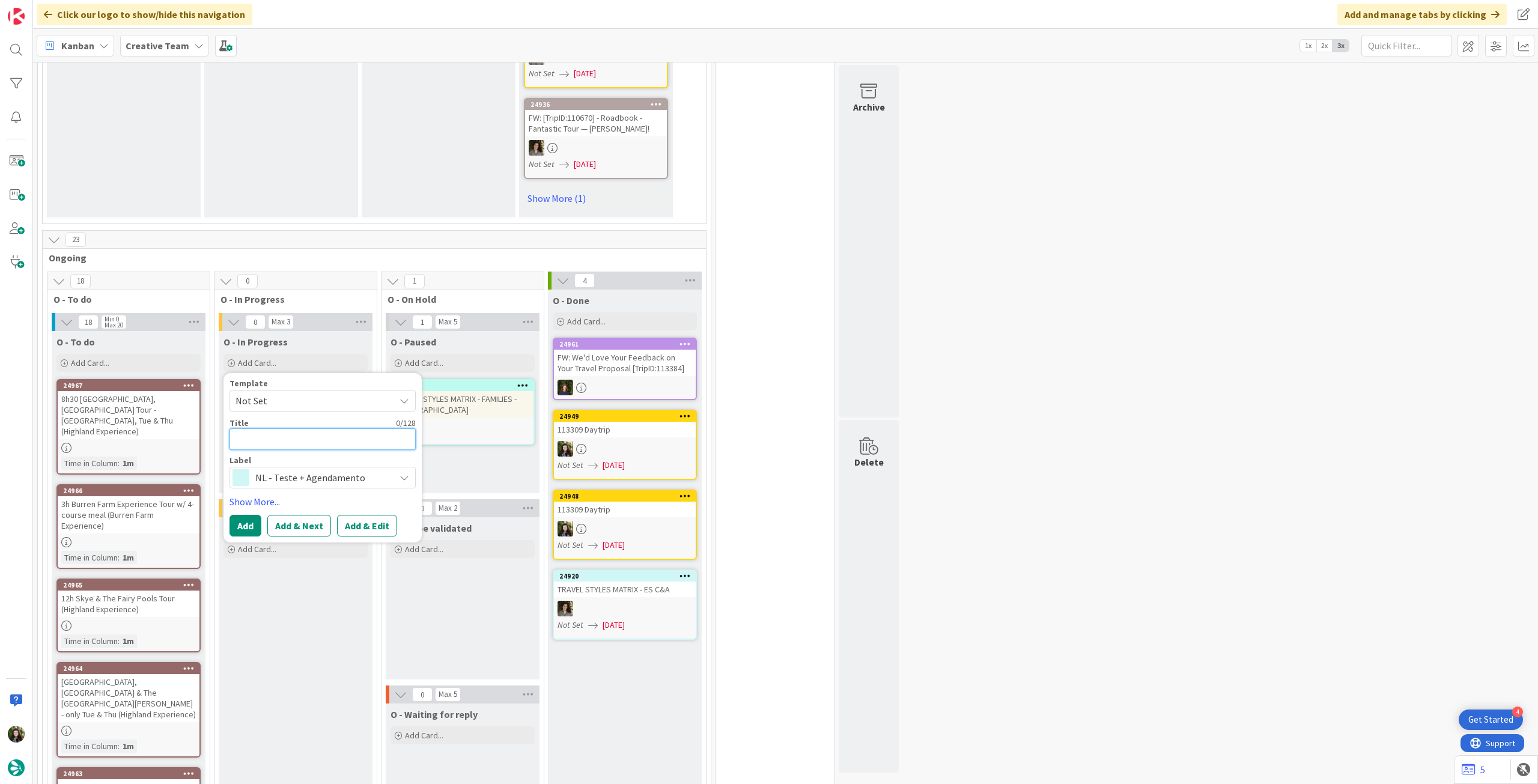
click at [333, 428] on textarea at bounding box center [323, 439] width 186 height 22
paste textarea "Avaliação de impacto sistemas/equipas"
type textarea "x"
type textarea "Avaliação de impacto sistemas/equipas"
click at [249, 438] on button "Add" at bounding box center [245, 525] width 32 height 22
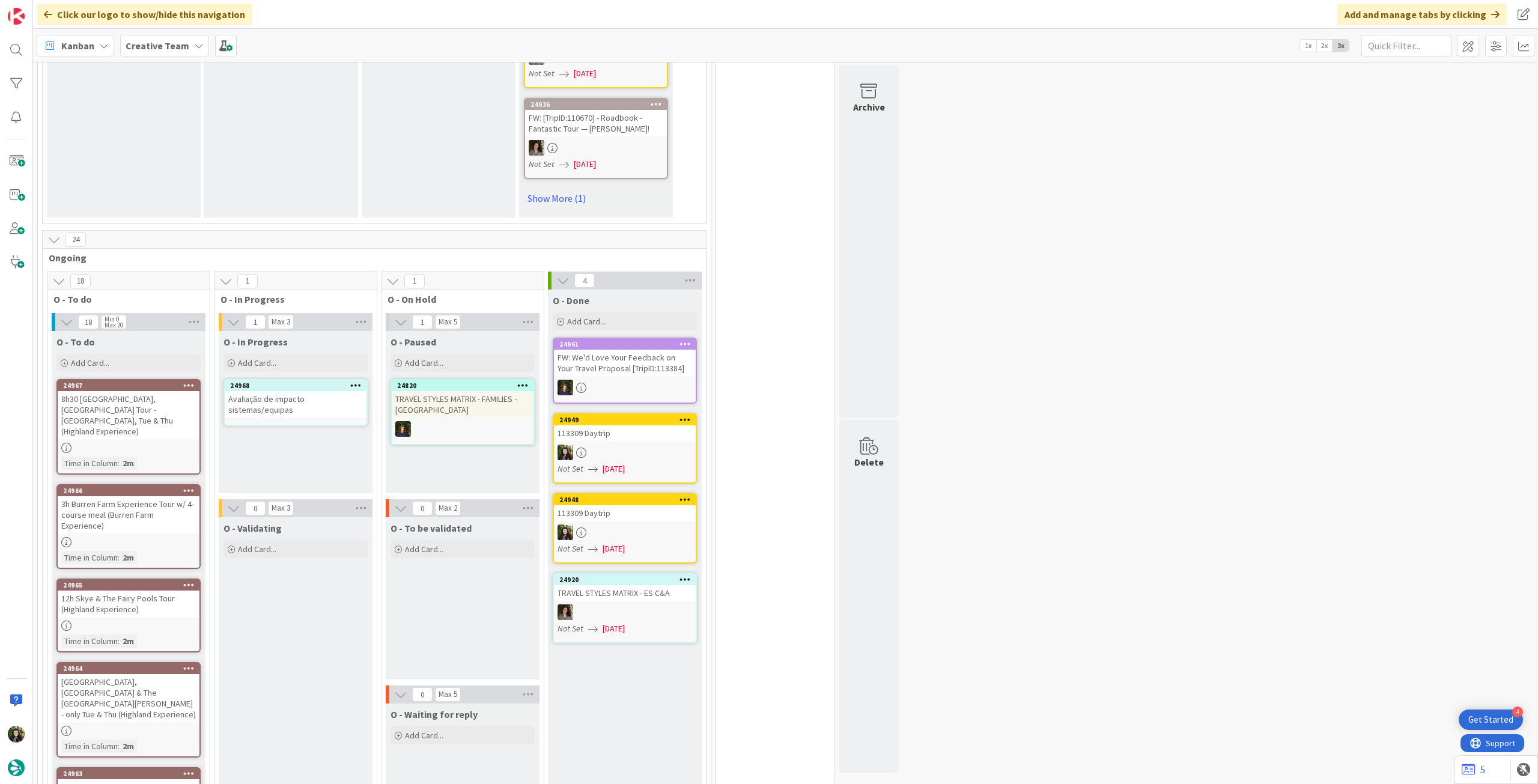
click at [308, 391] on div "Avaliação de impacto sistemas/equipas" at bounding box center [295, 404] width 142 height 27
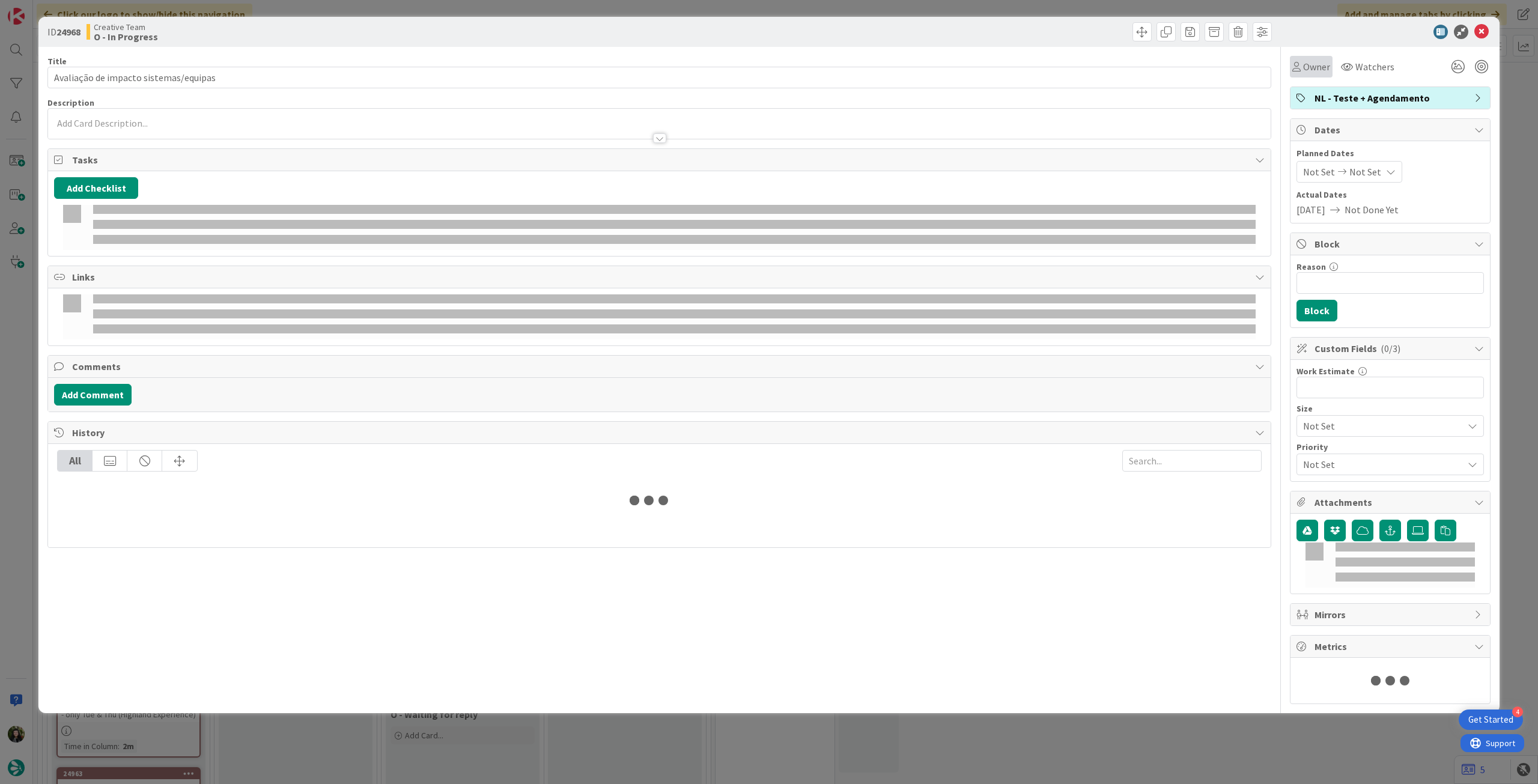
click at [922, 63] on div "Owner" at bounding box center [1311, 66] width 38 height 14
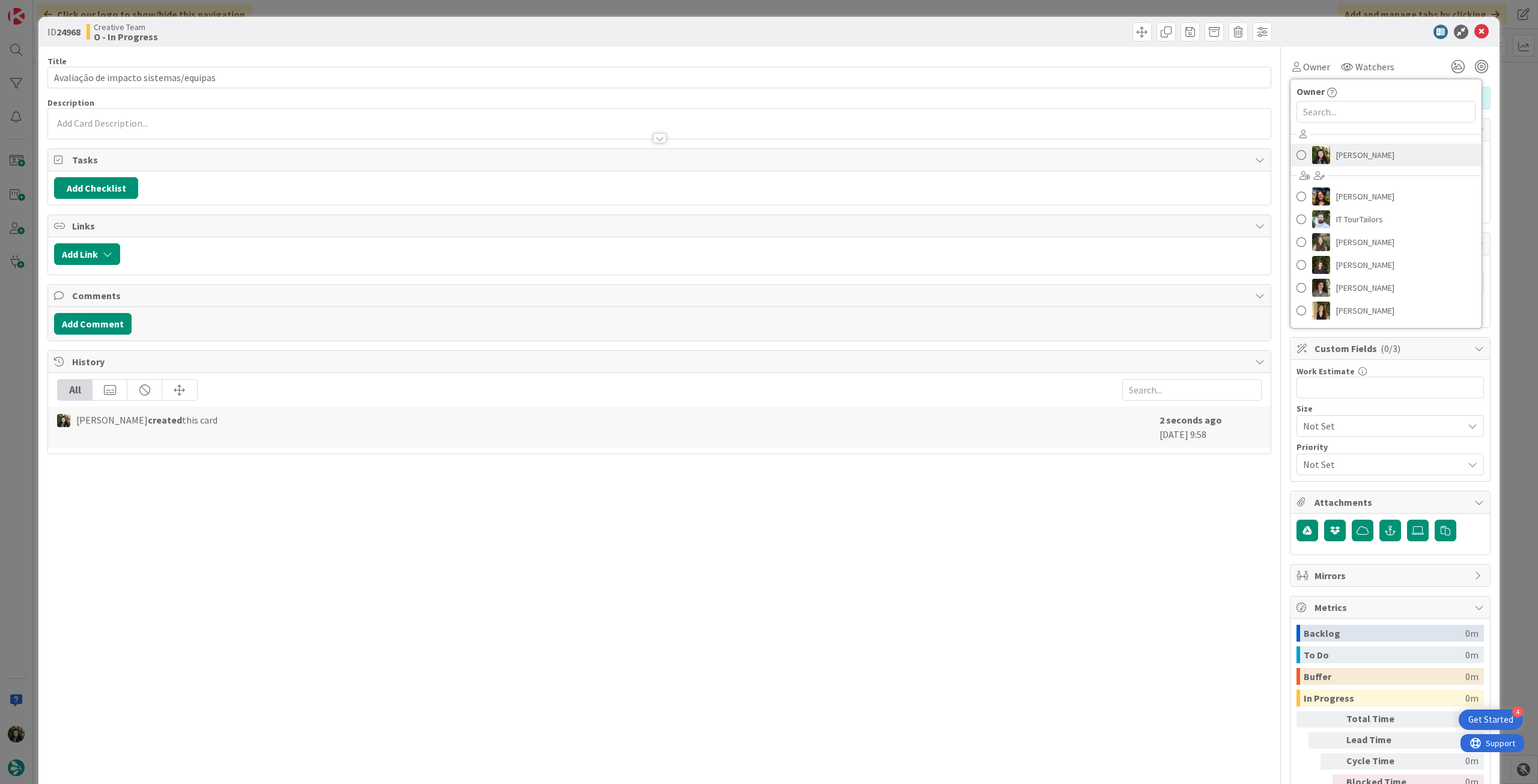
click at [922, 159] on span "[PERSON_NAME]" at bounding box center [1365, 154] width 58 height 18
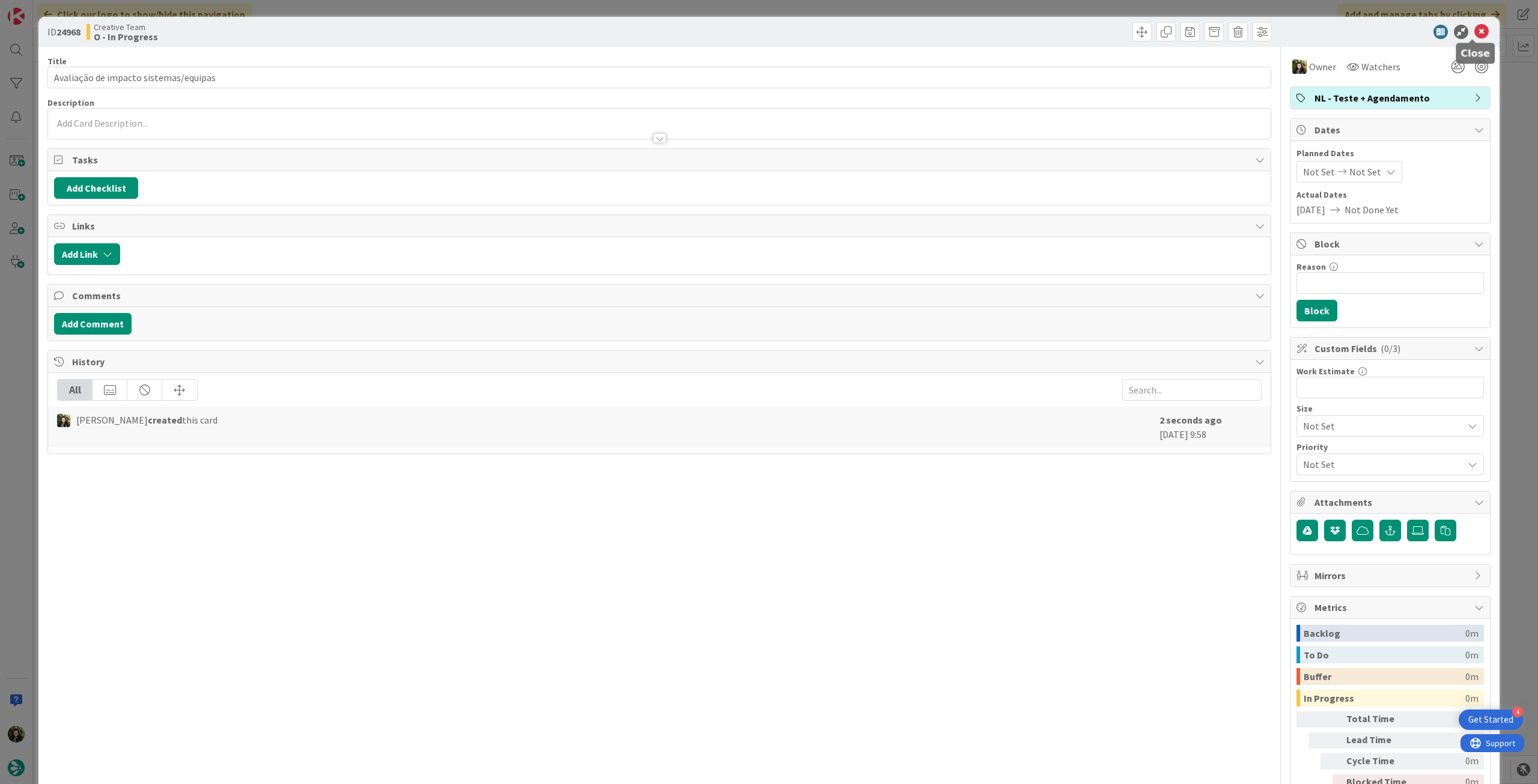
click at [922, 32] on icon at bounding box center [1481, 32] width 14 height 14
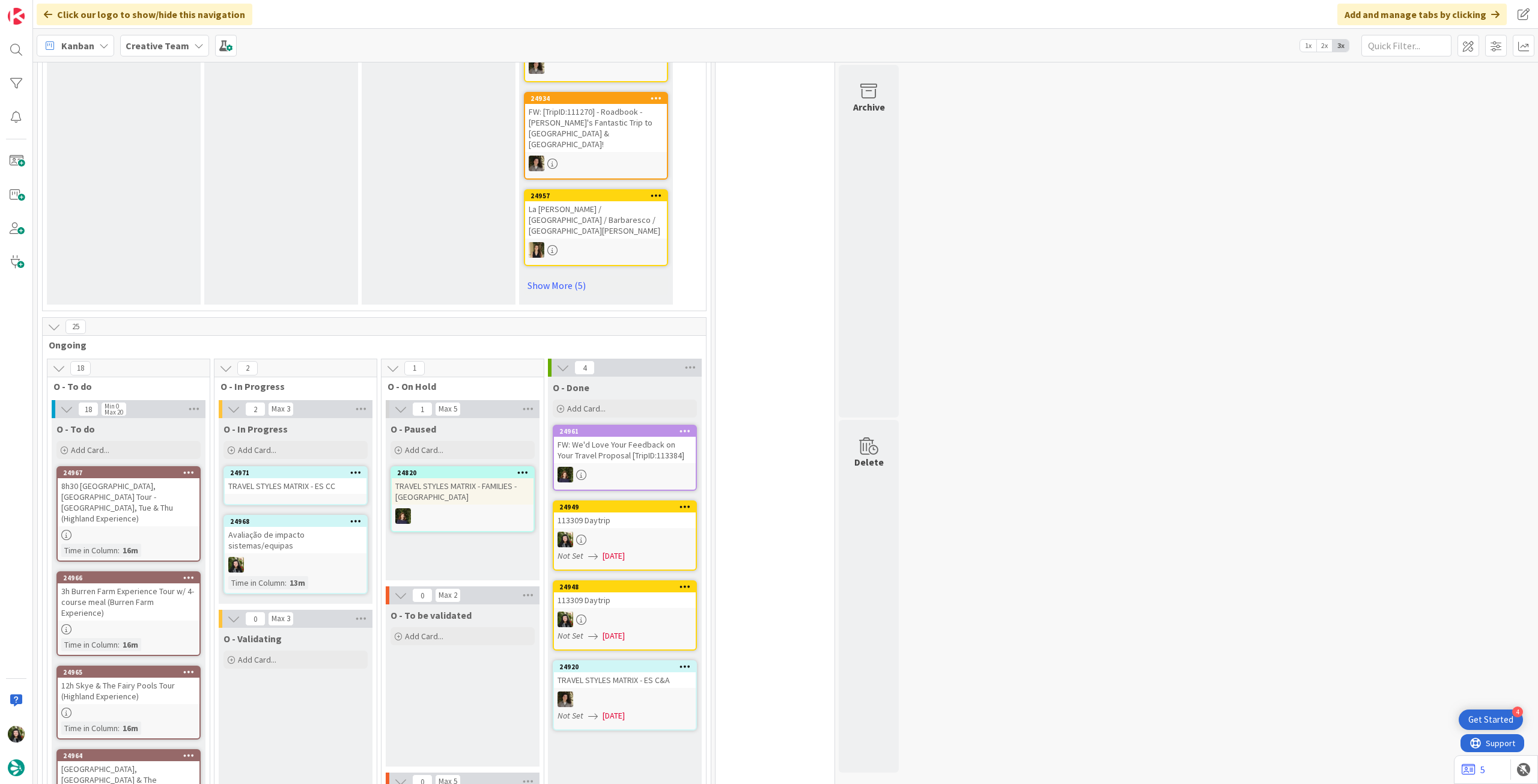
scroll to position [801, 0]
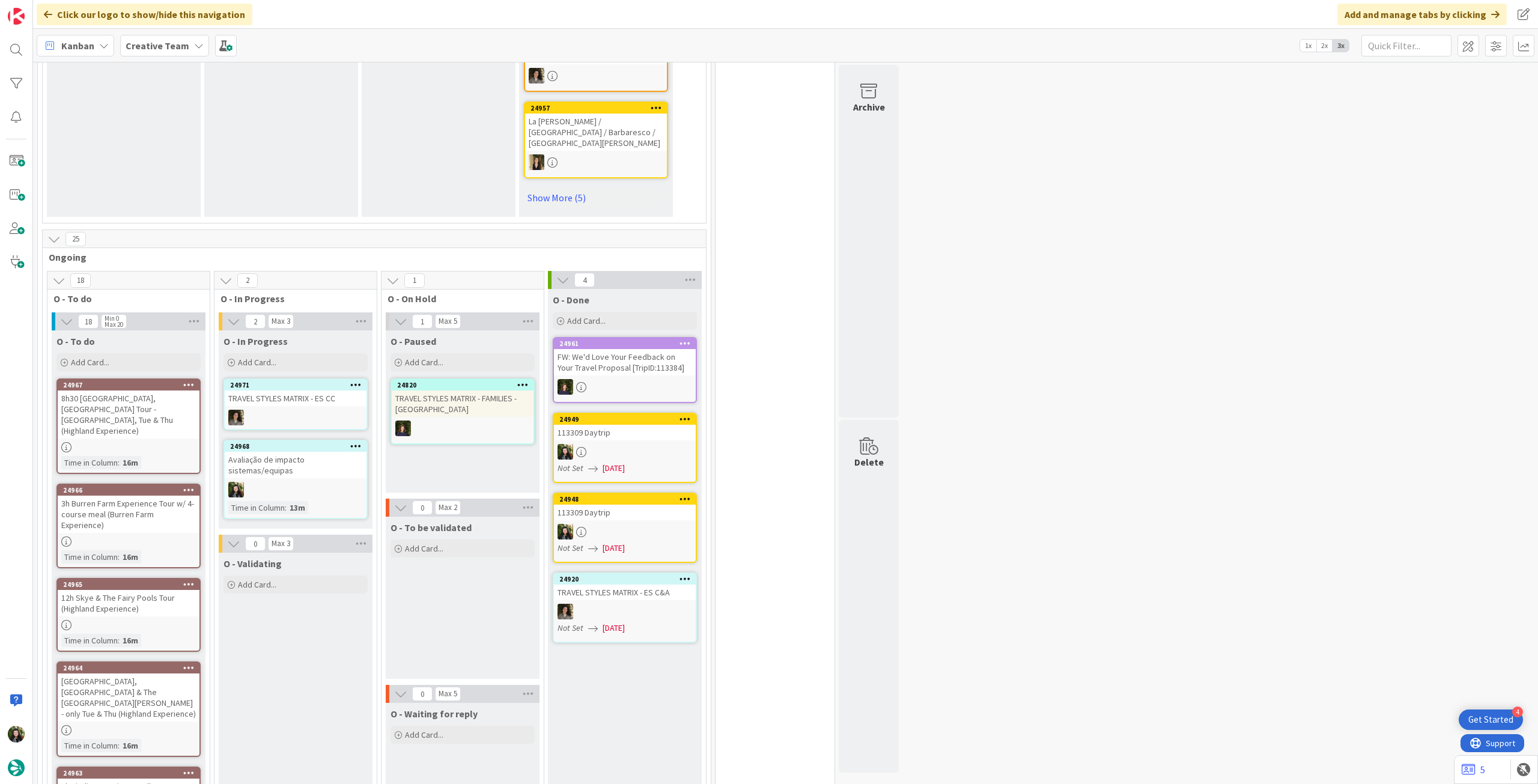
click at [320, 438] on div "24968 Avaliação de impacto sistemas/equipas Time in Column : 13m" at bounding box center [295, 479] width 144 height 79
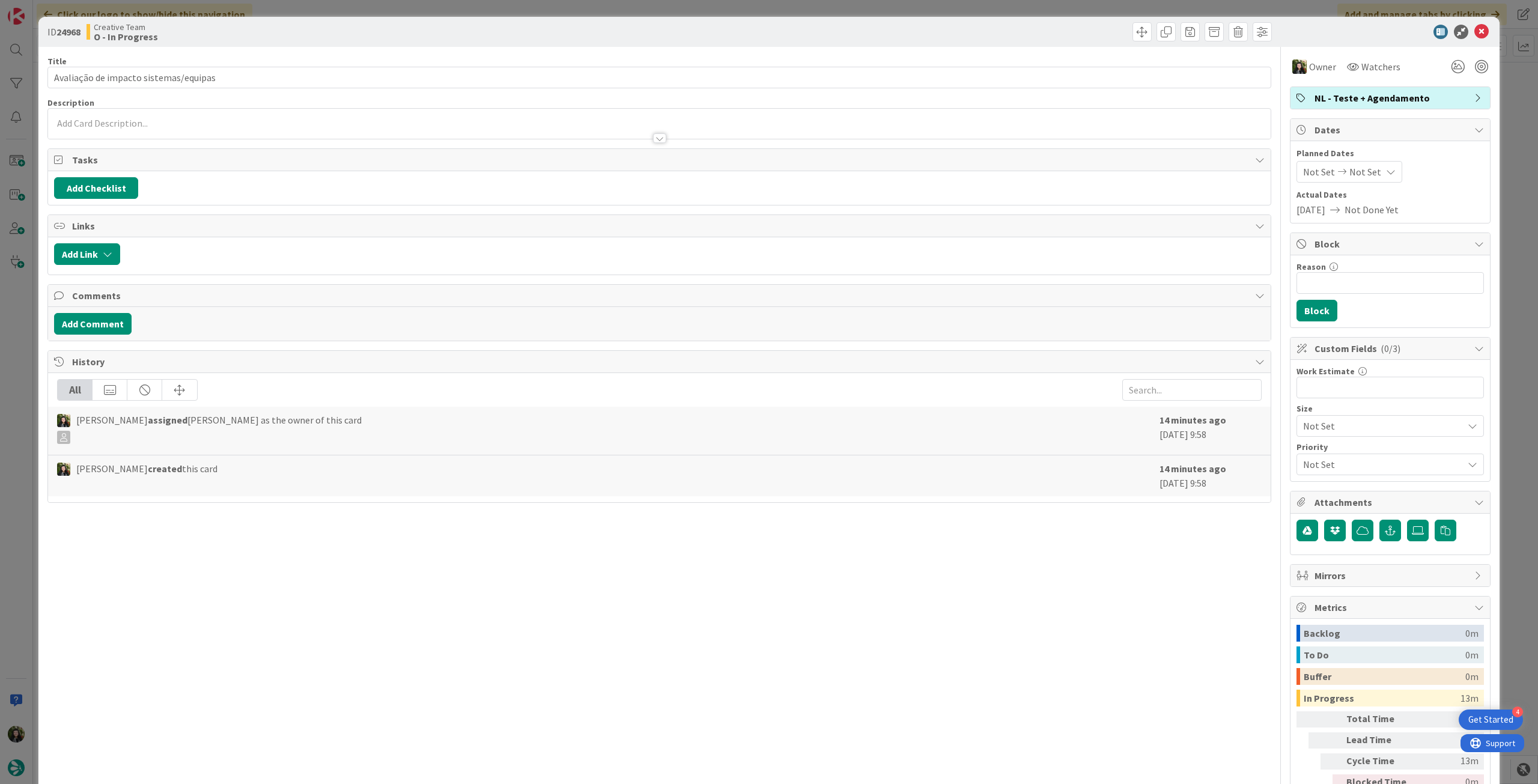
click at [922, 83] on div "Owner Watchers NL - Teste + Agendamento Dates Planned Dates Not Set Not Set Act…" at bounding box center [1390, 435] width 200 height 777
click at [922, 103] on span "NL - Teste + Agendamento" at bounding box center [1392, 97] width 154 height 14
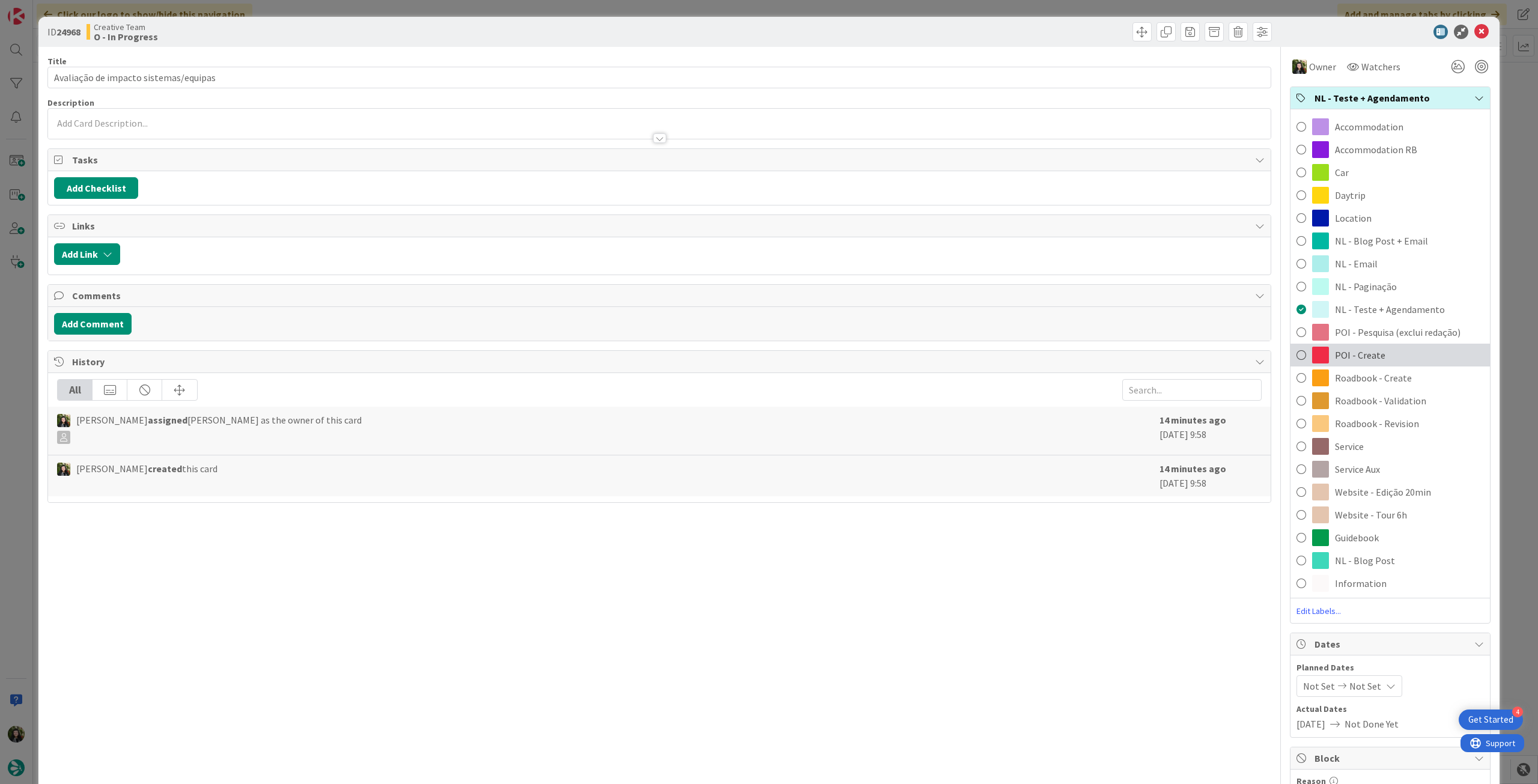
click at [922, 351] on div "POI - Create" at bounding box center [1390, 355] width 199 height 23
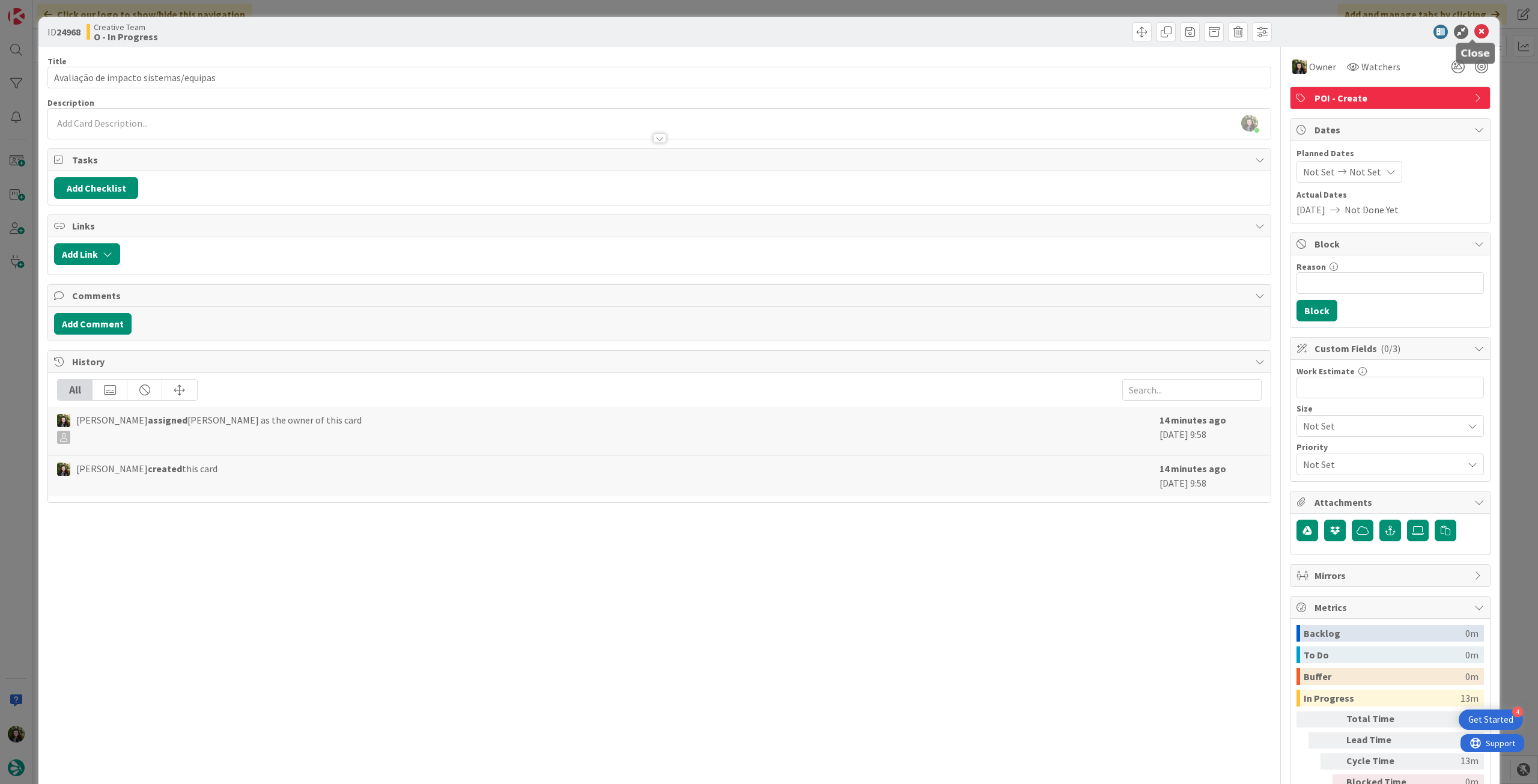
click at [922, 30] on icon at bounding box center [1481, 32] width 14 height 14
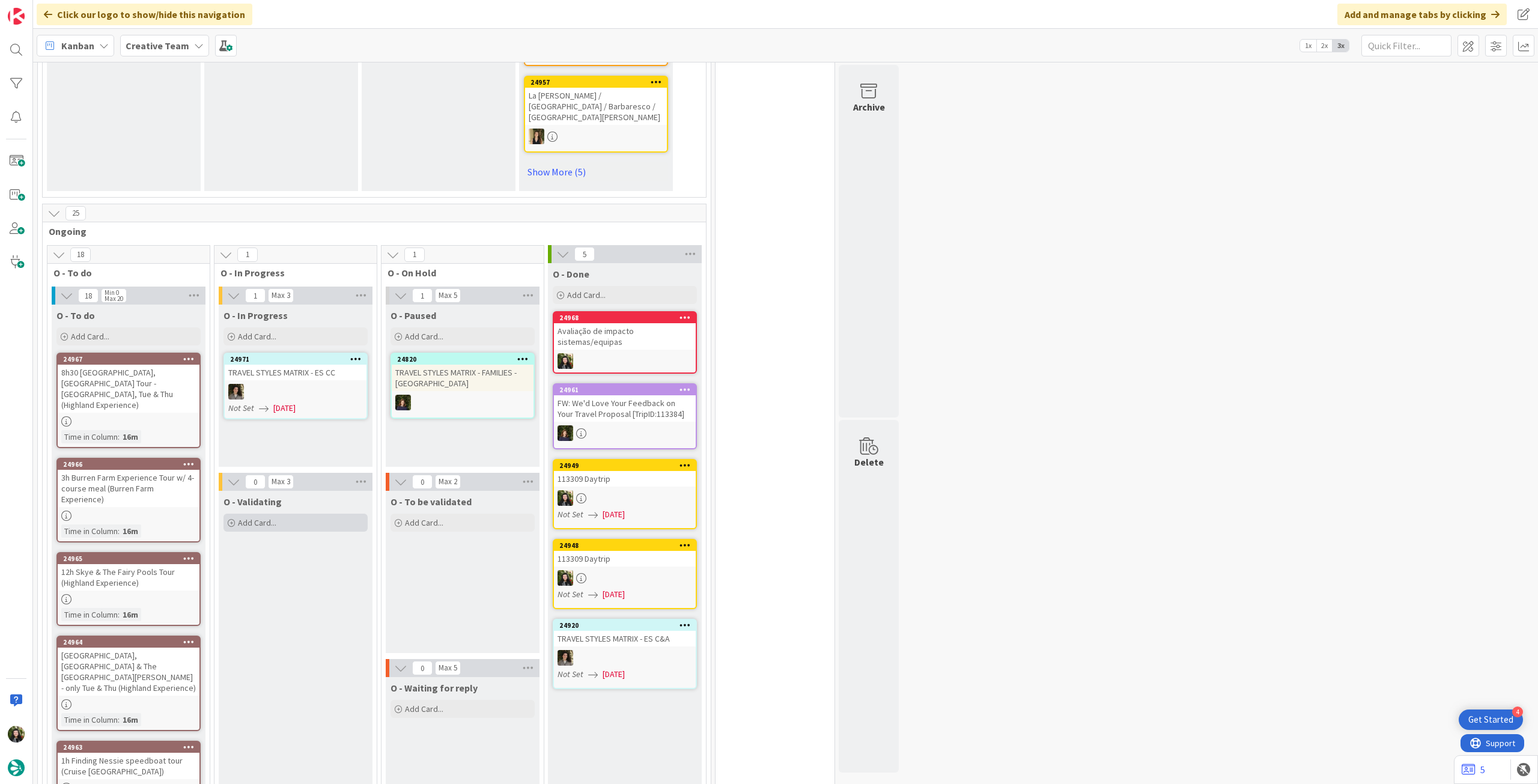
scroll to position [801, 0]
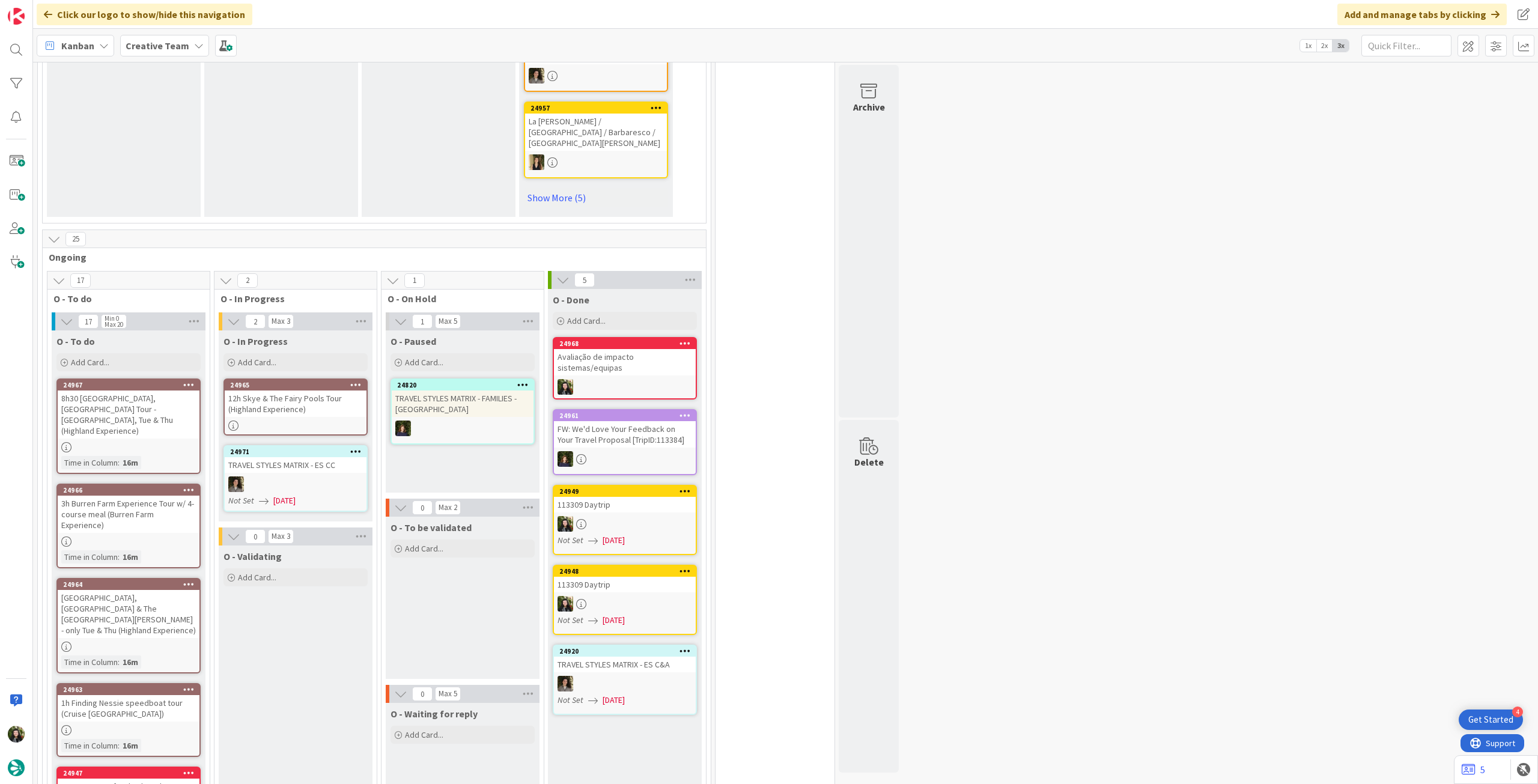
click at [331, 390] on div "12h Skye & The Fairy Pools Tour (Highland Experience)" at bounding box center [295, 403] width 142 height 27
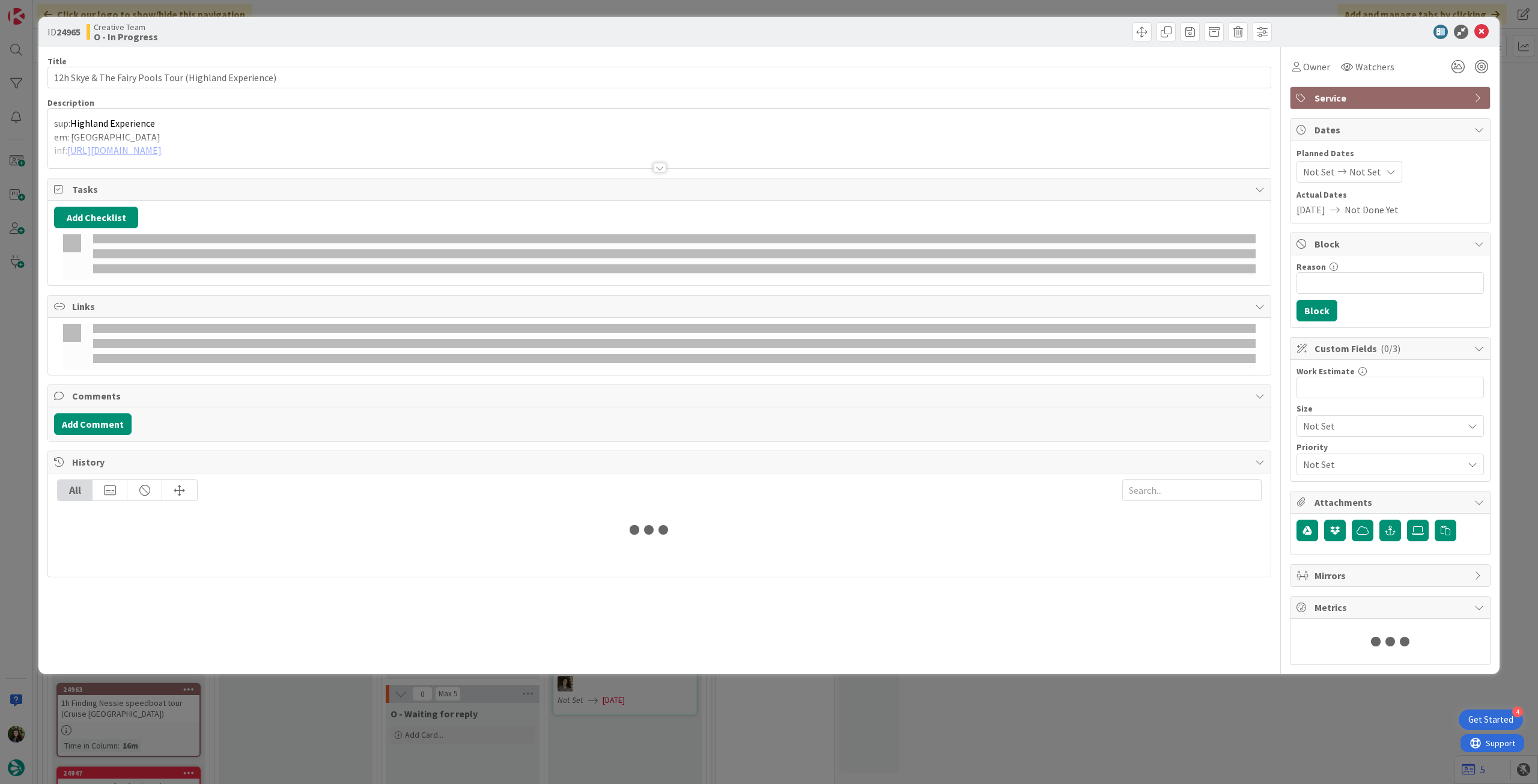
click at [922, 55] on div "Owner Watchers" at bounding box center [1390, 62] width 200 height 30
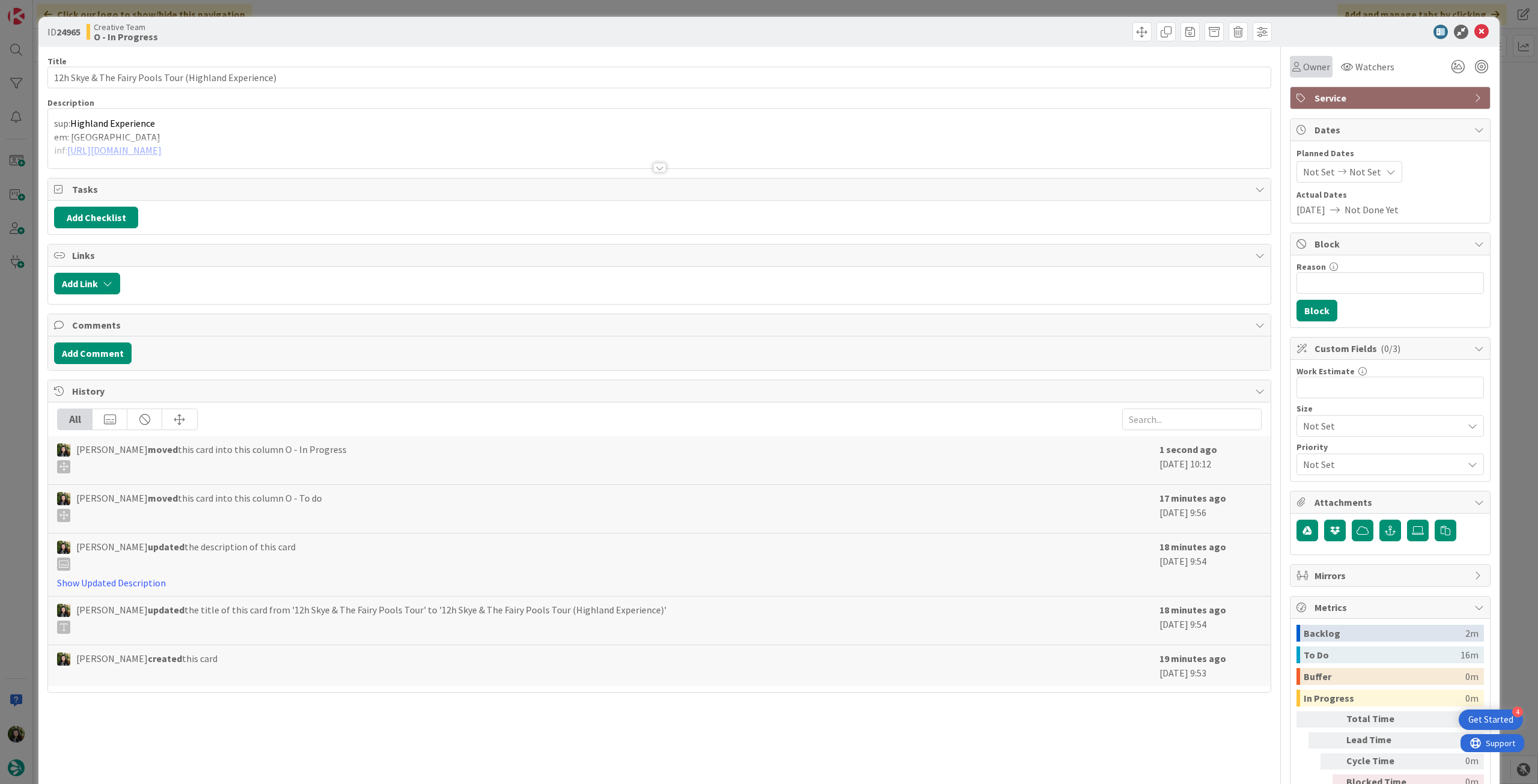
click at [922, 75] on div "Owner" at bounding box center [1311, 66] width 43 height 22
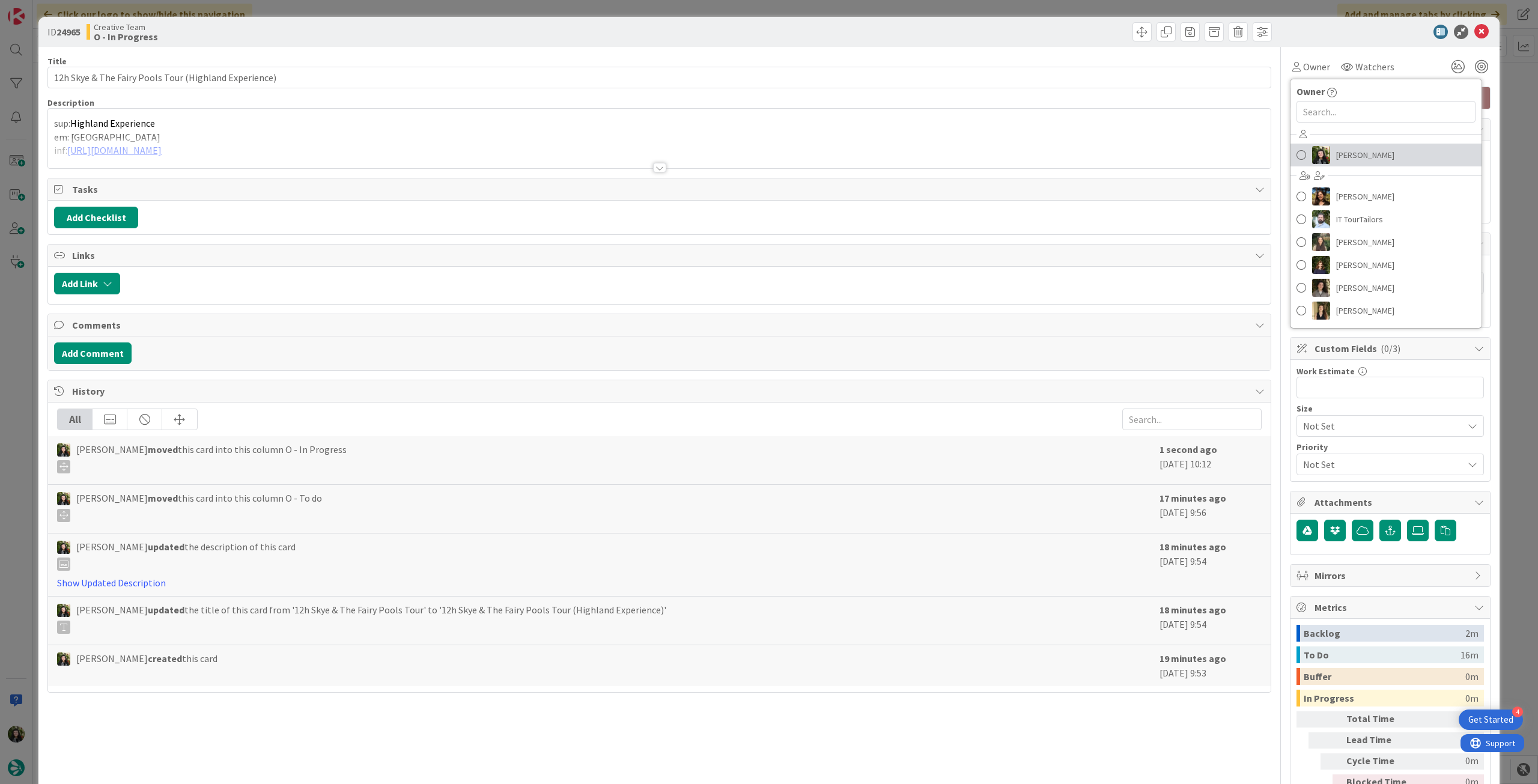
click at [922, 163] on link "[PERSON_NAME]" at bounding box center [1386, 154] width 191 height 23
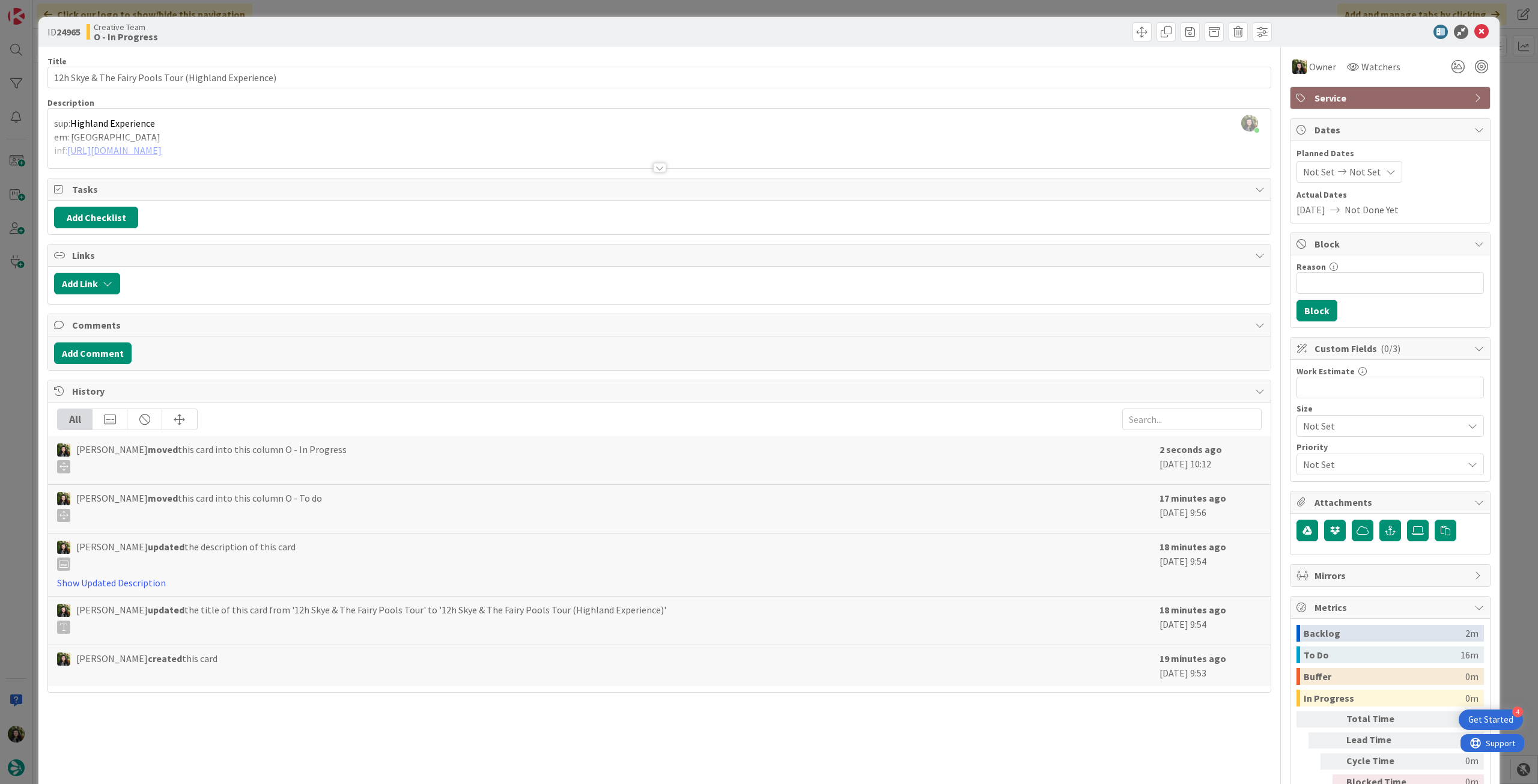
click at [199, 150] on div at bounding box center [659, 153] width 1222 height 30
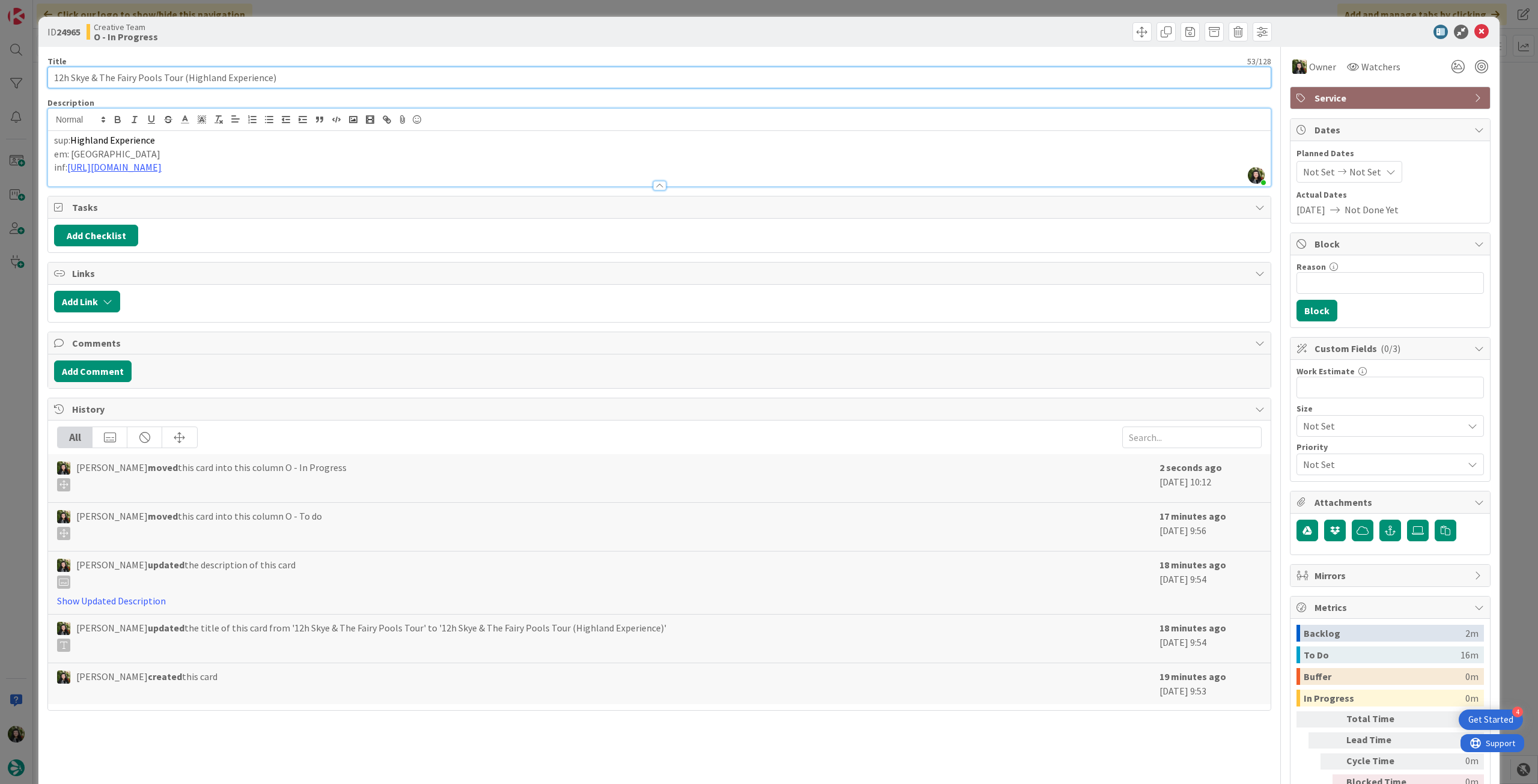
drag, startPoint x: 303, startPoint y: 71, endPoint x: 25, endPoint y: 74, distance: 278.0
click at [25, 74] on div "ID 24965 Creative Team O - In Progress Title 53 / 128 12h Skye & The Fairy Pool…" at bounding box center [769, 392] width 1538 height 784
click at [922, 30] on icon at bounding box center [1481, 32] width 14 height 14
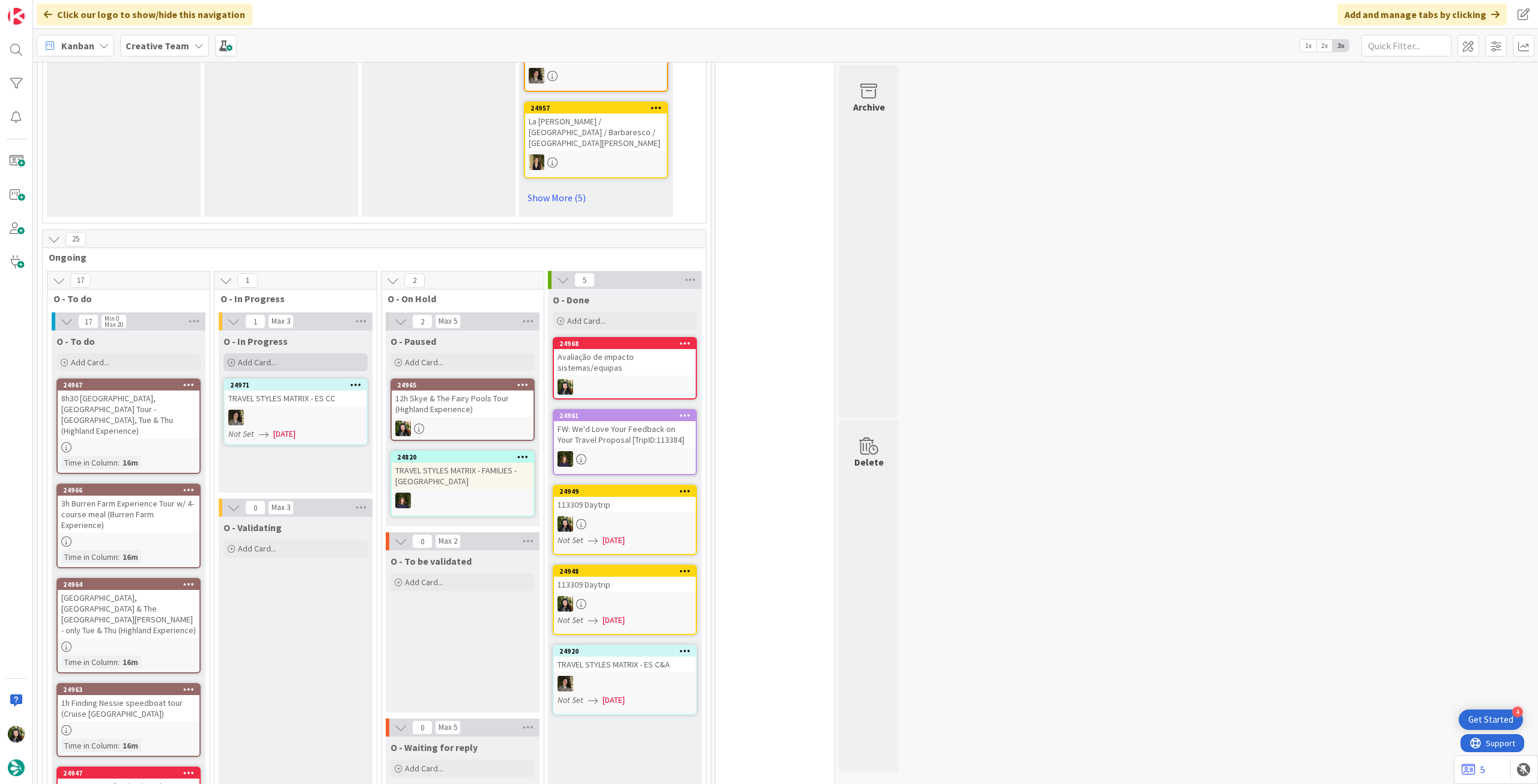
click at [309, 353] on div "Add Card..." at bounding box center [295, 362] width 144 height 18
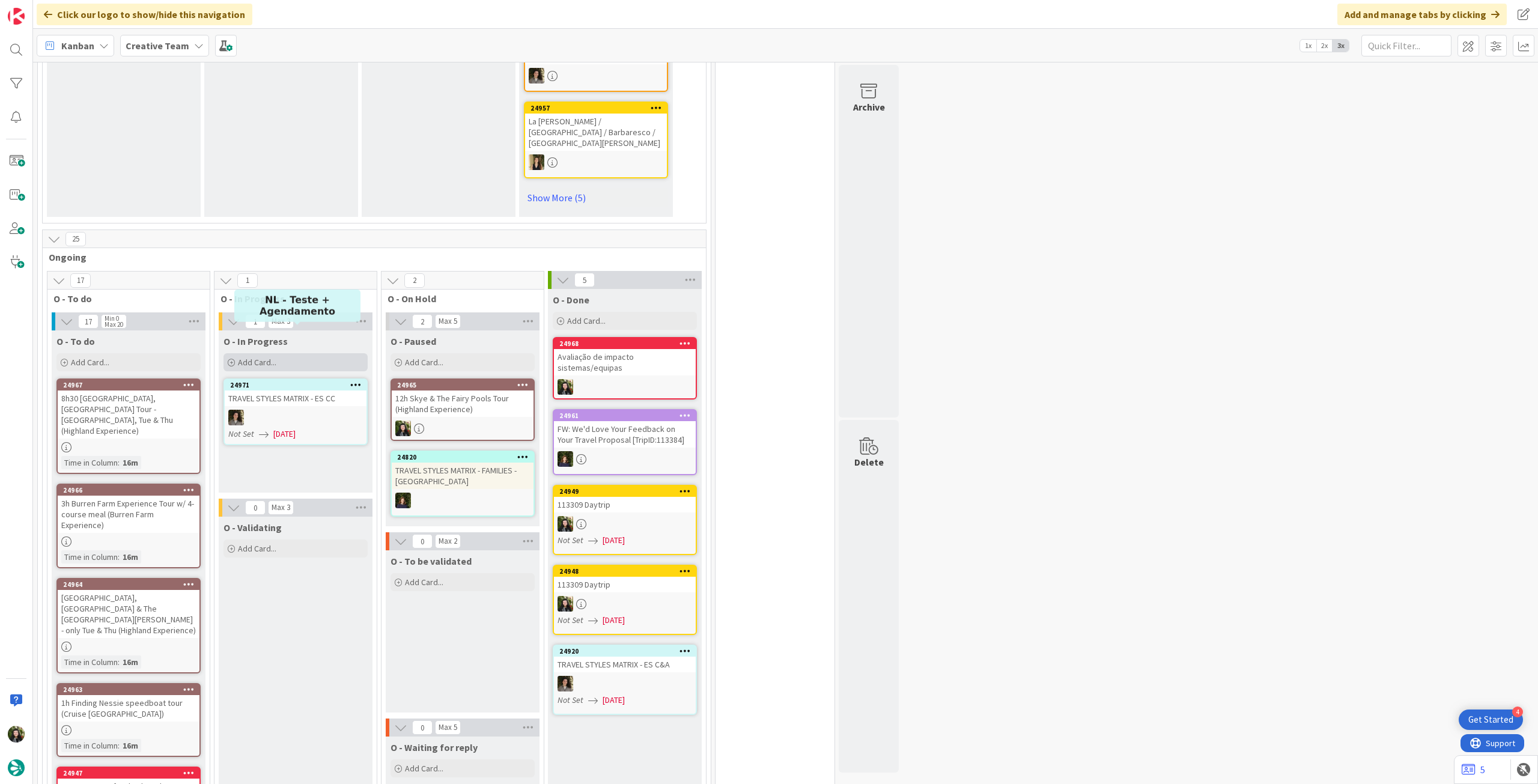
click at [244, 357] on span "Add Card..." at bounding box center [257, 362] width 38 height 11
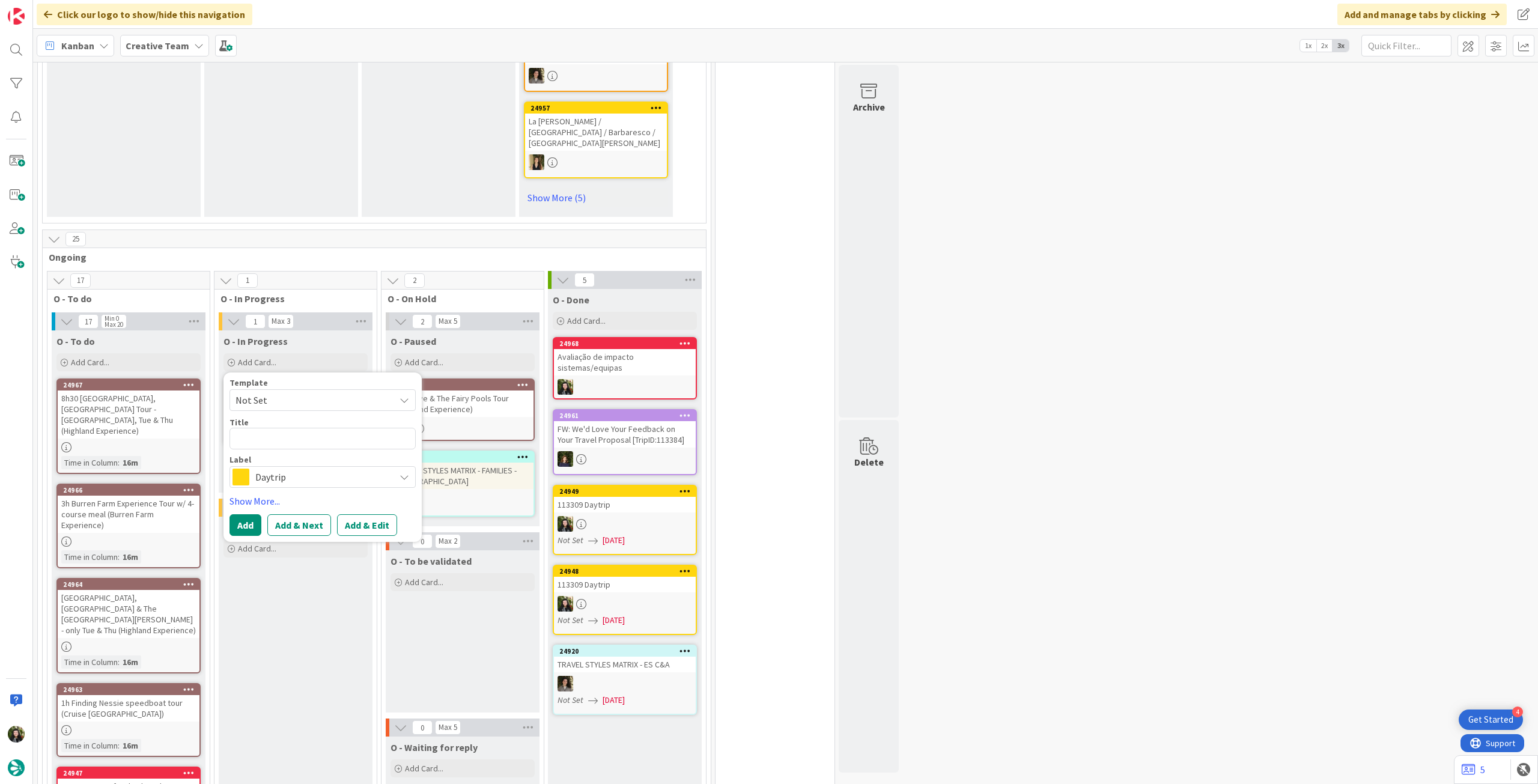
click at [293, 438] on span "Daytrip" at bounding box center [322, 476] width 133 height 17
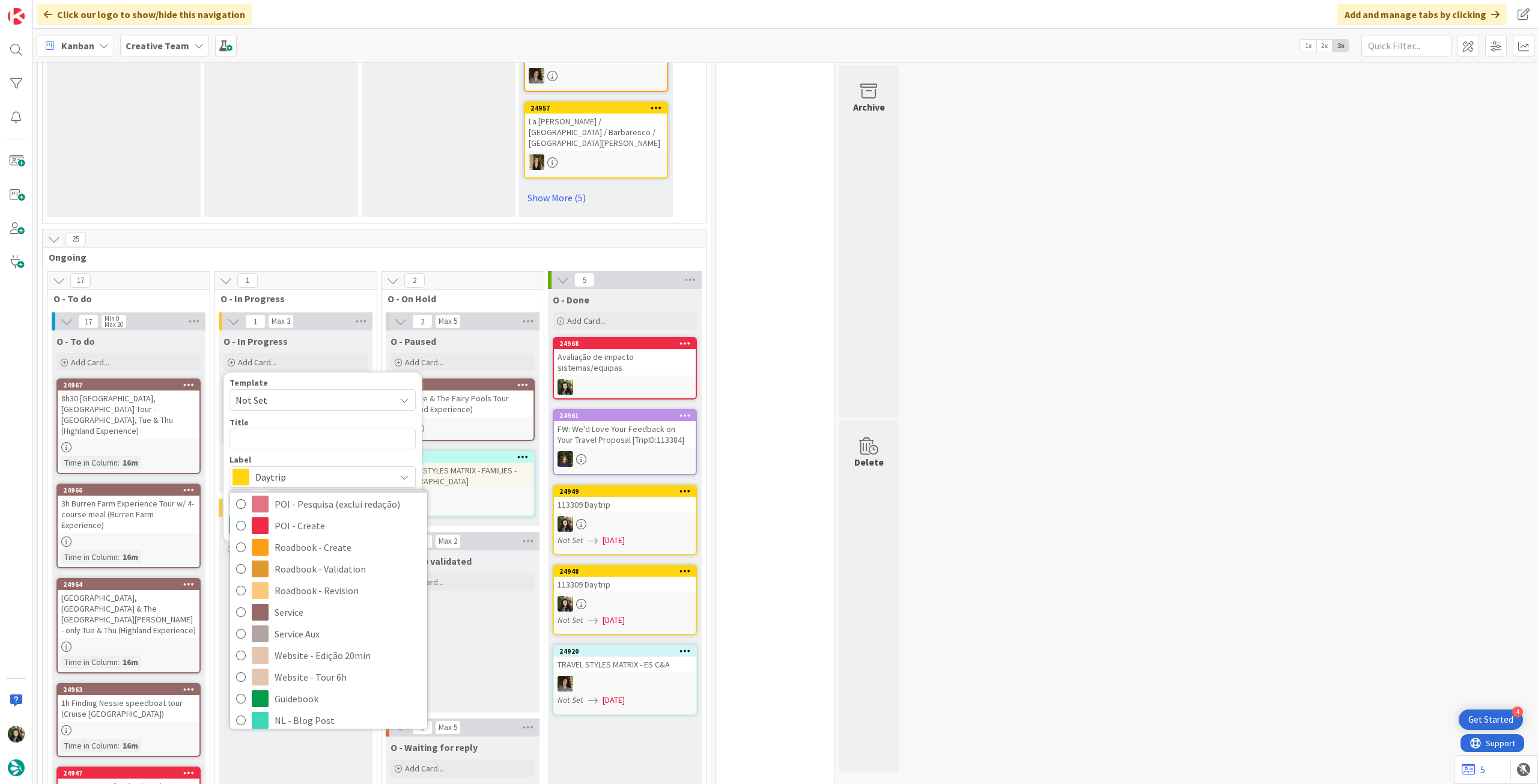
scroll to position [240, 0]
click at [324, 438] on span "Service Aux" at bounding box center [347, 623] width 146 height 18
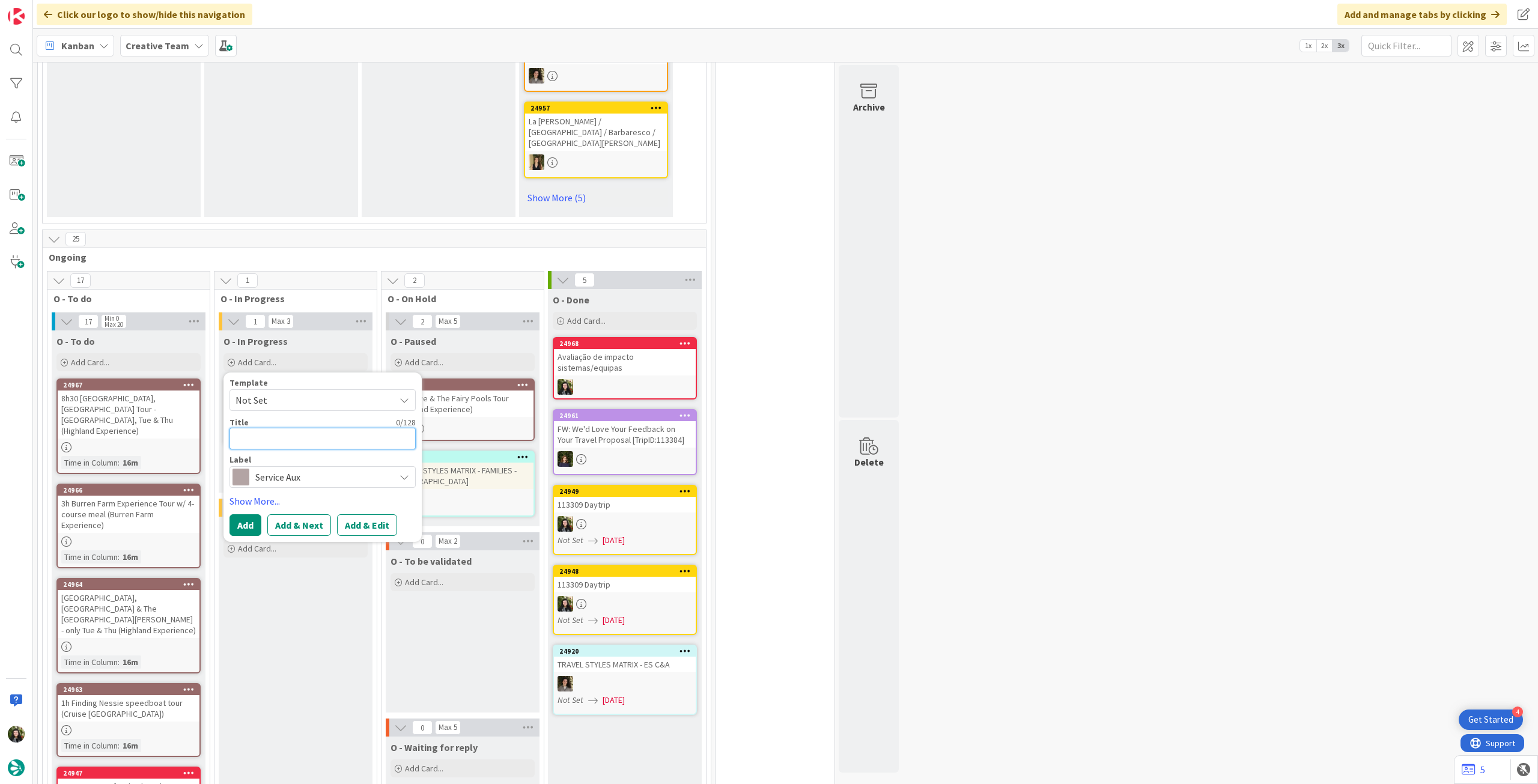
click at [300, 427] on textarea at bounding box center [323, 438] width 186 height 22
paste textarea "Highland Experience"
type textarea "x"
type textarea "Highland Experience"
click at [250, 438] on button "Add" at bounding box center [245, 525] width 32 height 22
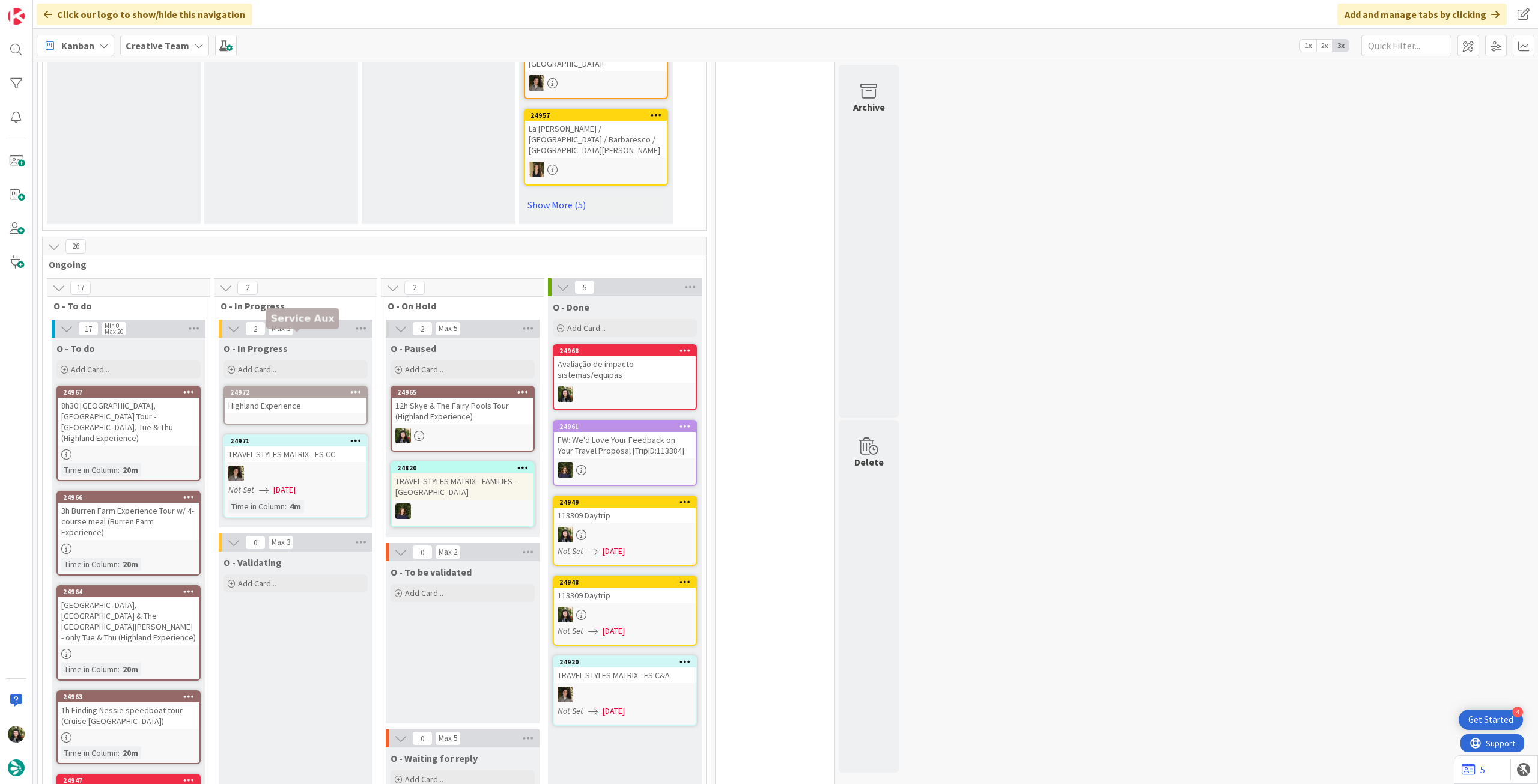
click at [288, 388] on div "24972" at bounding box center [298, 392] width 136 height 9
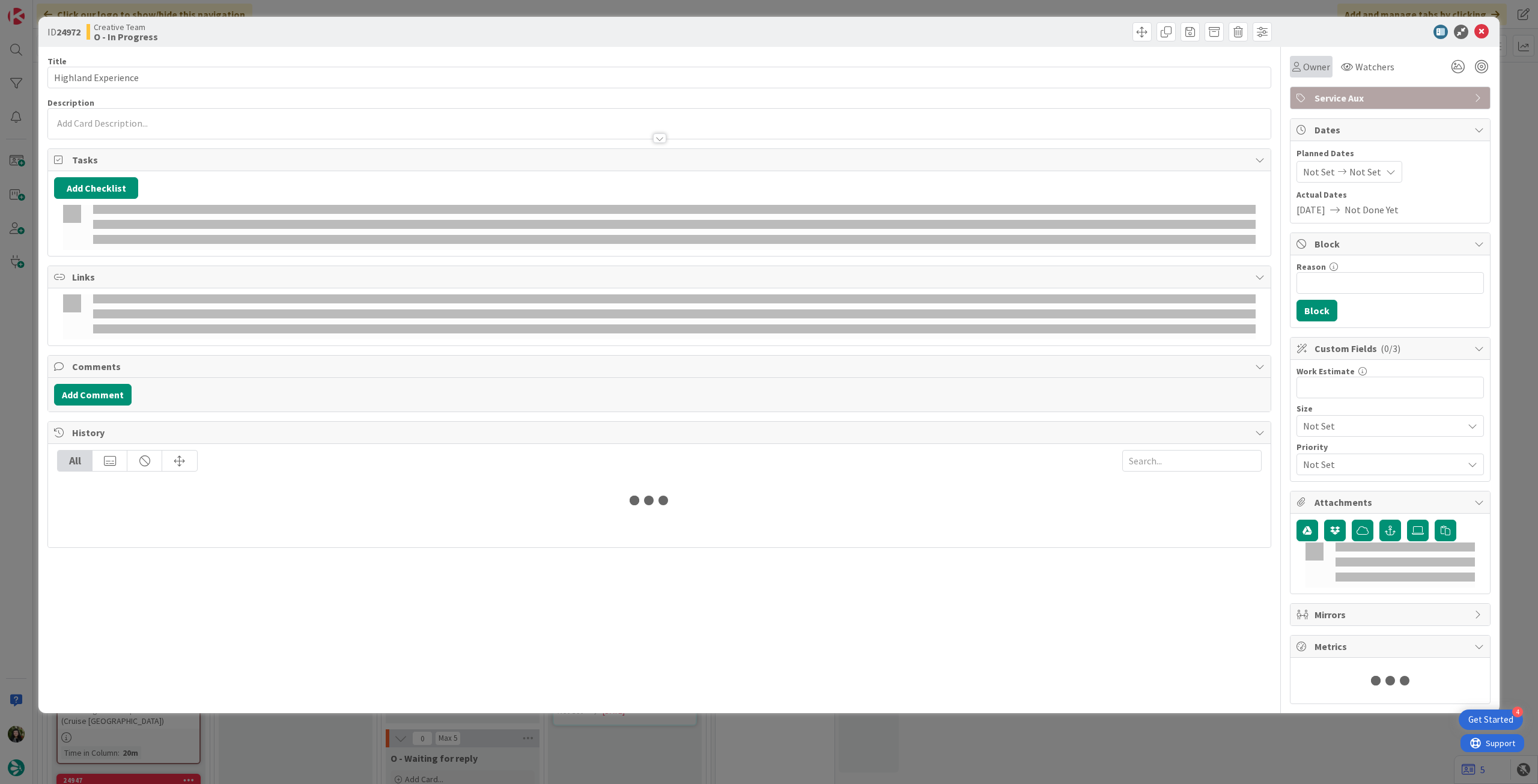
click at [922, 63] on span "Owner" at bounding box center [1317, 66] width 27 height 14
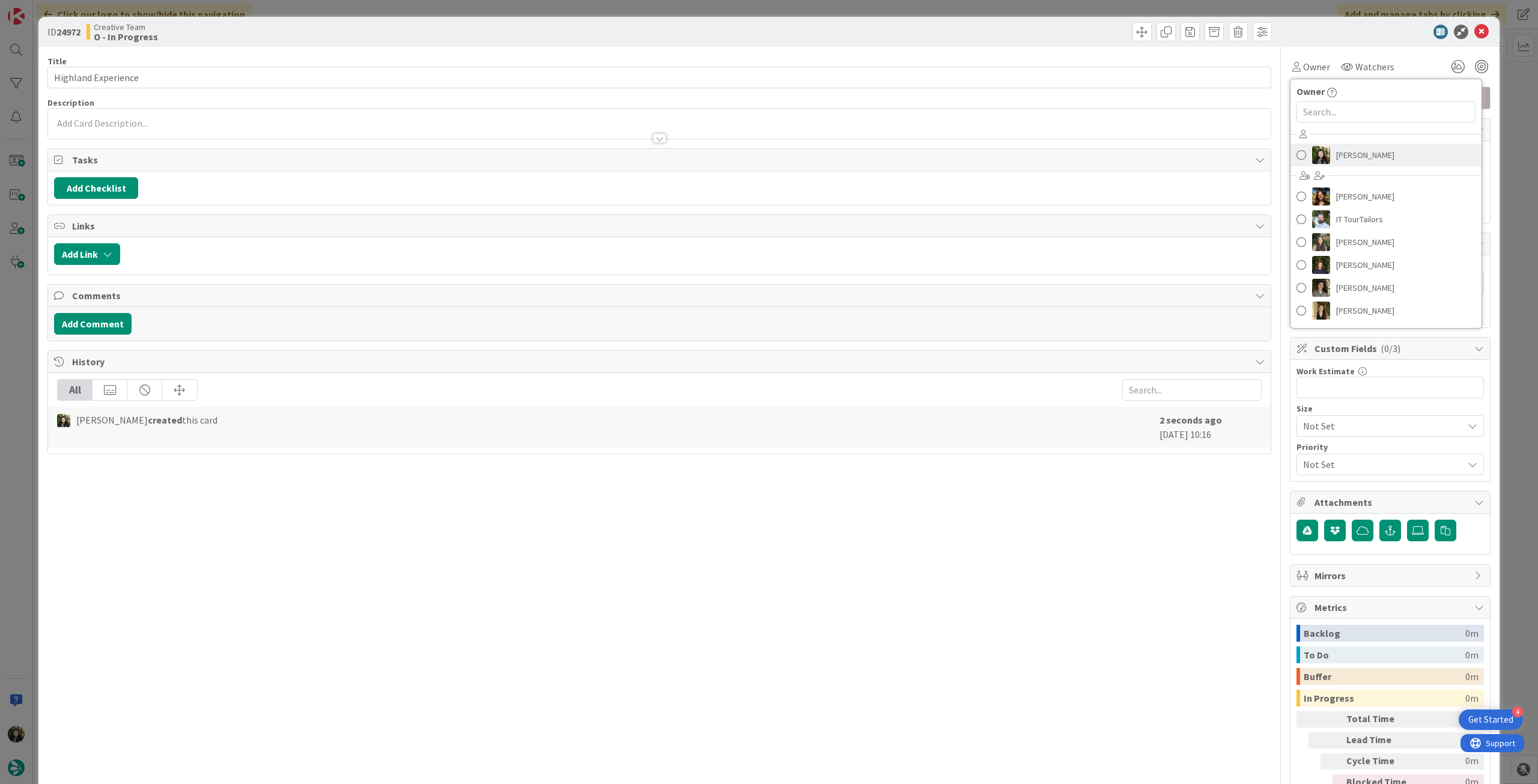
click at [922, 163] on link "[PERSON_NAME]" at bounding box center [1386, 154] width 191 height 23
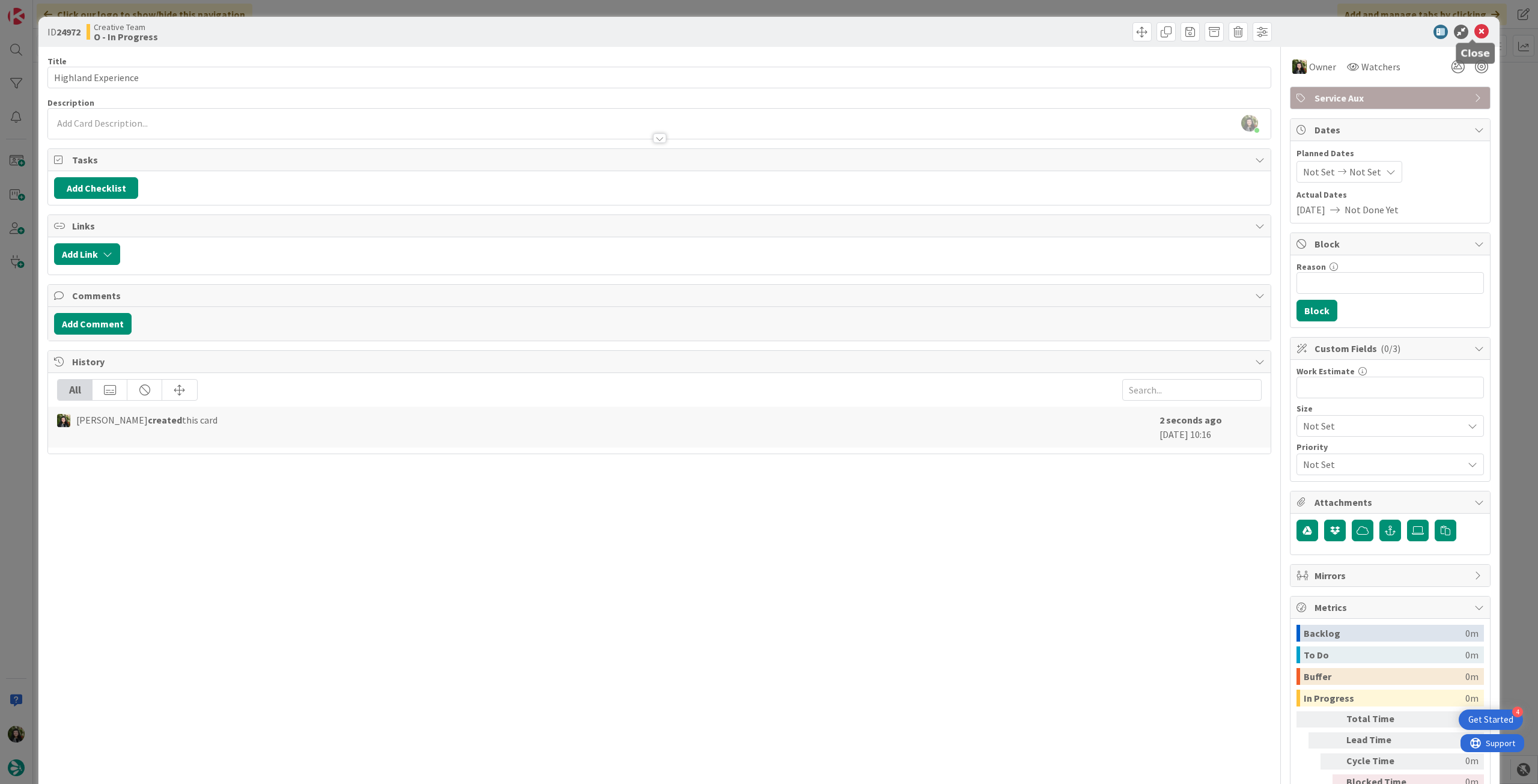
click at [922, 29] on icon at bounding box center [1481, 32] width 14 height 14
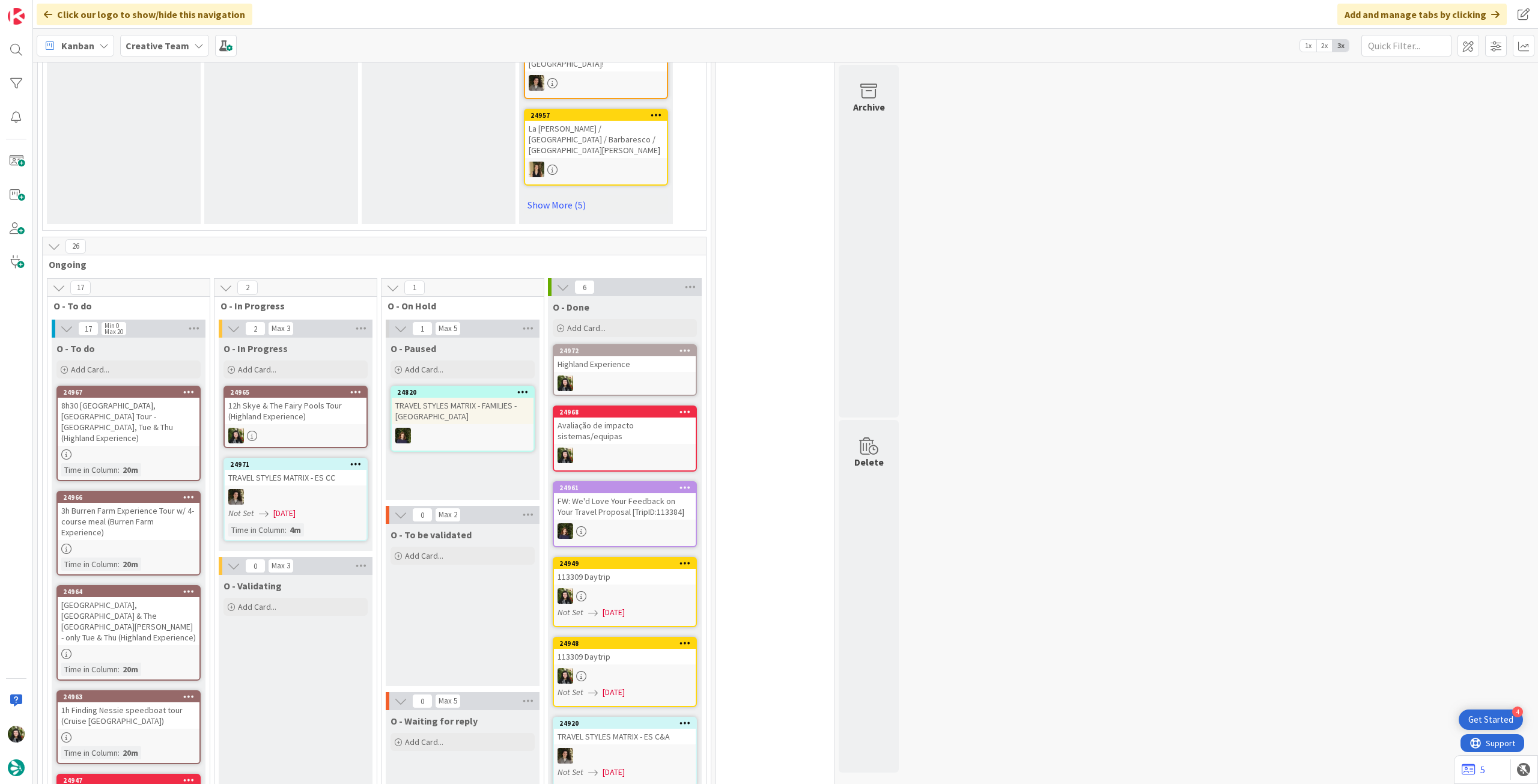
click at [292, 398] on div "12h Skye & The Fairy Pools Tour (Highland Experience)" at bounding box center [295, 411] width 142 height 27
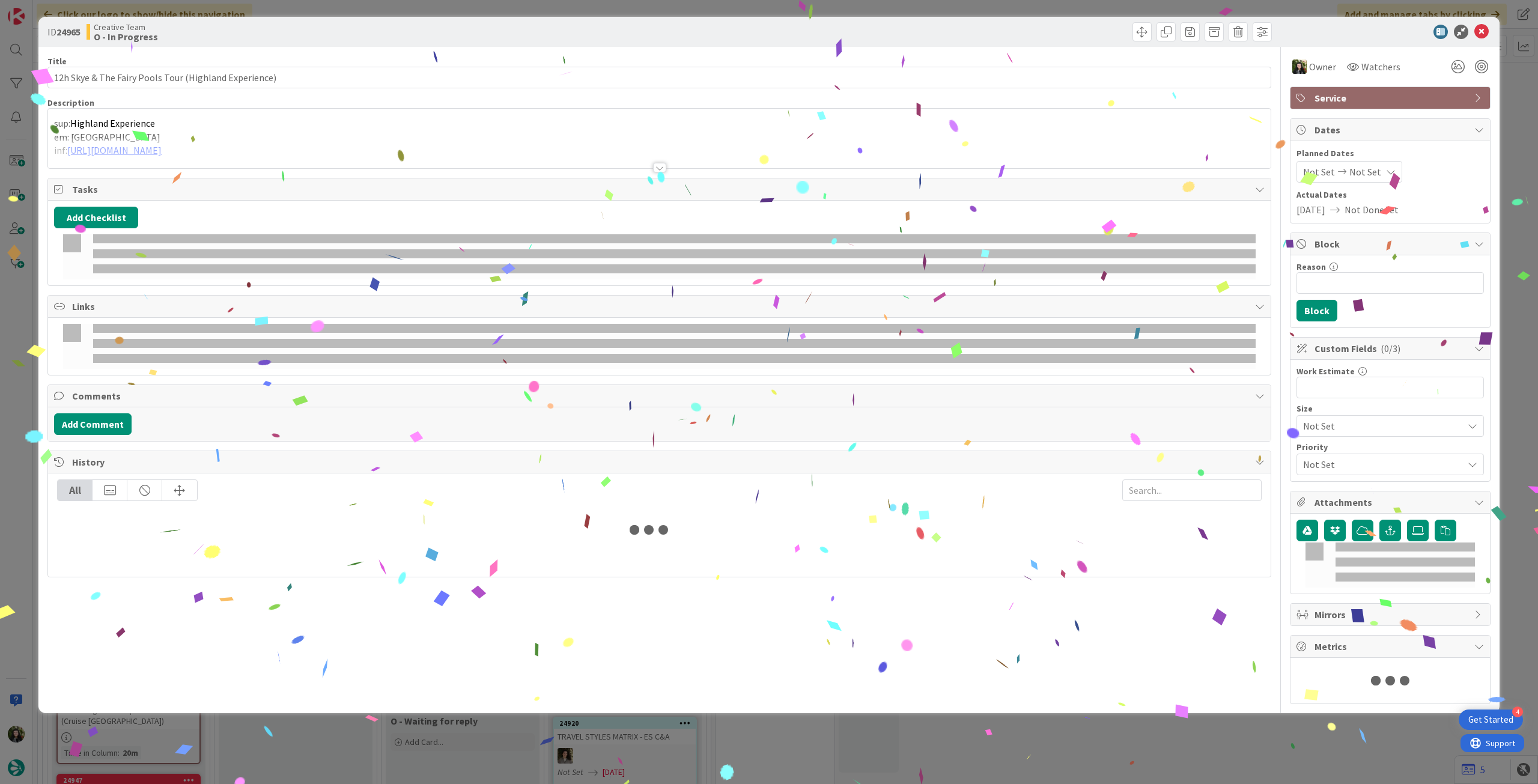
click at [322, 143] on div at bounding box center [659, 153] width 1222 height 30
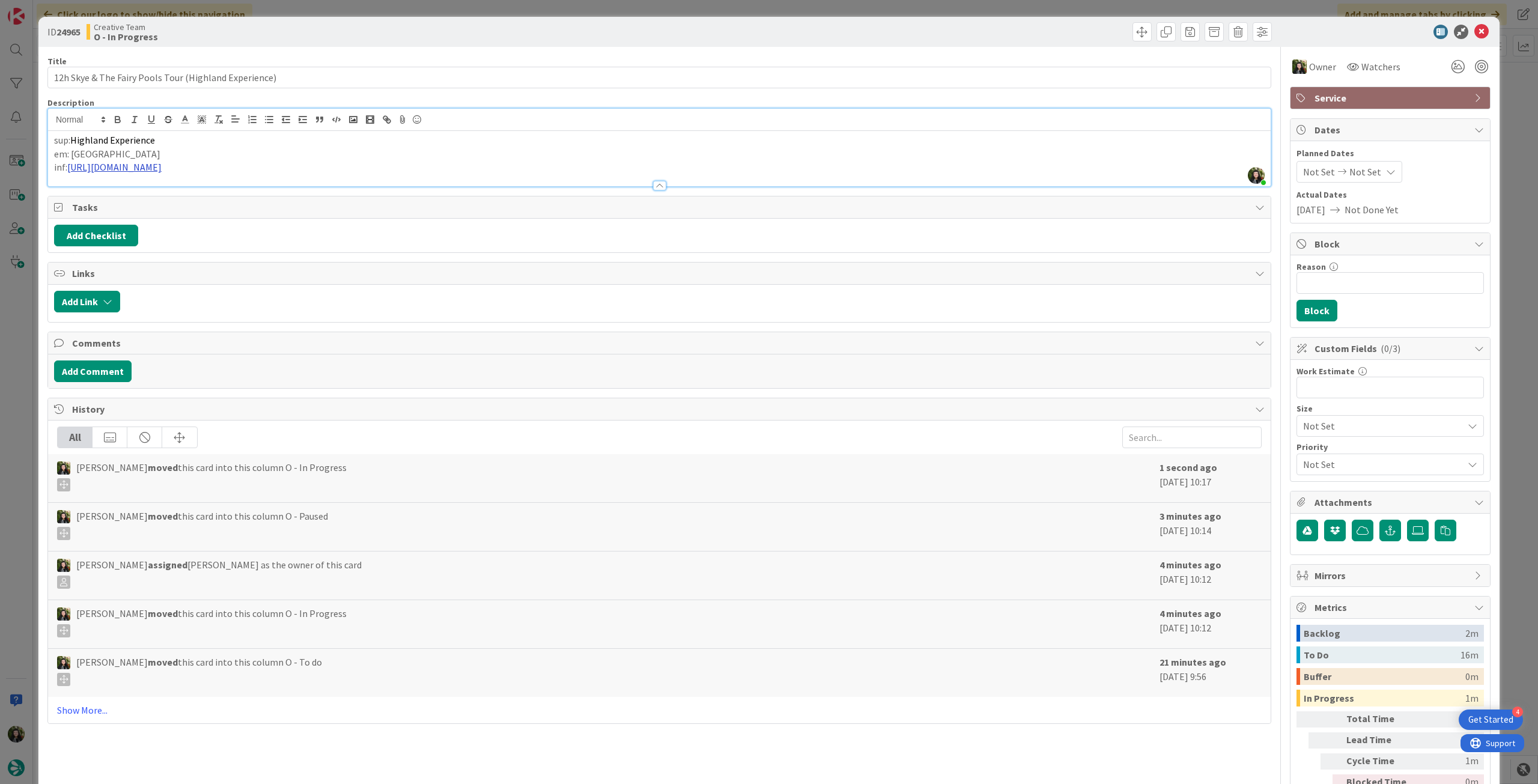
click at [161, 166] on link "[URL][DOMAIN_NAME]" at bounding box center [114, 166] width 94 height 12
click at [220, 194] on link "[URL][DOMAIN_NAME]" at bounding box center [179, 190] width 83 height 16
click at [922, 27] on icon at bounding box center [1481, 32] width 14 height 14
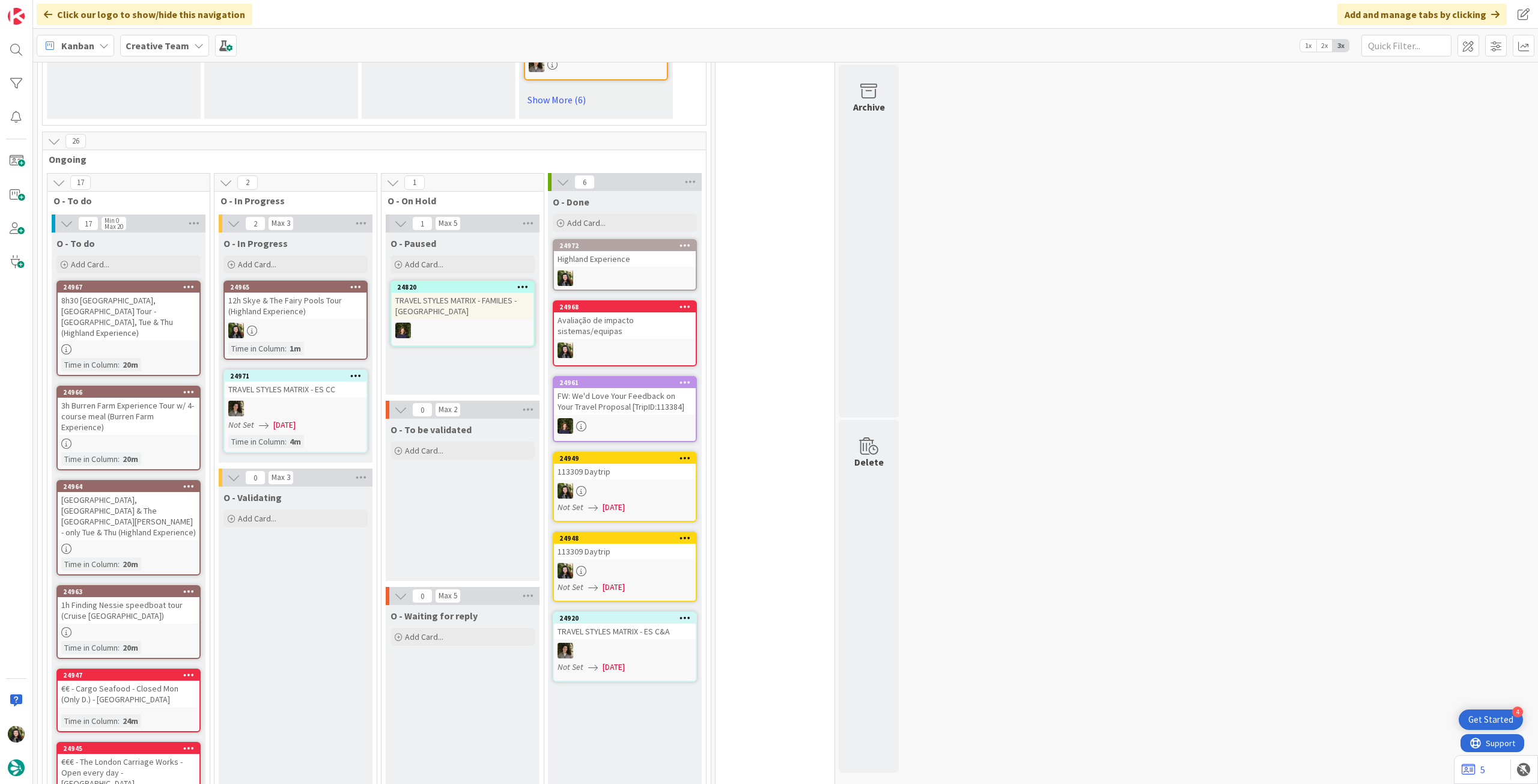
scroll to position [961, 0]
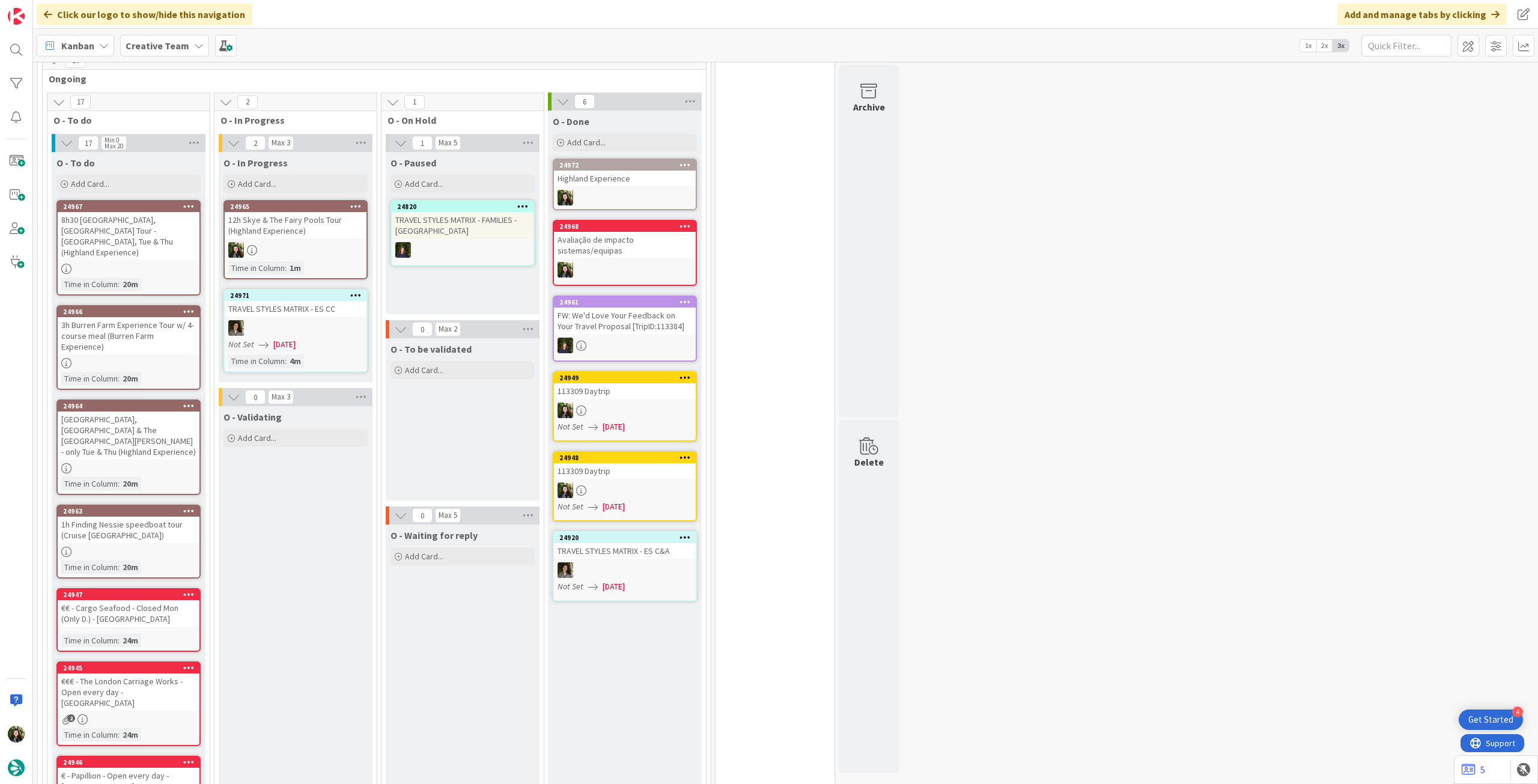
click at [309, 207] on div "24965 12h Skye & The Fairy Pools Tour (Highland Experience) Time in [GEOGRAPHIC…" at bounding box center [295, 239] width 144 height 79
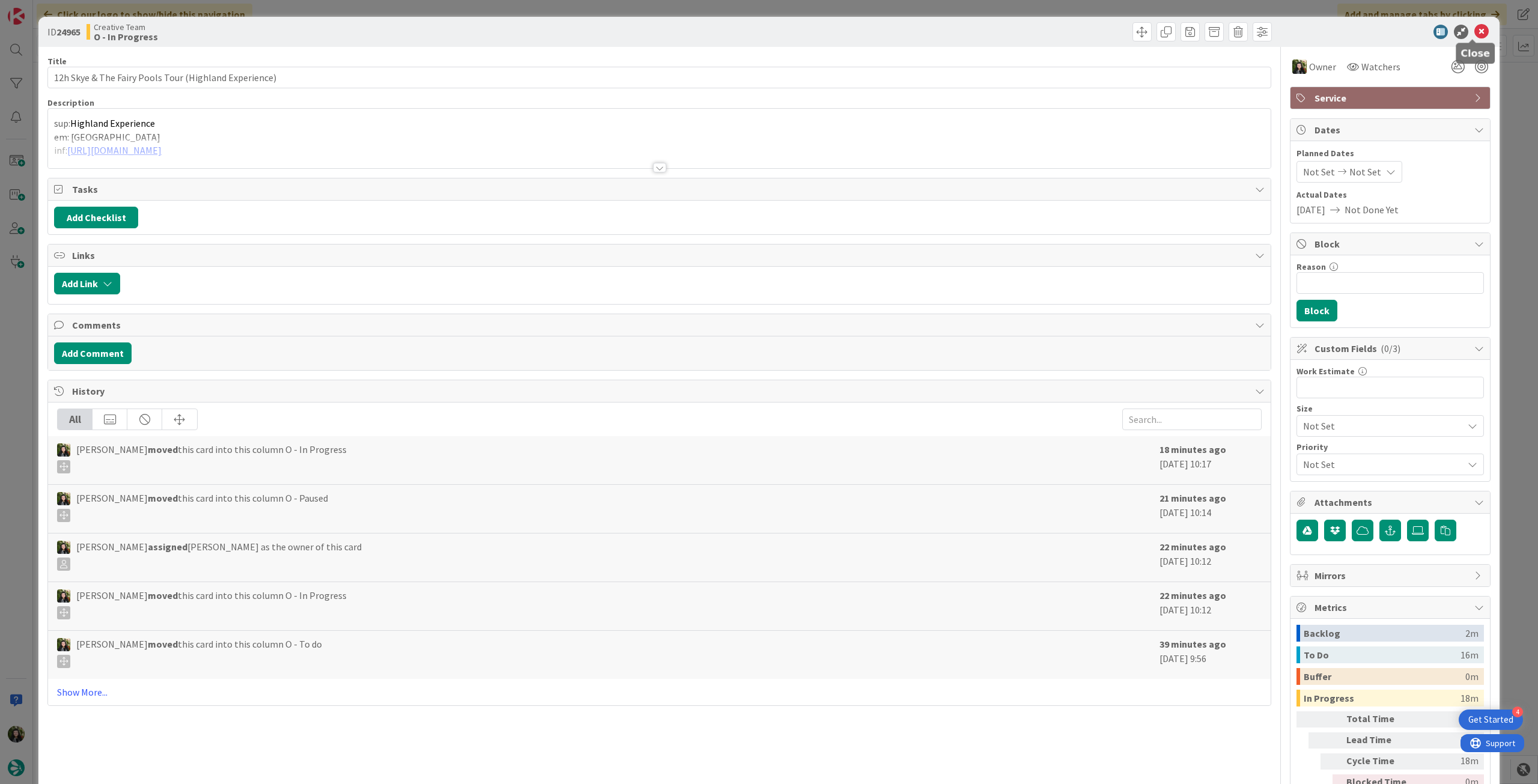
click at [922, 37] on icon at bounding box center [1481, 32] width 14 height 14
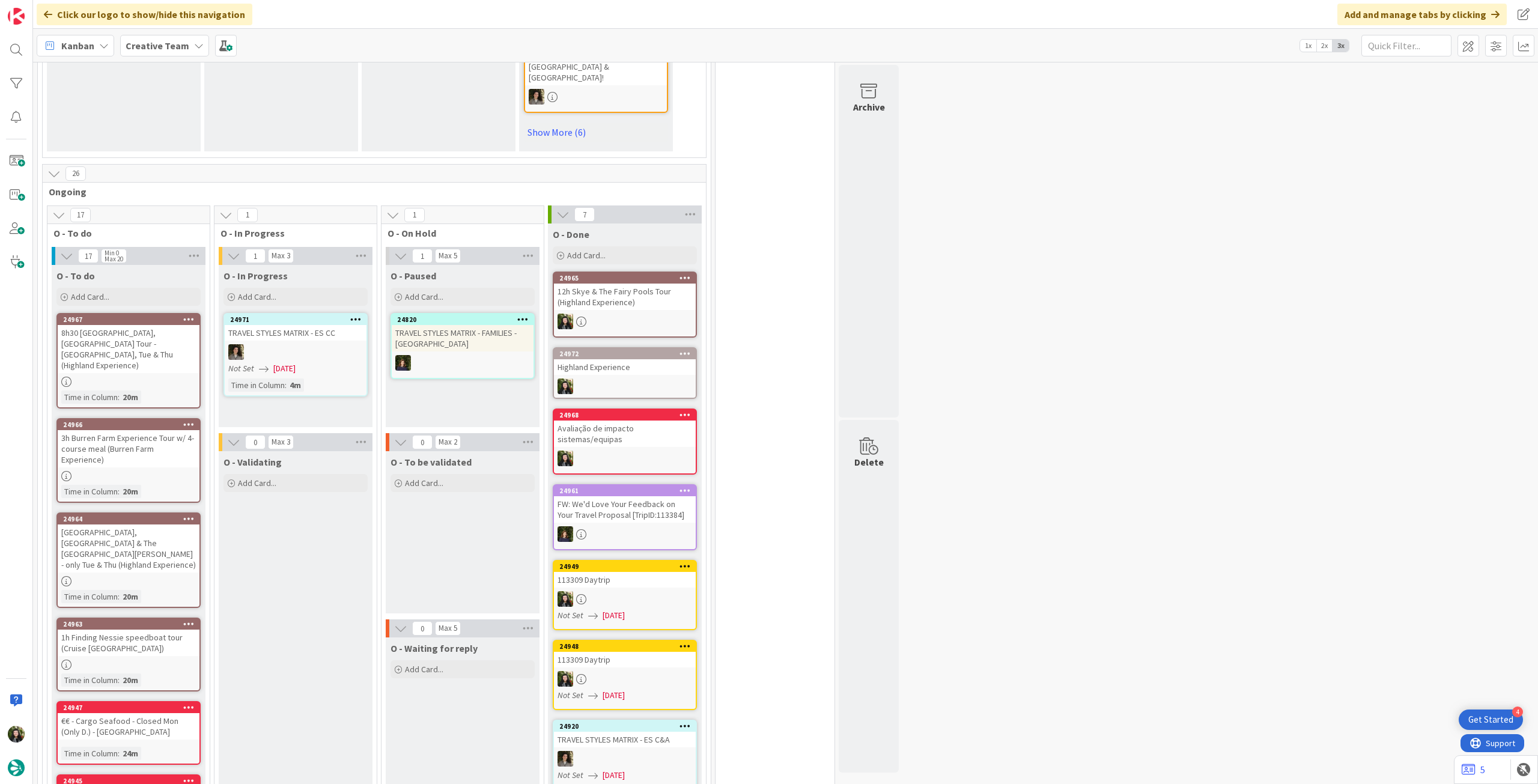
scroll to position [880, 0]
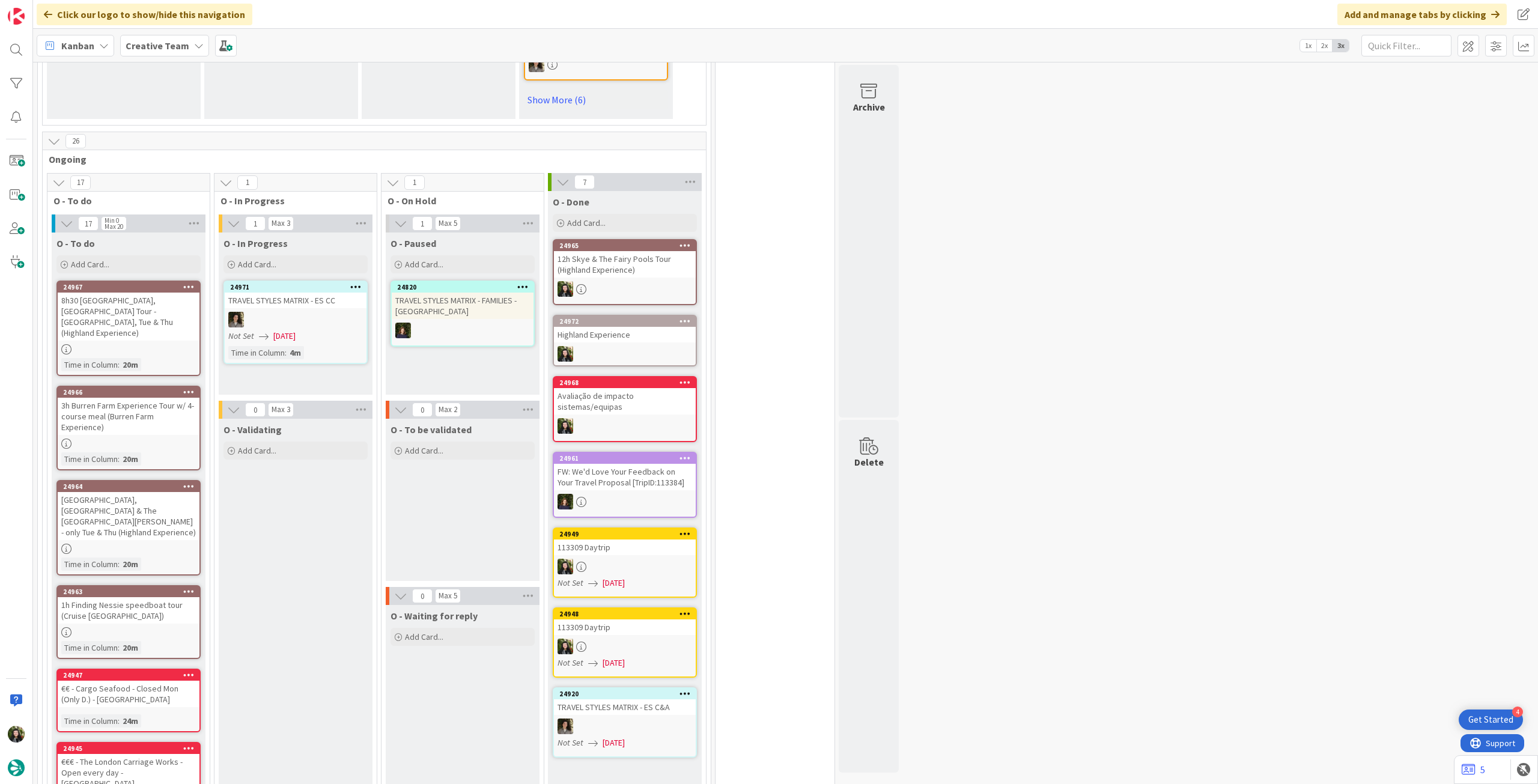
click at [186, 438] on div at bounding box center [128, 548] width 142 height 10
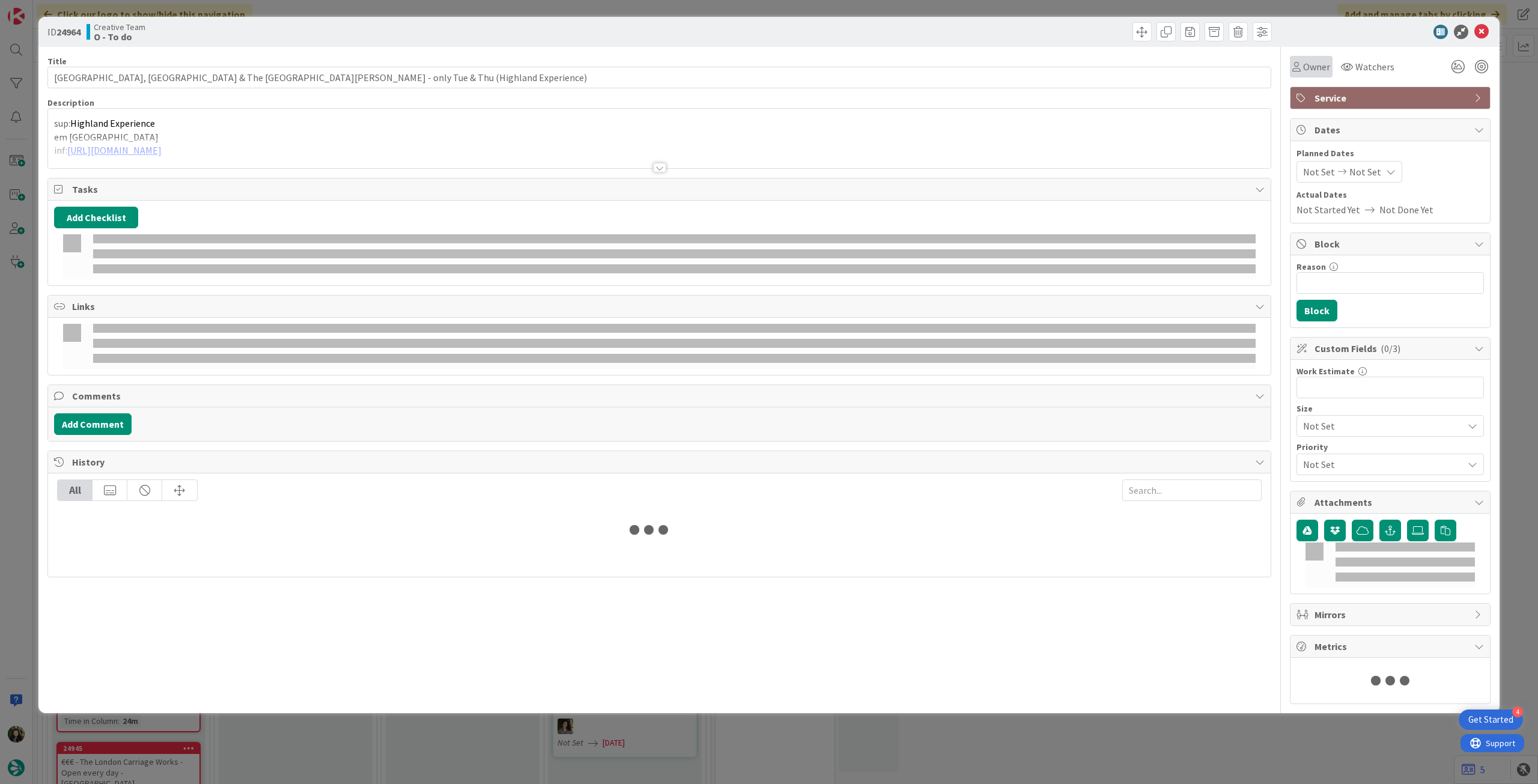
click at [922, 63] on span "Owner" at bounding box center [1317, 66] width 27 height 14
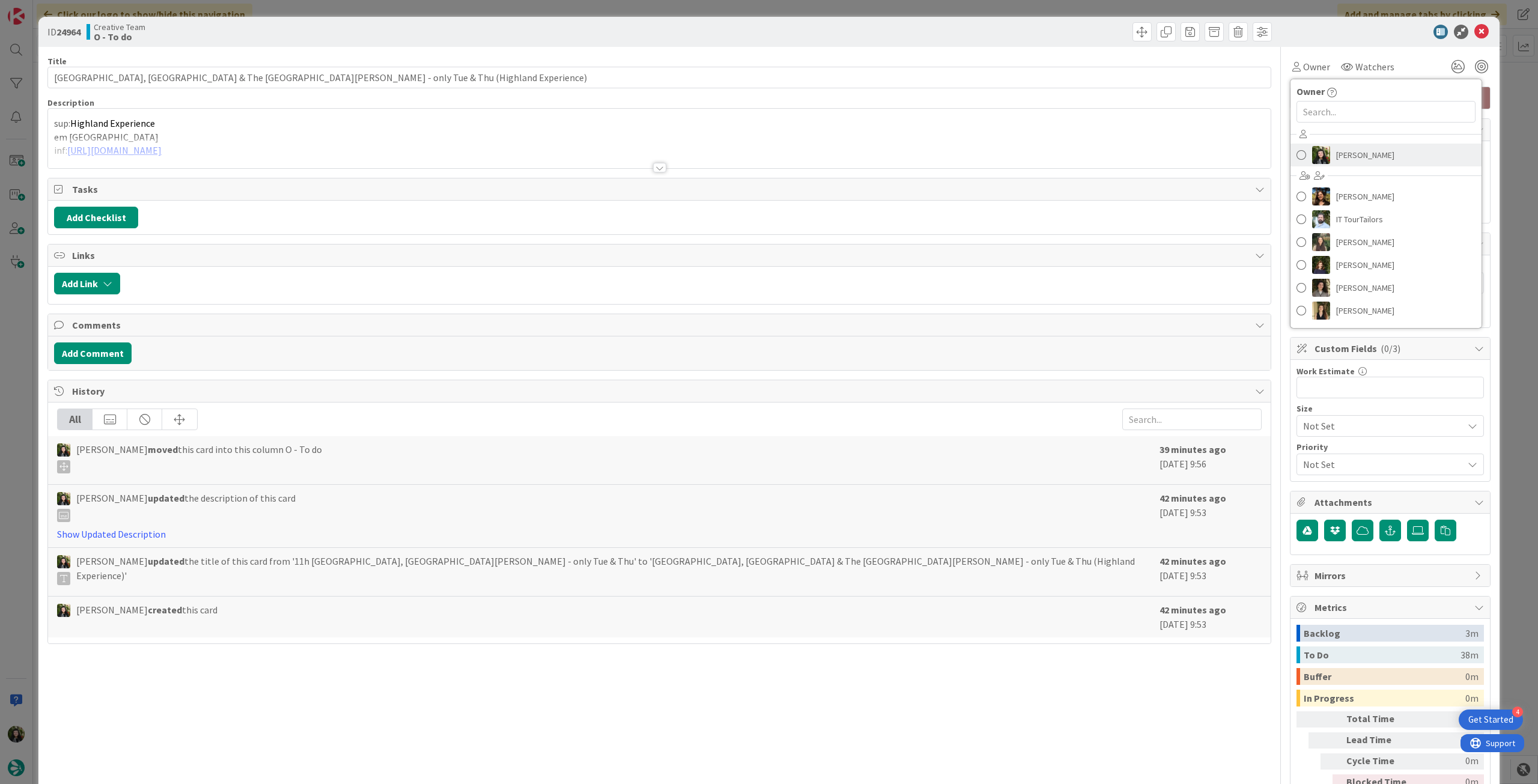
click at [922, 157] on span "[PERSON_NAME]" at bounding box center [1365, 154] width 58 height 18
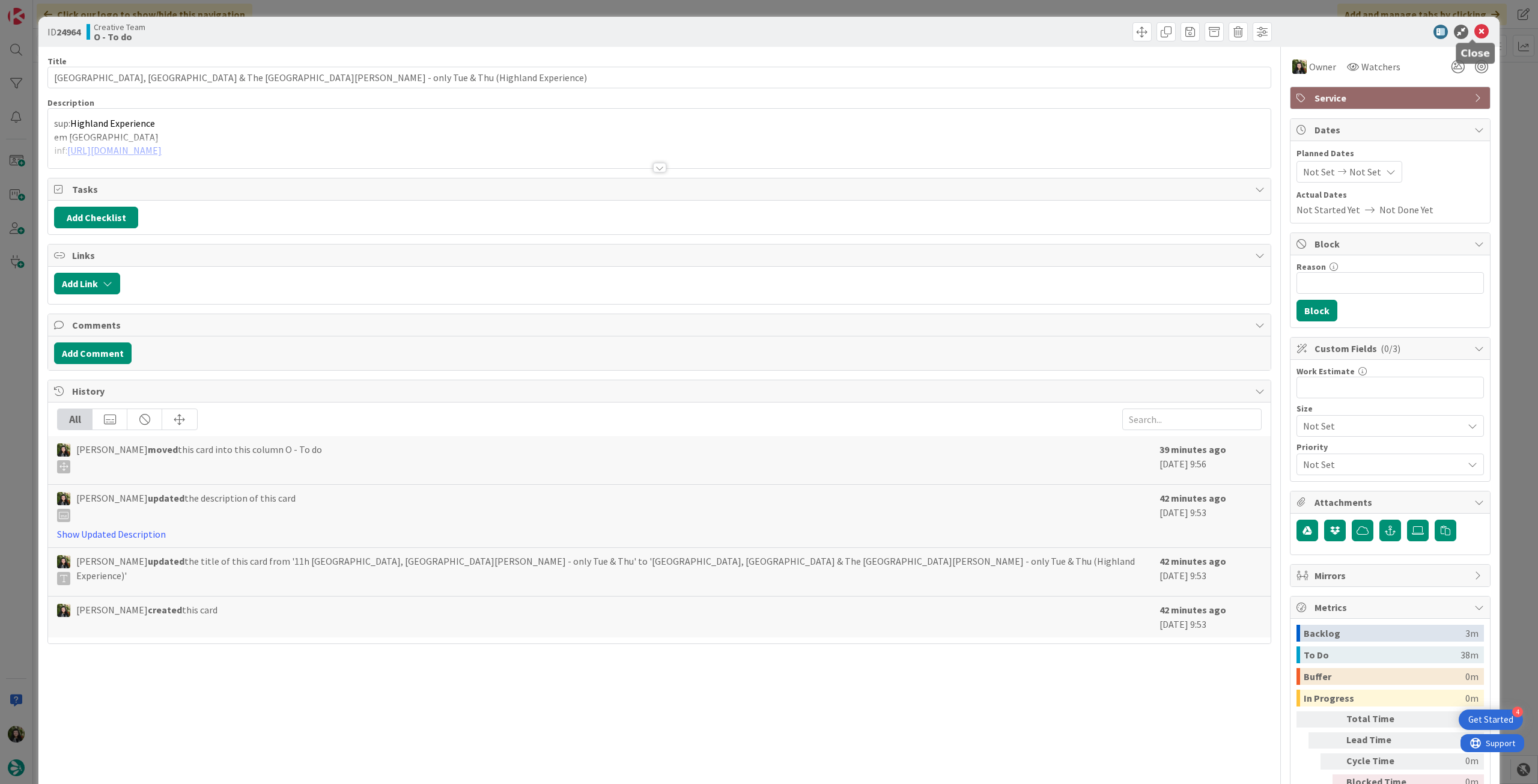
click at [922, 30] on icon at bounding box center [1481, 32] width 14 height 14
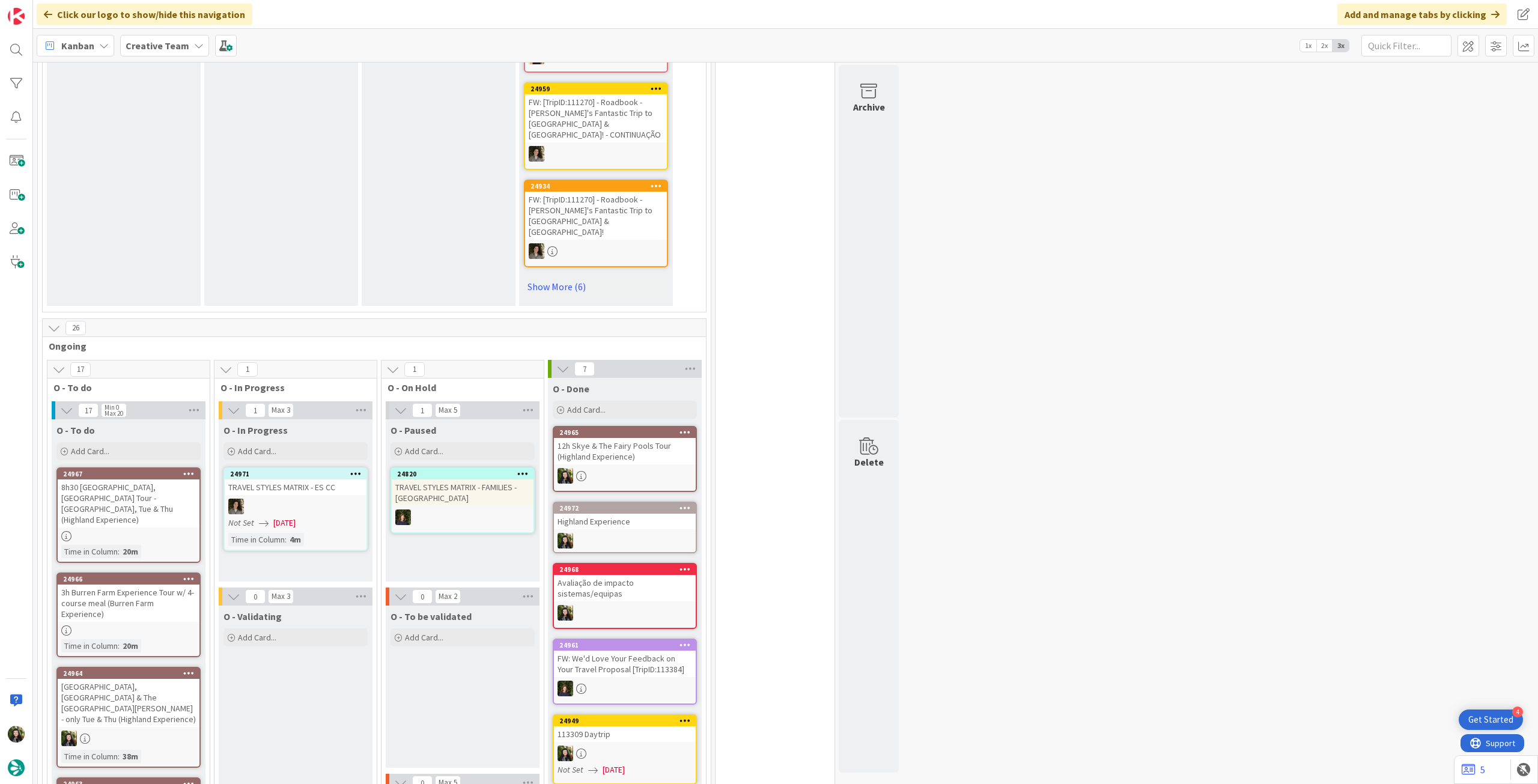
scroll to position [721, 0]
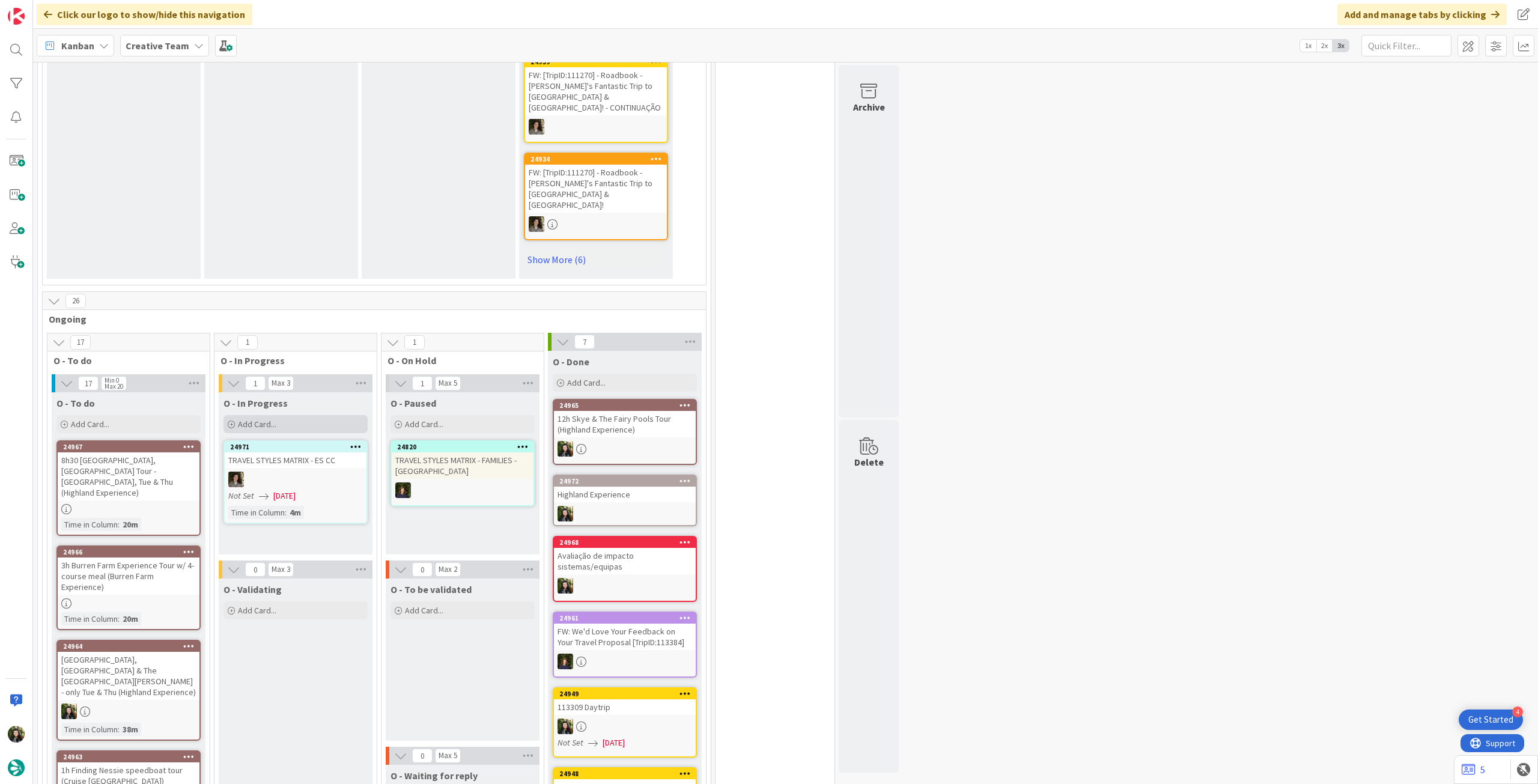
click at [305, 415] on div "Add Card..." at bounding box center [295, 424] width 144 height 18
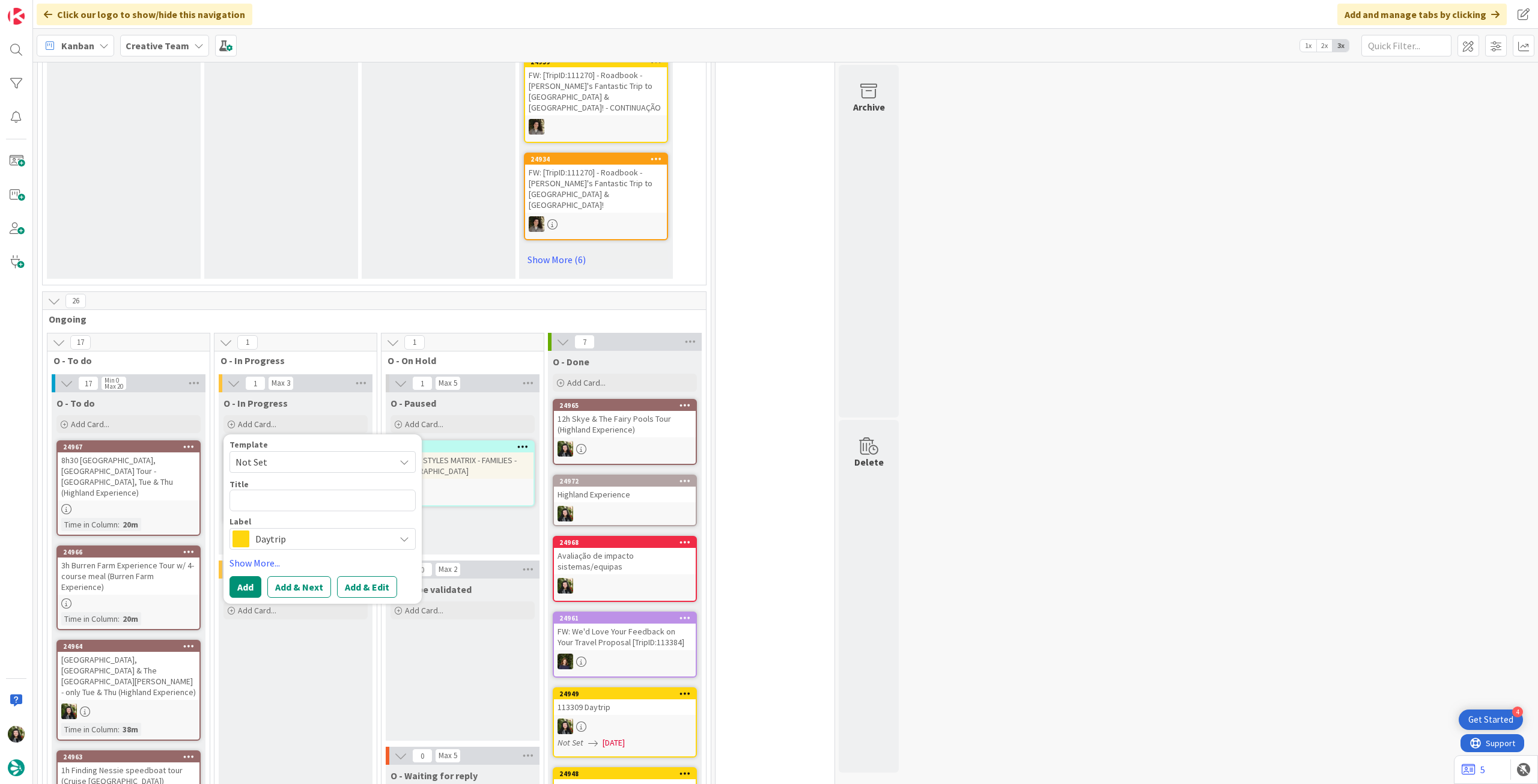
click at [276, 438] on span "Daytrip" at bounding box center [322, 538] width 133 height 17
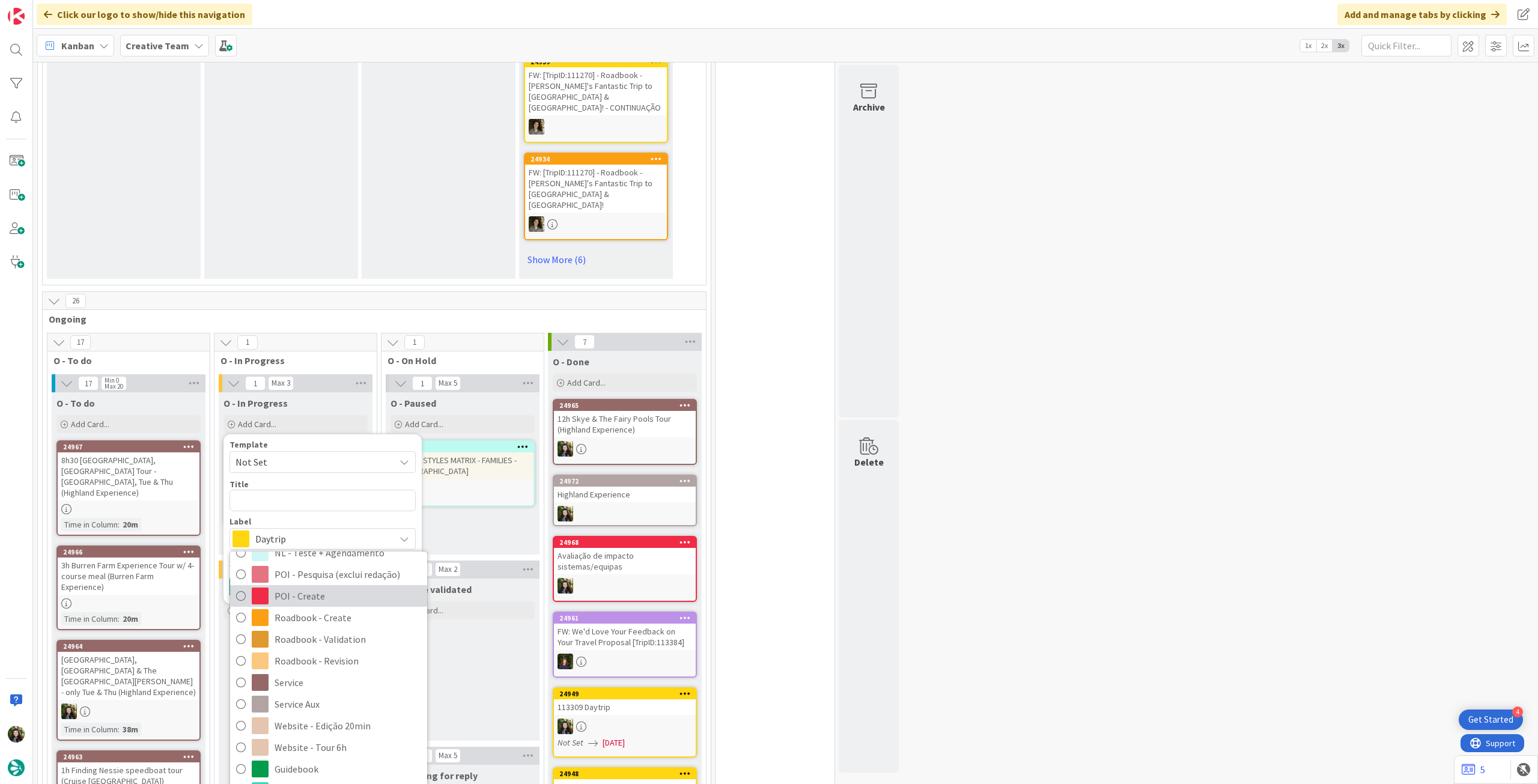
scroll to position [203, 0]
click at [333, 438] on span "NL - Teste + Agendamento" at bounding box center [347, 570] width 146 height 18
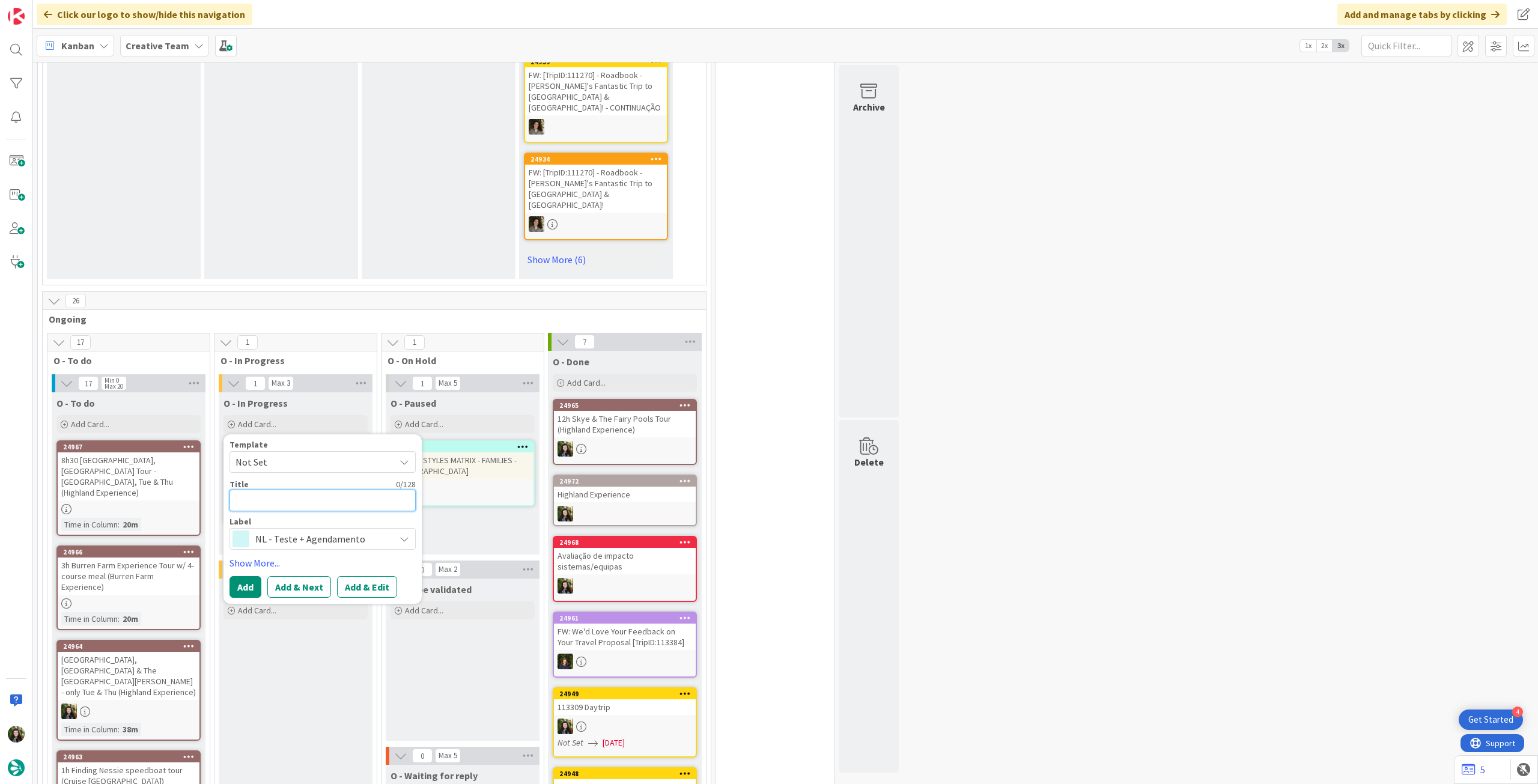
click at [305, 438] on textarea at bounding box center [323, 500] width 186 height 22
type textarea "x"
type textarea "R"
type textarea "x"
type textarea "Re"
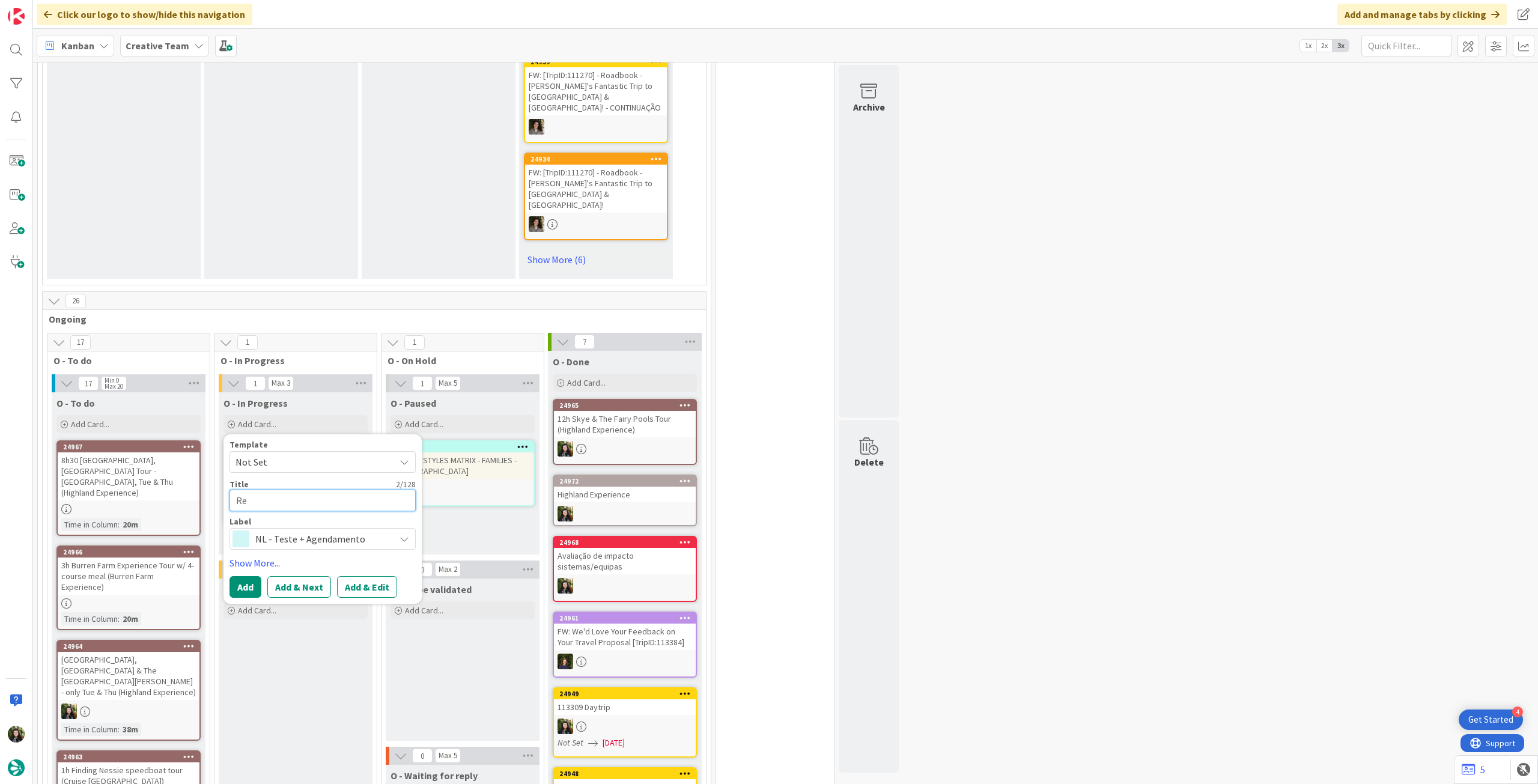
type textarea "x"
type textarea "Rev"
type textarea "x"
type textarea "Revi"
type textarea "x"
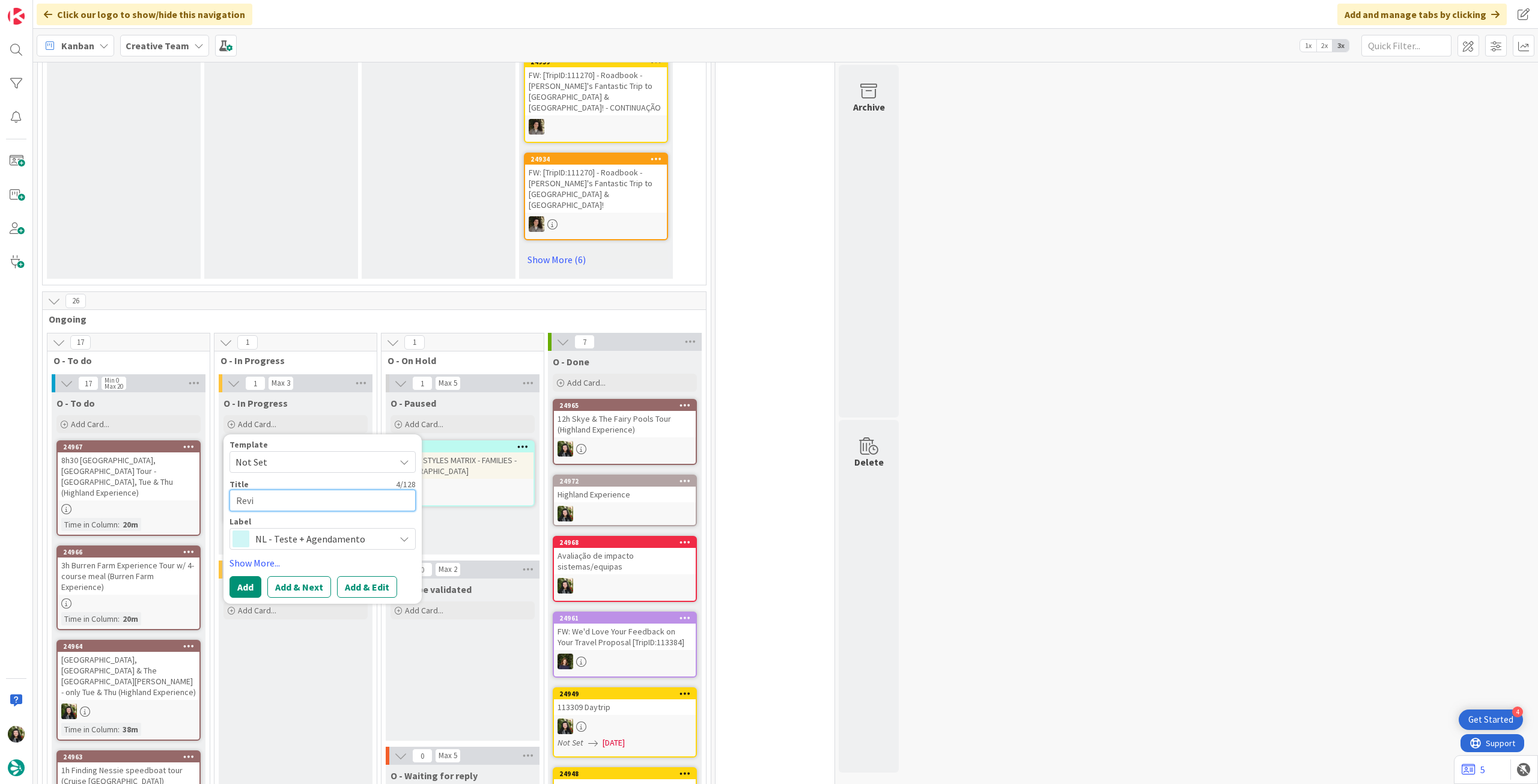
type textarea "Revie"
type textarea "x"
type textarea "Review"
type textarea "x"
type textarea "Reviews"
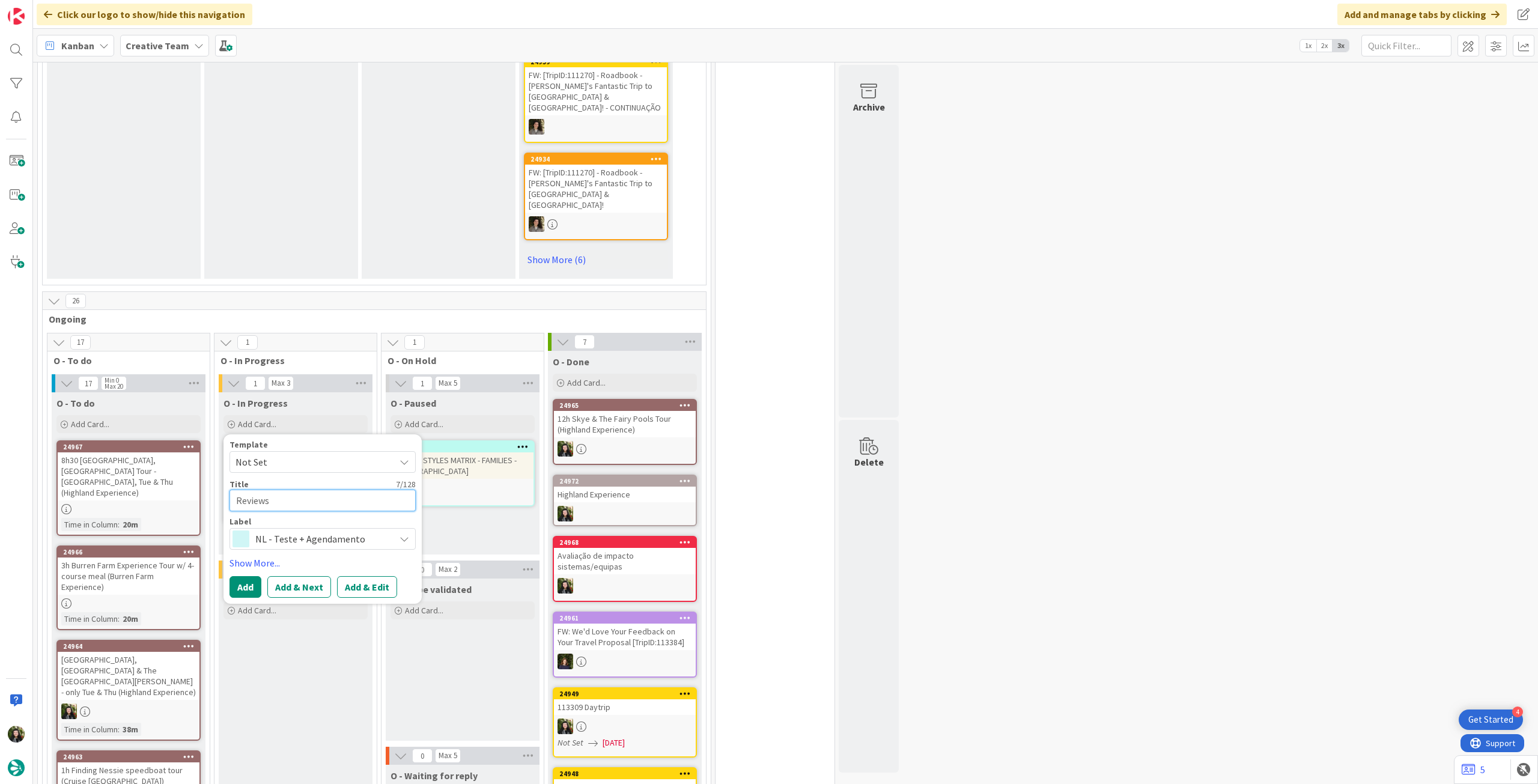
type textarea "x"
type textarea "Reviews"
type textarea "x"
type textarea "Reviews n"
type textarea "x"
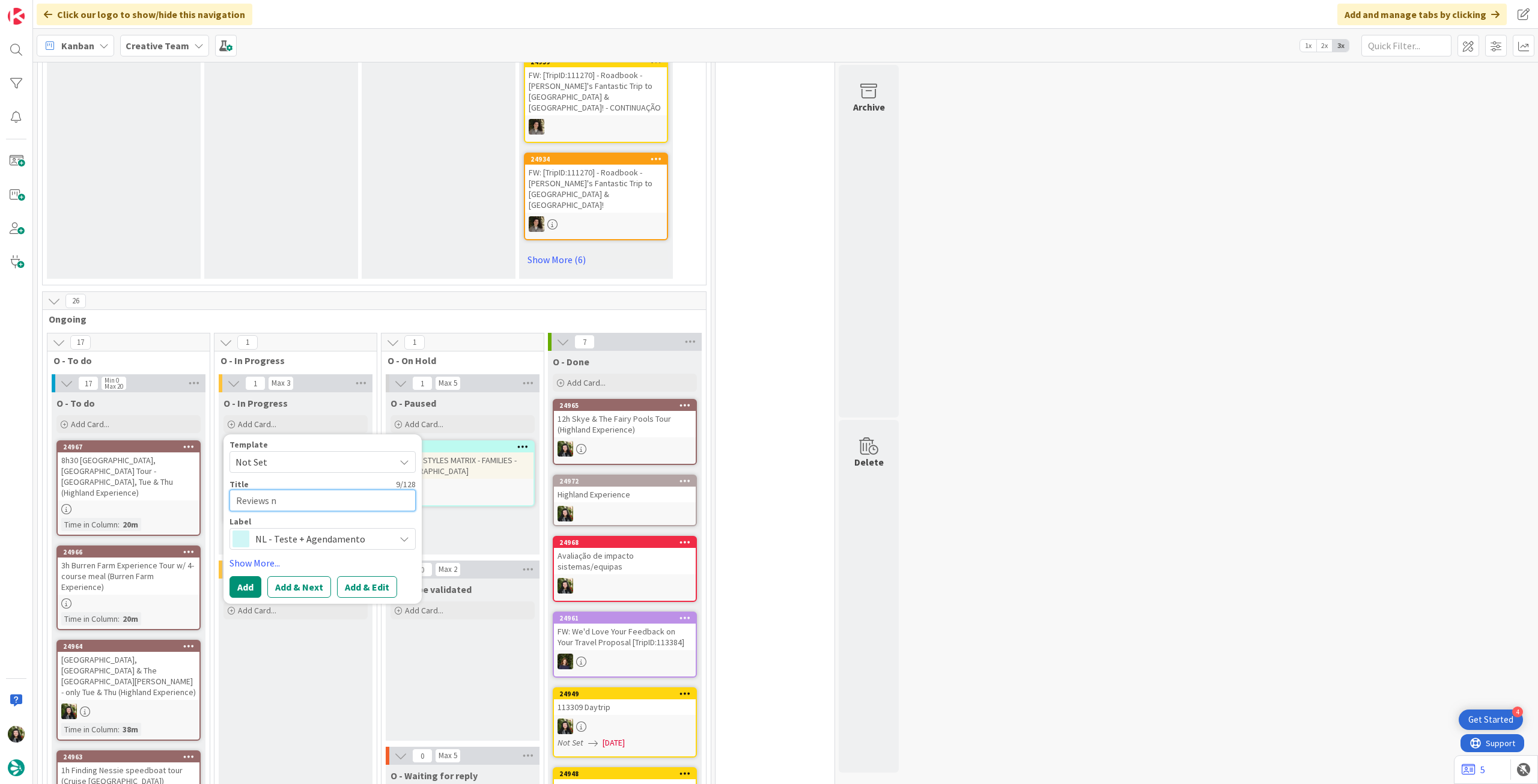
type textarea "Reviews ne"
type textarea "x"
type textarea "Reviews n"
type textarea "x"
type textarea "Reviews"
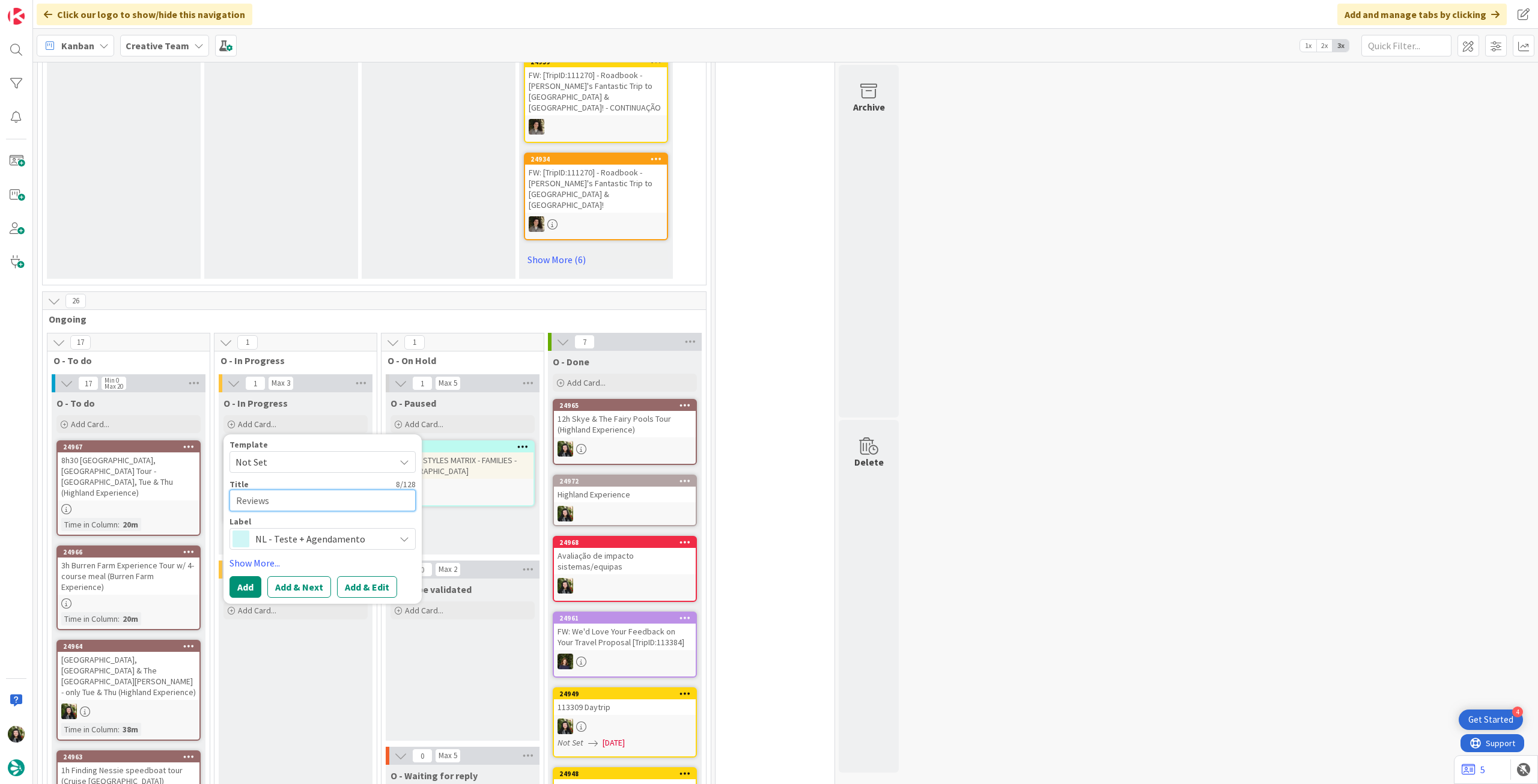
type textarea "x"
type textarea "Reviews P"
type textarea "x"
type textarea "Reviews PO"
type textarea "x"
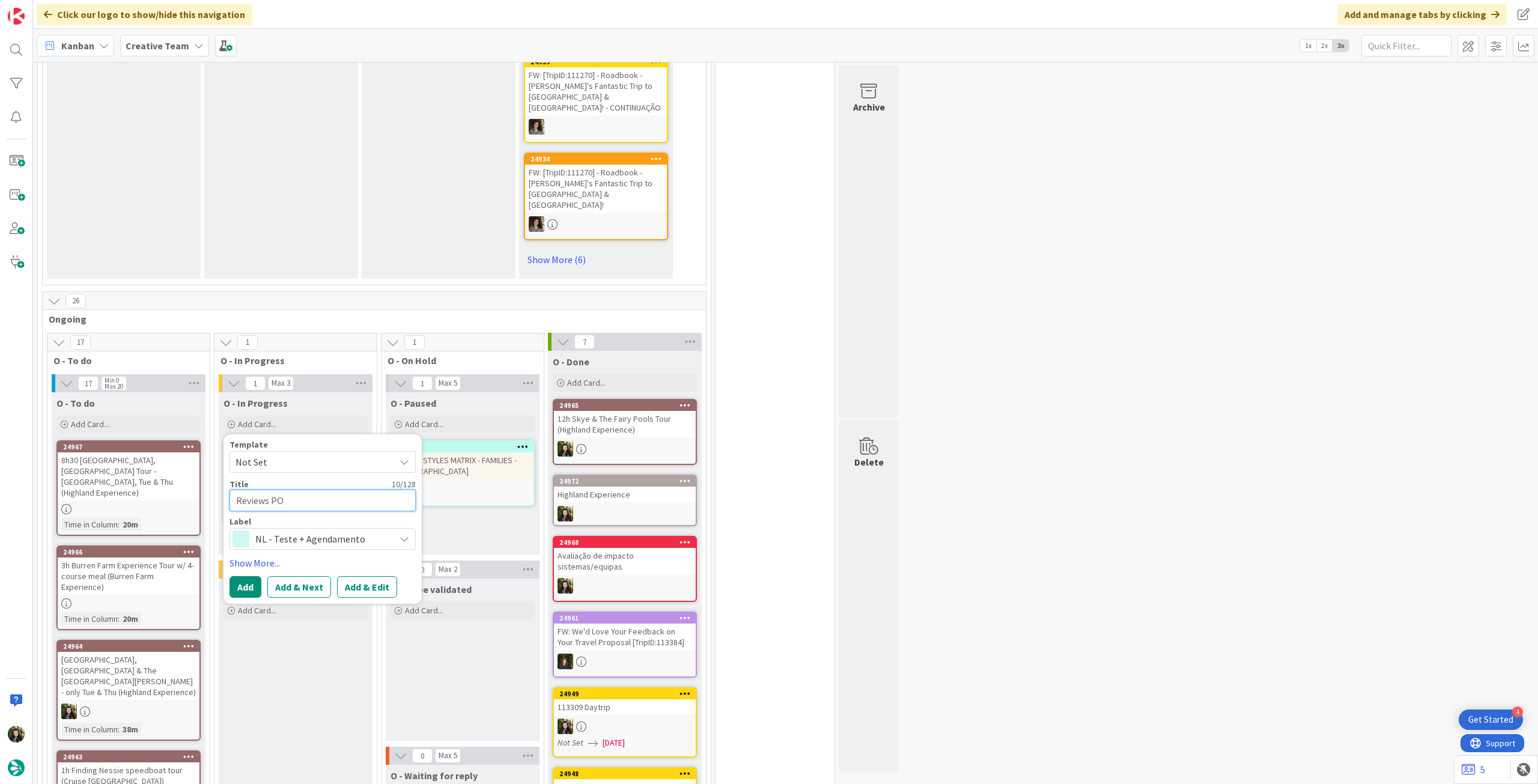
type textarea "Reviews POI"
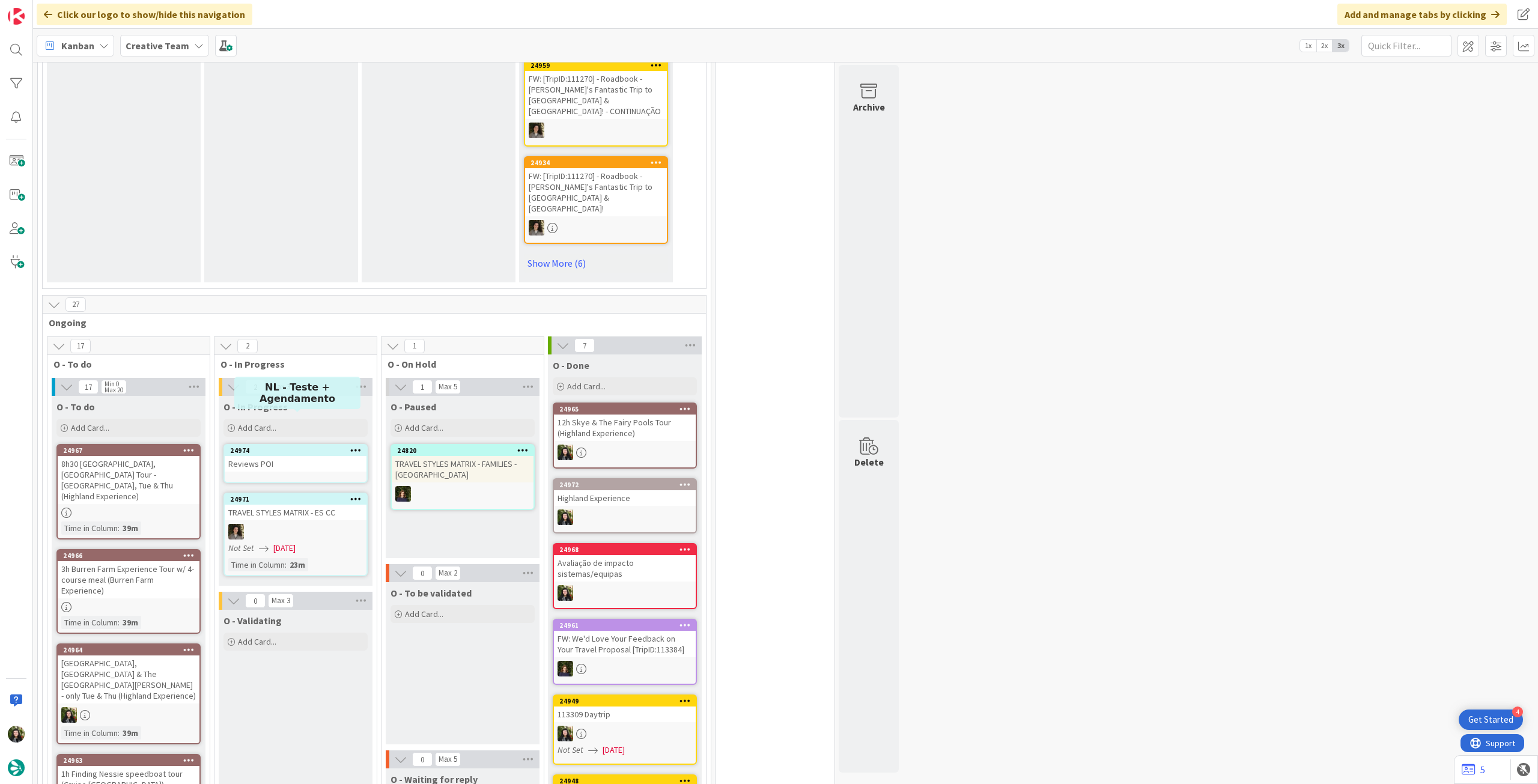
click at [312, 438] on div "Reviews POI" at bounding box center [295, 463] width 142 height 16
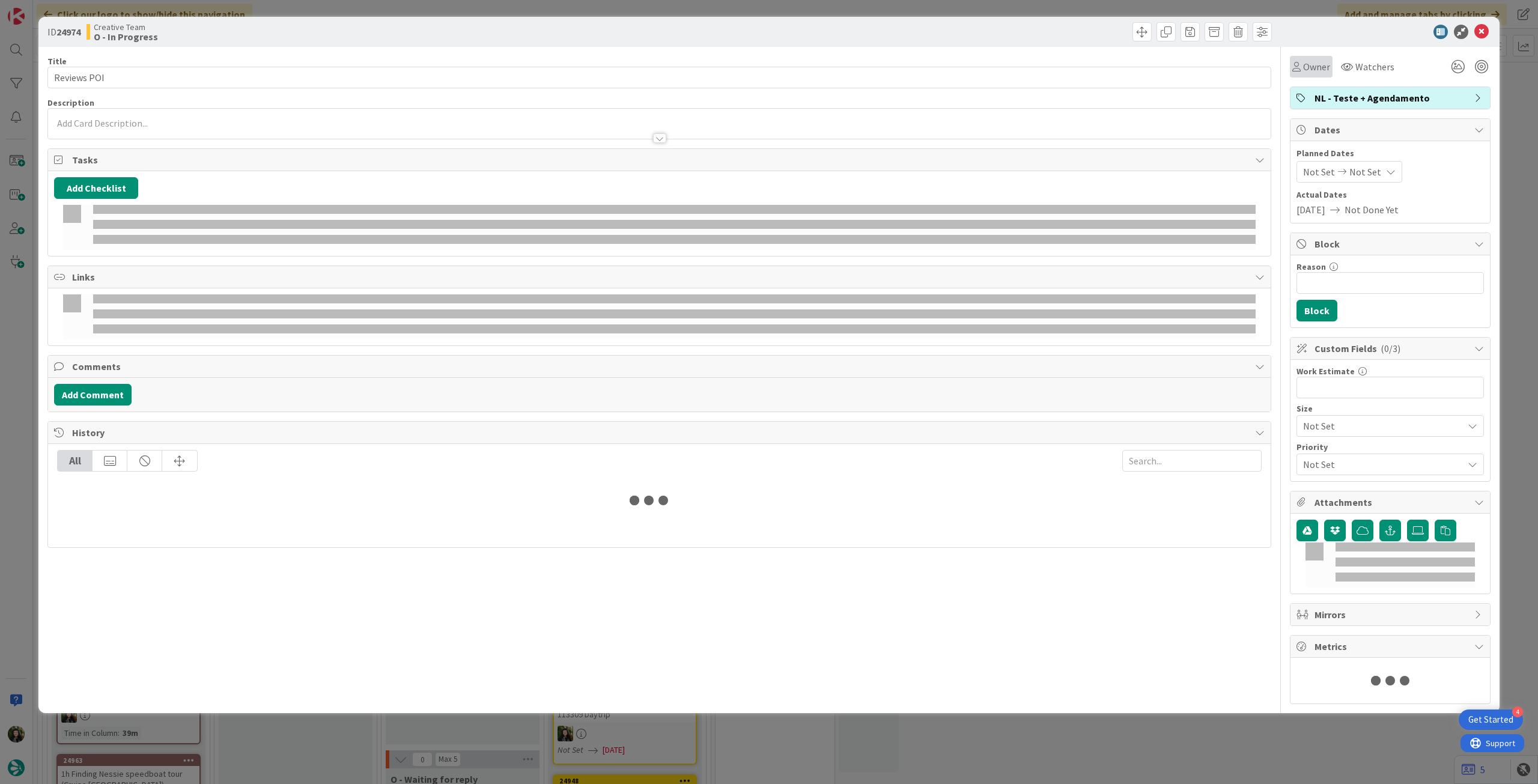
click at [922, 75] on div "Owner" at bounding box center [1311, 66] width 43 height 22
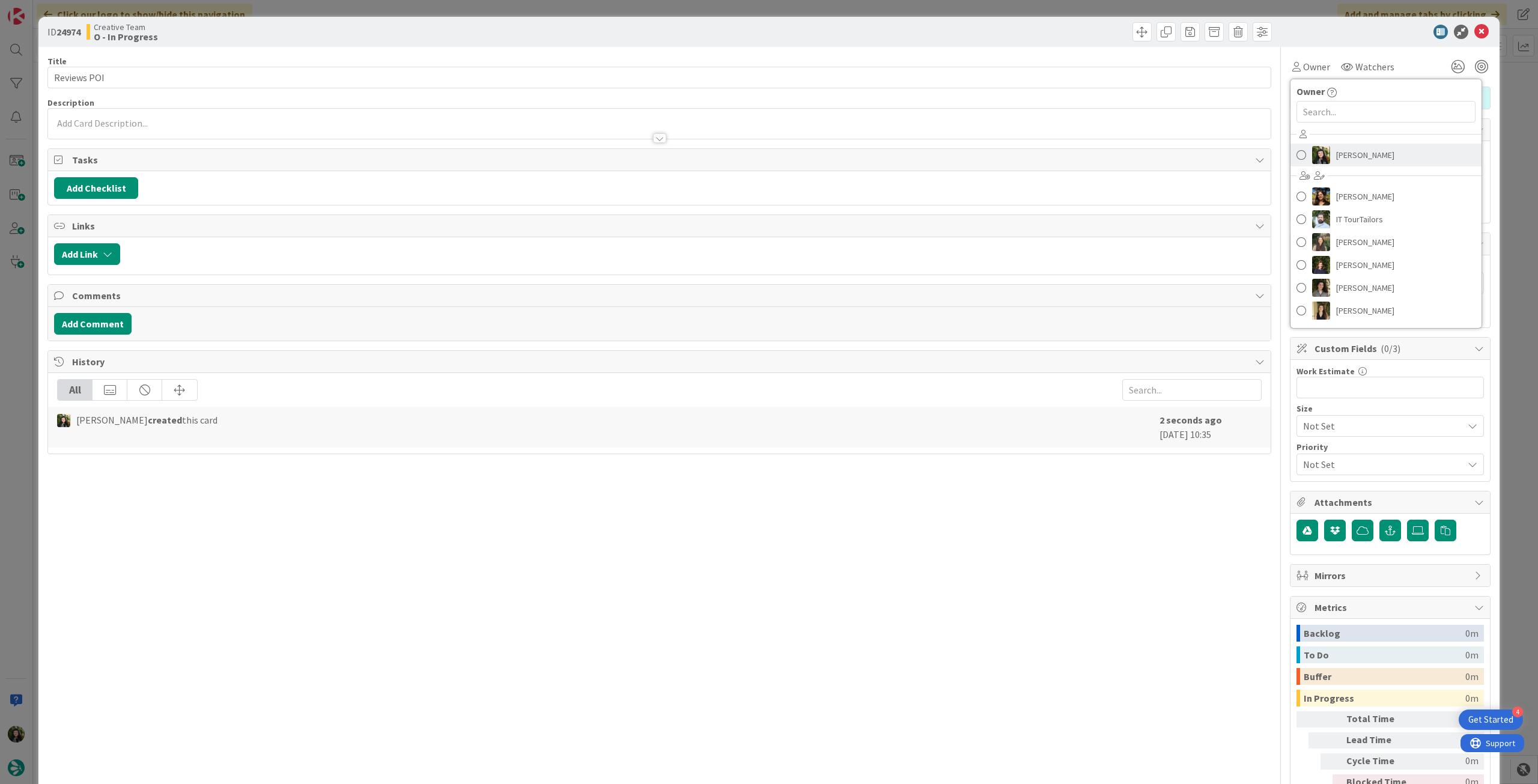
click at [922, 151] on span "[PERSON_NAME]" at bounding box center [1365, 154] width 58 height 18
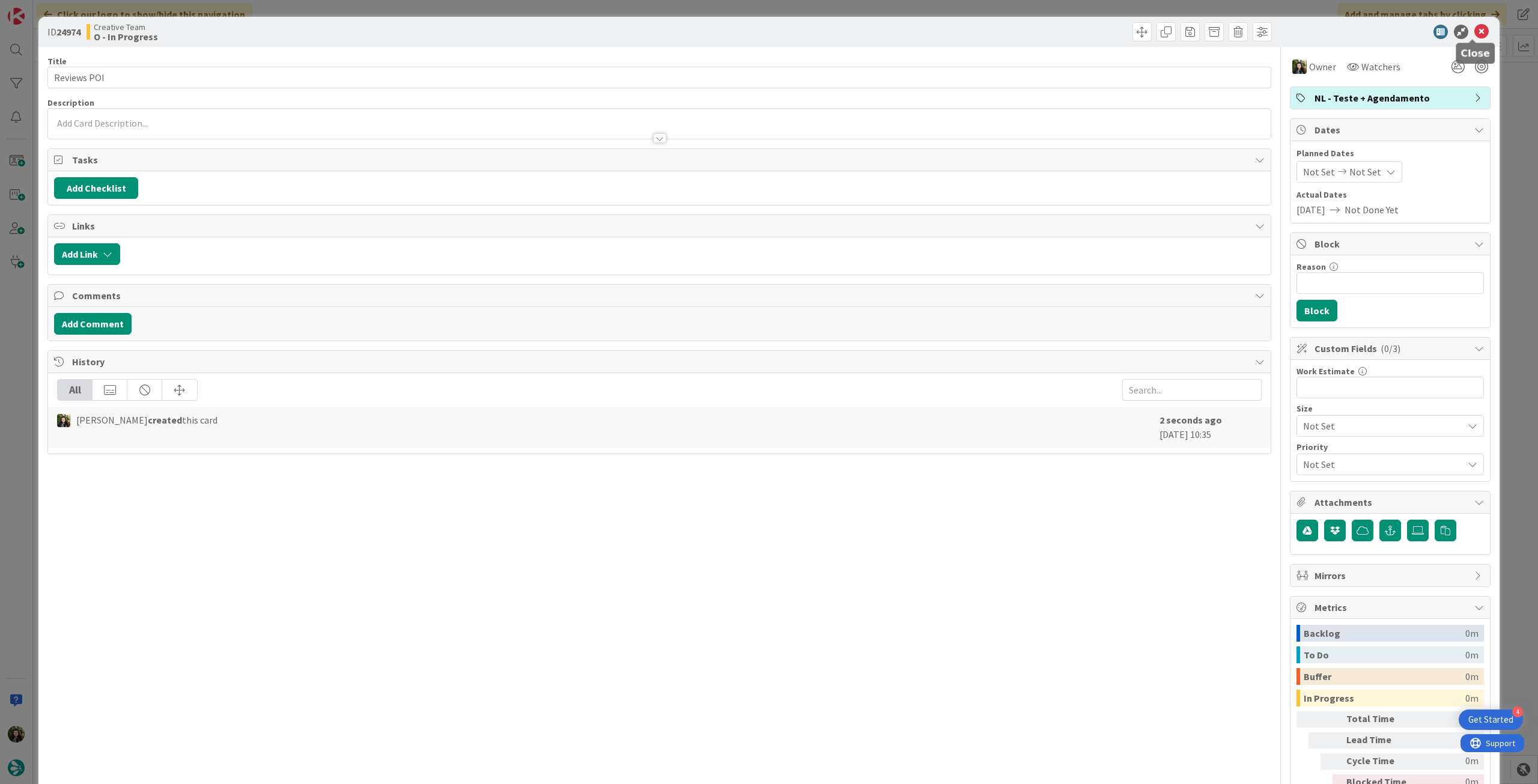
click at [922, 36] on icon at bounding box center [1481, 32] width 14 height 14
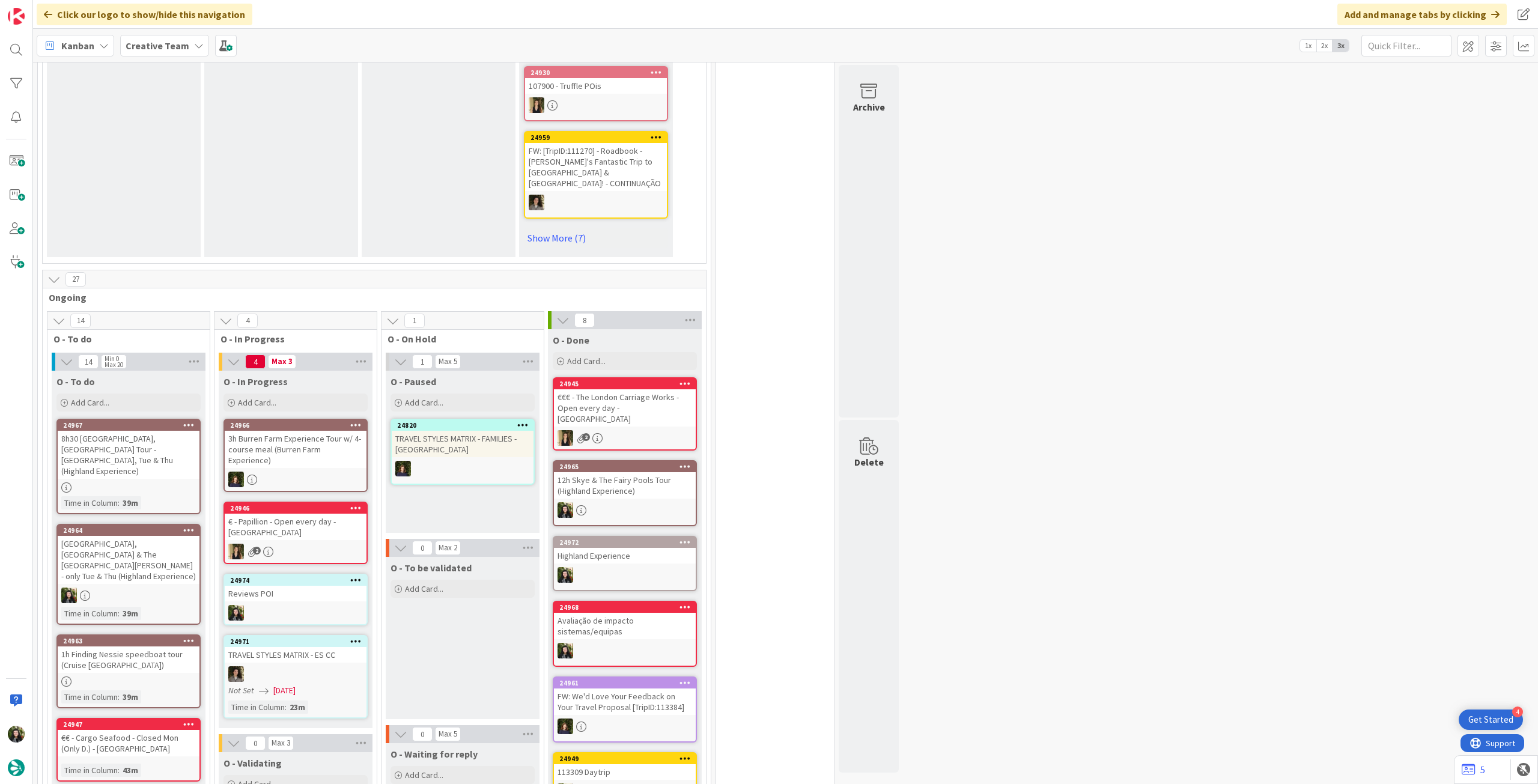
scroll to position [801, 0]
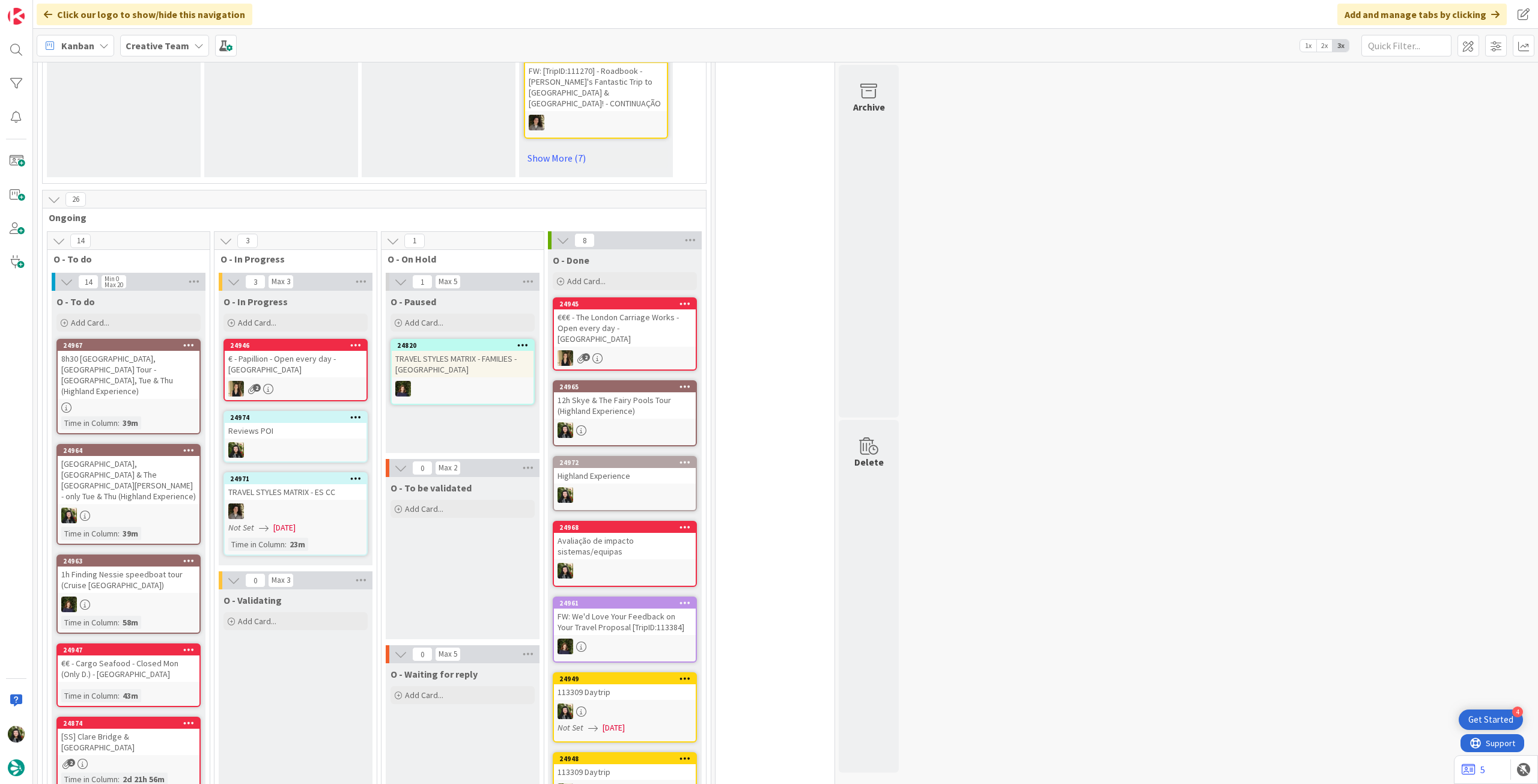
click at [127, 438] on div at bounding box center [128, 604] width 142 height 16
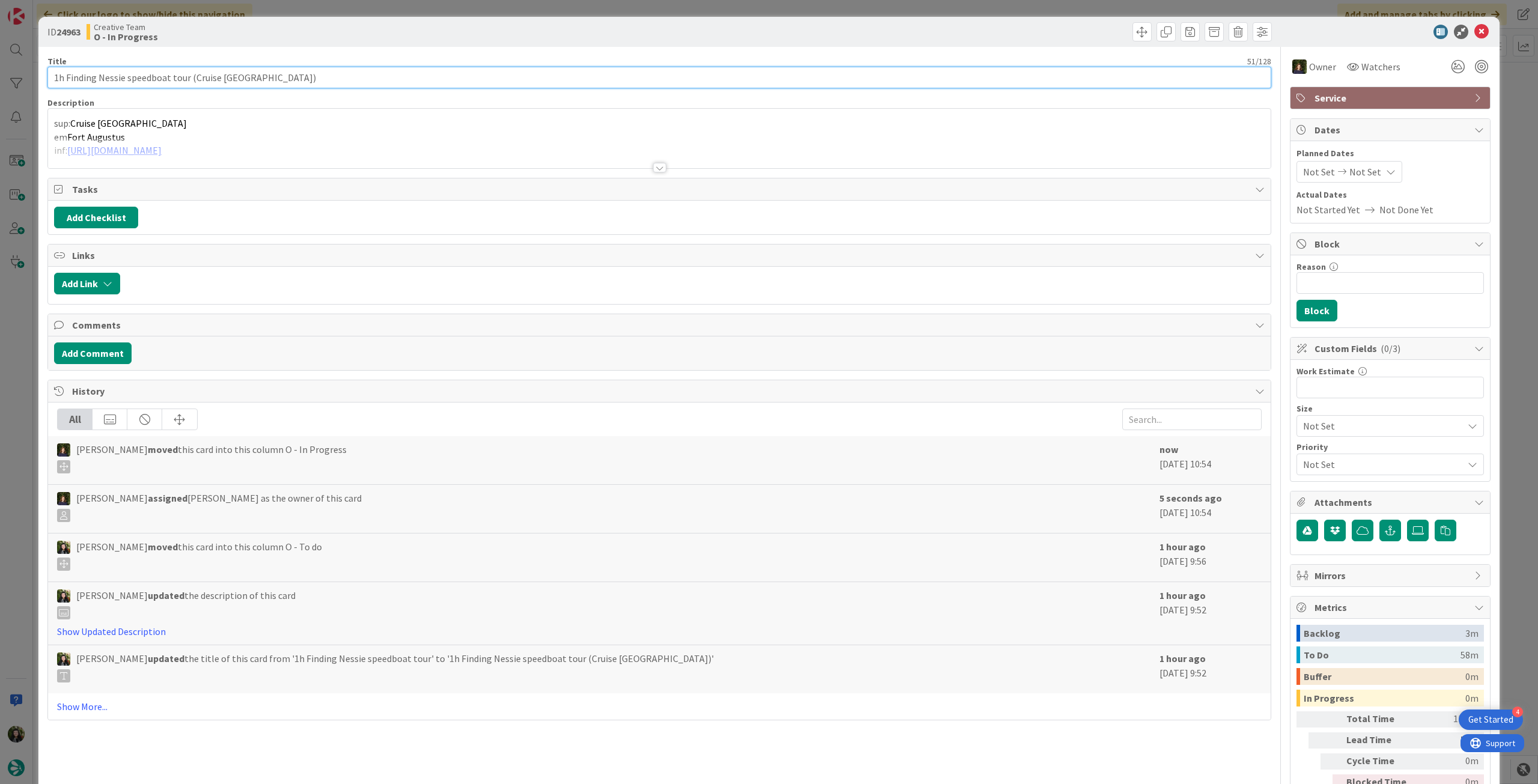
drag, startPoint x: 189, startPoint y: 79, endPoint x: 45, endPoint y: 44, distance: 148.2
click at [7, 71] on div "ID 24963 Creative Team O - In Progress Title 51 / 128 1h Finding Nessie speedbo…" at bounding box center [769, 392] width 1538 height 784
click at [922, 27] on icon at bounding box center [1481, 32] width 14 height 14
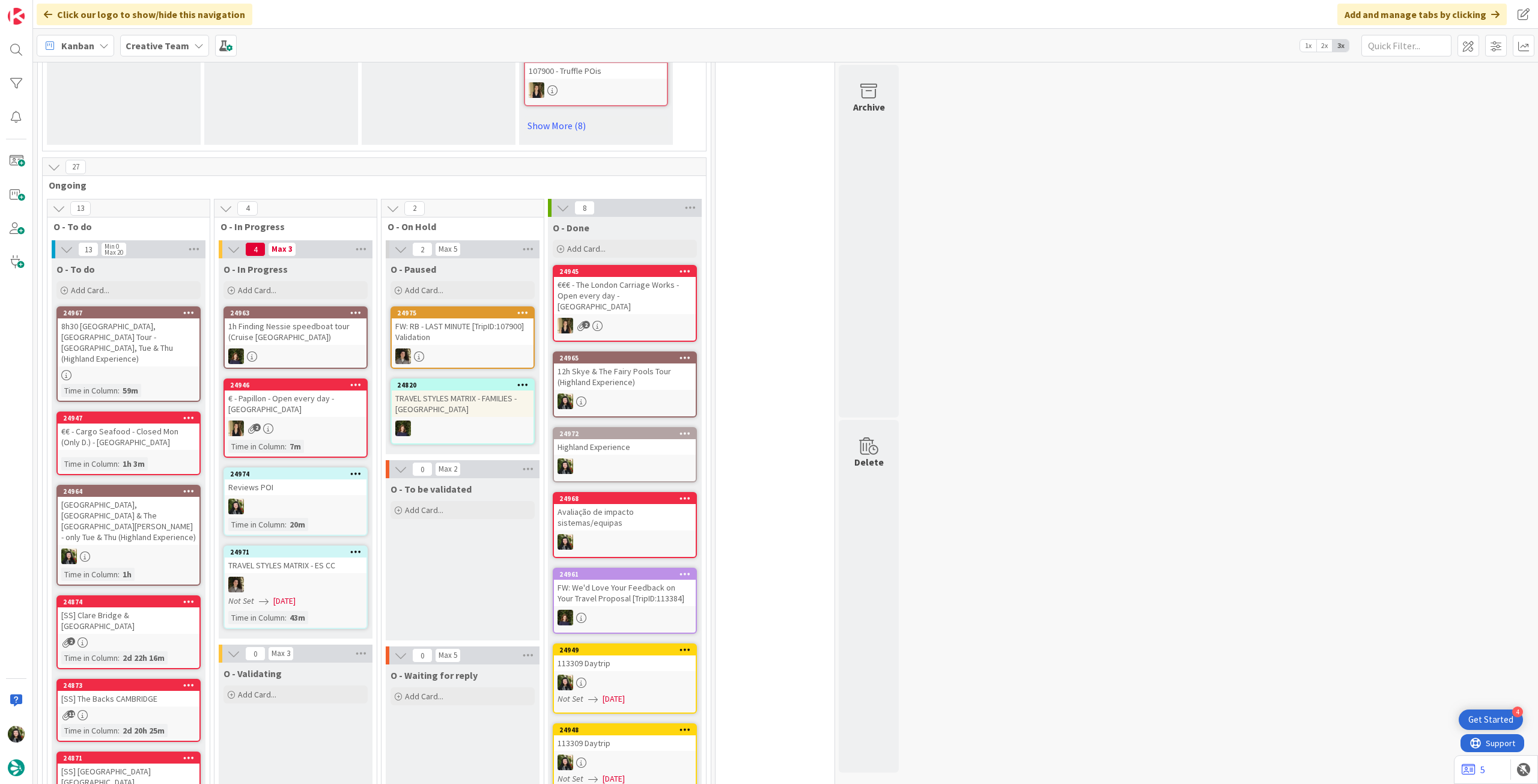
click at [322, 438] on div "Reviews POI" at bounding box center [295, 487] width 142 height 16
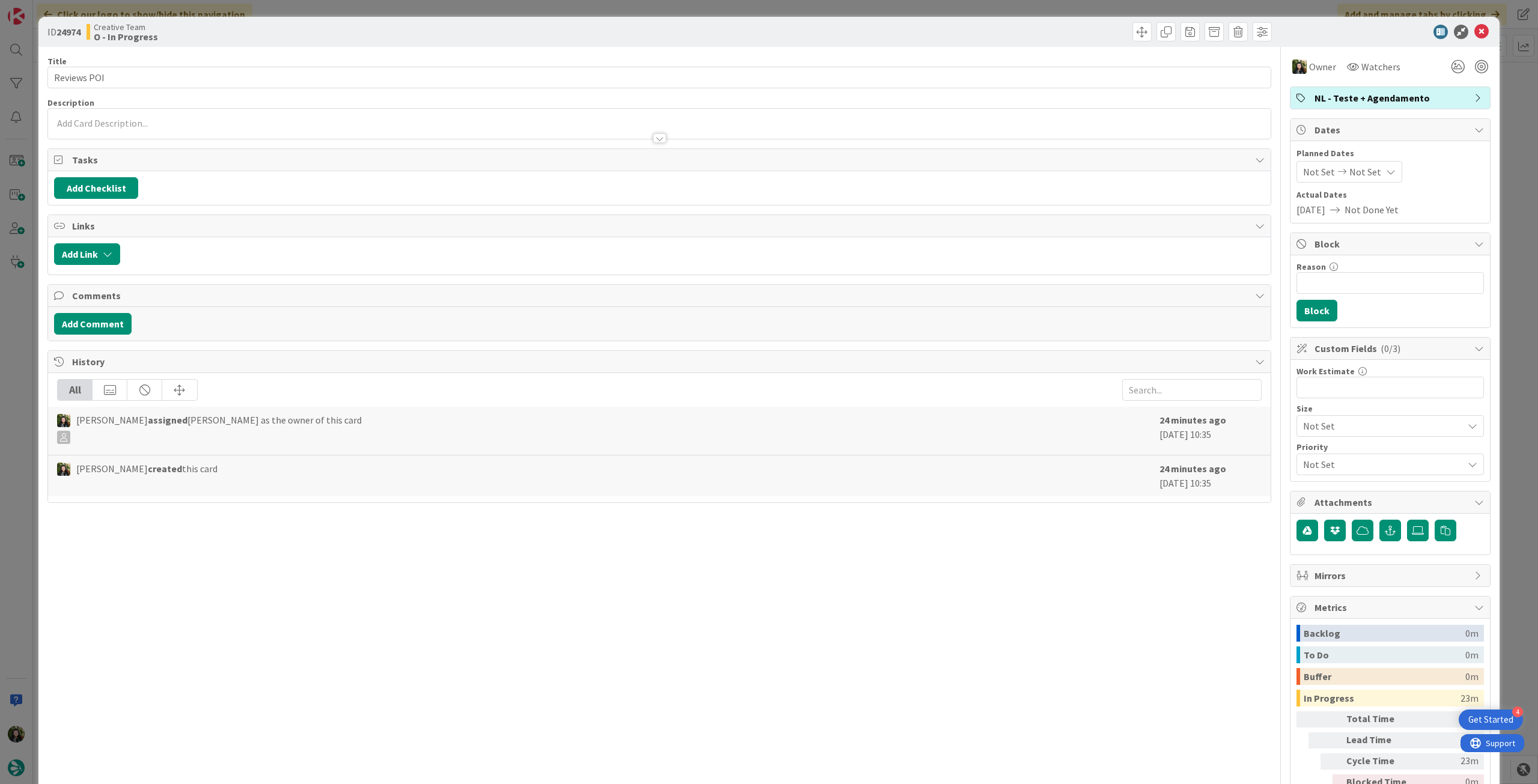
click at [922, 104] on span "NL - Teste + Agendamento" at bounding box center [1392, 97] width 154 height 14
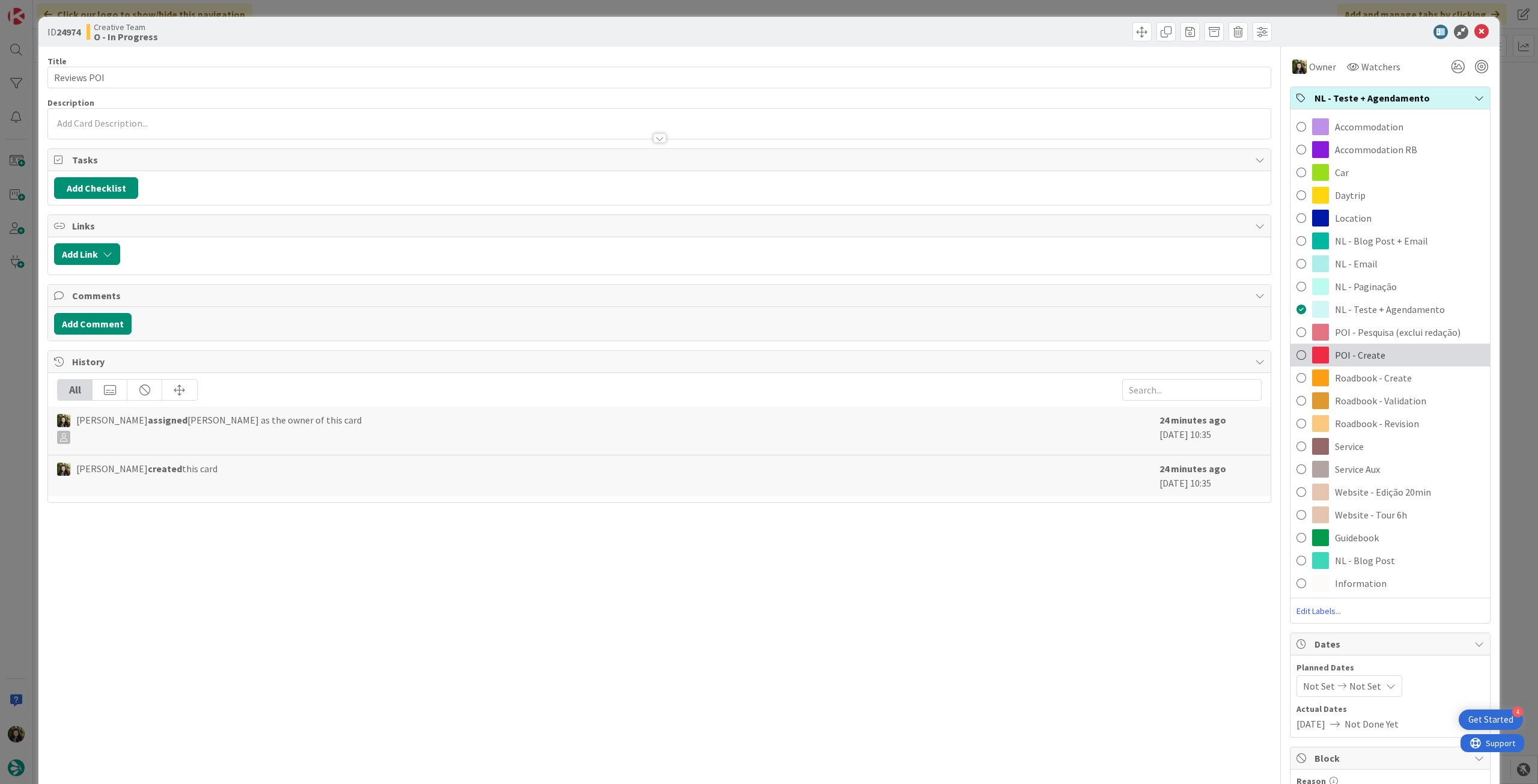
click at [922, 345] on div "POI - Create" at bounding box center [1390, 355] width 199 height 23
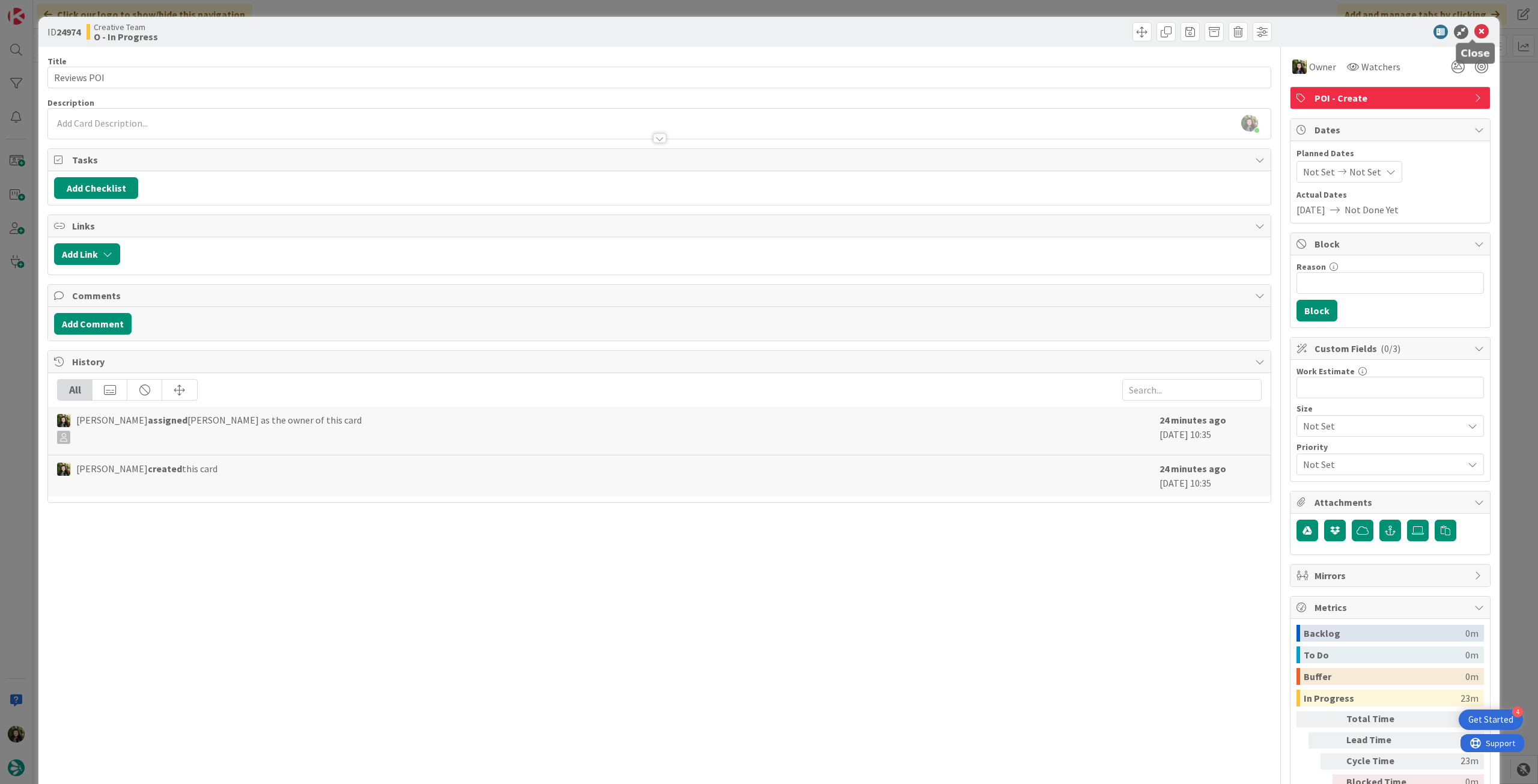
click at [922, 32] on icon at bounding box center [1481, 32] width 14 height 14
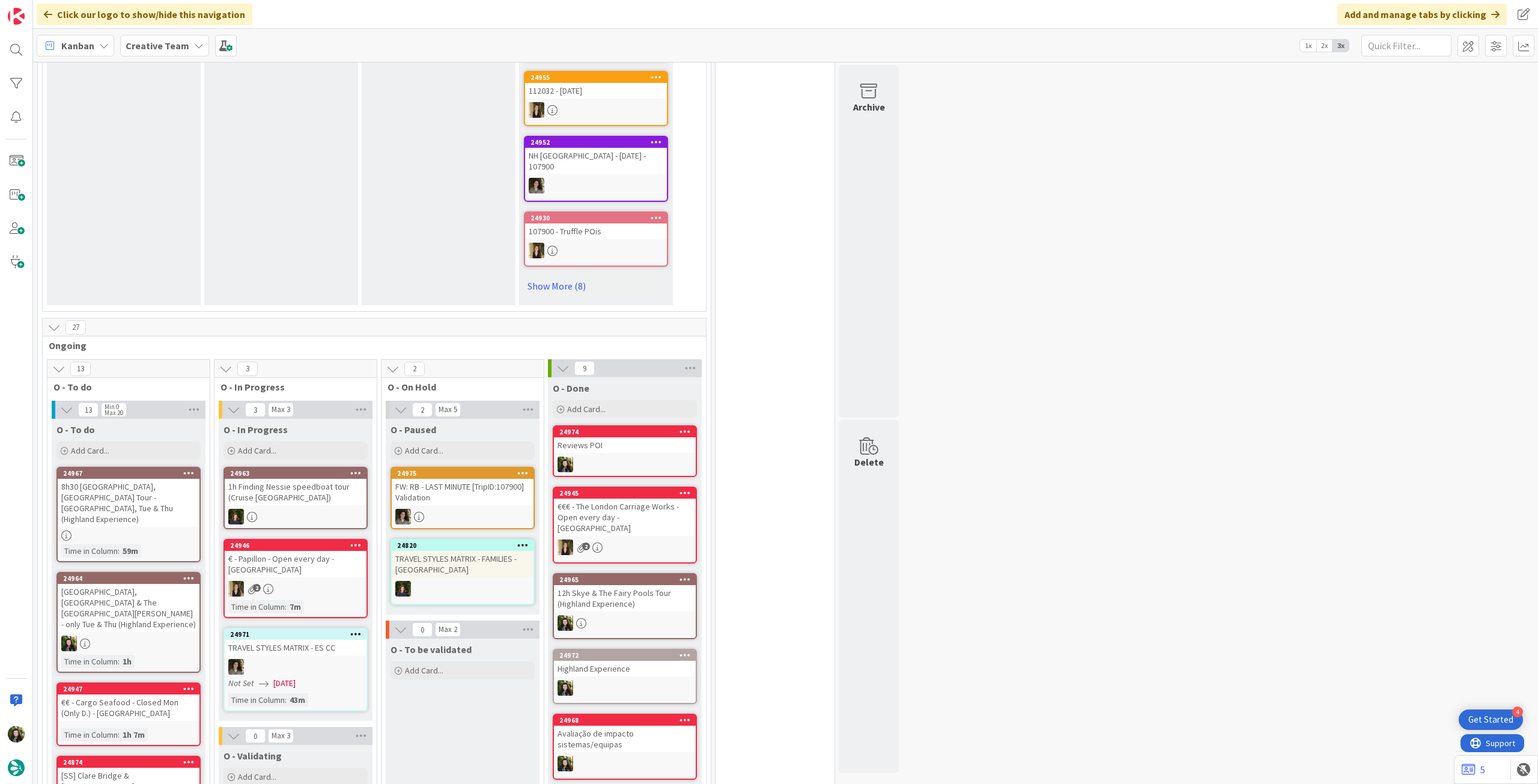
scroll to position [160, 0]
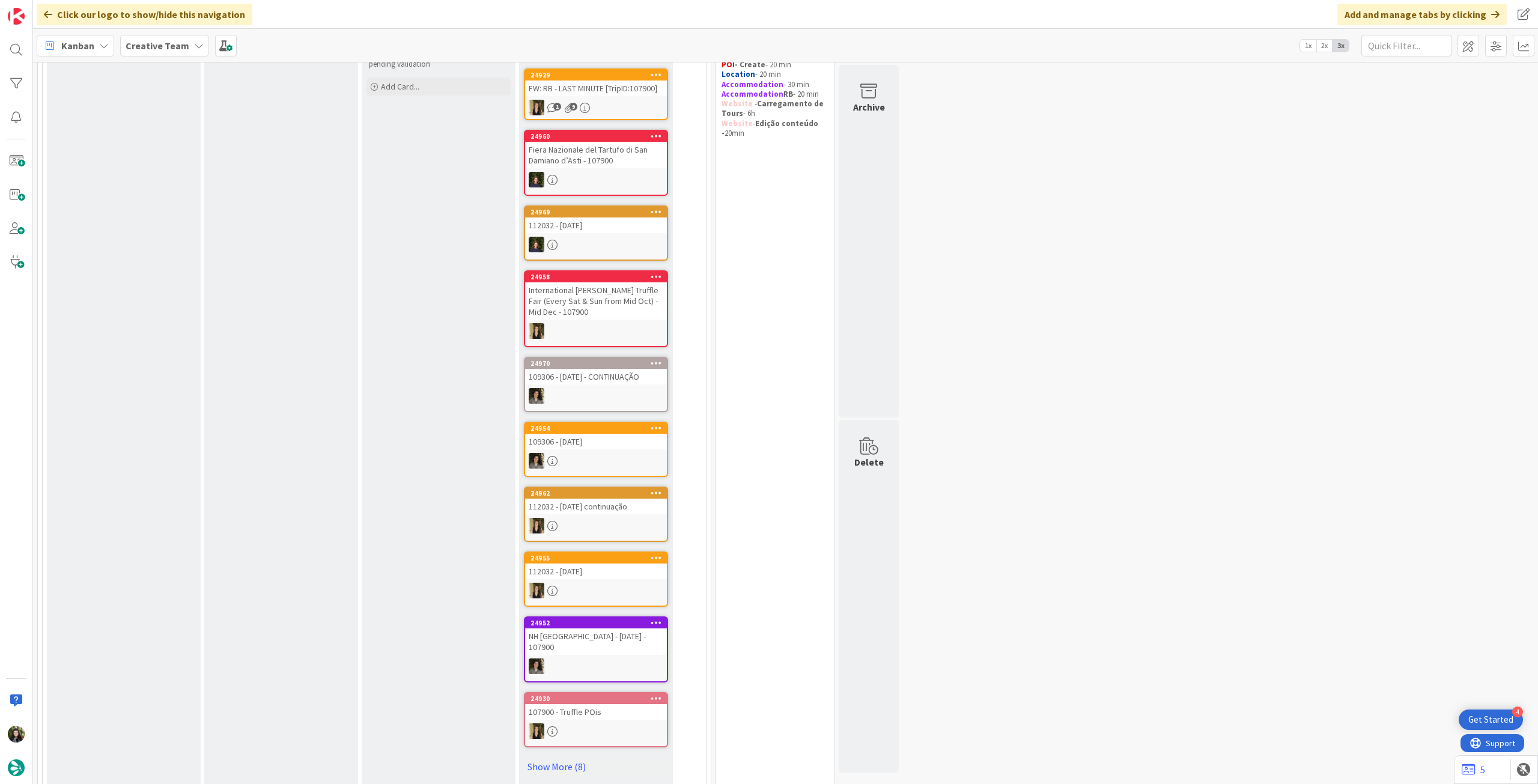
click at [161, 56] on div "Kanban Creative Team 1x 2x 3x" at bounding box center [785, 45] width 1504 height 33
click at [175, 49] on b "Creative Team" at bounding box center [157, 45] width 64 height 12
click at [167, 171] on h4 "Creative Team - Análise" at bounding box center [215, 171] width 163 height 12
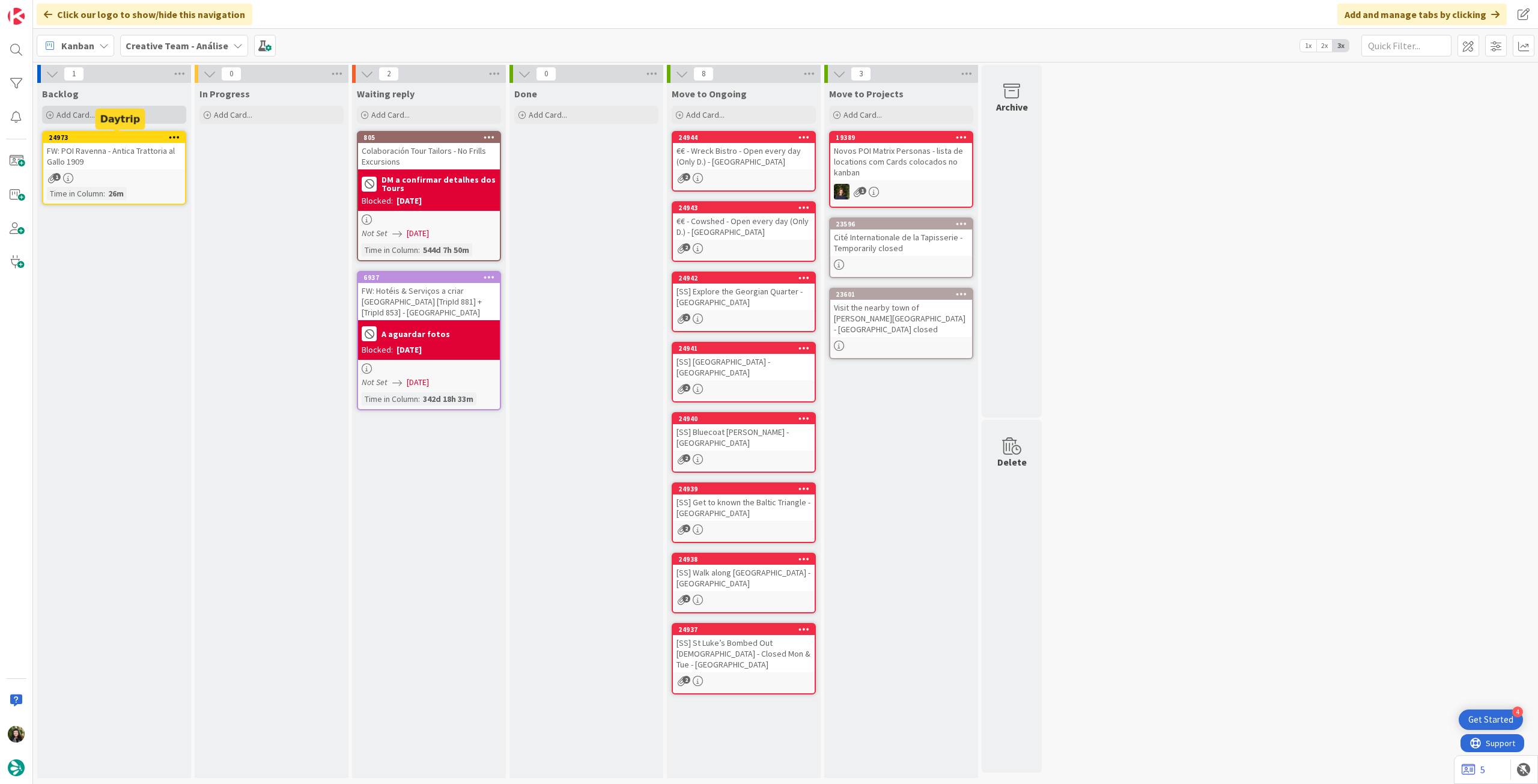
click at [110, 123] on div "Add Card..." at bounding box center [114, 114] width 144 height 18
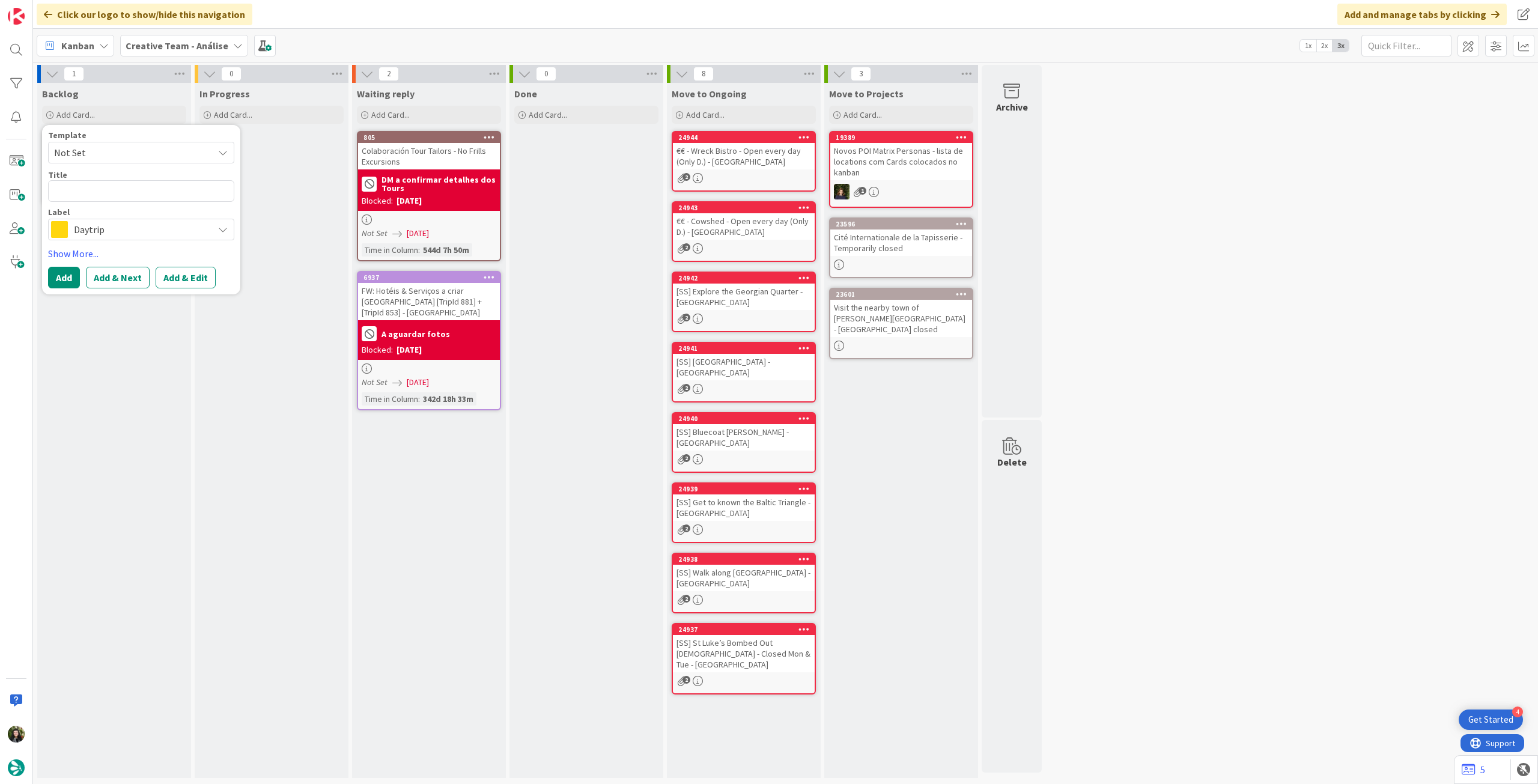
click at [118, 229] on span "Daytrip" at bounding box center [140, 229] width 133 height 17
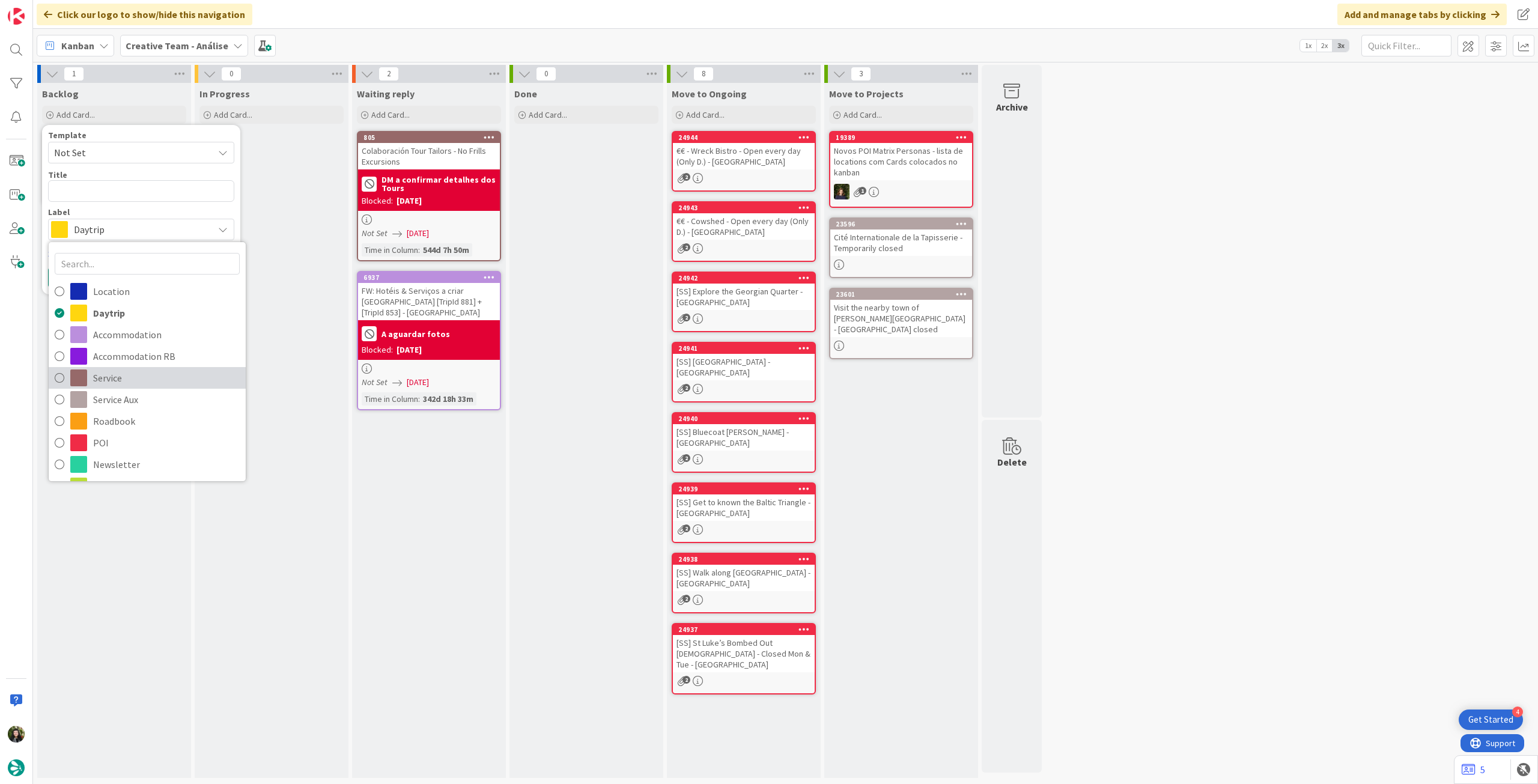
click at [149, 386] on link "Service" at bounding box center [147, 378] width 197 height 22
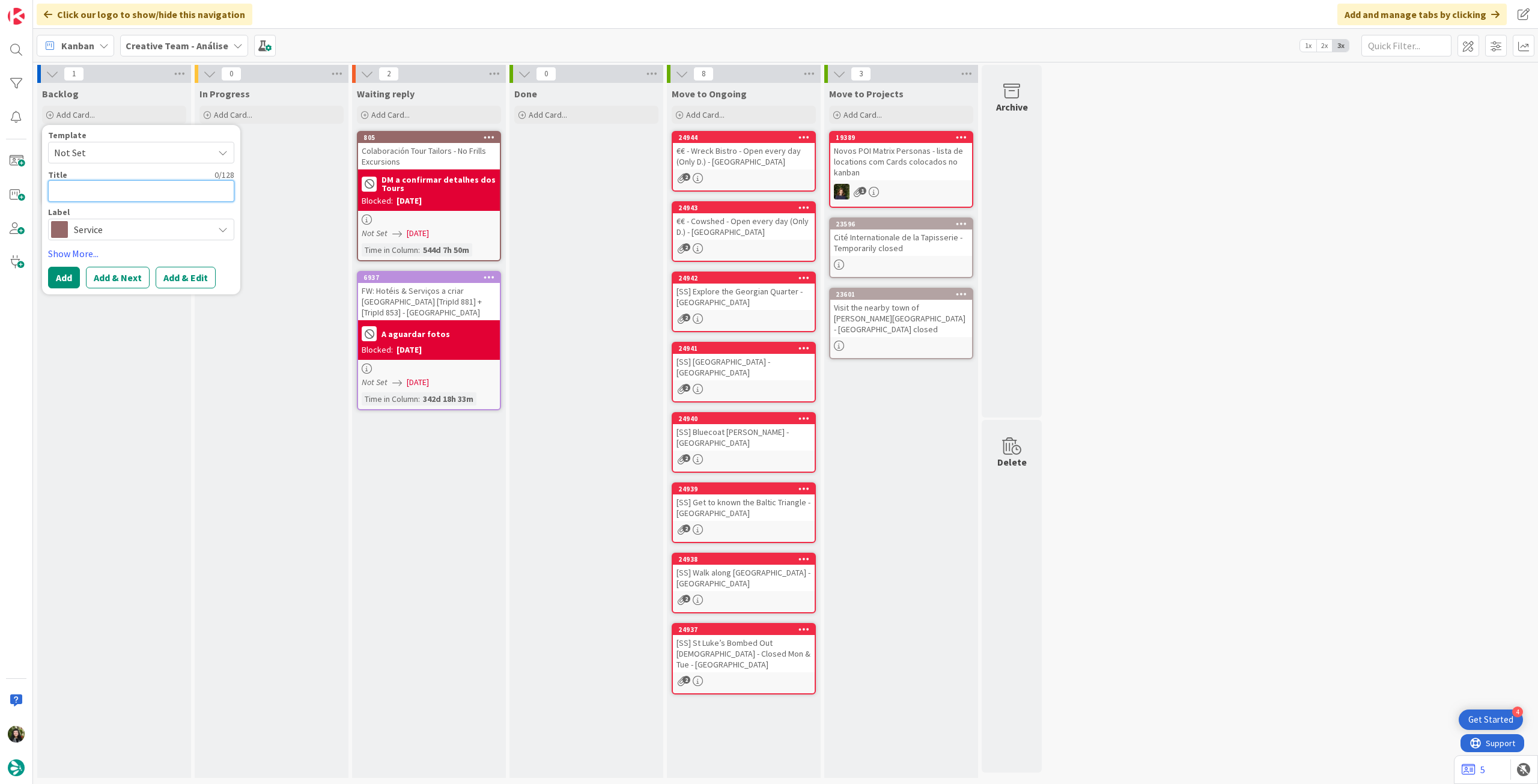
click at [109, 194] on textarea at bounding box center [141, 190] width 186 height 22
paste textarea "9h Outlander Trail Tour - Only Fri & Sat"
type textarea "x"
type textarea "9h Outlander Trail Tour - Only Fri & Sat"
click at [55, 278] on button "Add" at bounding box center [63, 277] width 32 height 22
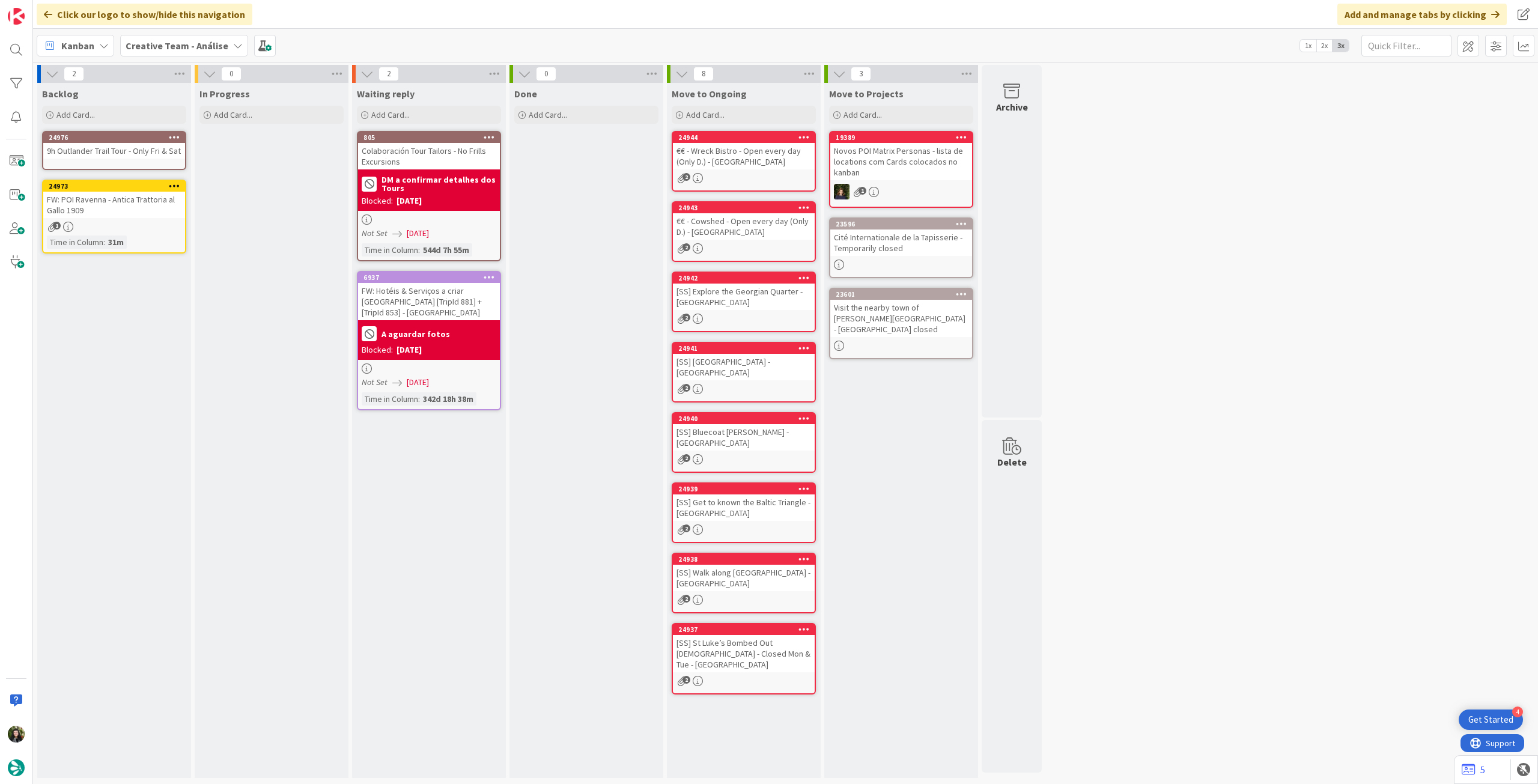
click at [100, 163] on div "24976 9h Outlander Trail Tour - Only Fri & Sat" at bounding box center [114, 150] width 144 height 39
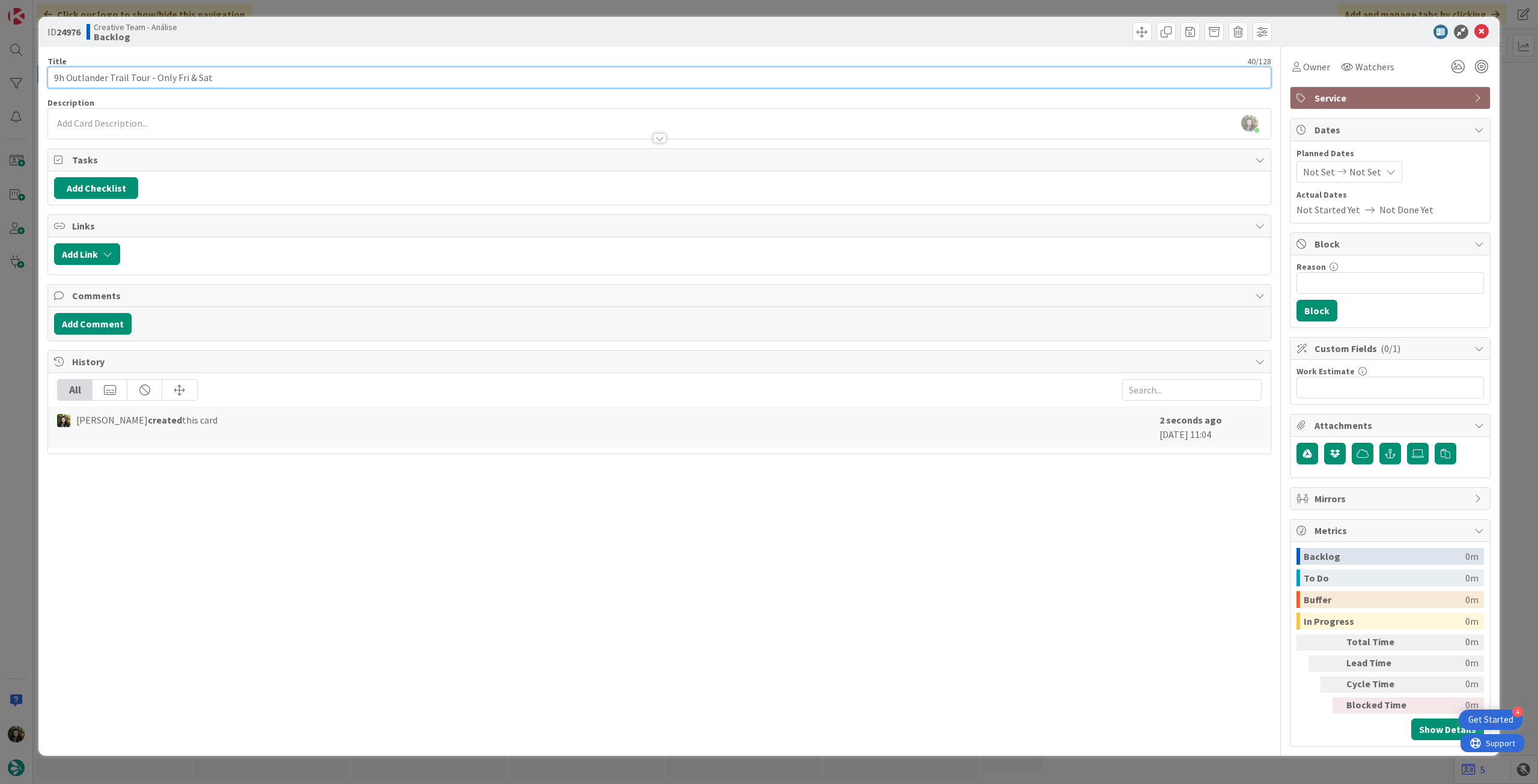
click at [332, 74] on input "9h Outlander Trail Tour - Only Fri & Sat" at bounding box center [659, 77] width 1223 height 22
paste input "Highland Experience"
type input "9h Outlander Trail Tour - Only Fri & Sat (Highland Experience)"
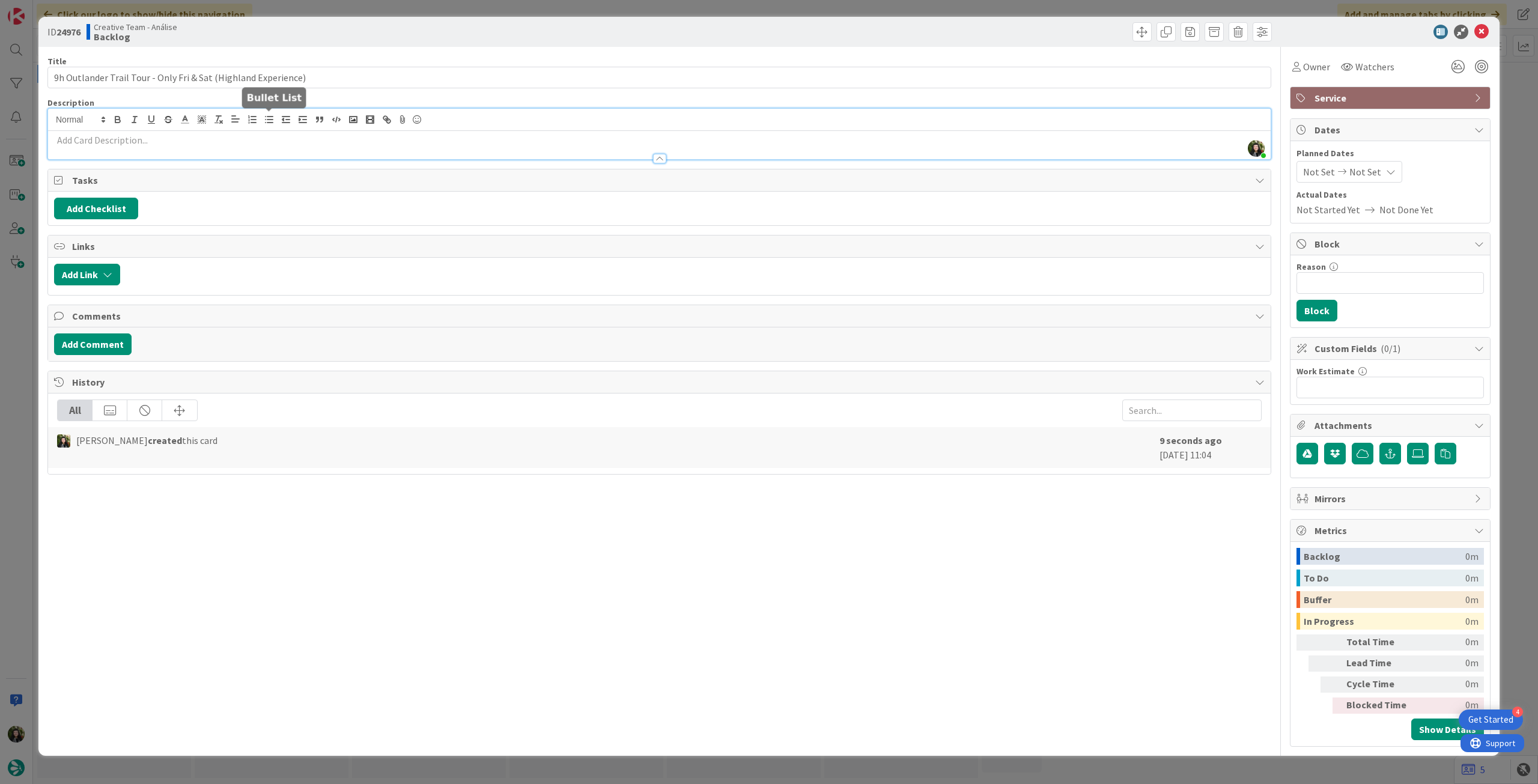
click at [276, 120] on div "[PERSON_NAME] just joined" at bounding box center [659, 133] width 1222 height 50
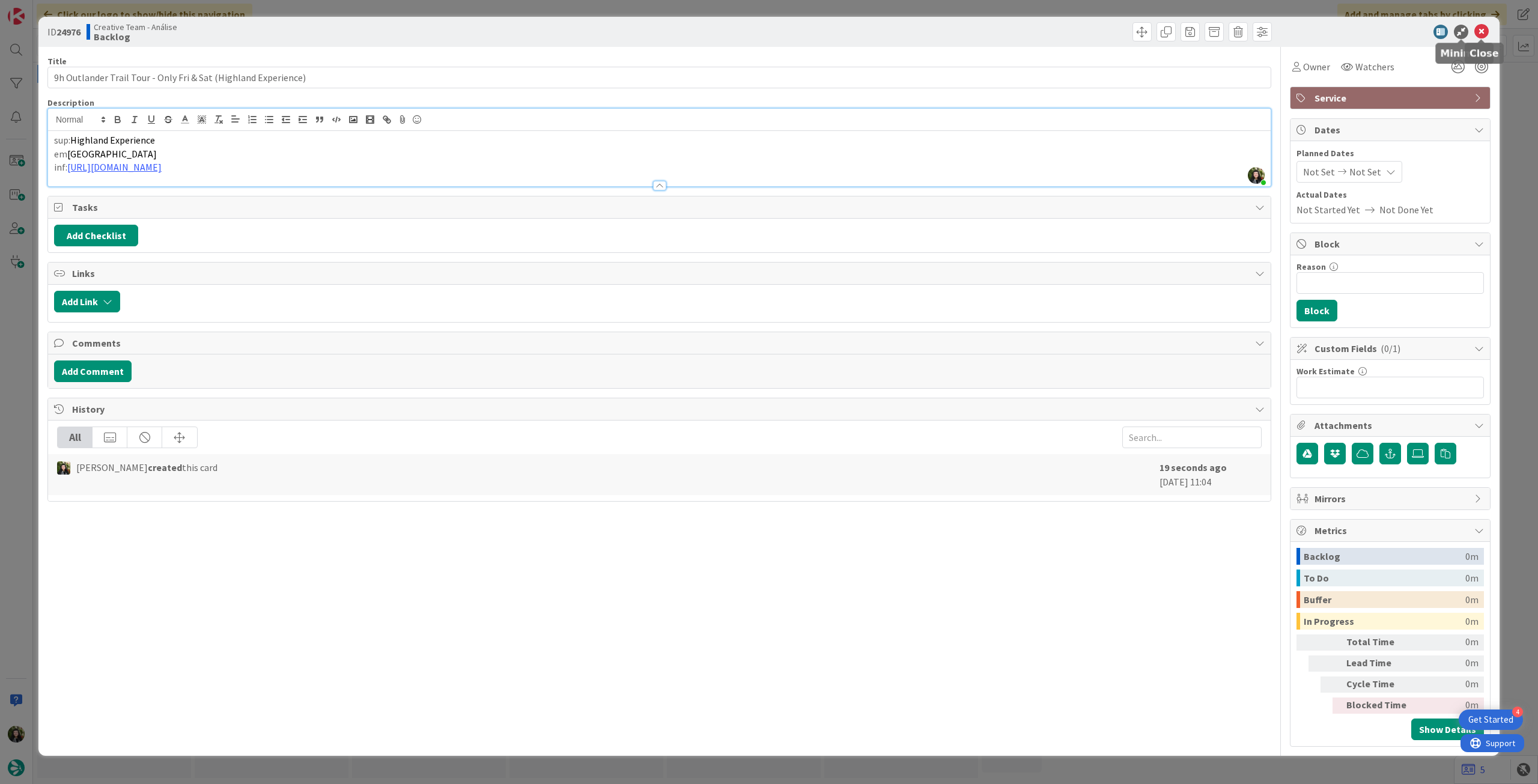
click at [922, 33] on icon at bounding box center [1481, 32] width 14 height 14
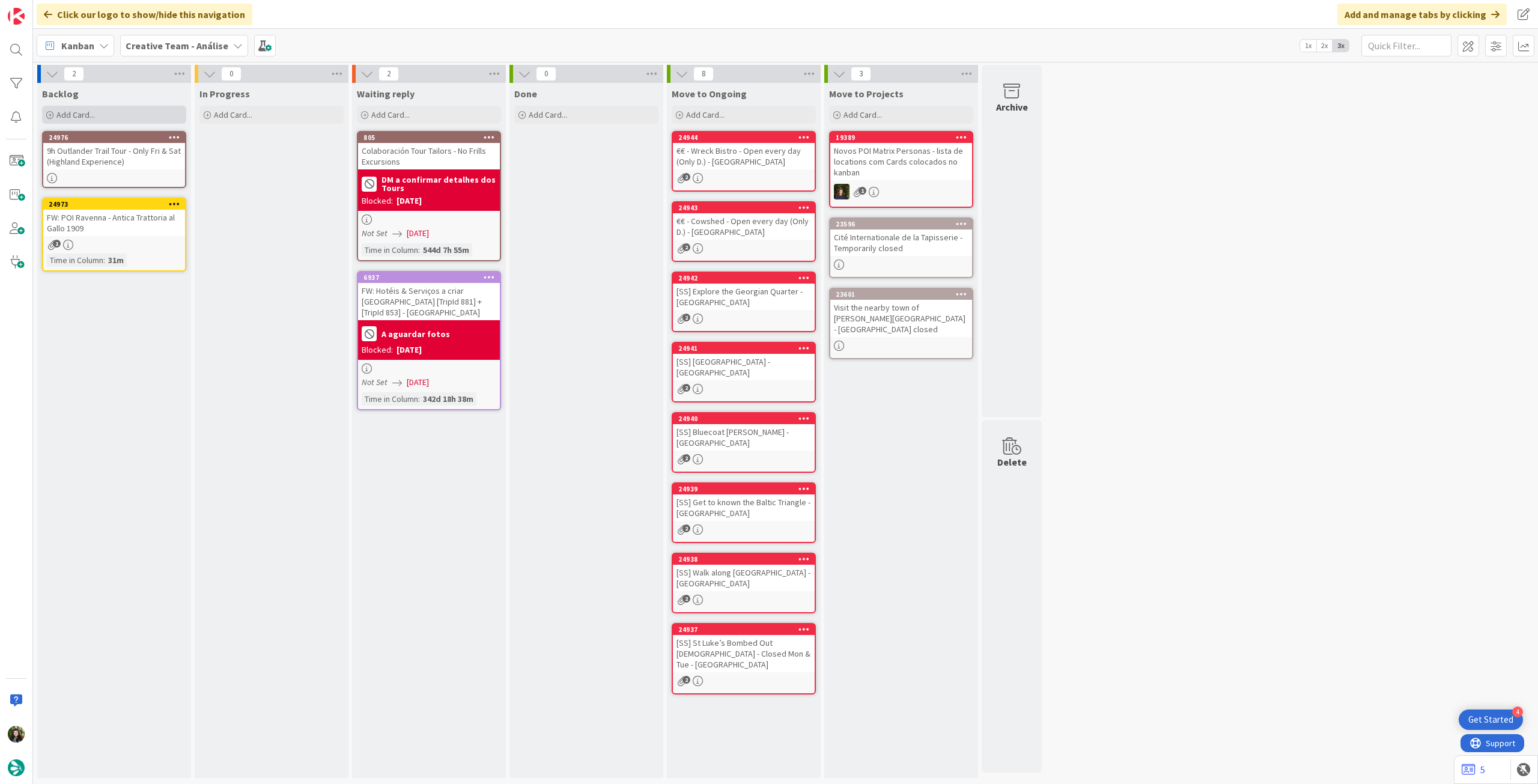
click at [106, 115] on div "Add Card..." at bounding box center [114, 114] width 144 height 18
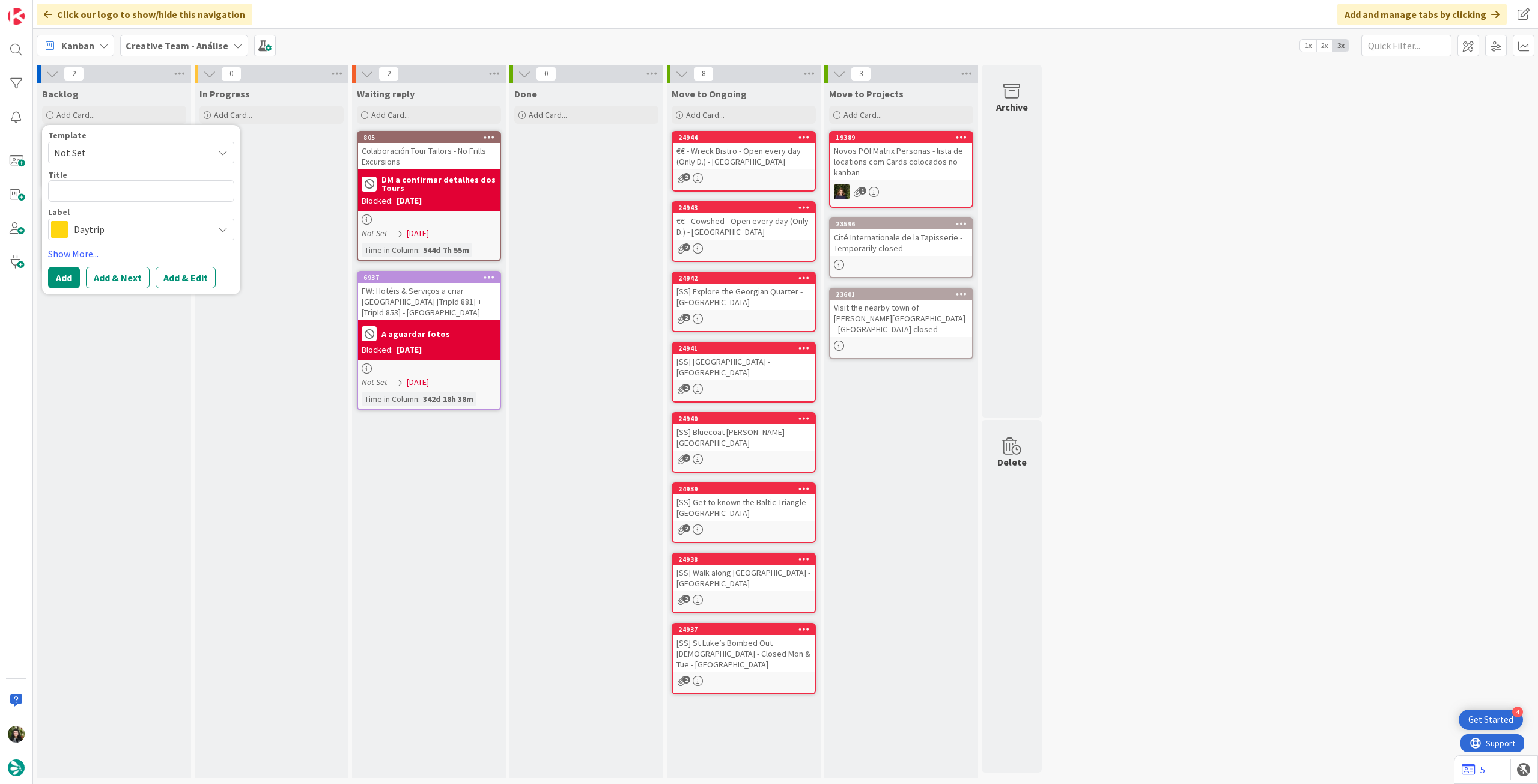
click at [82, 233] on span "Daytrip" at bounding box center [140, 229] width 133 height 17
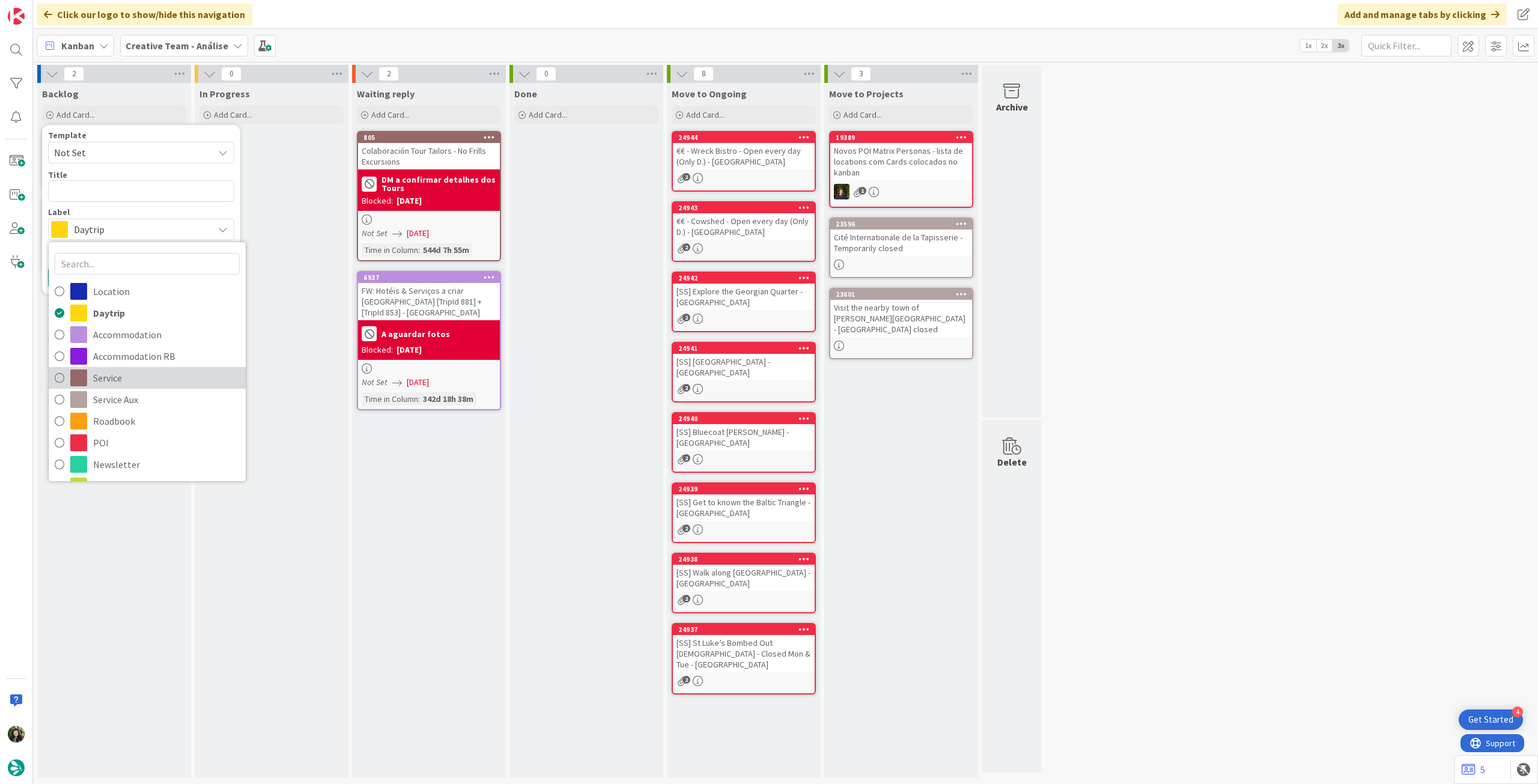
click at [149, 375] on span "Service" at bounding box center [166, 378] width 146 height 18
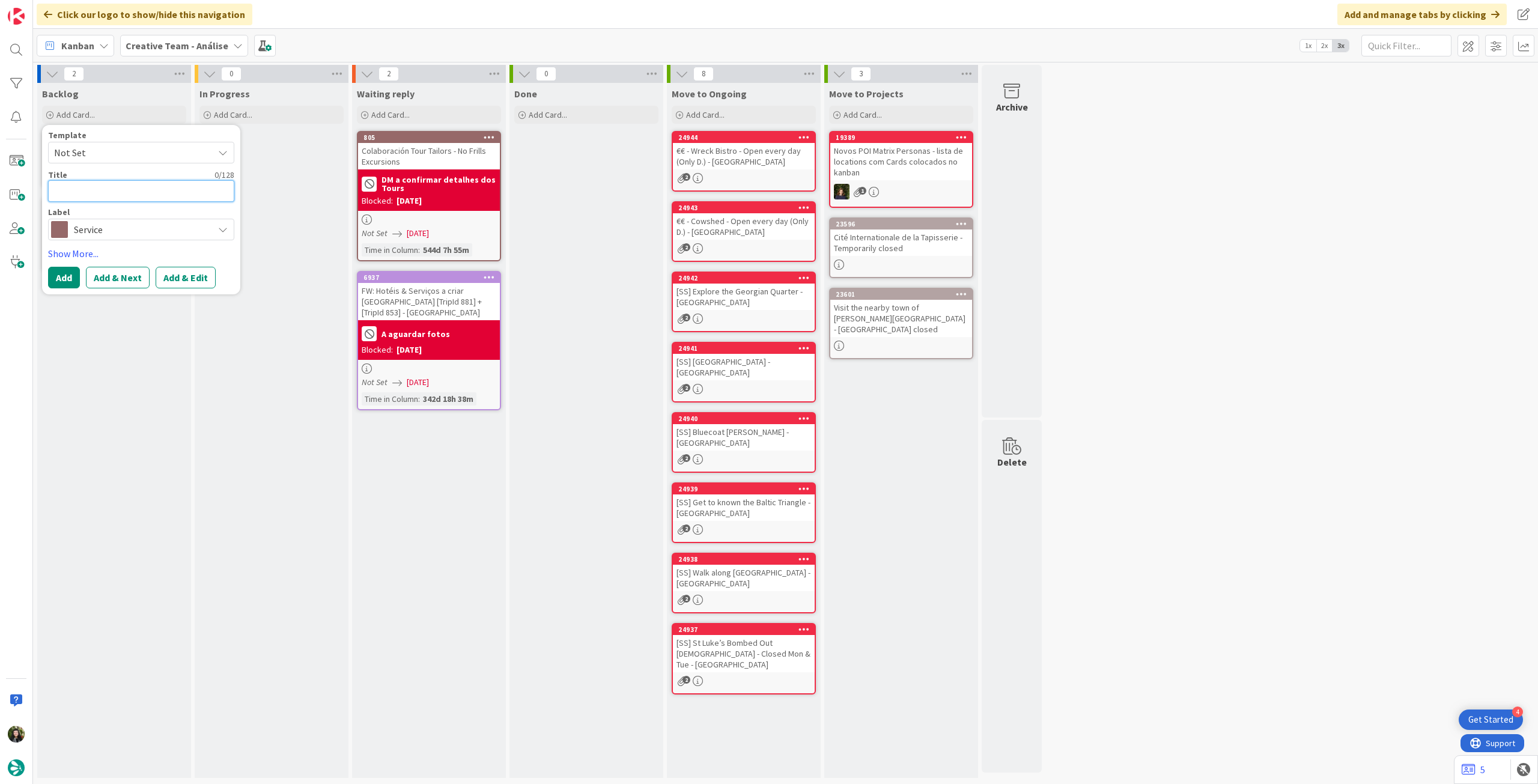
click at [135, 188] on textarea at bounding box center [141, 190] width 186 height 22
paste textarea "[GEOGRAPHIC_DATA], [PERSON_NAME], Hairy Coos & The Highlands Tour - No Mon & Tue"
type textarea "x"
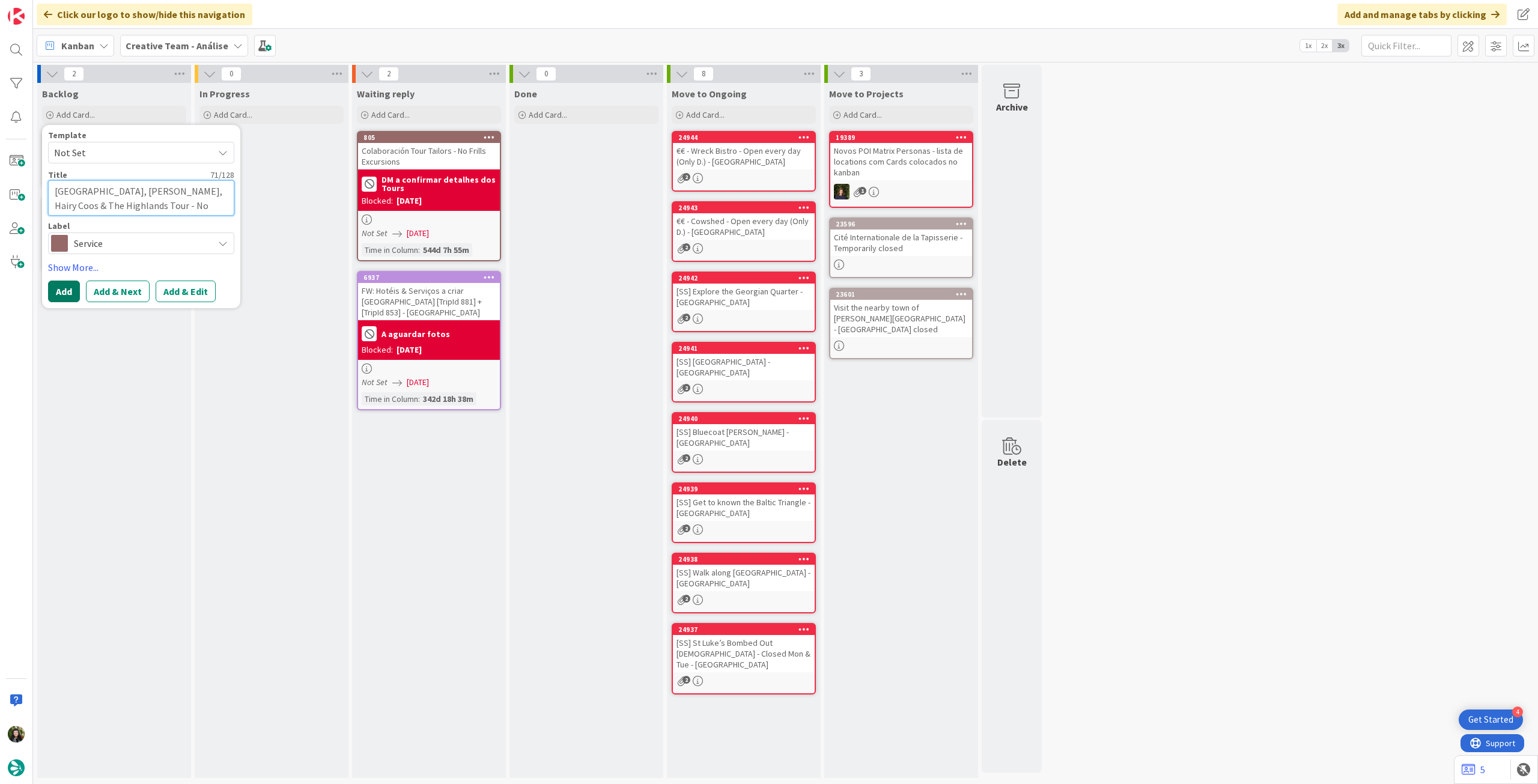
type textarea "[GEOGRAPHIC_DATA], [PERSON_NAME], Hairy Coos & The Highlands Tour - No Mon & Tue"
click at [63, 293] on button "Add" at bounding box center [63, 291] width 32 height 22
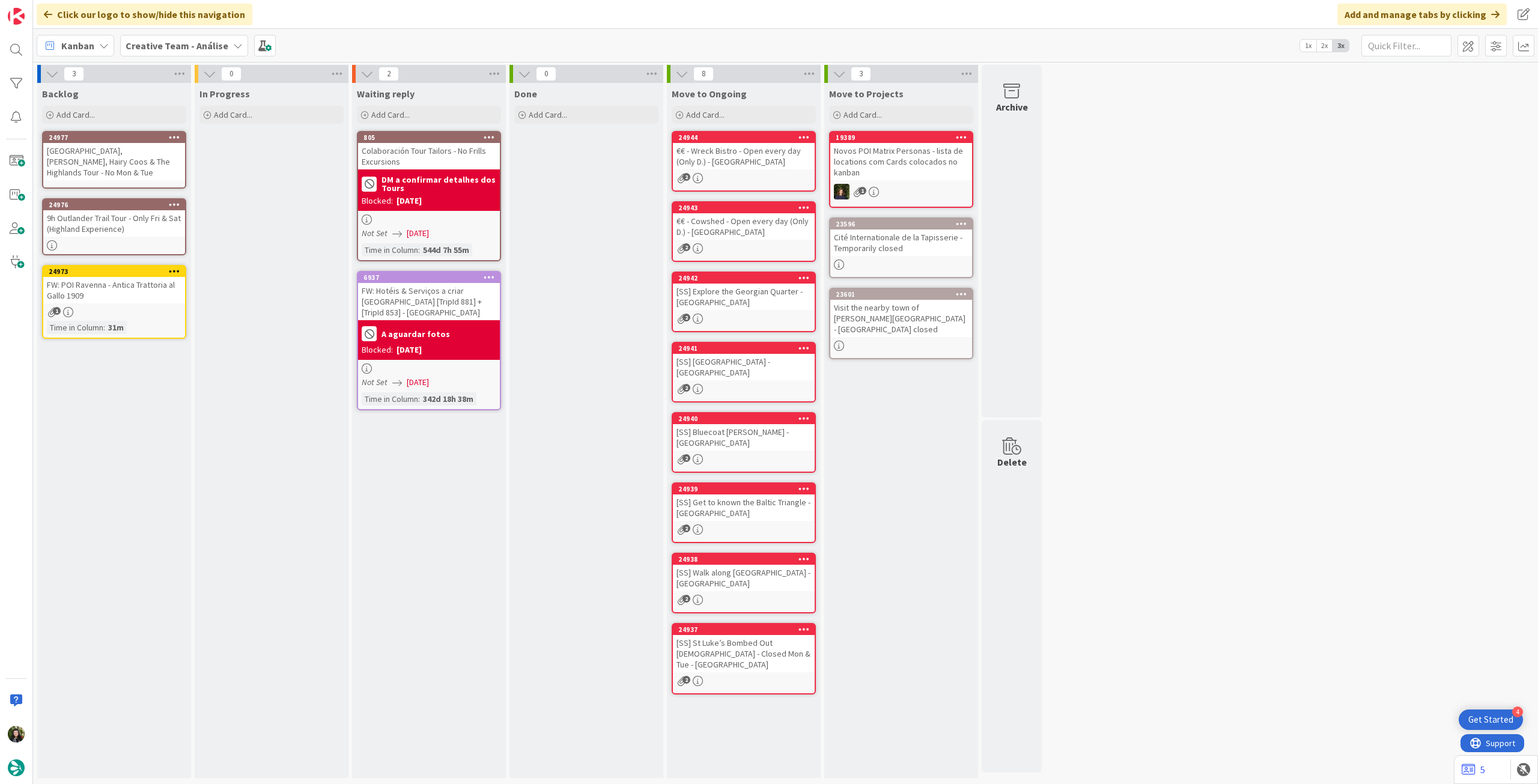
click at [102, 151] on div "[GEOGRAPHIC_DATA], [PERSON_NAME], Hairy Coos & The Highlands Tour - No Mon & Tue" at bounding box center [114, 161] width 142 height 37
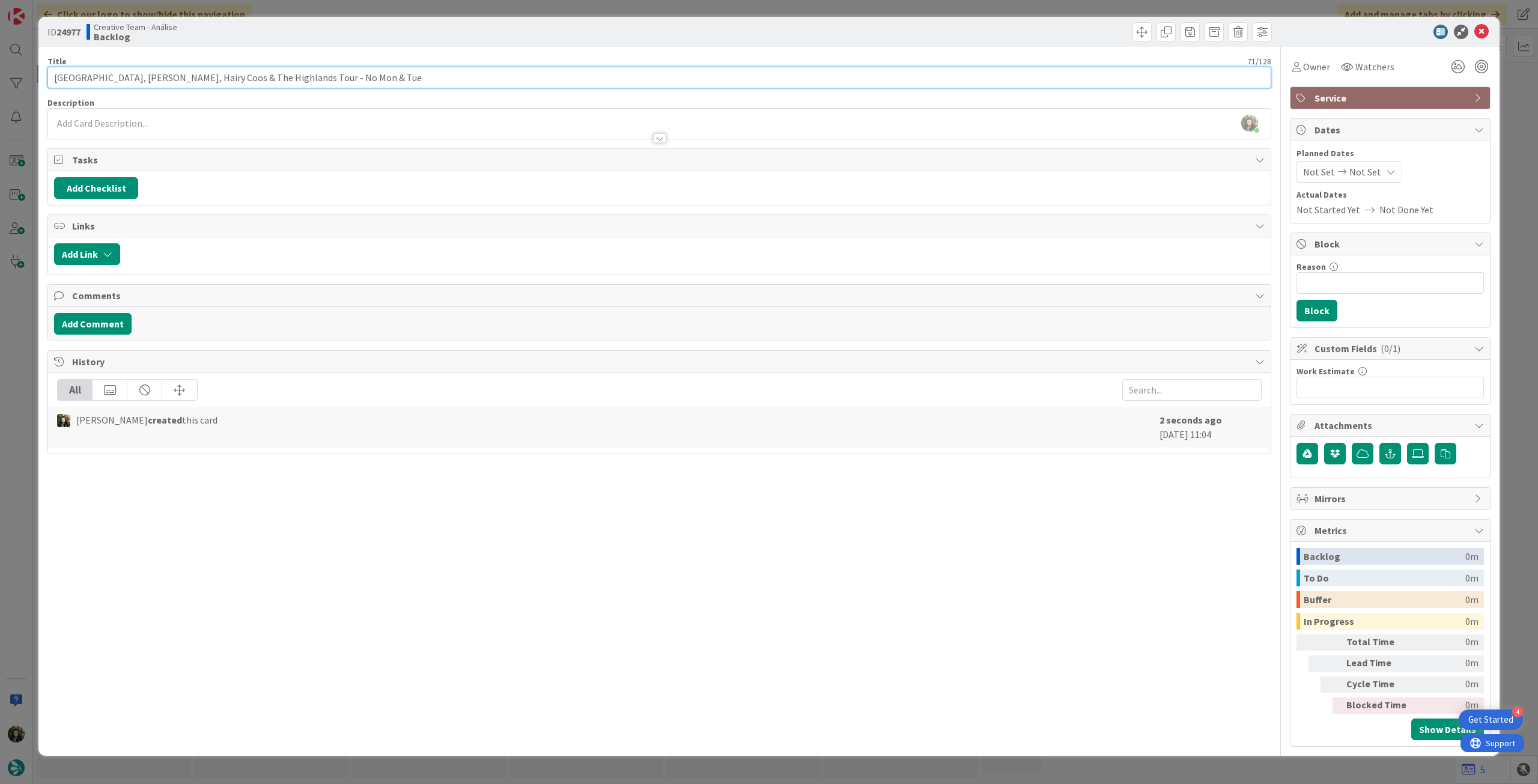
click at [470, 86] on input "[GEOGRAPHIC_DATA], [PERSON_NAME], Hairy Coos & The Highlands Tour - No Mon & Tue" at bounding box center [659, 77] width 1223 height 22
paste input "Highland Experience"
type input "[GEOGRAPHIC_DATA], [PERSON_NAME], Hairy Coos & The Highlands Tour - [GEOGRAPHIC…"
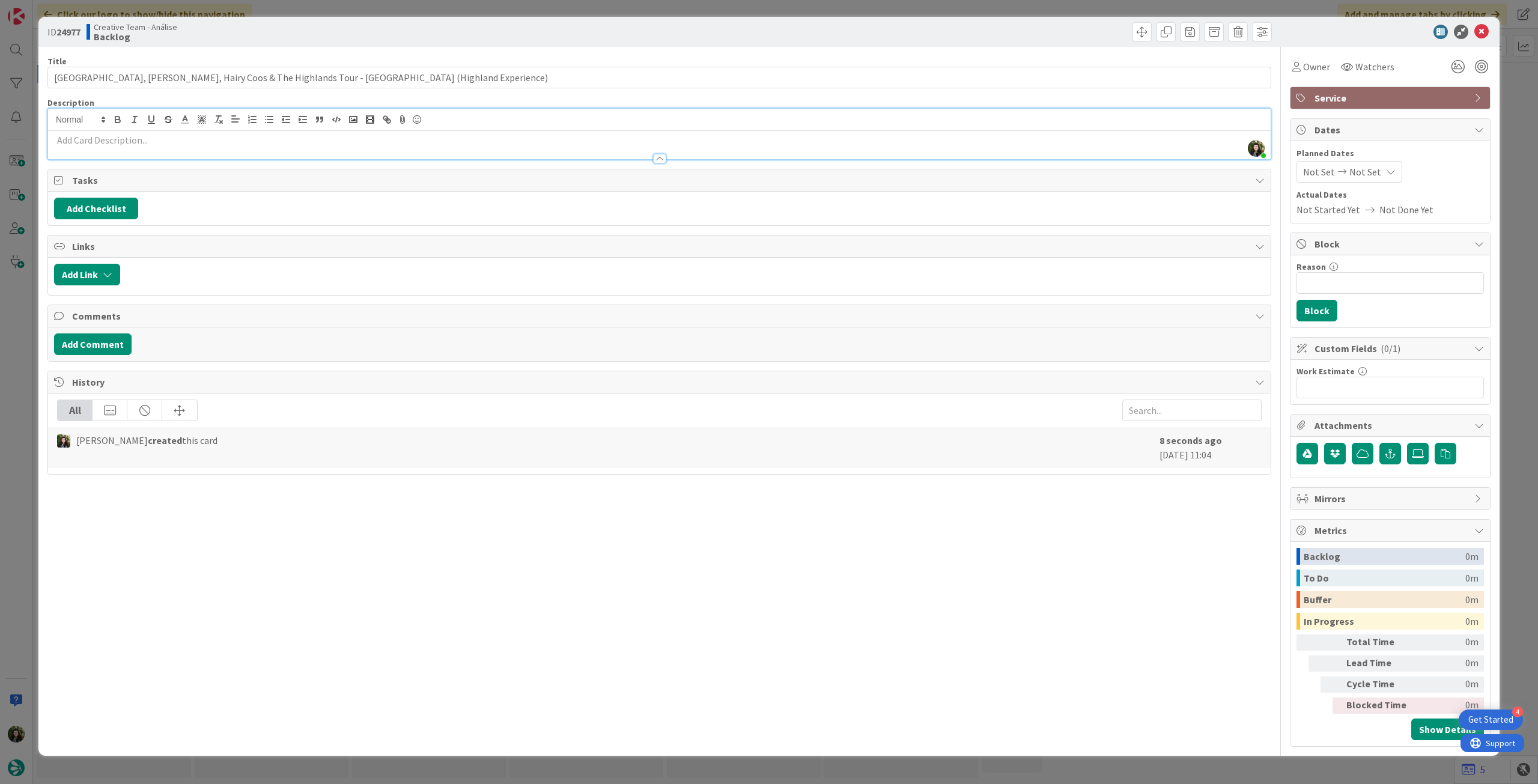
click at [427, 119] on div "[PERSON_NAME] just joined" at bounding box center [659, 133] width 1222 height 50
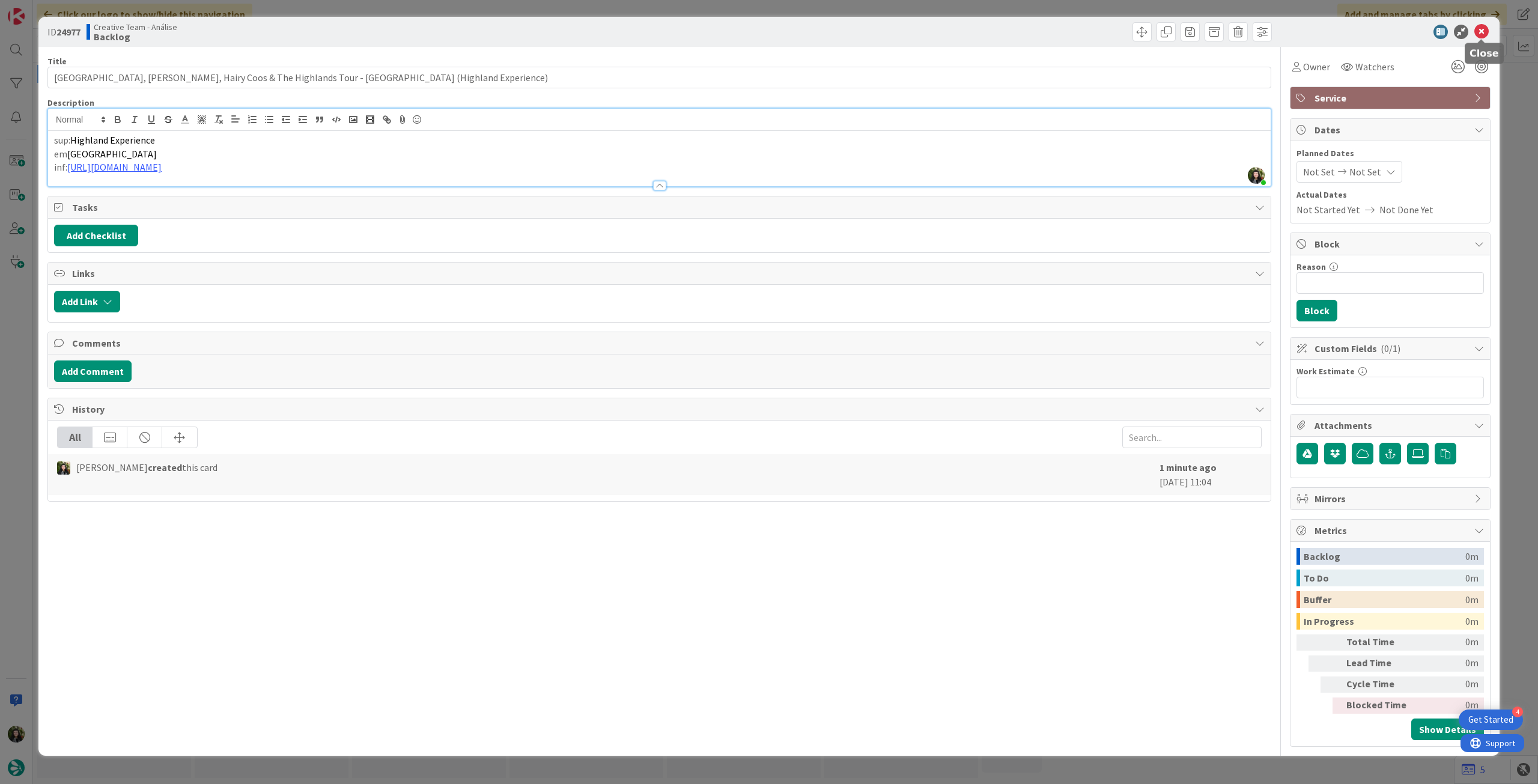
click at [922, 29] on icon at bounding box center [1481, 32] width 14 height 14
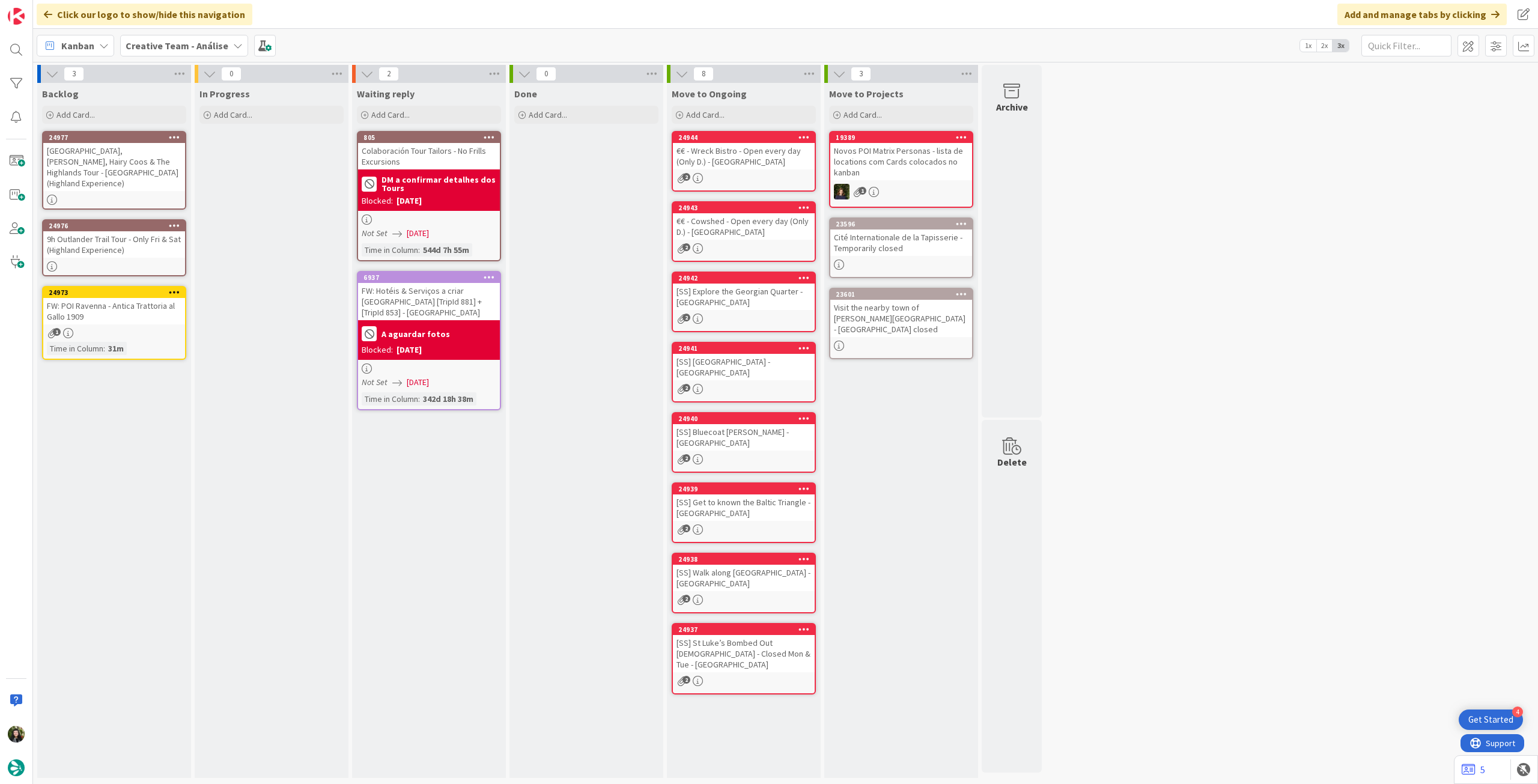
click at [145, 157] on div "[GEOGRAPHIC_DATA], [PERSON_NAME], Hairy Coos & The Highlands Tour - [GEOGRAPHIC…" at bounding box center [114, 166] width 142 height 48
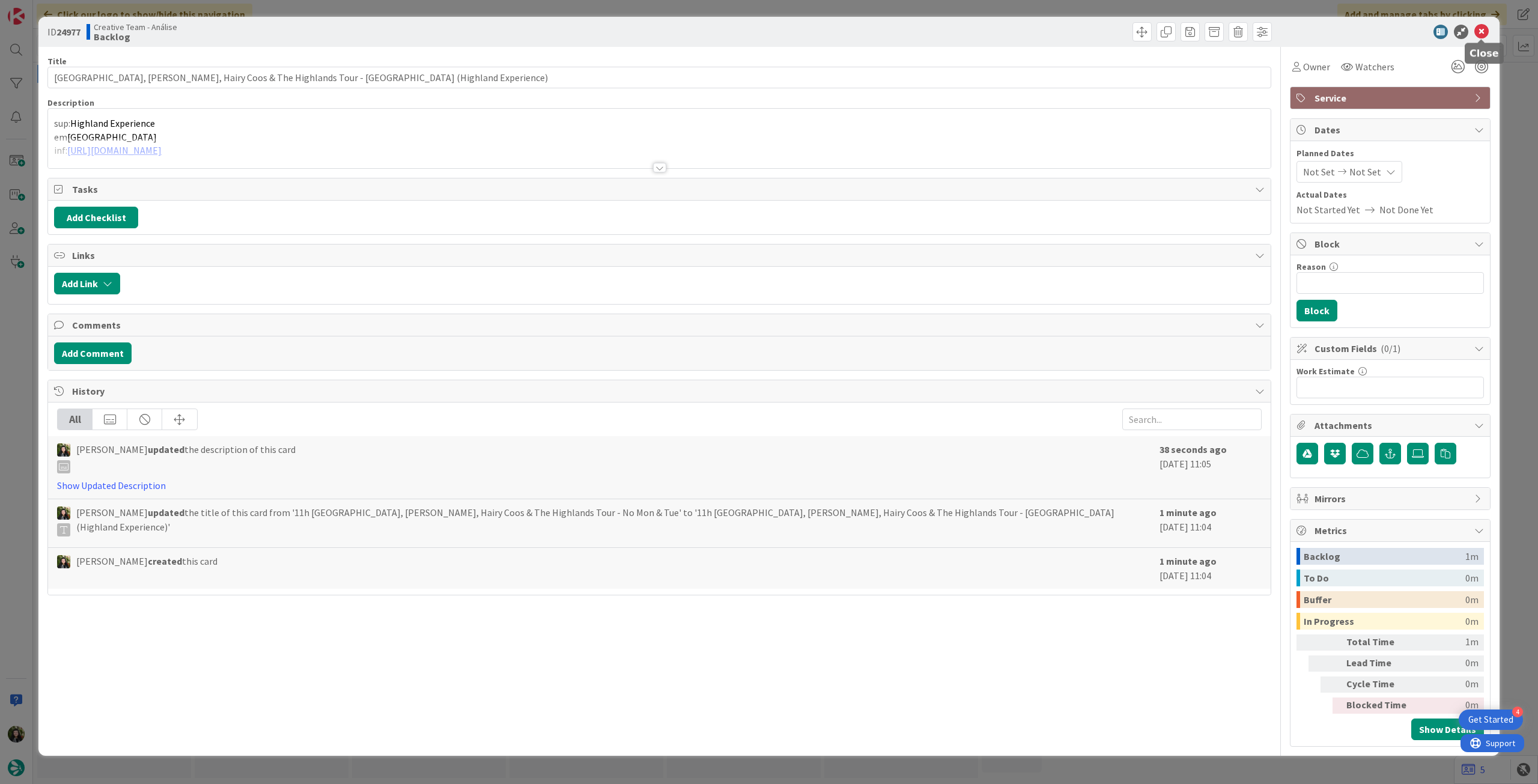
click at [922, 30] on icon at bounding box center [1481, 32] width 14 height 14
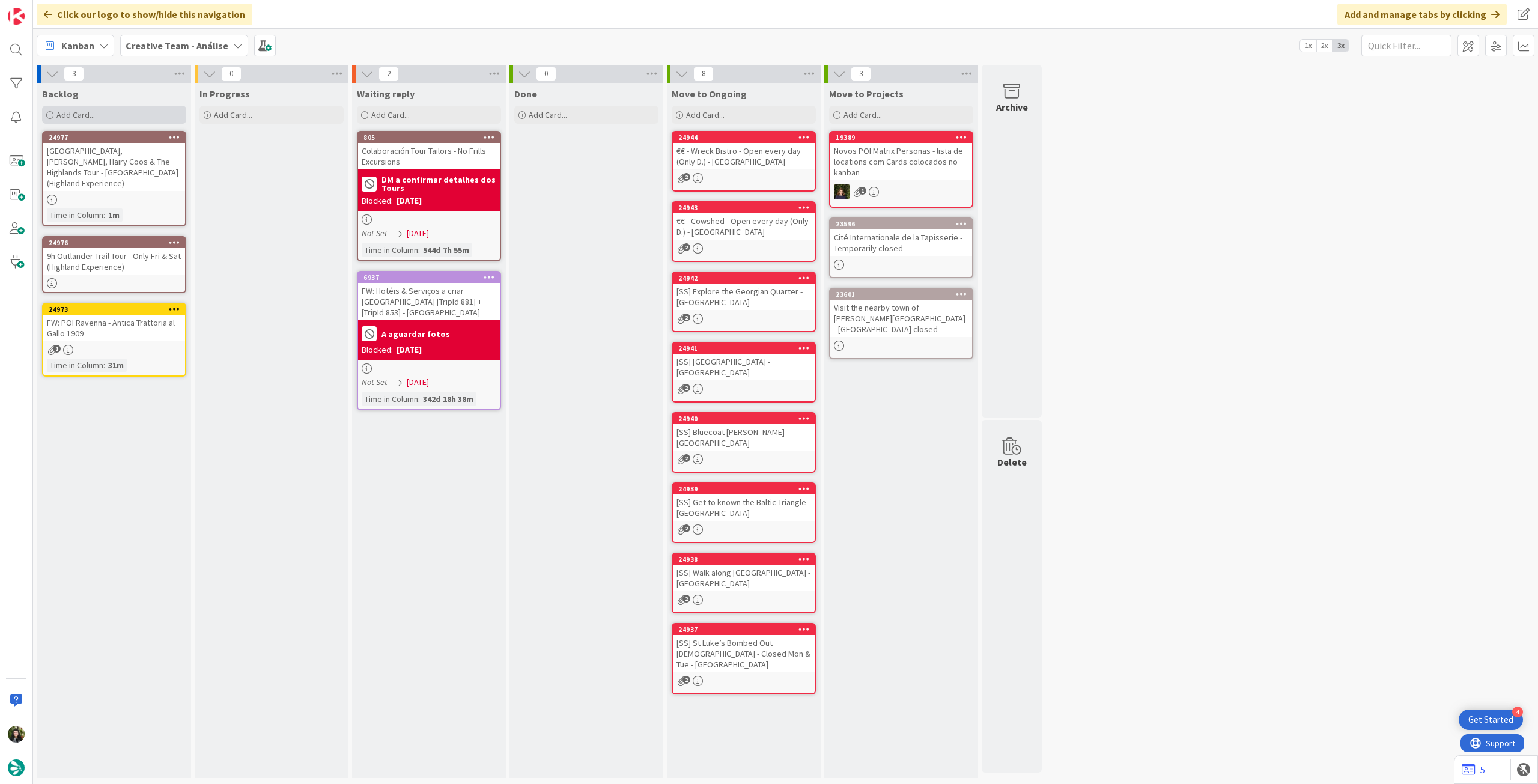
click at [158, 115] on div "Add Card..." at bounding box center [114, 114] width 144 height 18
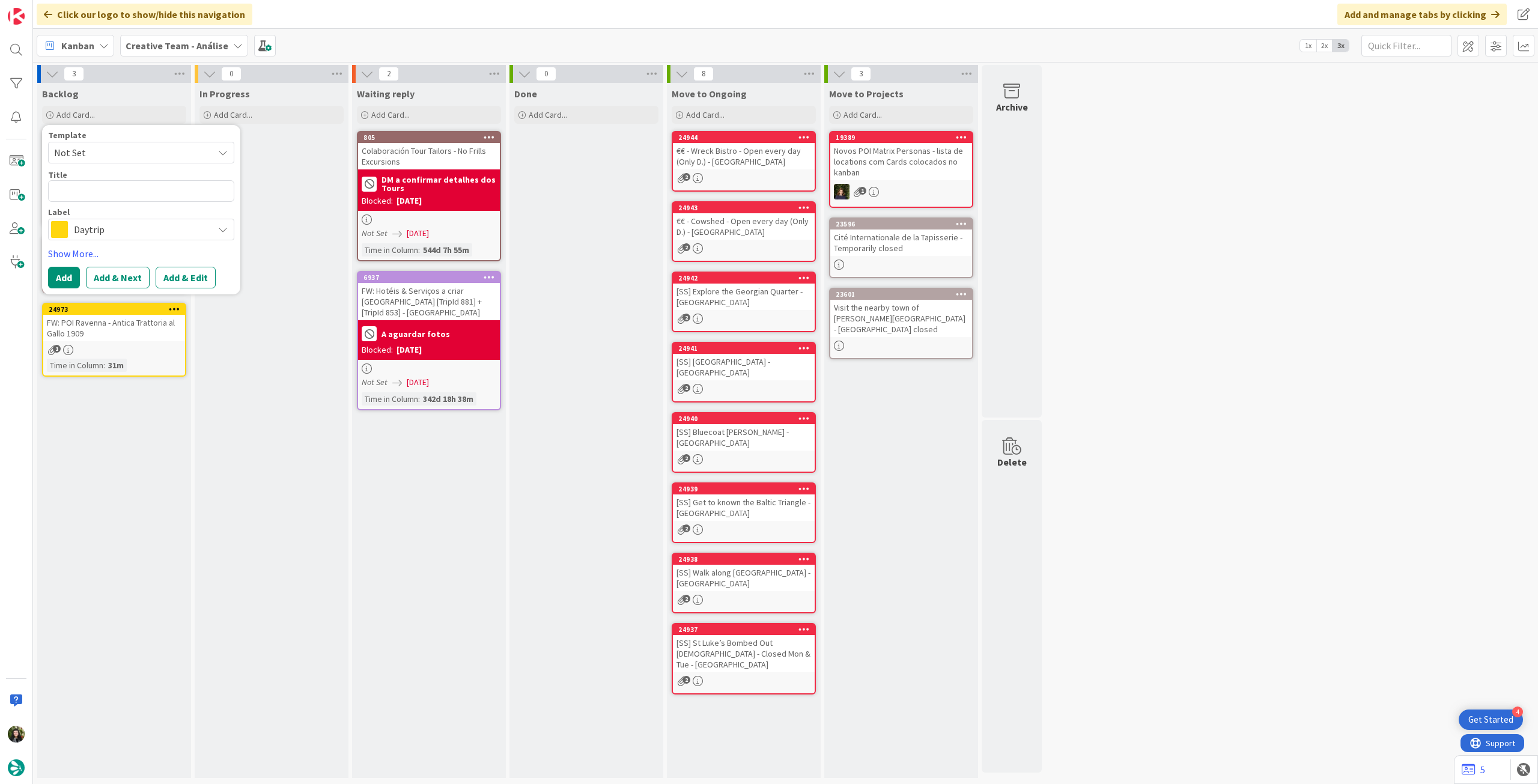
click at [132, 226] on span "Daytrip" at bounding box center [140, 229] width 133 height 17
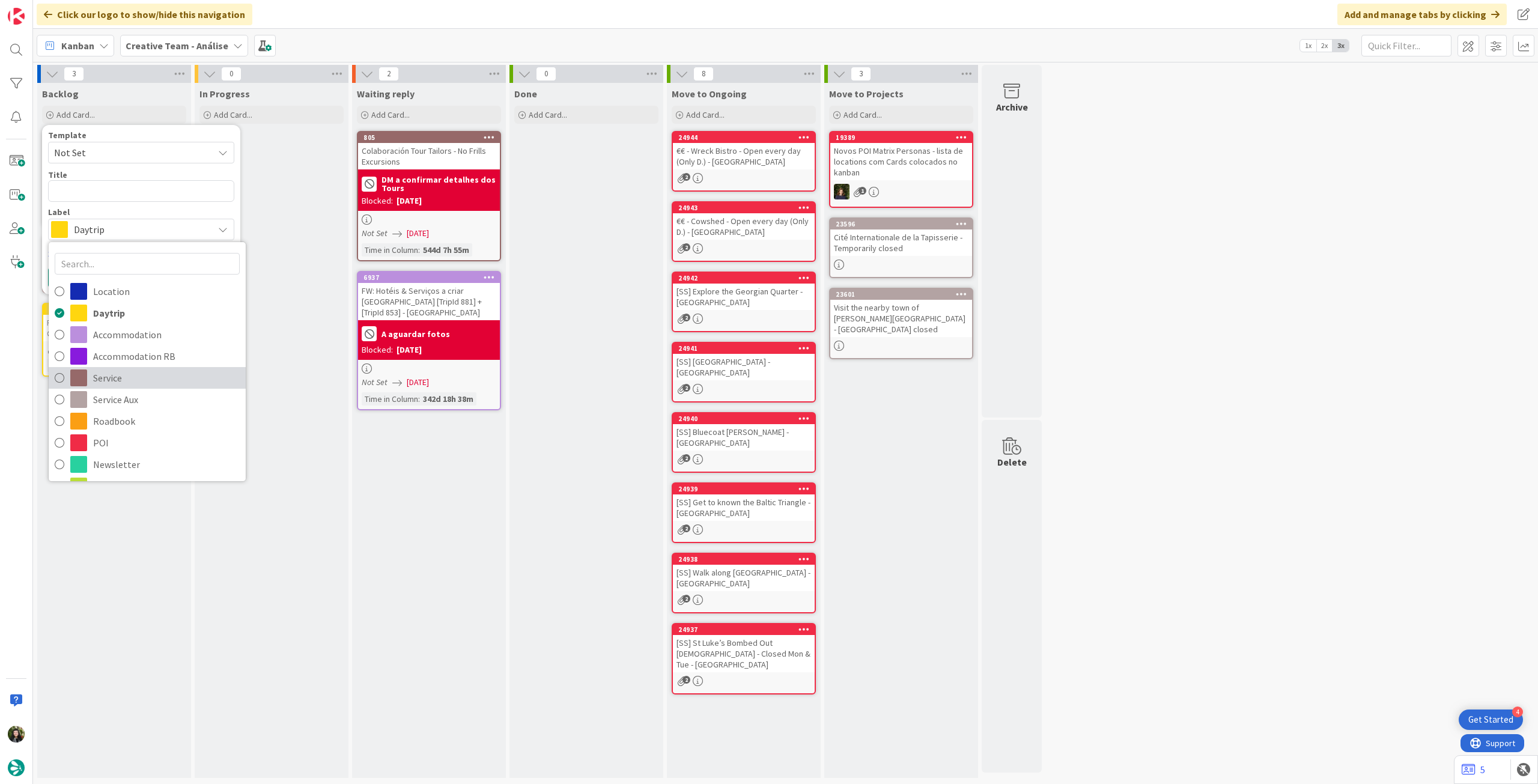
click at [138, 383] on span "Service" at bounding box center [166, 378] width 146 height 18
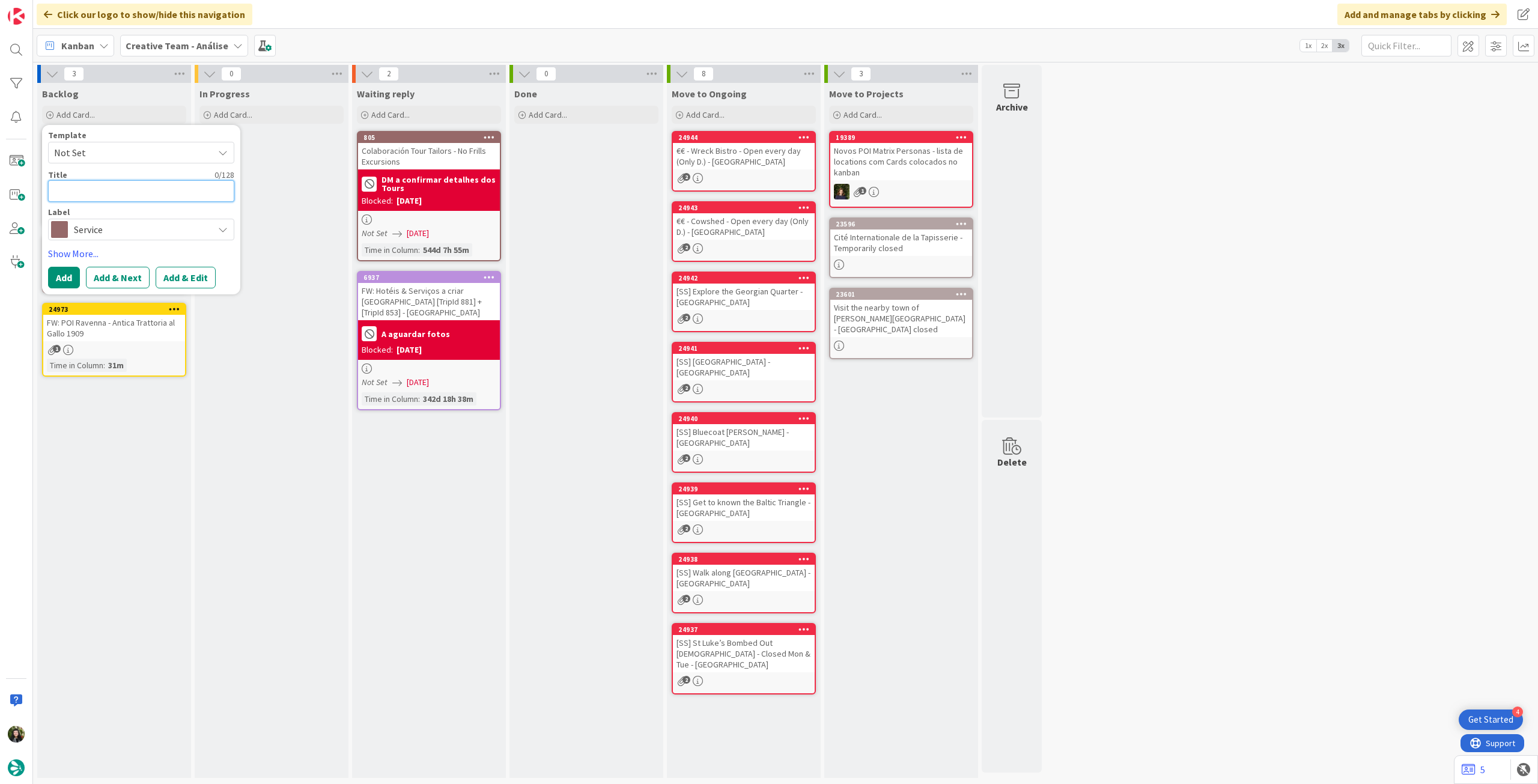
click at [67, 185] on textarea at bounding box center [141, 190] width 186 height 22
paste textarea "1h15 Private Historic Underground Walk"
type textarea "x"
type textarea "1h15 Private Historic Underground Walk"
click at [66, 274] on button "Add" at bounding box center [63, 277] width 32 height 22
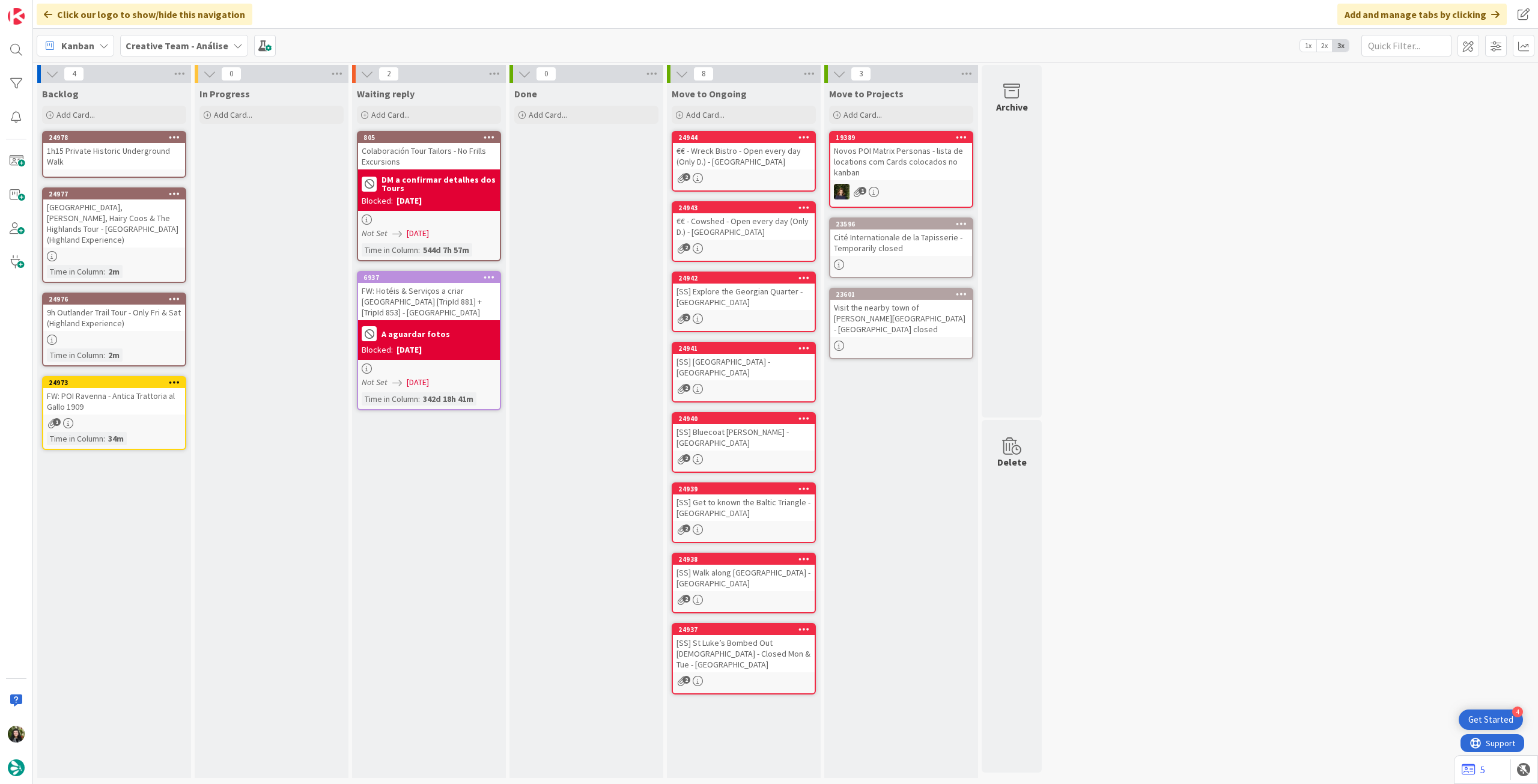
click at [102, 157] on div "1h15 Private Historic Underground Walk" at bounding box center [114, 156] width 142 height 27
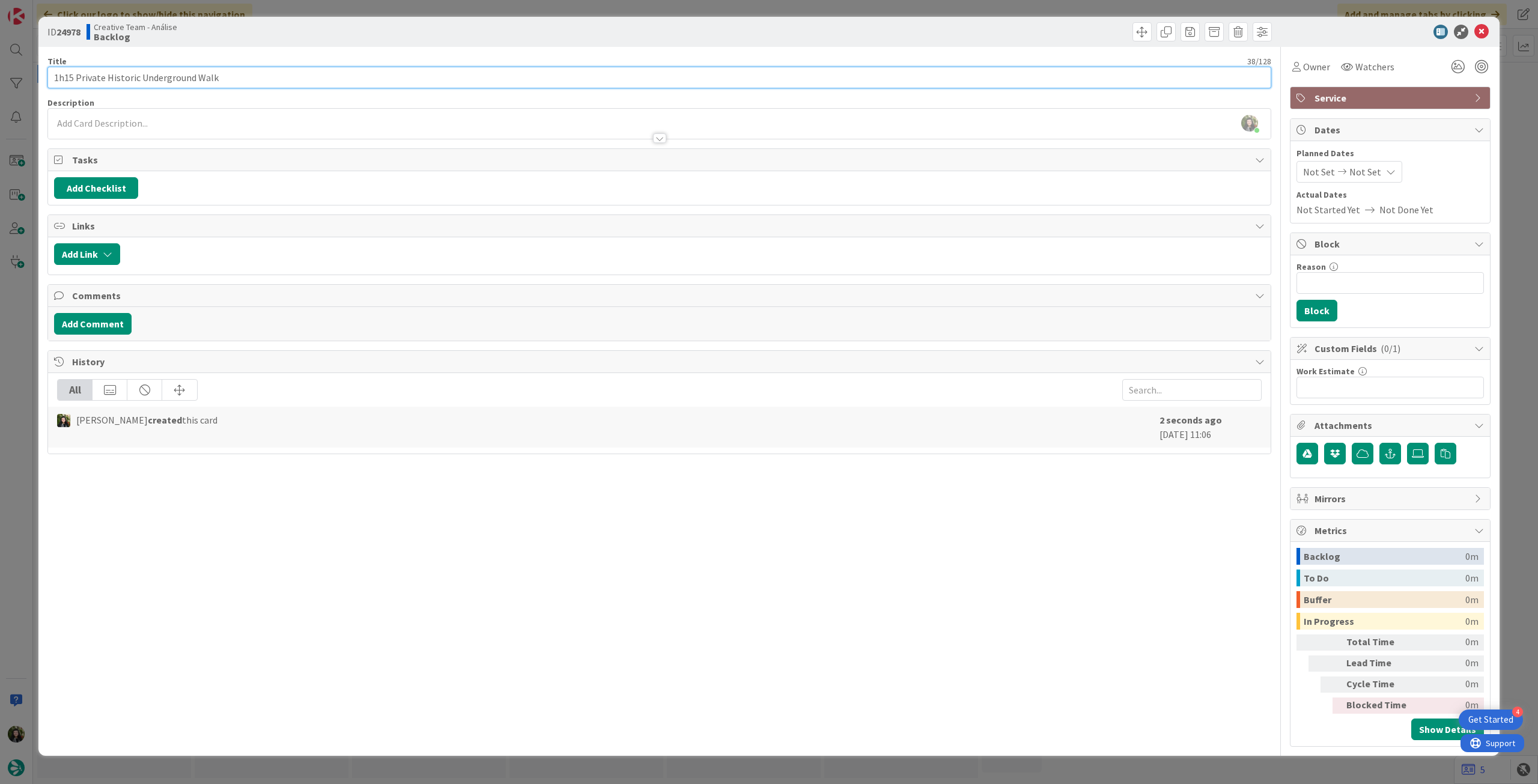
click at [495, 76] on input "1h15 Private Historic Underground Walk" at bounding box center [659, 77] width 1223 height 22
paste input "Mercat Tours"
type input "1h15 Private Historic Underground Walk (Mercat Tours)"
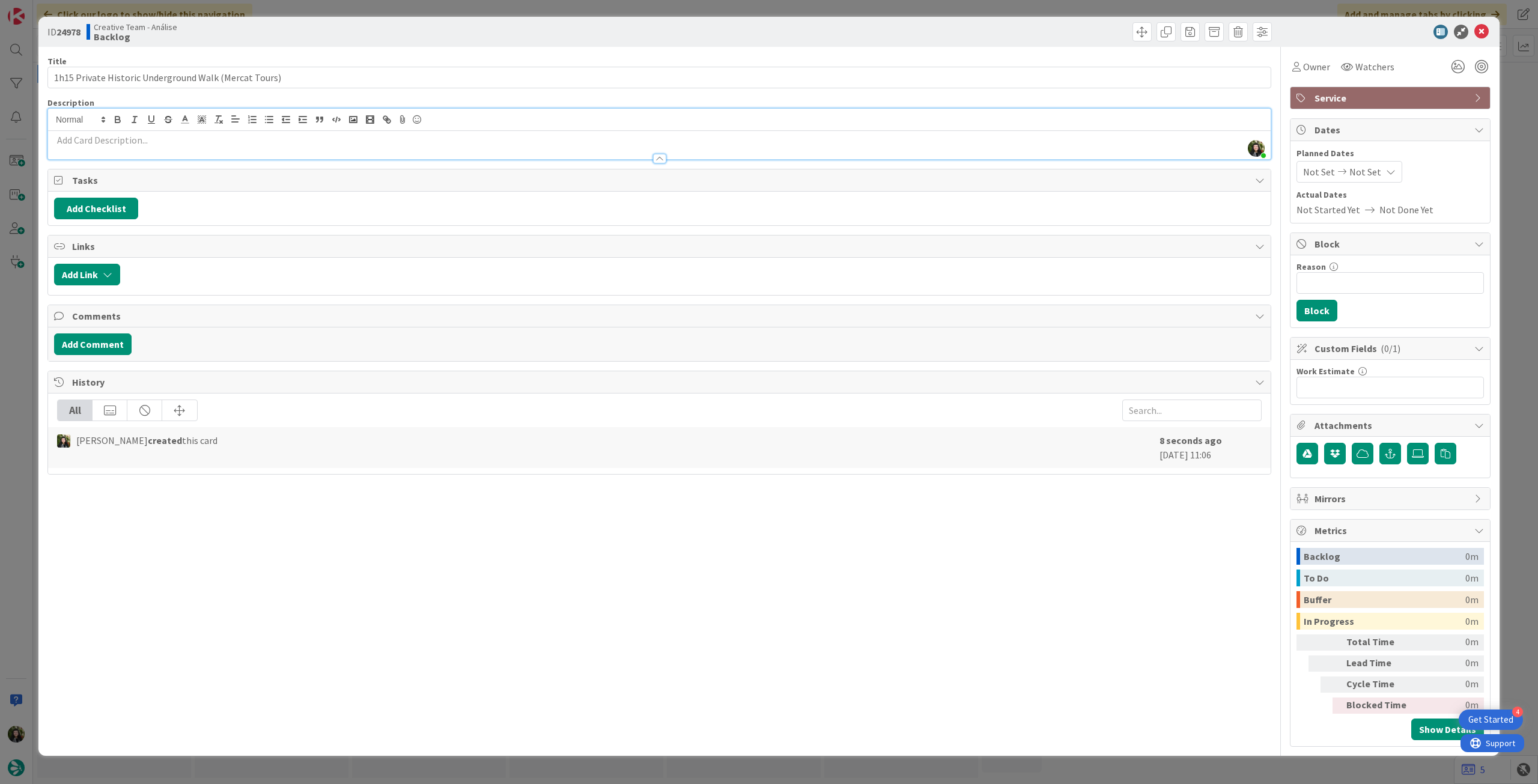
click at [473, 121] on div "[PERSON_NAME] just joined" at bounding box center [659, 133] width 1222 height 50
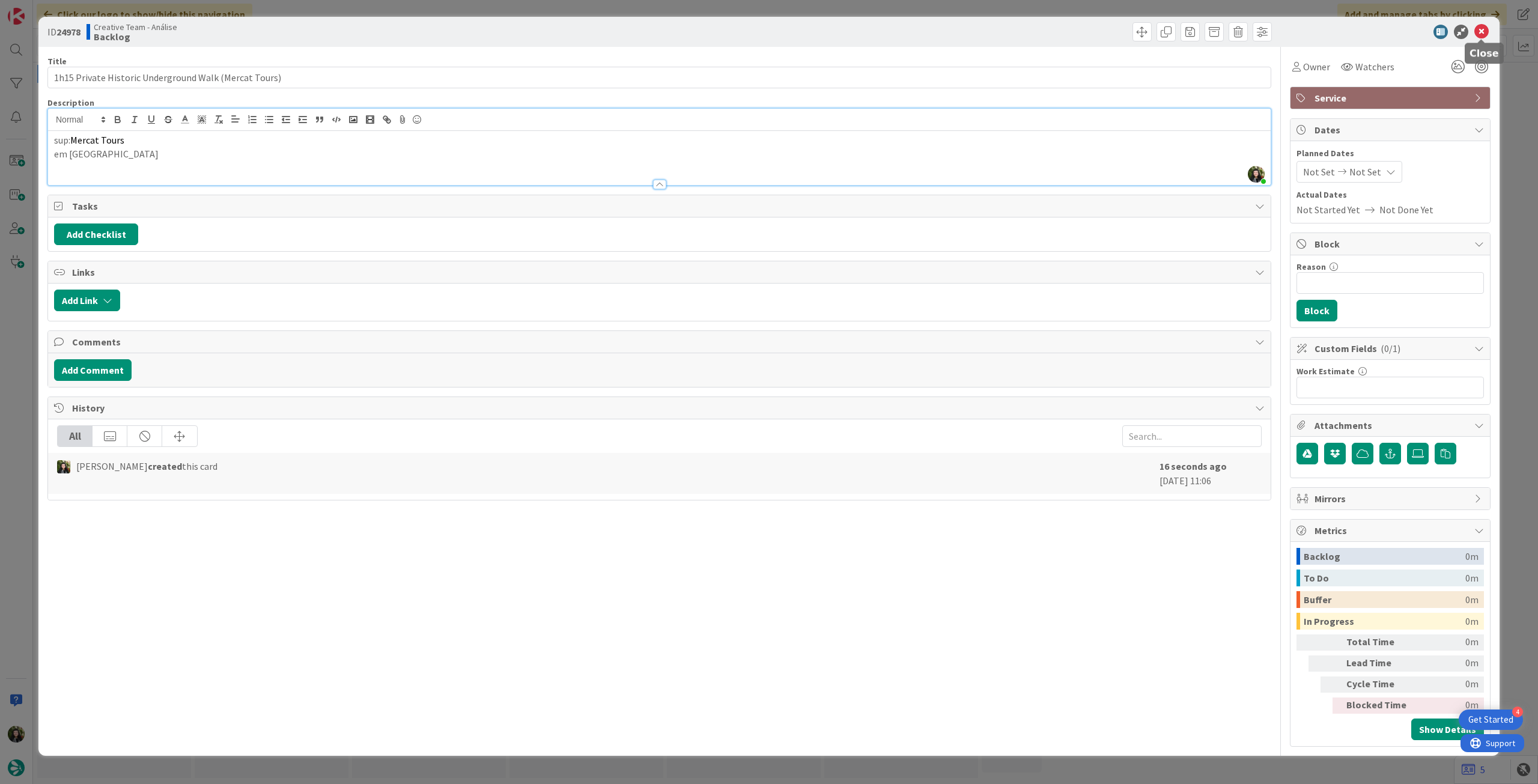
click at [922, 29] on icon at bounding box center [1481, 32] width 14 height 14
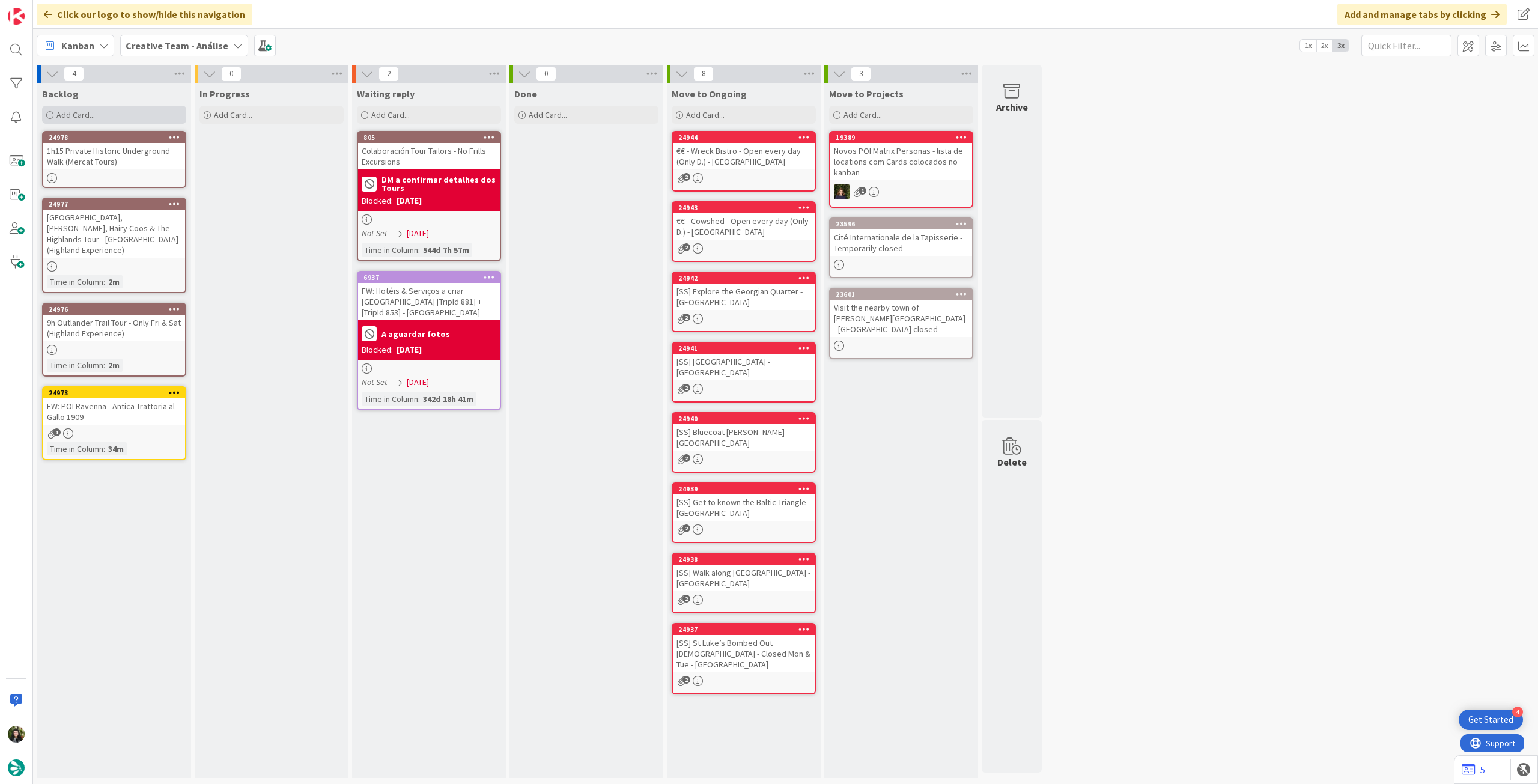
click at [145, 116] on div "Add Card..." at bounding box center [114, 114] width 144 height 18
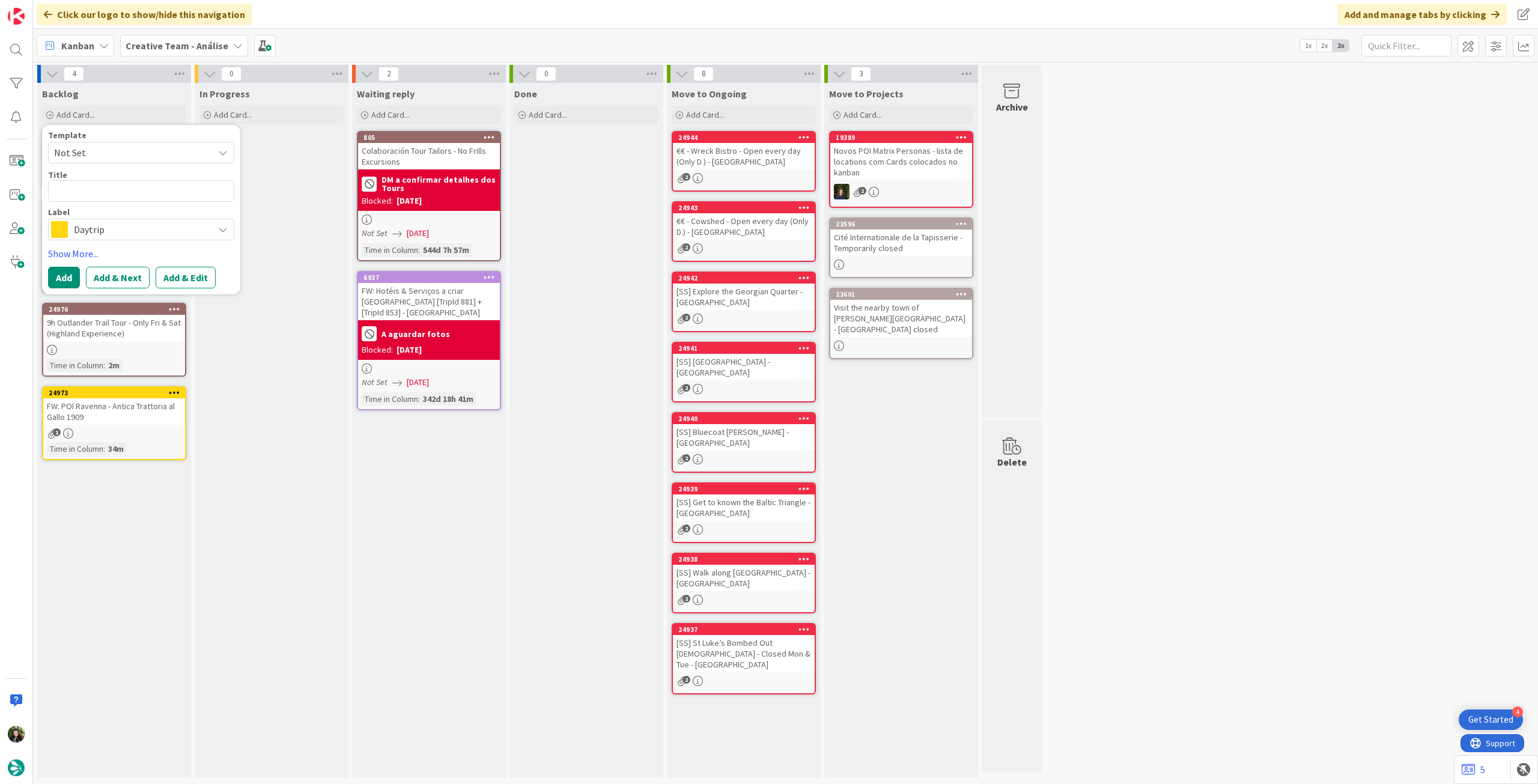
click at [130, 228] on span "Daytrip" at bounding box center [140, 229] width 133 height 17
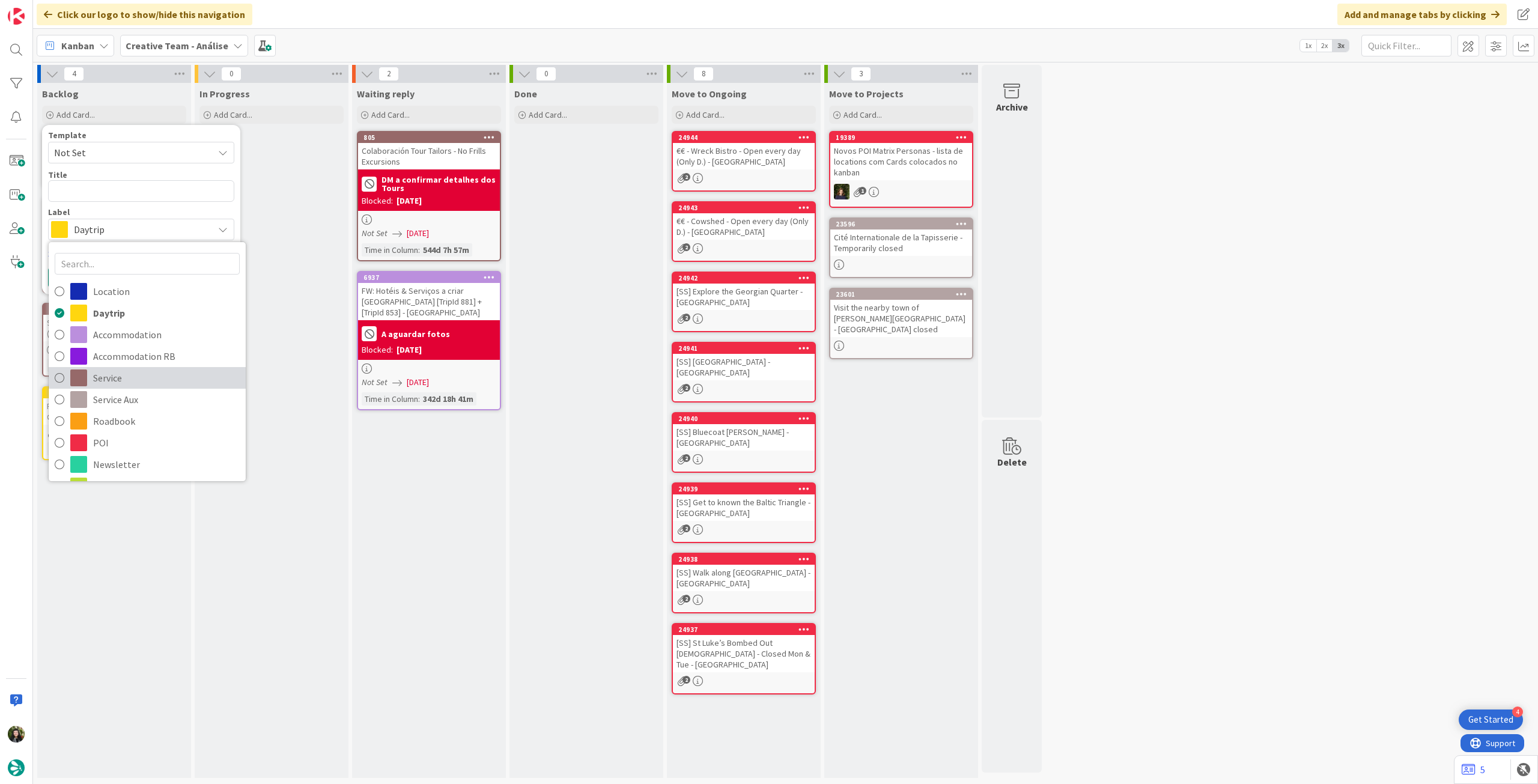
click at [133, 370] on span "Service" at bounding box center [166, 378] width 146 height 18
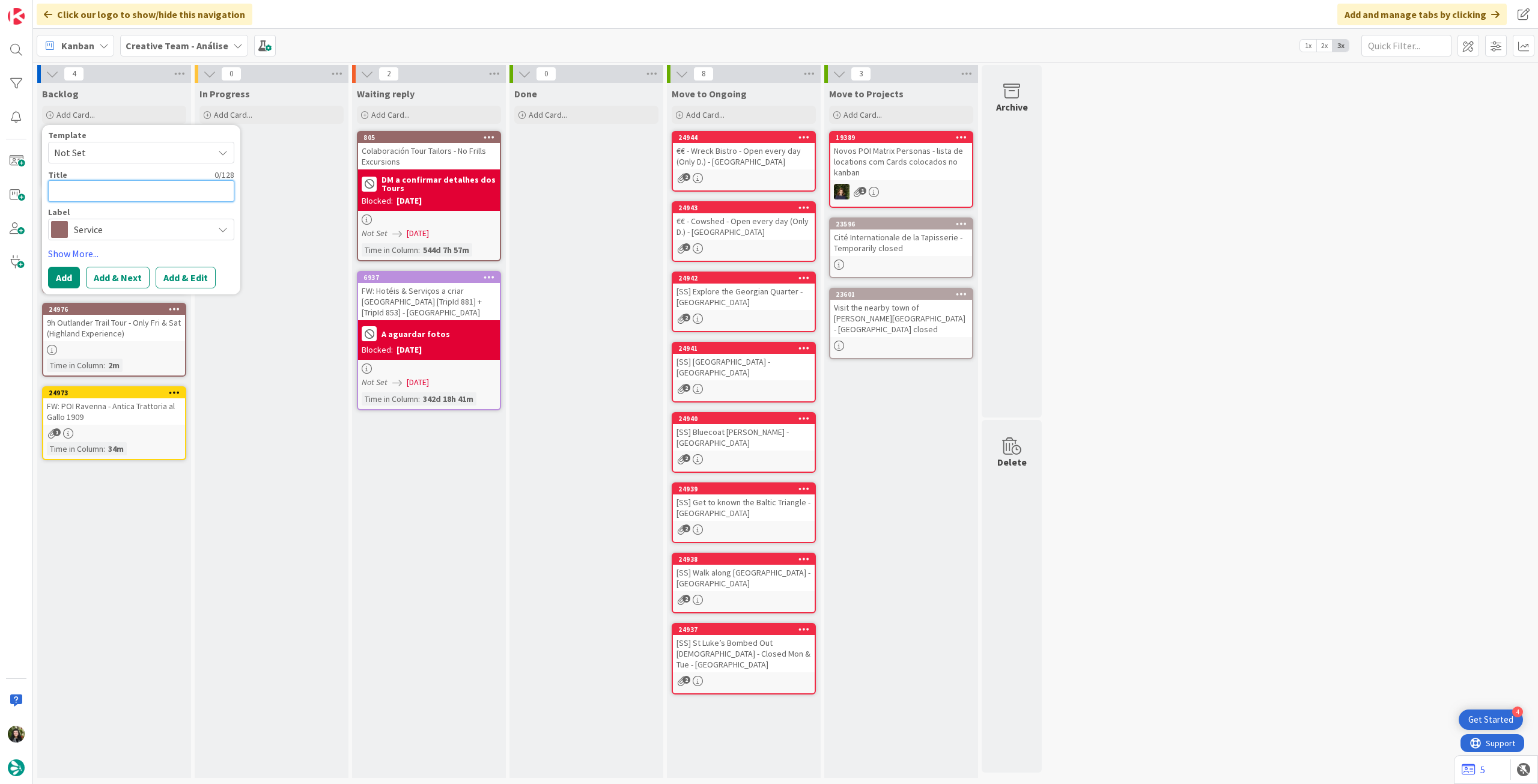
click at [162, 183] on textarea at bounding box center [141, 190] width 186 height 22
paste textarea "2h15 Private Secrets of [GEOGRAPHIC_DATA]'s [GEOGRAPHIC_DATA] w/ [GEOGRAPHIC_DA…"
type textarea "x"
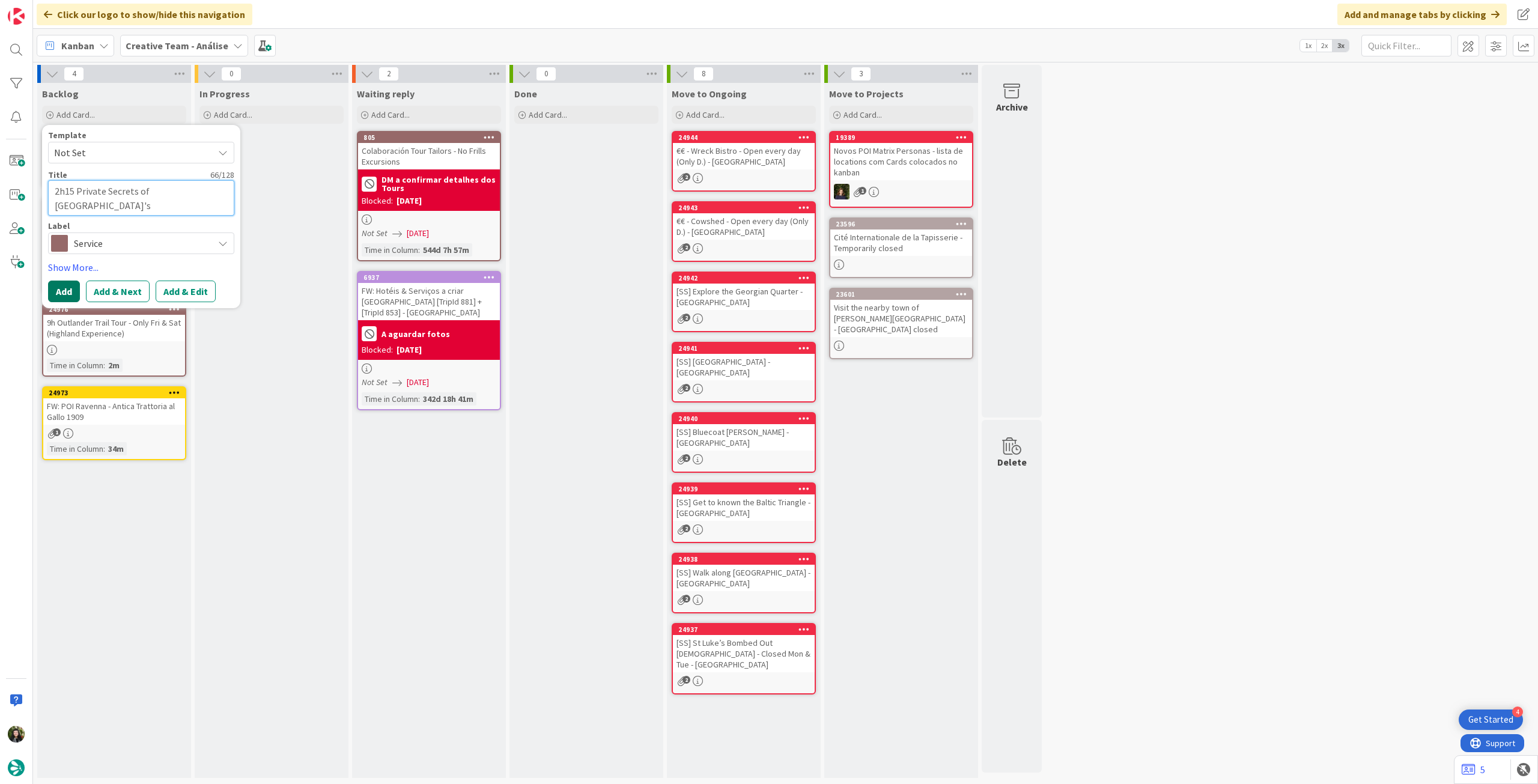
type textarea "2h15 Private Secrets of [GEOGRAPHIC_DATA]'s [GEOGRAPHIC_DATA] w/ [GEOGRAPHIC_DA…"
click at [58, 297] on button "Add" at bounding box center [63, 291] width 32 height 22
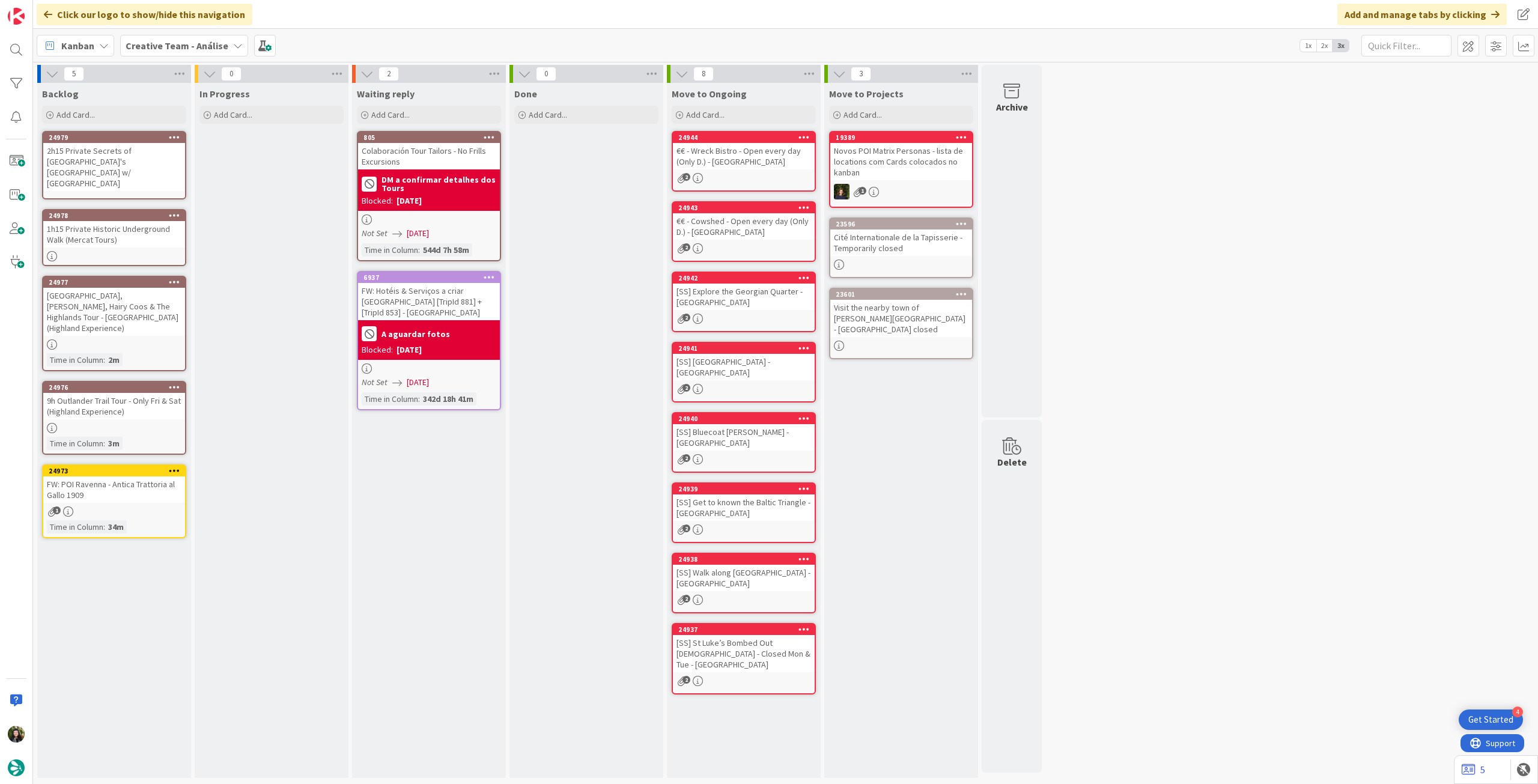
click at [109, 158] on div "2h15 Private Secrets of [GEOGRAPHIC_DATA]'s [GEOGRAPHIC_DATA] w/ [GEOGRAPHIC_DA…" at bounding box center [114, 166] width 142 height 48
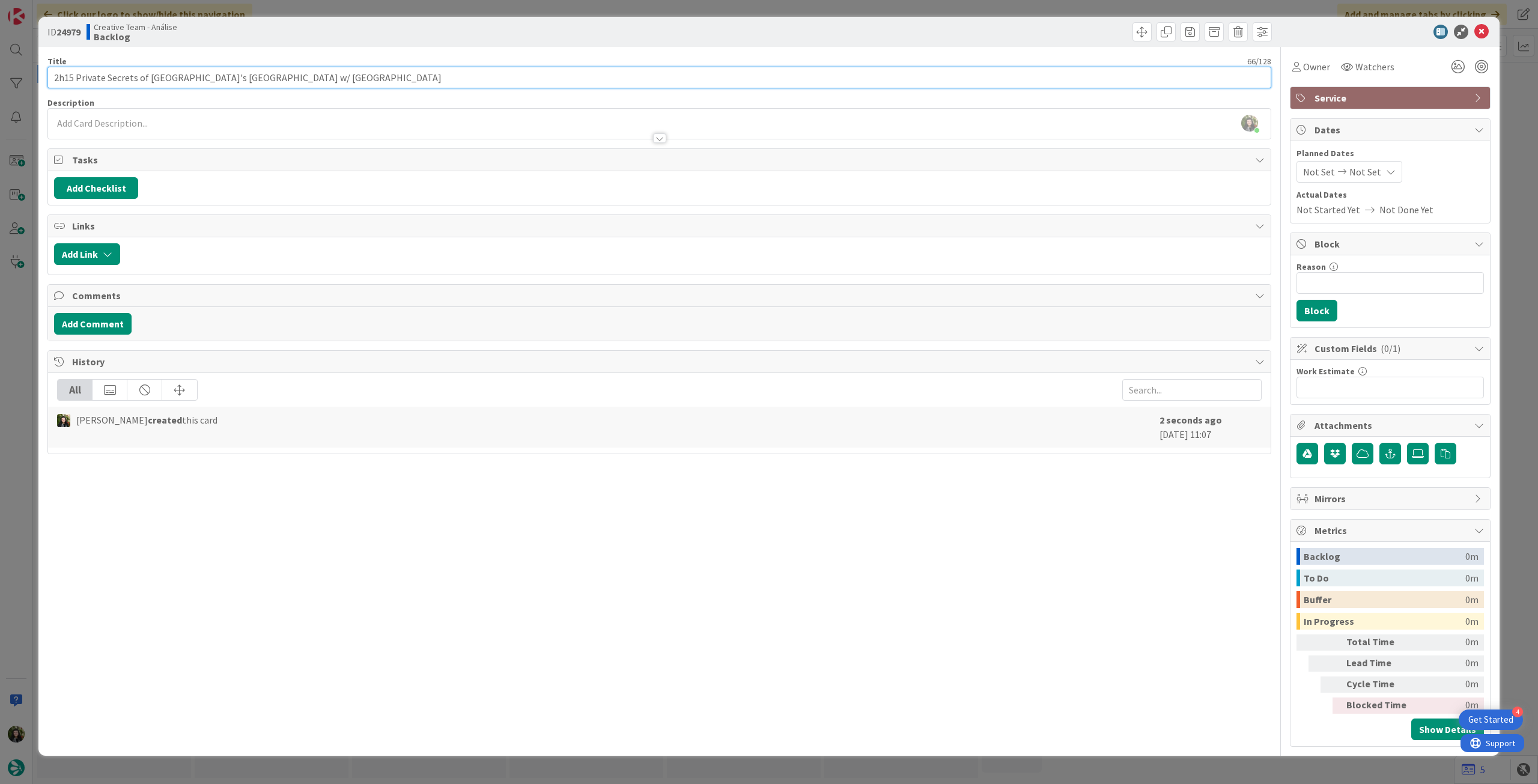
click at [420, 81] on input "2h15 Private Secrets of [GEOGRAPHIC_DATA]'s [GEOGRAPHIC_DATA] w/ [GEOGRAPHIC_DA…" at bounding box center [659, 77] width 1223 height 22
paste input "Mercat Tours"
type input "2h15 Private Secrets of [GEOGRAPHIC_DATA]'s [GEOGRAPHIC_DATA] w/ [GEOGRAPHIC_DA…"
click at [408, 126] on div at bounding box center [659, 132] width 1222 height 12
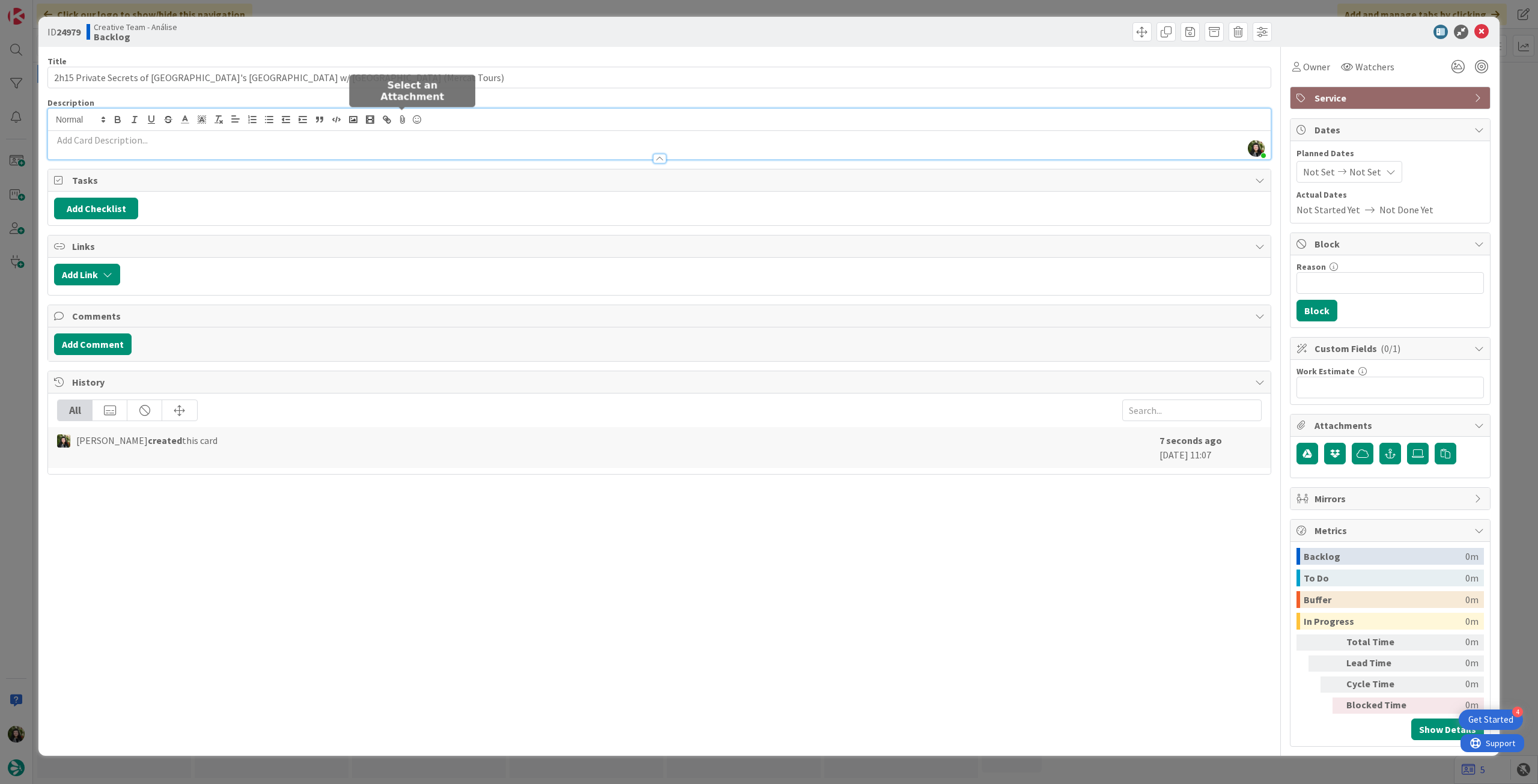
click at [405, 137] on p at bounding box center [659, 140] width 1210 height 14
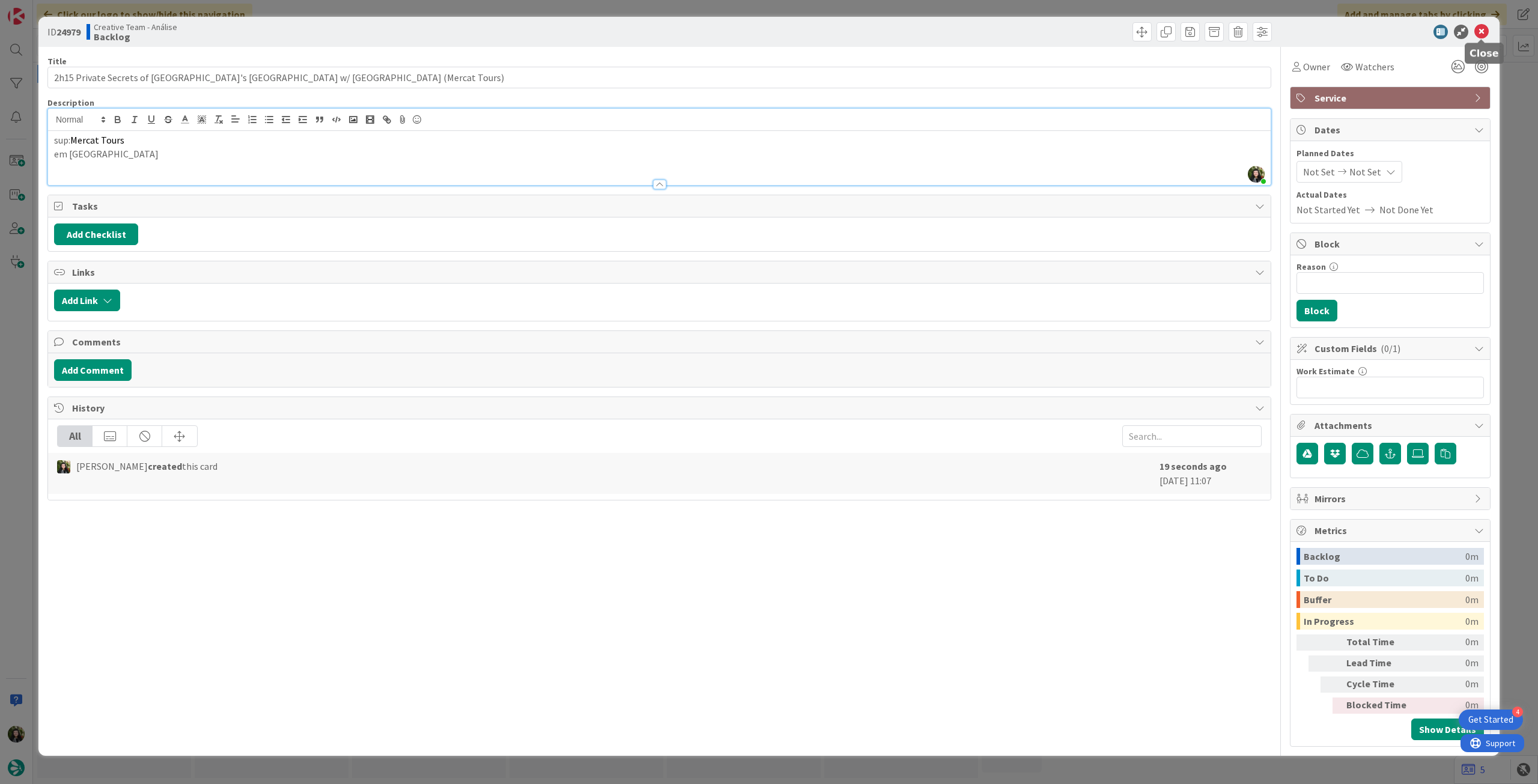
click at [922, 35] on icon at bounding box center [1481, 32] width 14 height 14
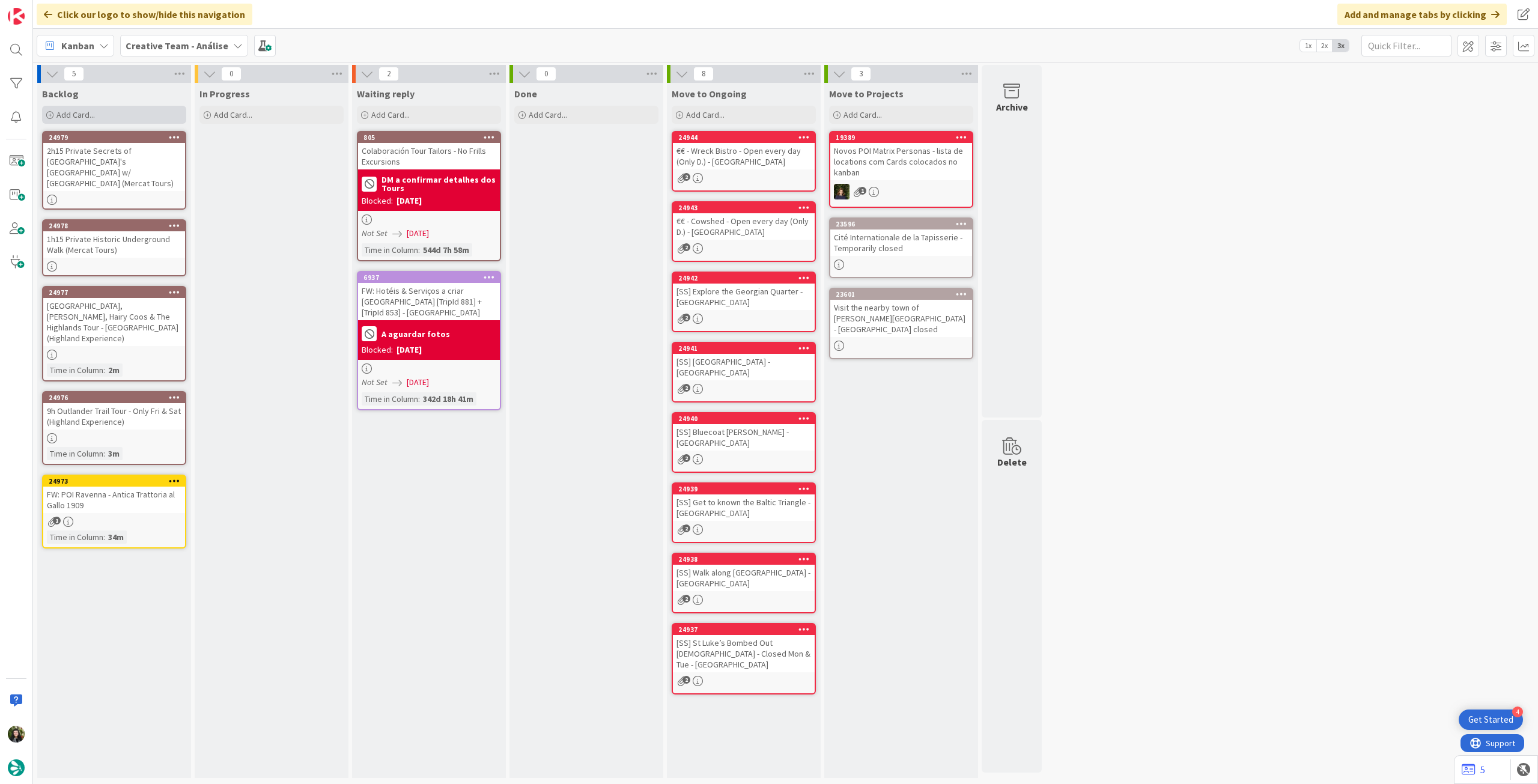
click at [166, 118] on div "Add Card..." at bounding box center [114, 114] width 144 height 18
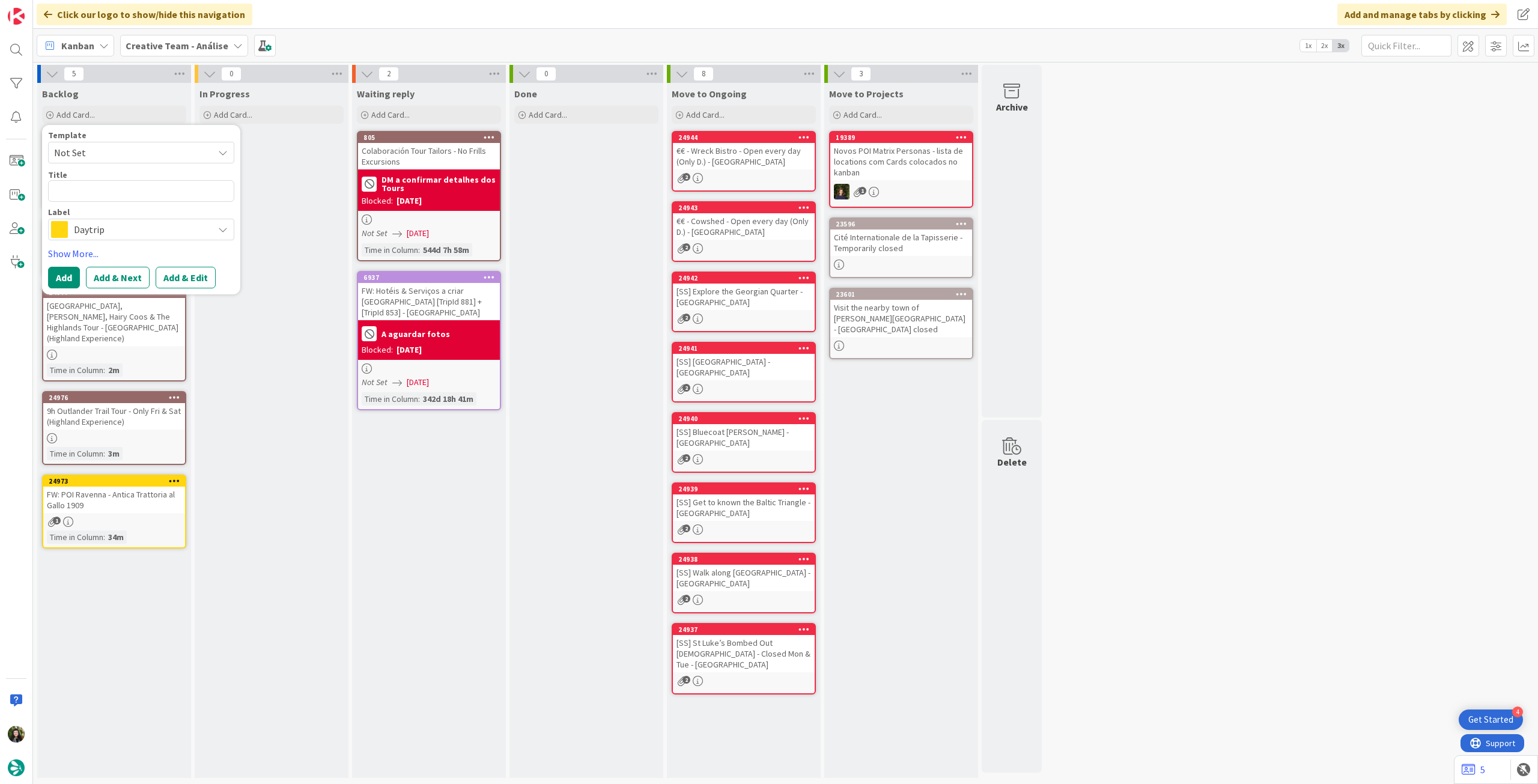
click at [125, 230] on span "Daytrip" at bounding box center [140, 229] width 133 height 17
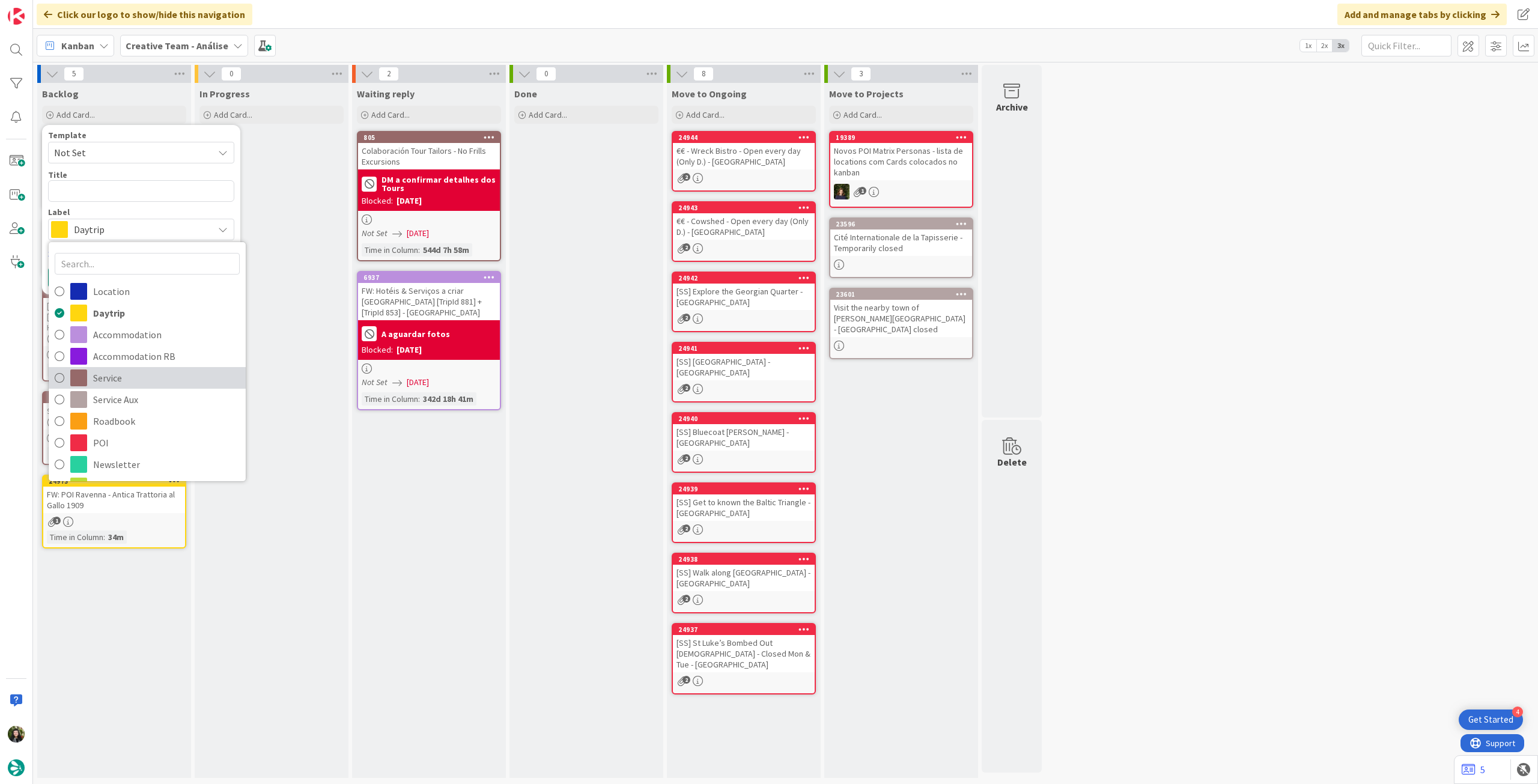
click at [140, 383] on span "Service" at bounding box center [166, 378] width 146 height 18
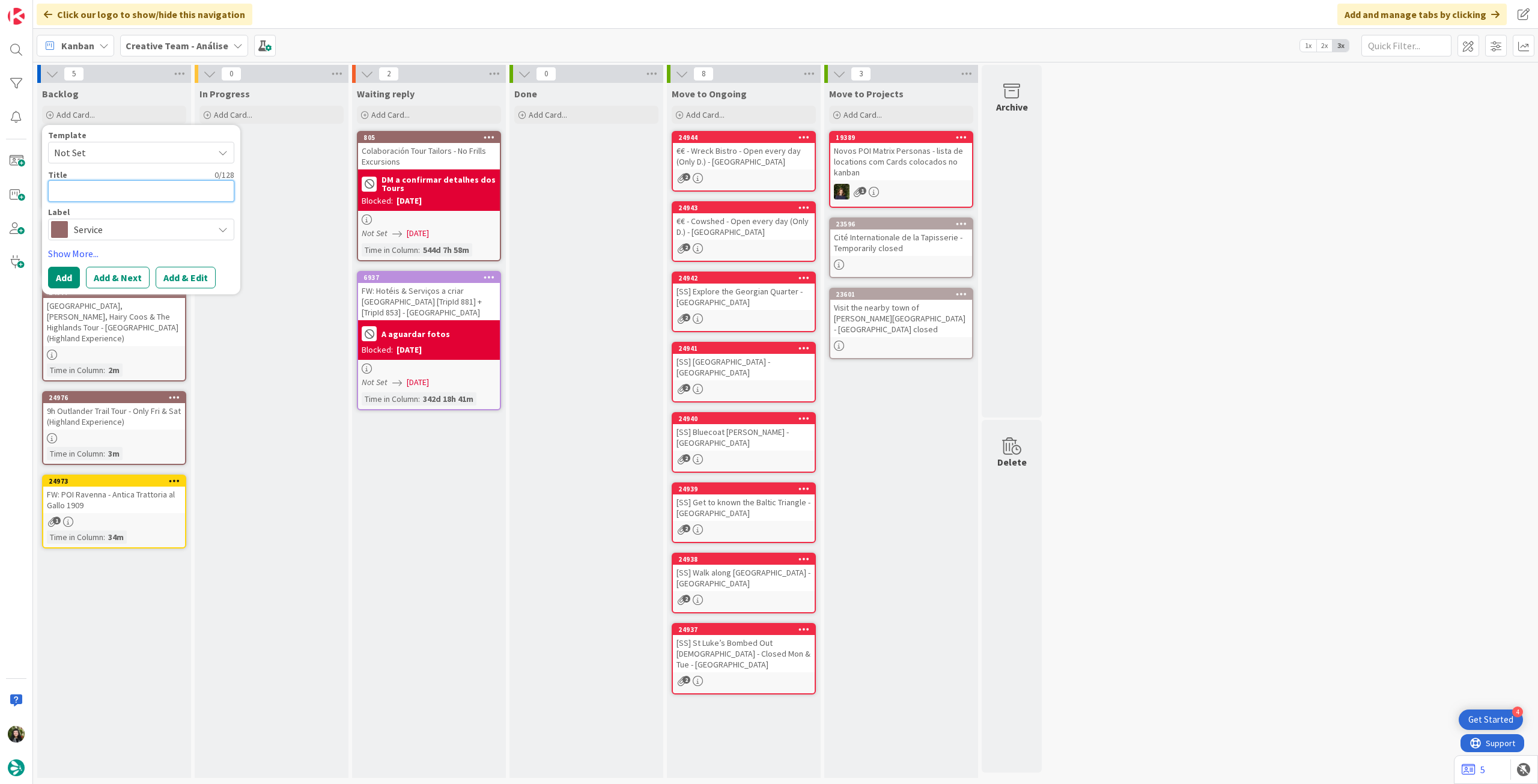
click at [112, 192] on textarea at bounding box center [141, 190] width 186 height 22
paste textarea "1h15 Private Ghostly Underground Tour PM"
type textarea "x"
type textarea "1h15 Private Ghostly Underground Tour PM"
click at [66, 274] on button "Add" at bounding box center [63, 277] width 32 height 22
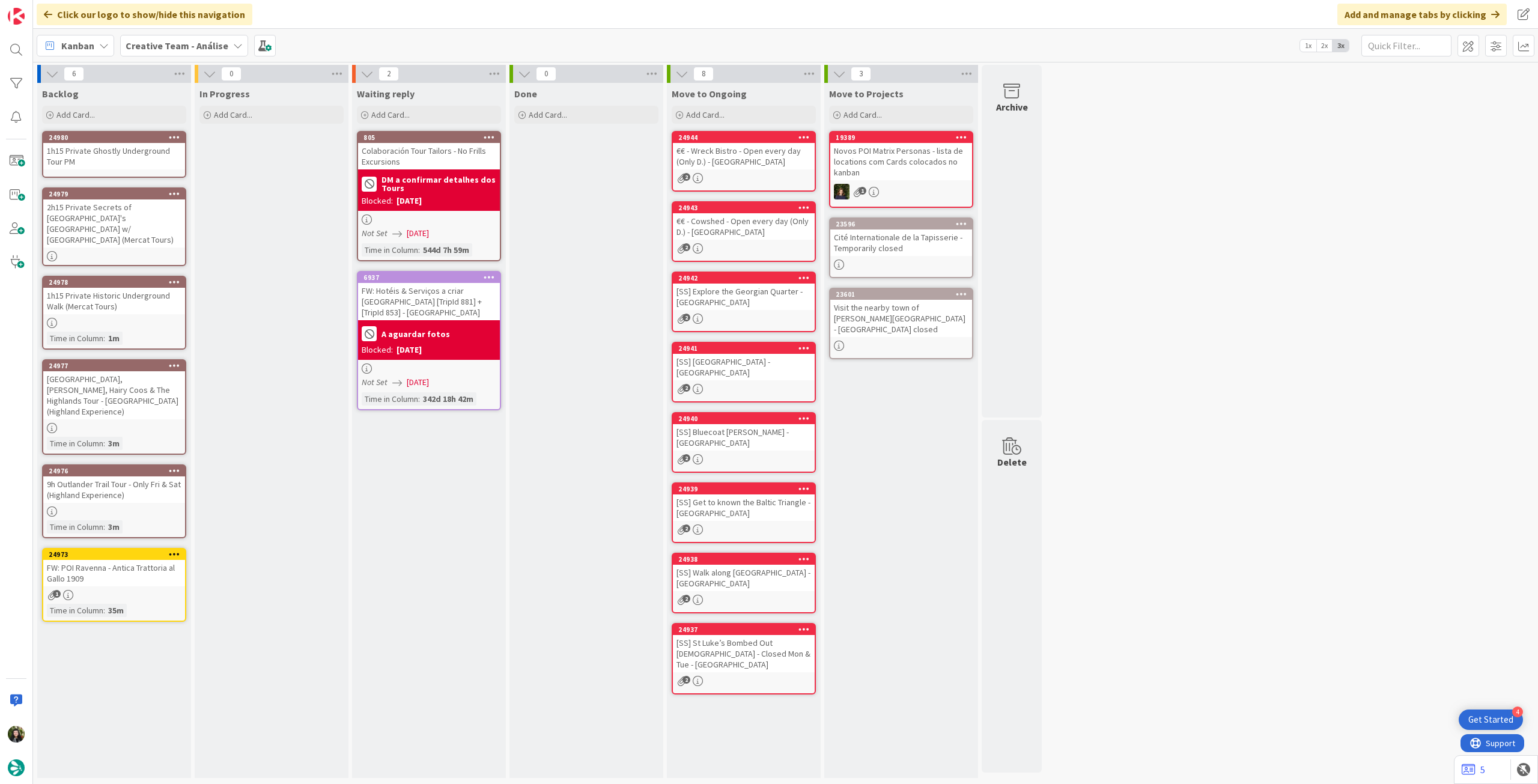
click at [127, 164] on div "1h15 Private Ghostly Underground Tour PM" at bounding box center [114, 156] width 142 height 27
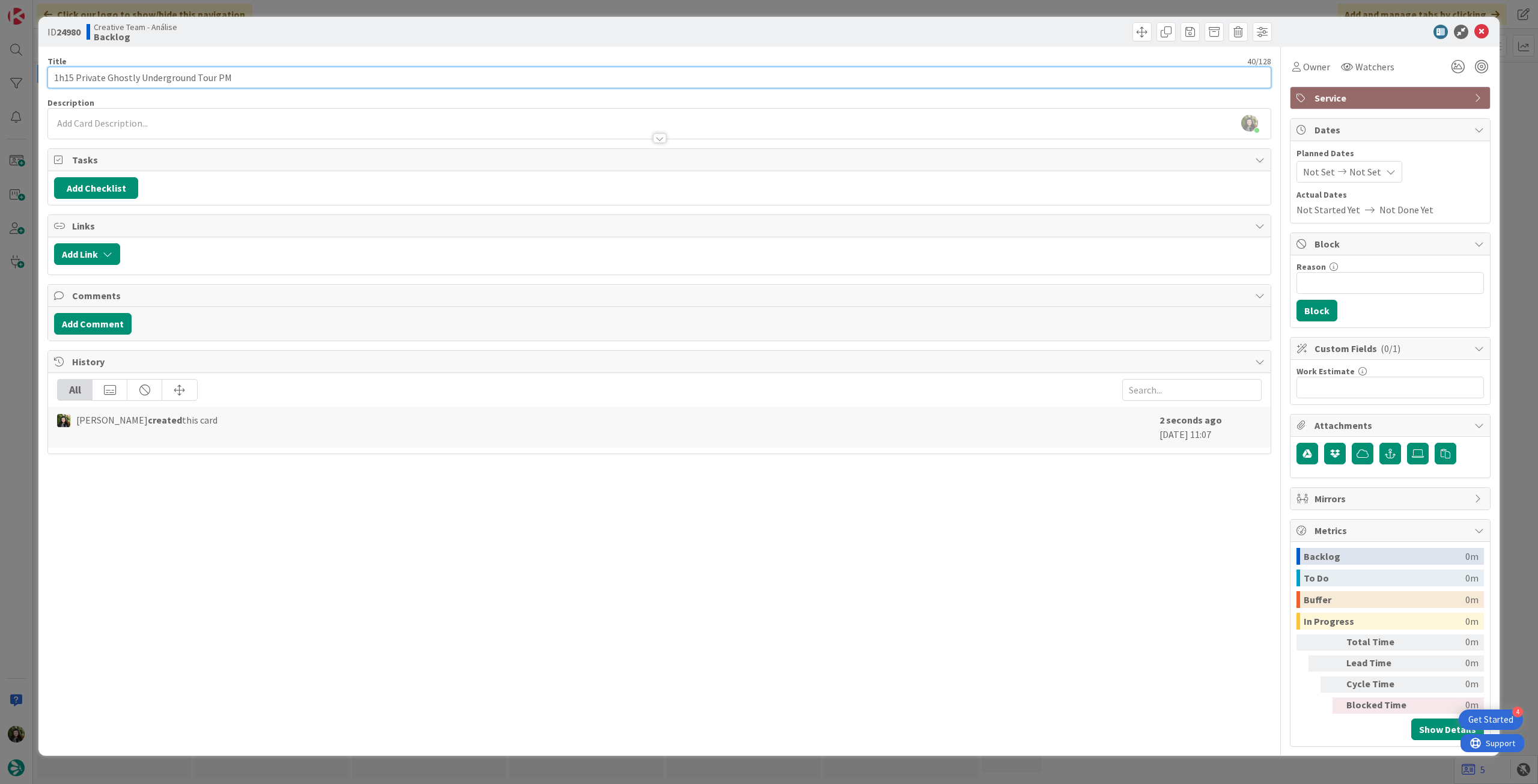
click at [321, 79] on input "1h15 Private Ghostly Underground Tour PM" at bounding box center [659, 77] width 1223 height 22
paste input "Mercat Tours"
type input "1h15 Private Ghostly Underground Tour PM (Mercat Tours)"
click at [308, 134] on div at bounding box center [659, 132] width 1222 height 12
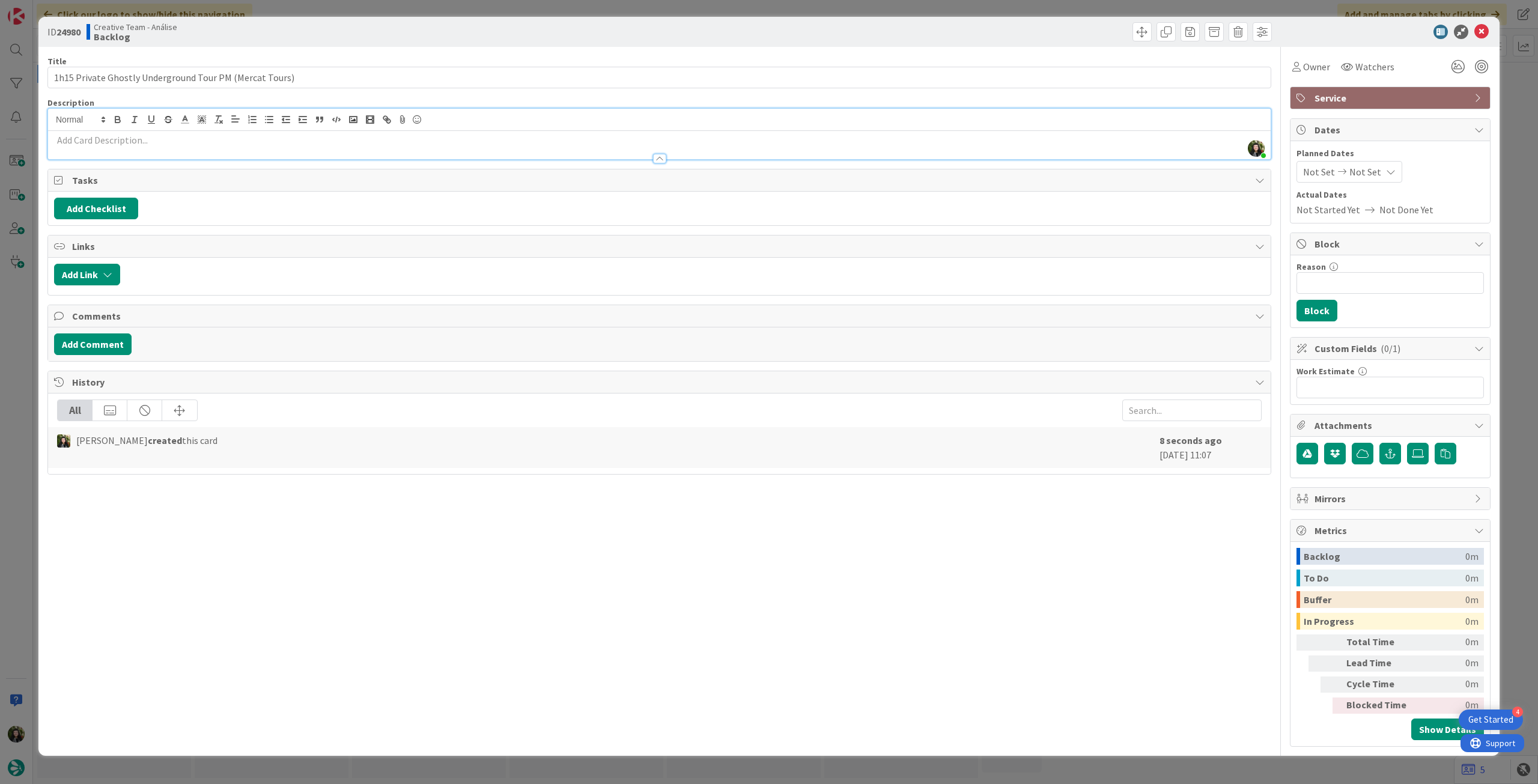
click at [300, 141] on p at bounding box center [659, 140] width 1210 height 14
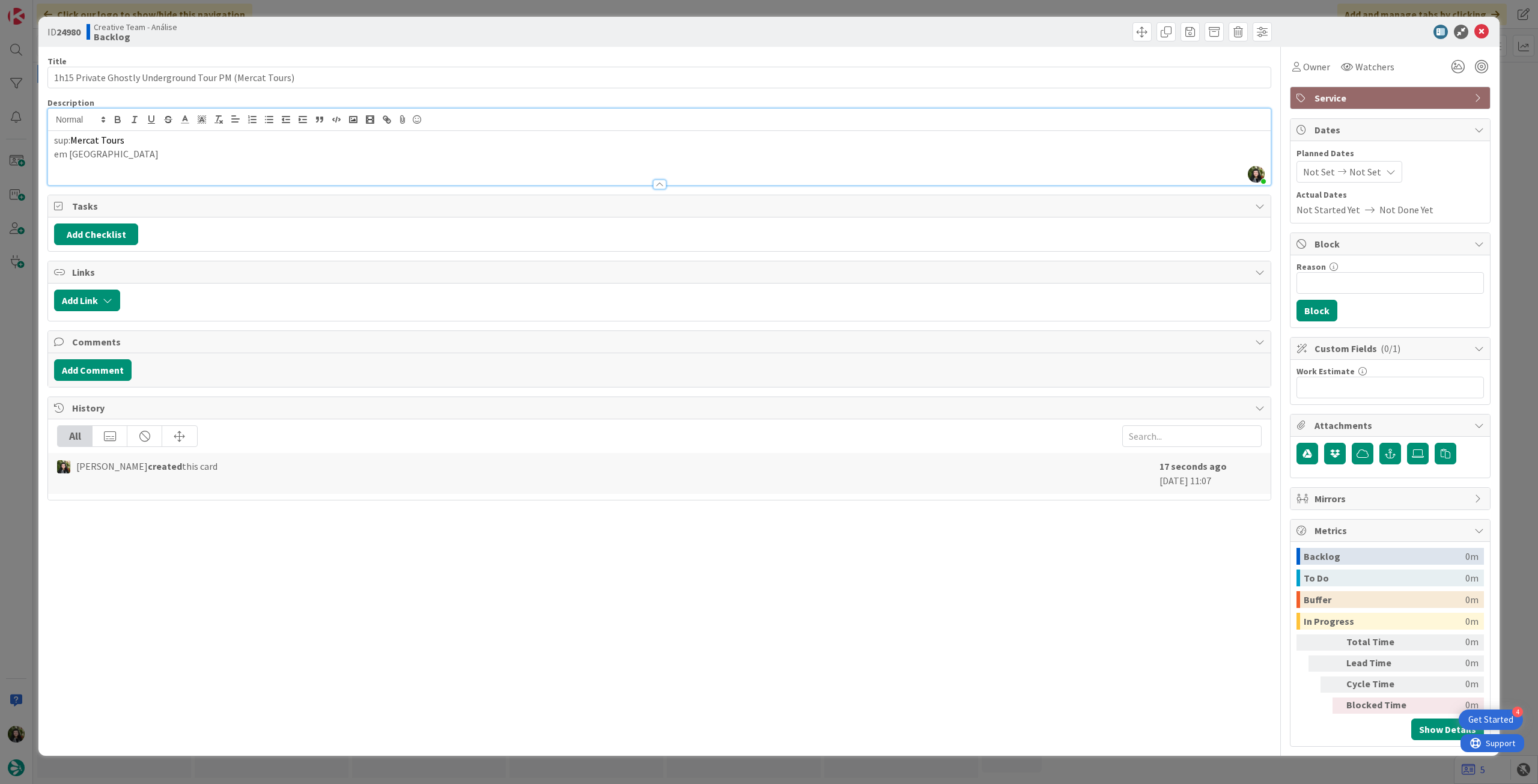
click at [922, 30] on icon at bounding box center [1481, 32] width 14 height 14
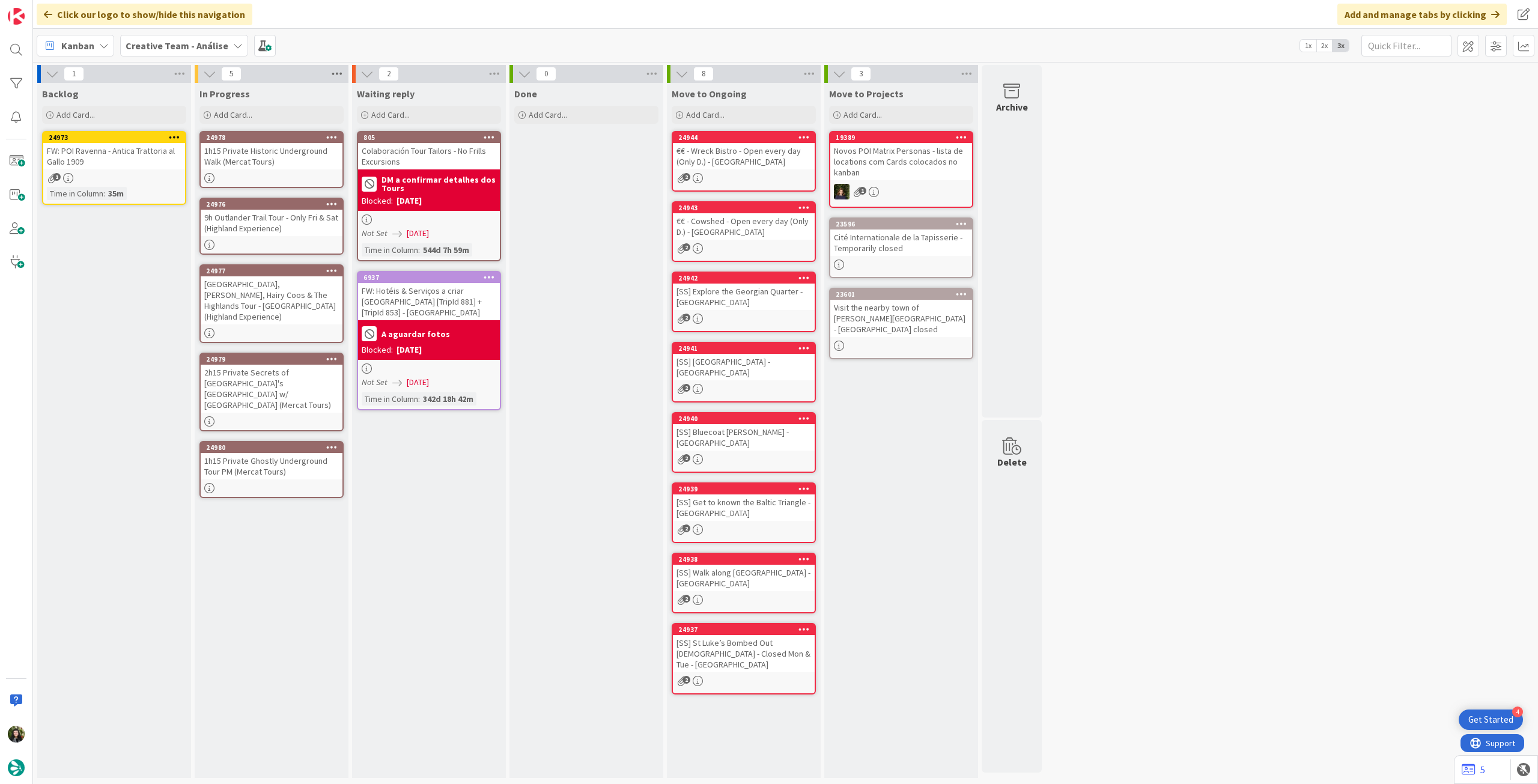
click at [341, 79] on icon at bounding box center [337, 74] width 16 height 18
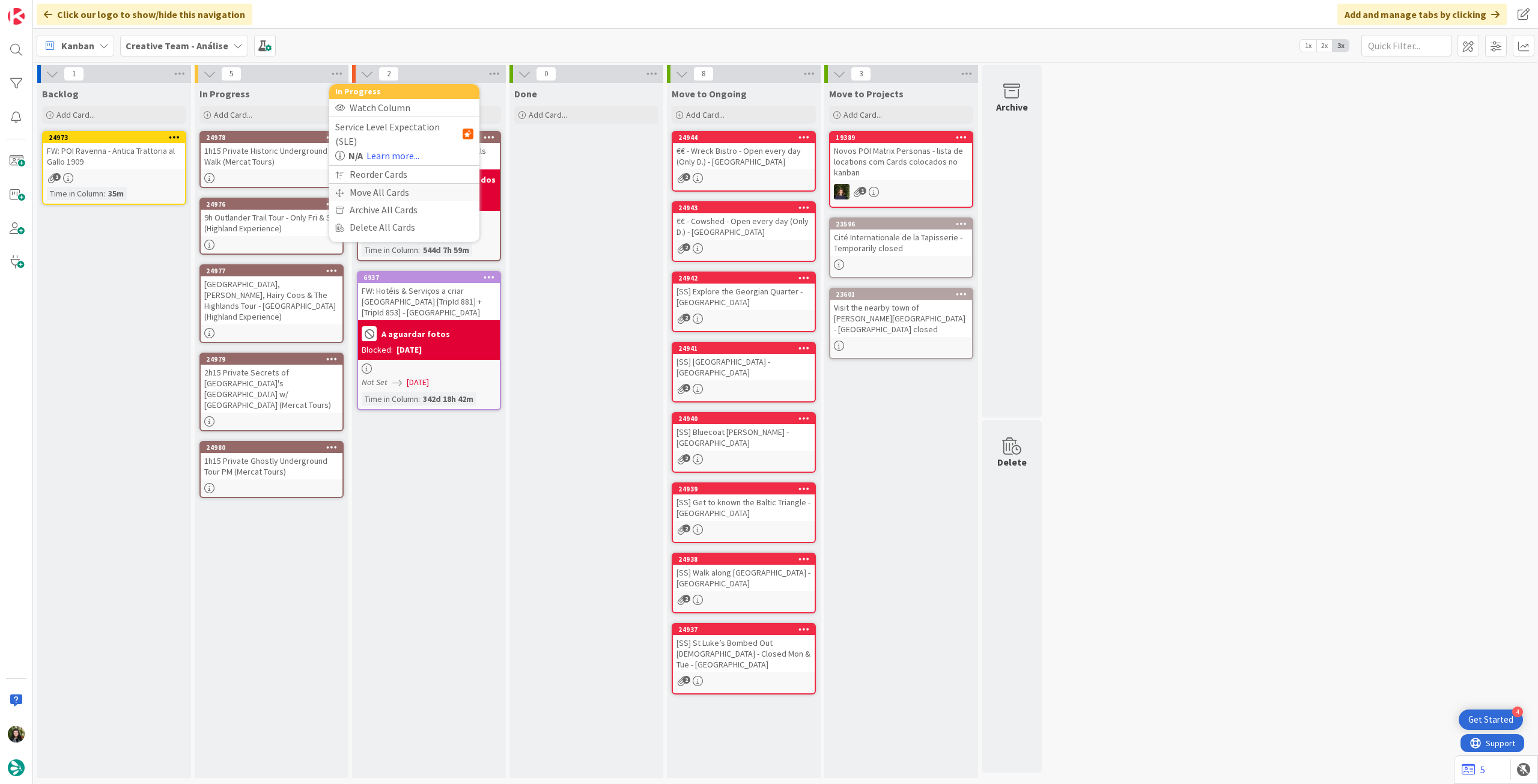
click at [346, 184] on div "Move All Cards" at bounding box center [405, 192] width 150 height 17
click at [399, 131] on span "Creative Team - Análise" at bounding box center [390, 130] width 97 height 12
click at [390, 184] on span "Creative Team" at bounding box center [412, 189] width 109 height 18
click at [396, 161] on span "Select a Column..." at bounding box center [381, 169] width 79 height 16
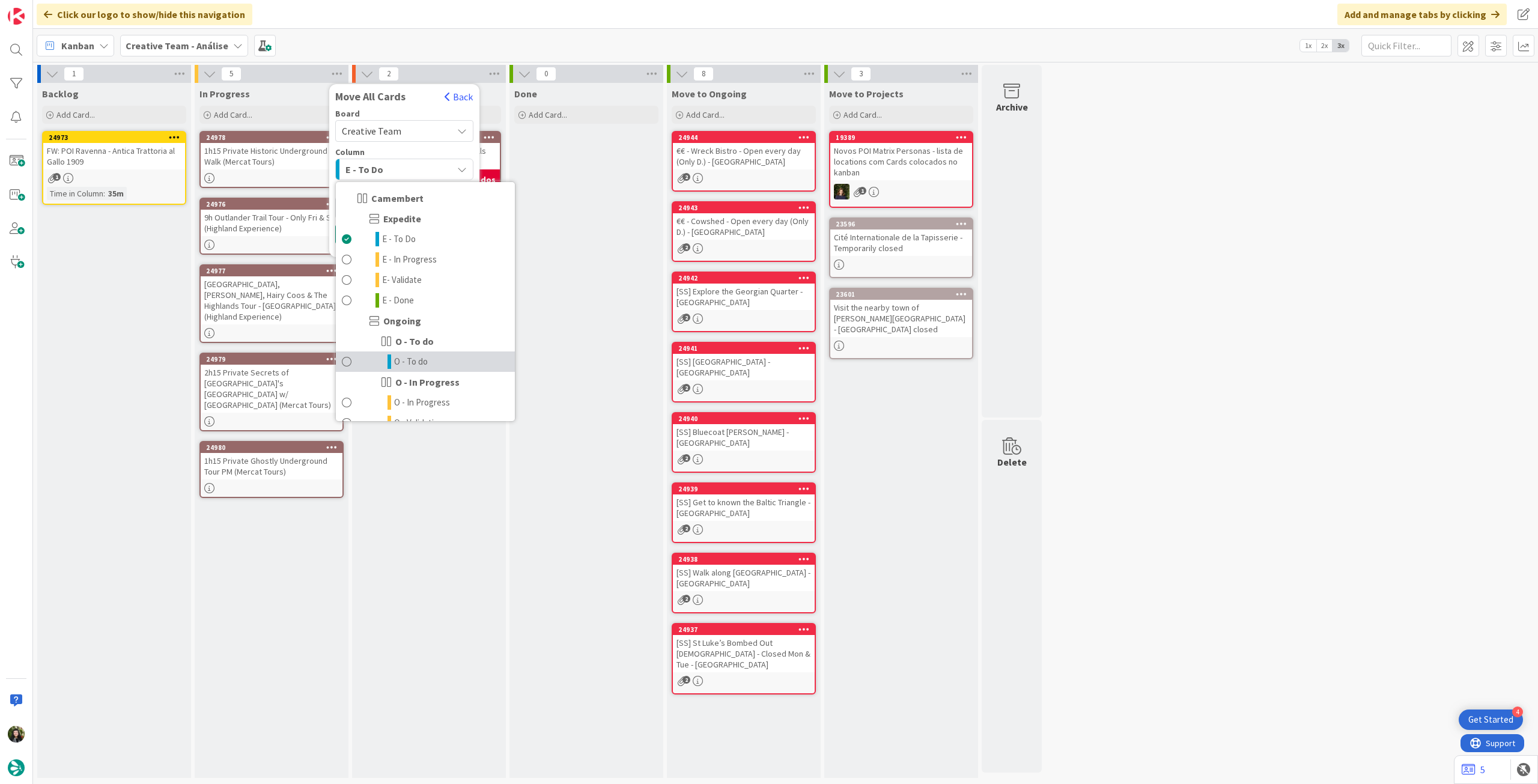
click at [435, 359] on link "O - To do" at bounding box center [425, 361] width 179 height 20
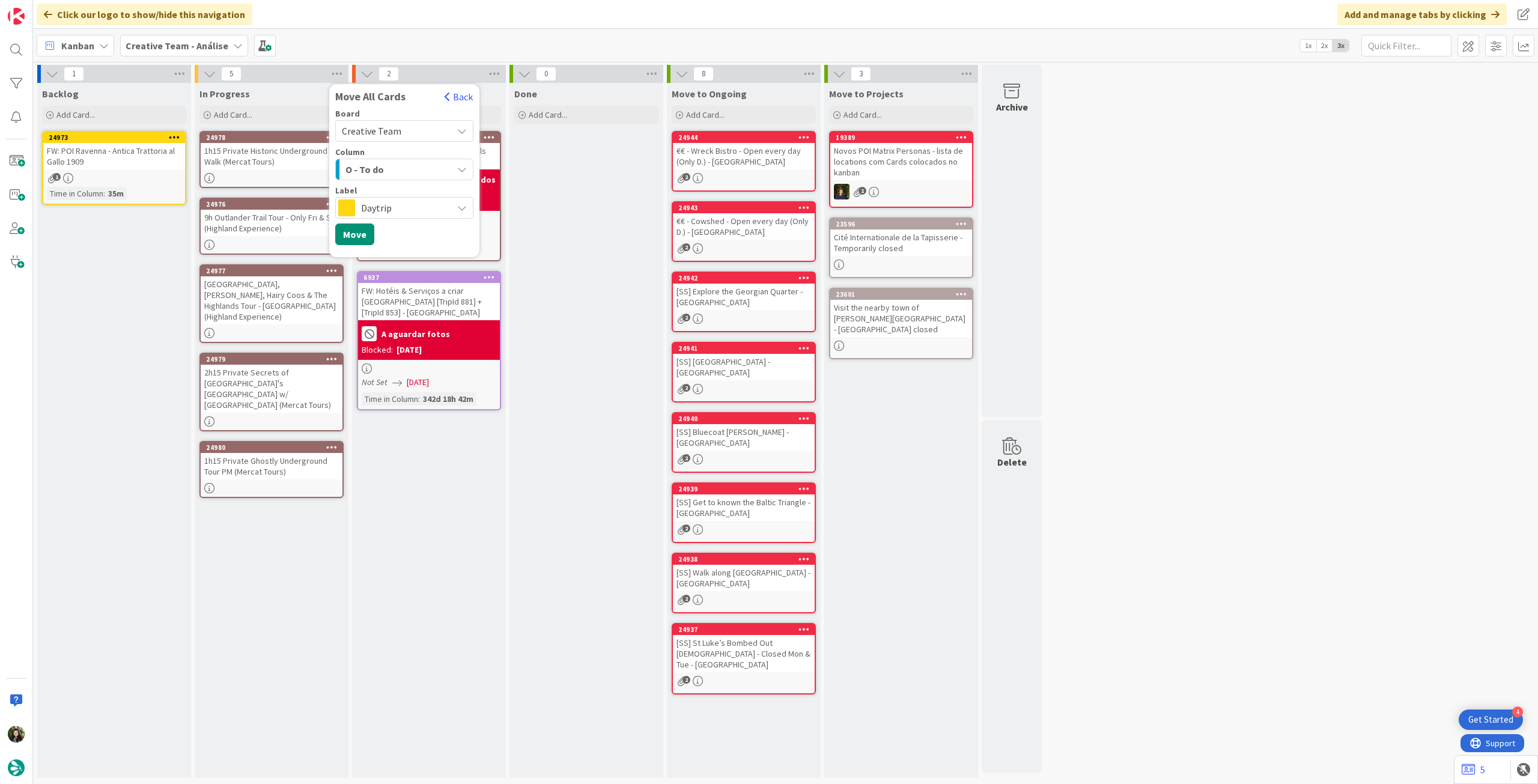
click at [426, 207] on span "Daytrip" at bounding box center [403, 207] width 85 height 17
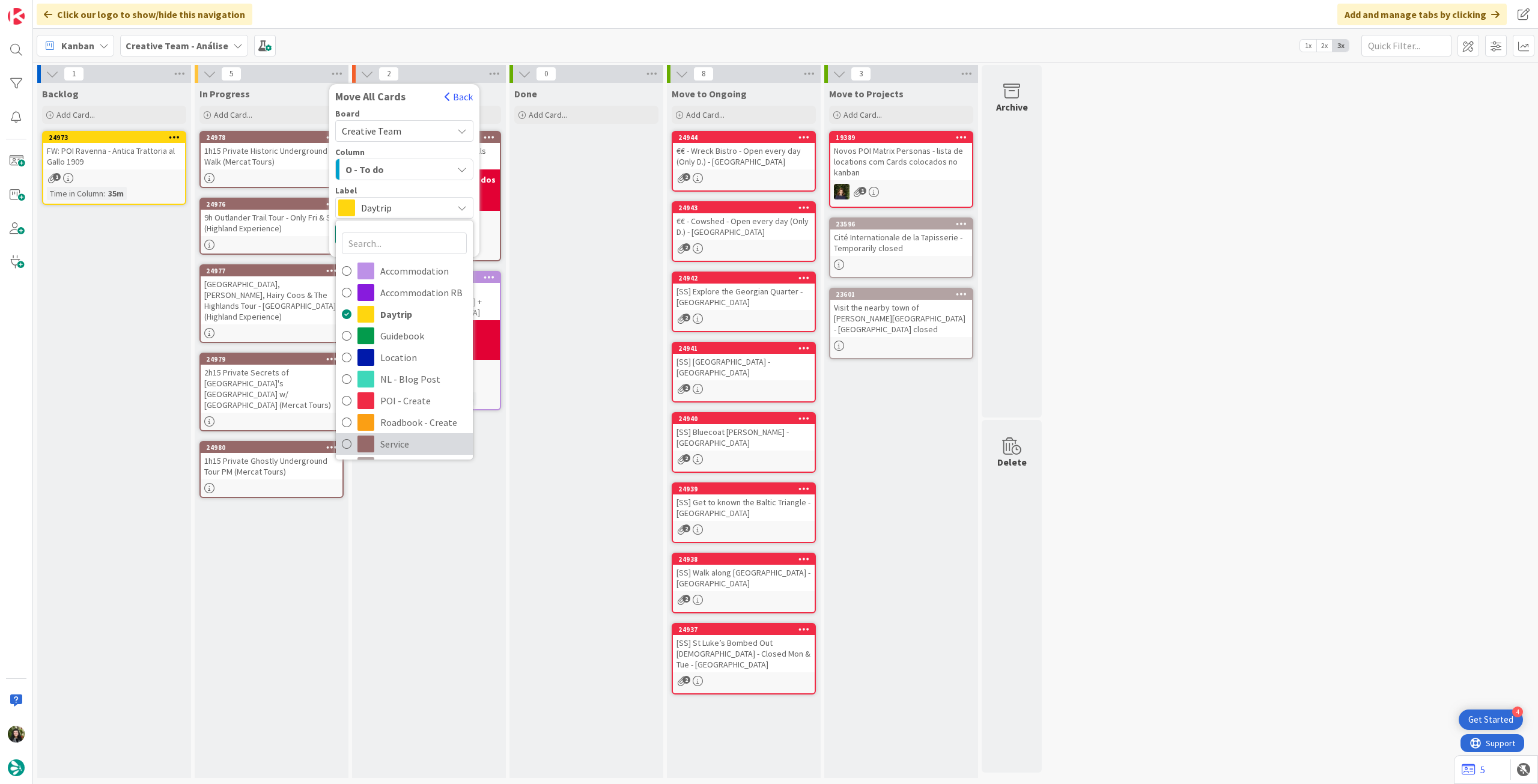
click at [399, 436] on span "Service" at bounding box center [423, 443] width 86 height 18
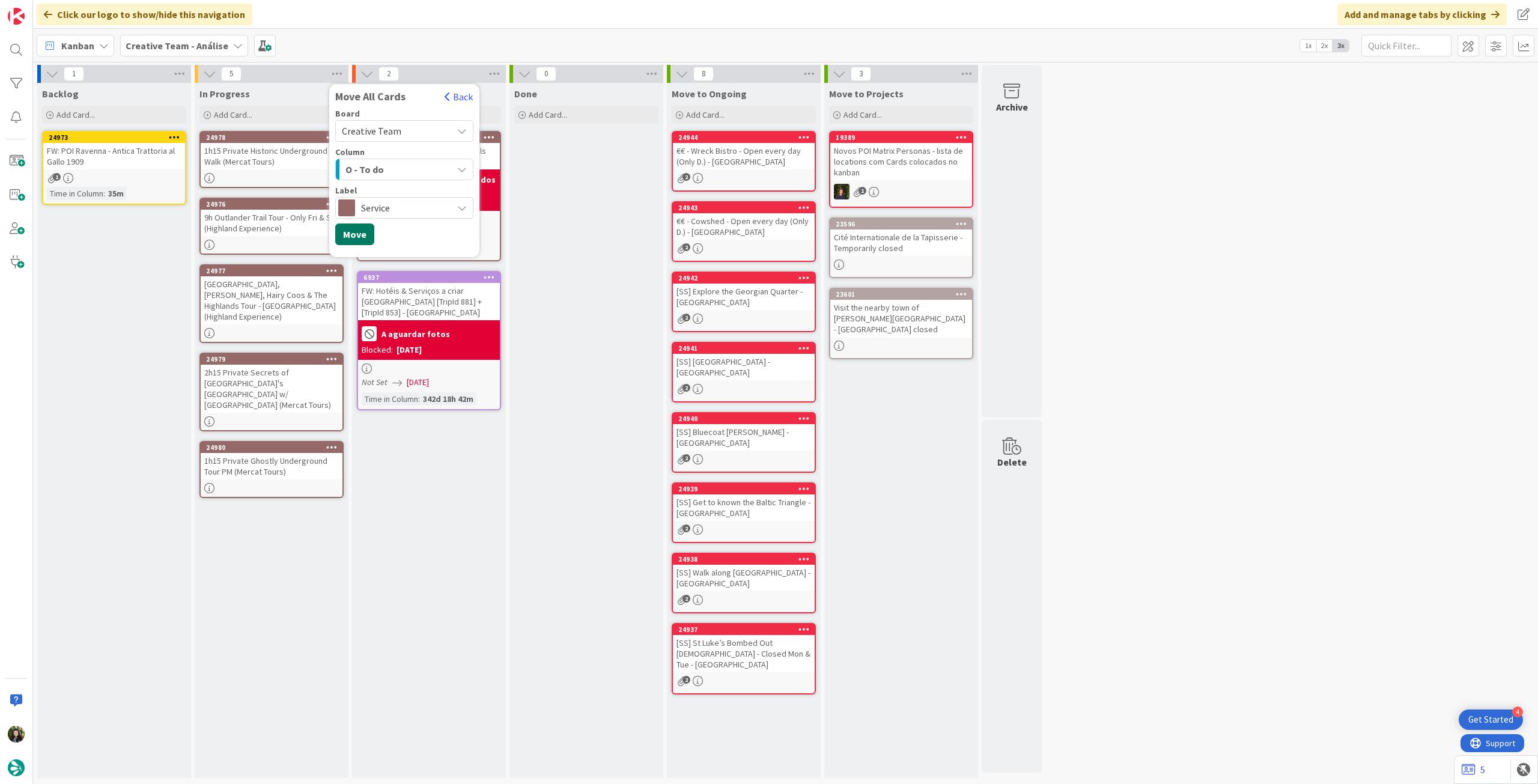
click at [360, 234] on button "Move" at bounding box center [354, 234] width 39 height 22
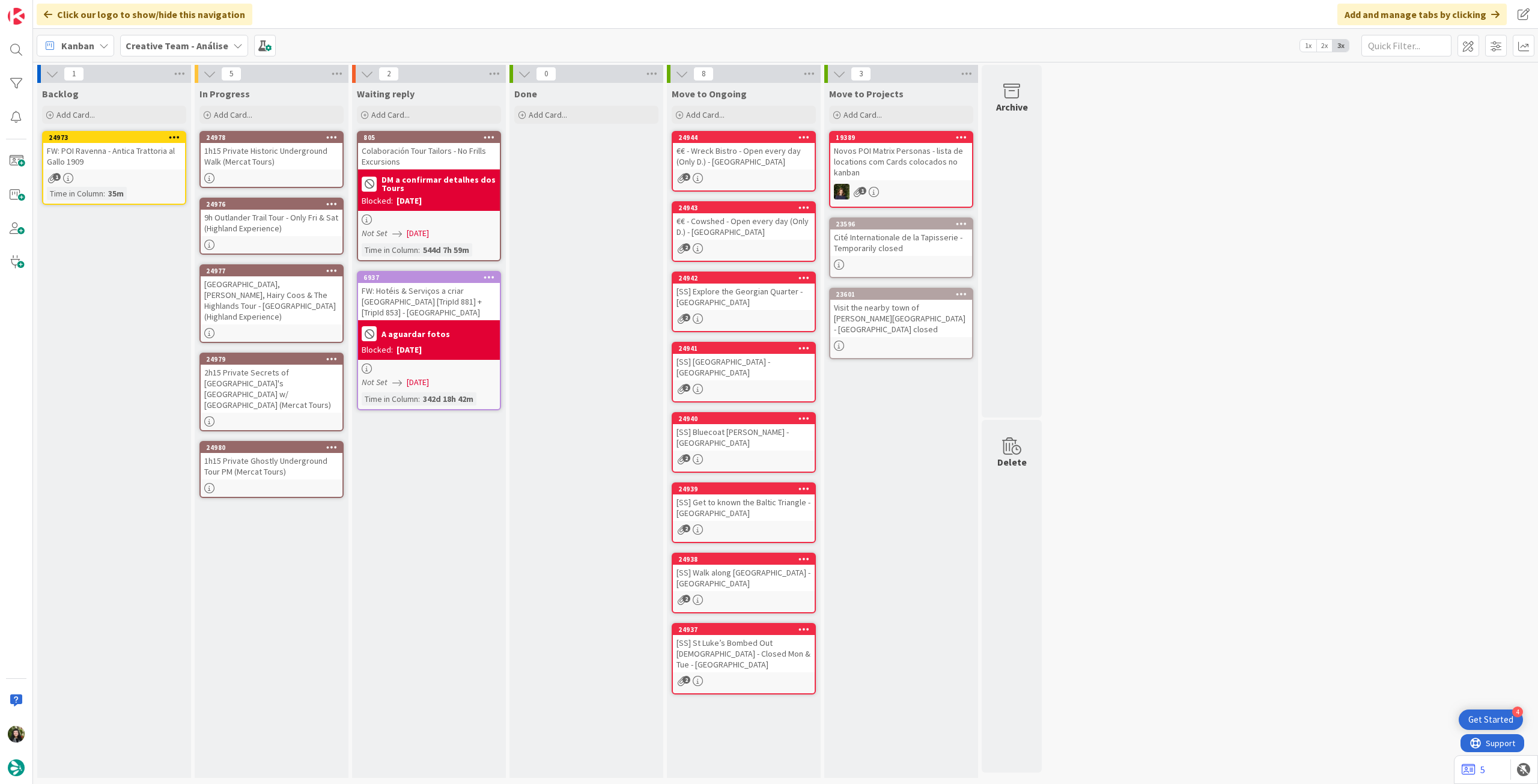
click at [205, 45] on b "Creative Team - Análise" at bounding box center [177, 45] width 103 height 12
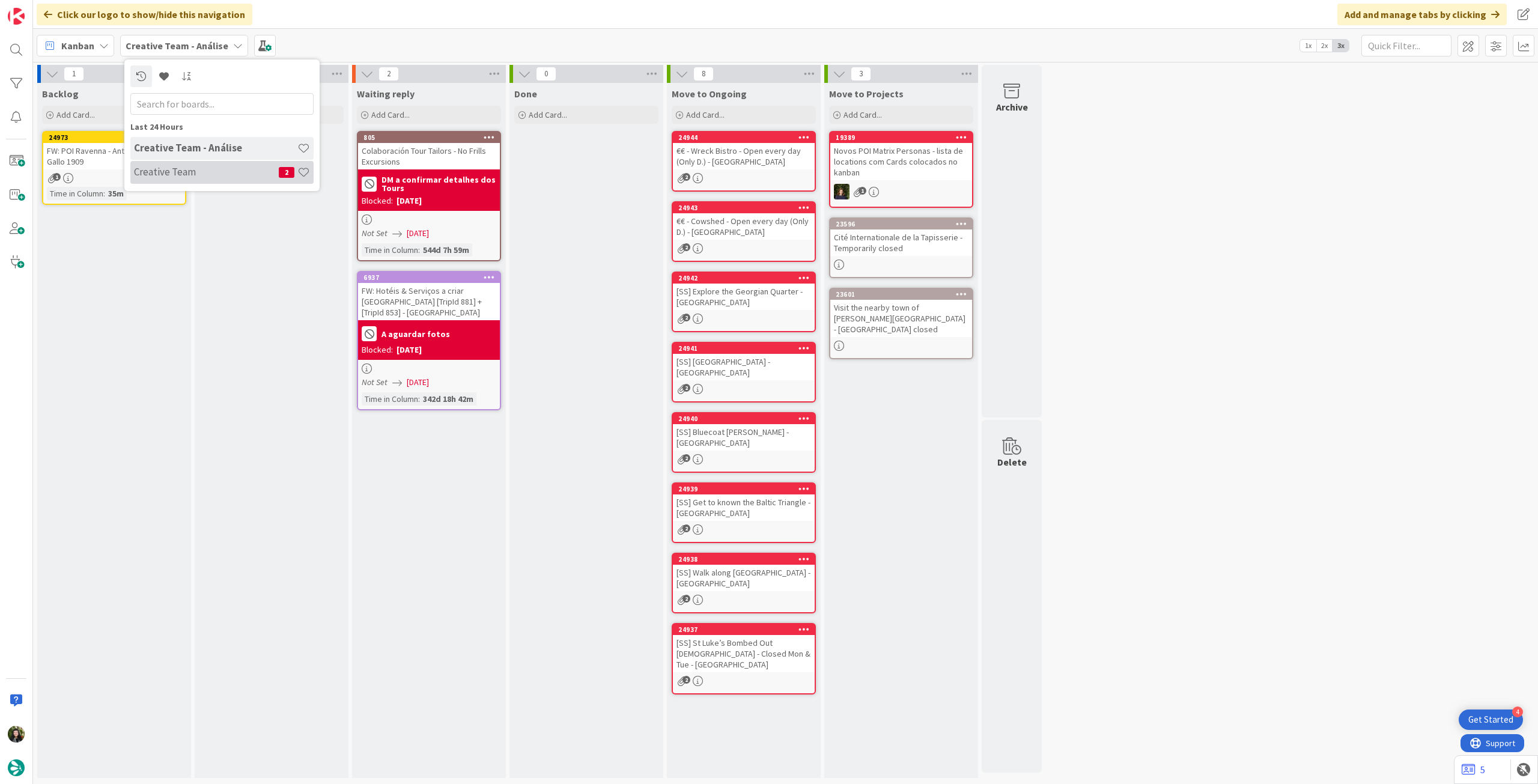
click at [186, 171] on h4 "Creative Team" at bounding box center [206, 171] width 145 height 12
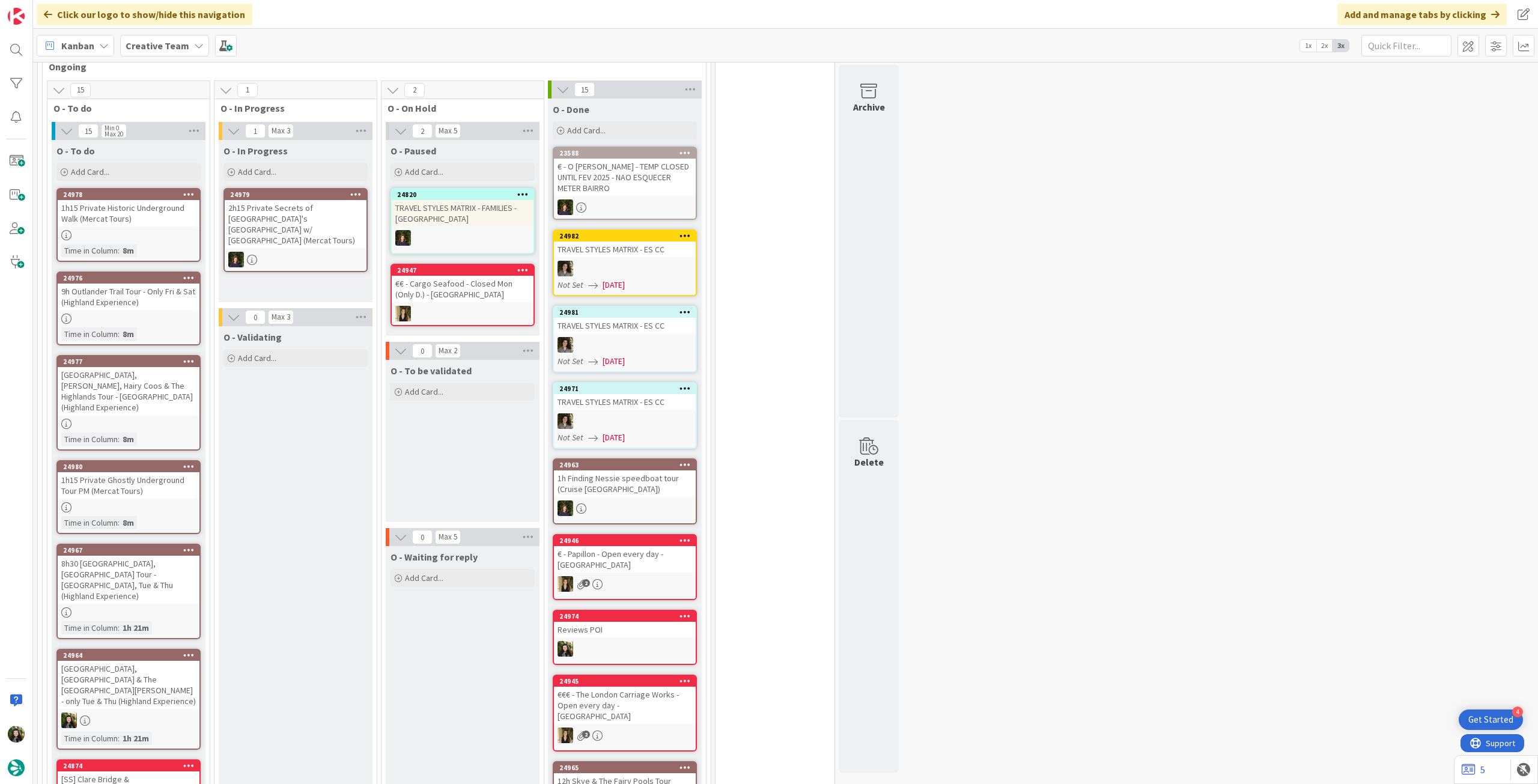
scroll to position [961, 0]
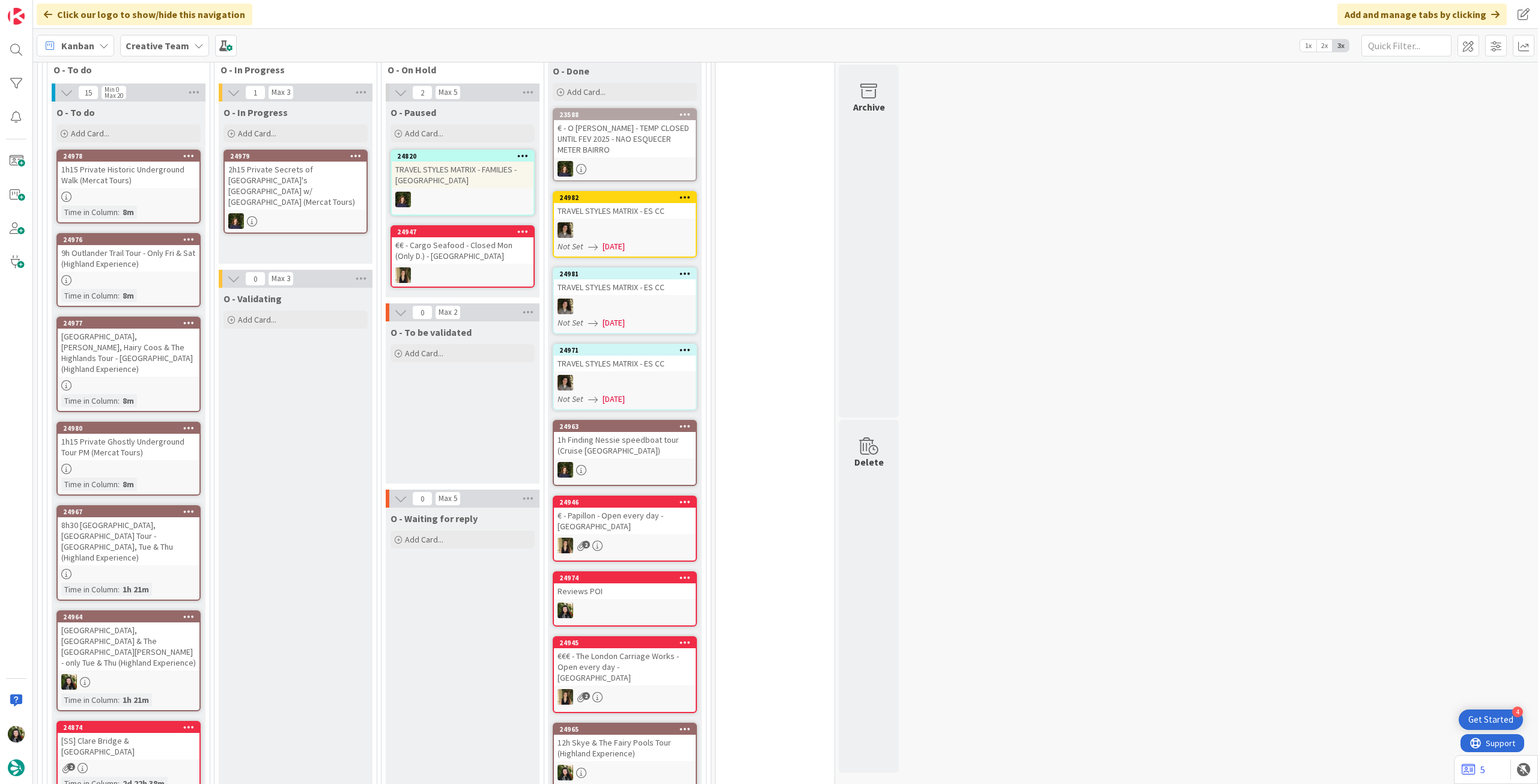
click at [155, 438] on div "[GEOGRAPHIC_DATA], [GEOGRAPHIC_DATA] & The [GEOGRAPHIC_DATA][PERSON_NAME] - onl…" at bounding box center [128, 646] width 142 height 48
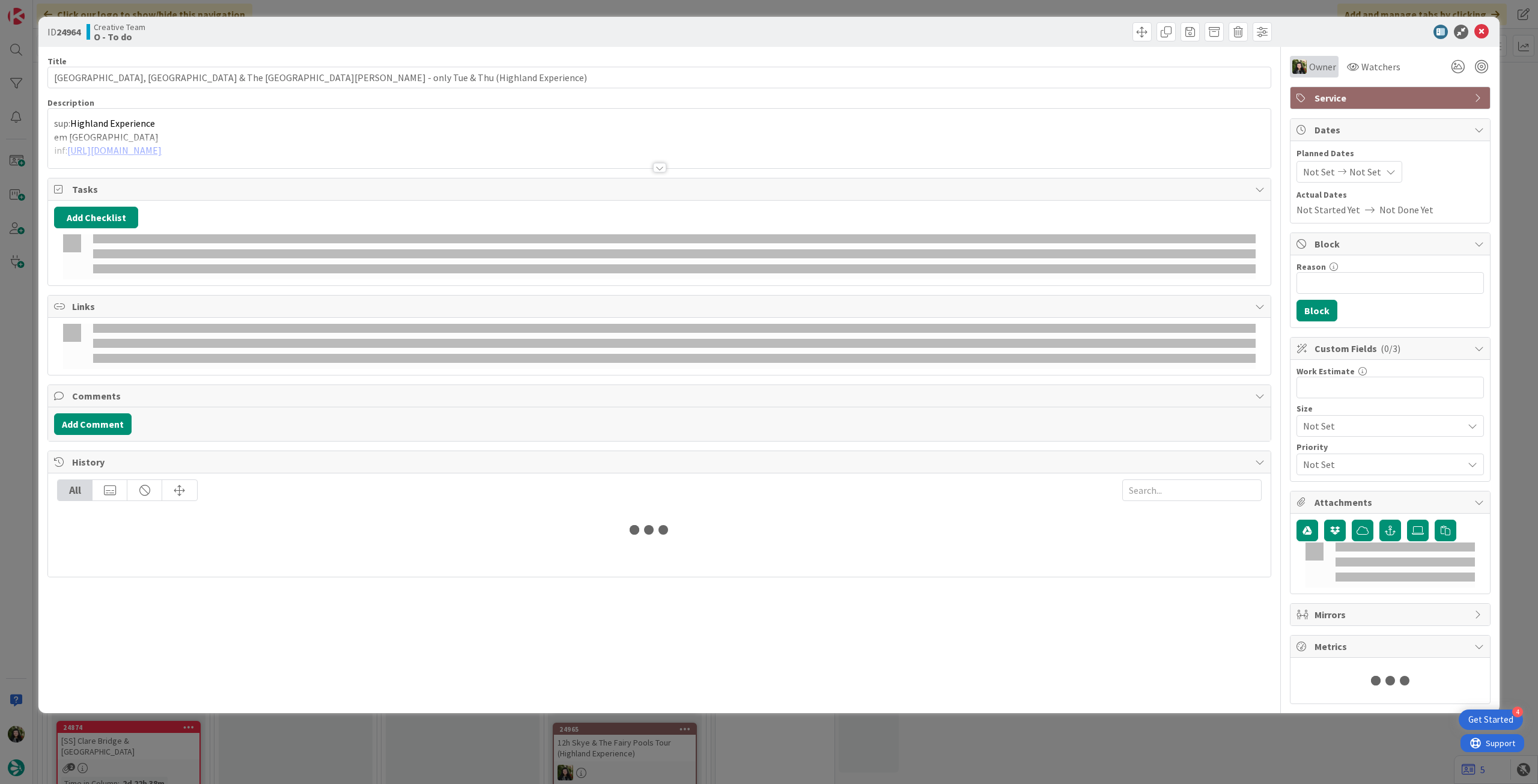
click at [922, 66] on span "Owner" at bounding box center [1323, 66] width 27 height 14
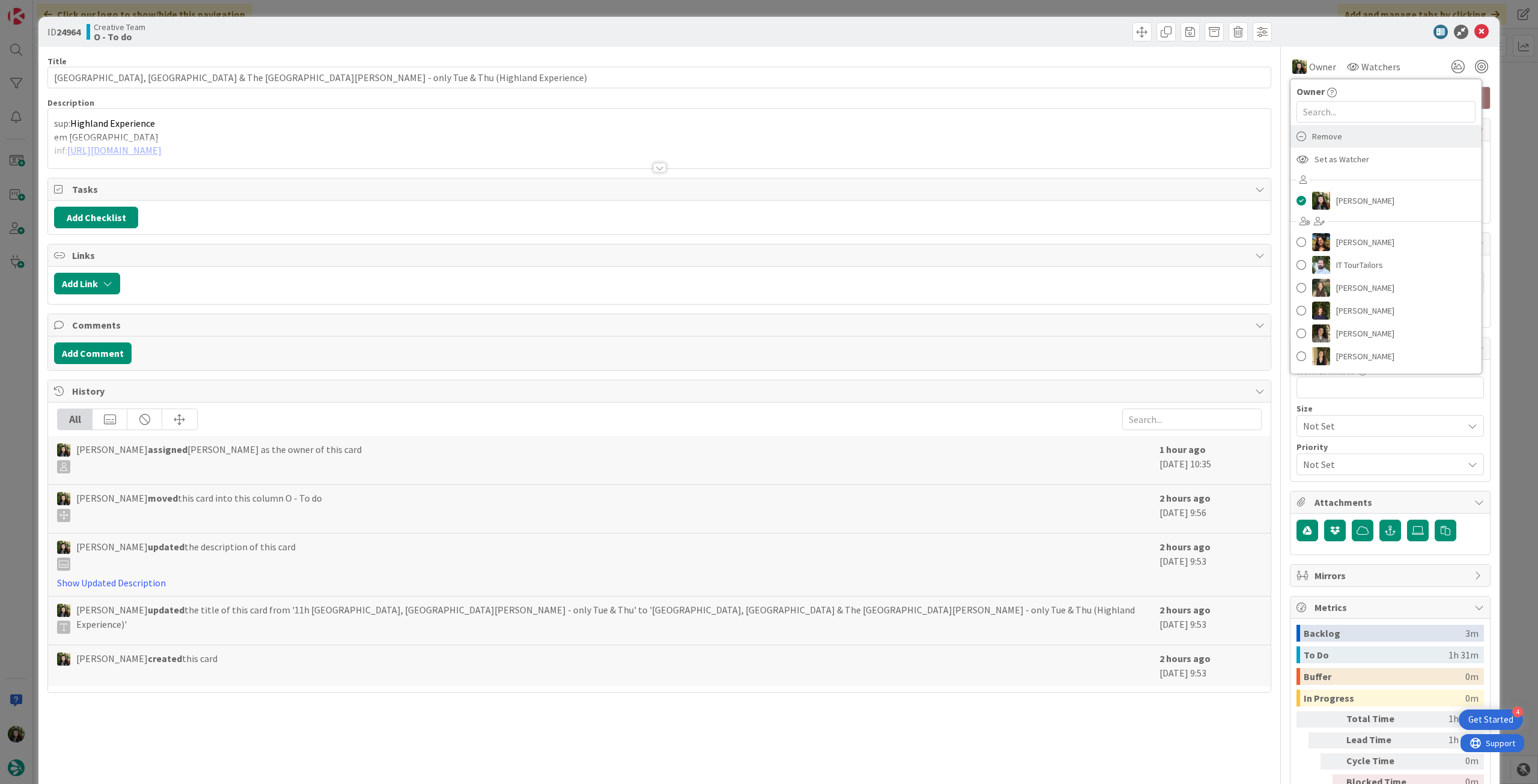
click at [922, 141] on div "Remove" at bounding box center [1386, 136] width 191 height 23
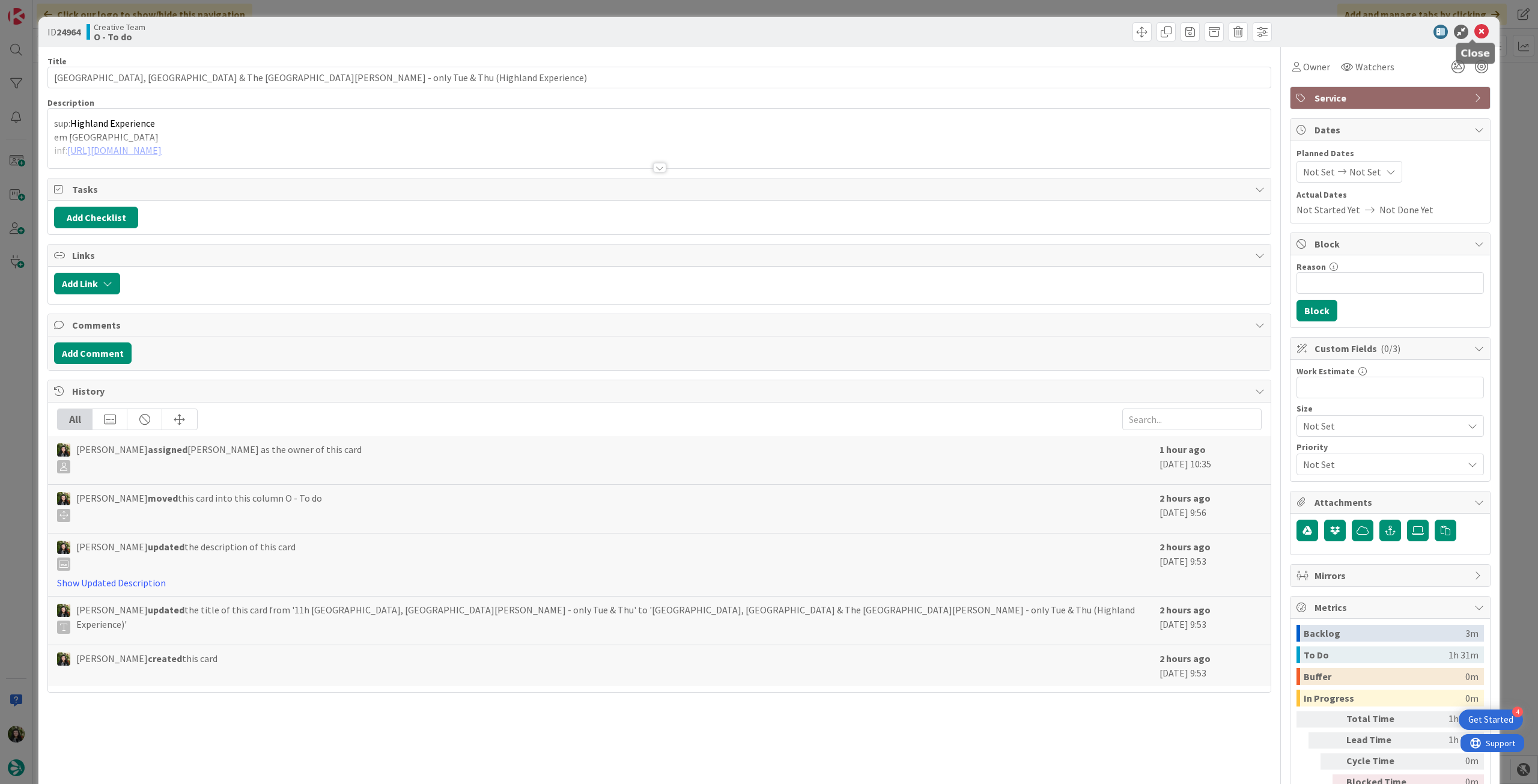
drag, startPoint x: 1477, startPoint y: 26, endPoint x: 1251, endPoint y: 239, distance: 310.6
click at [922, 27] on icon at bounding box center [1481, 32] width 14 height 14
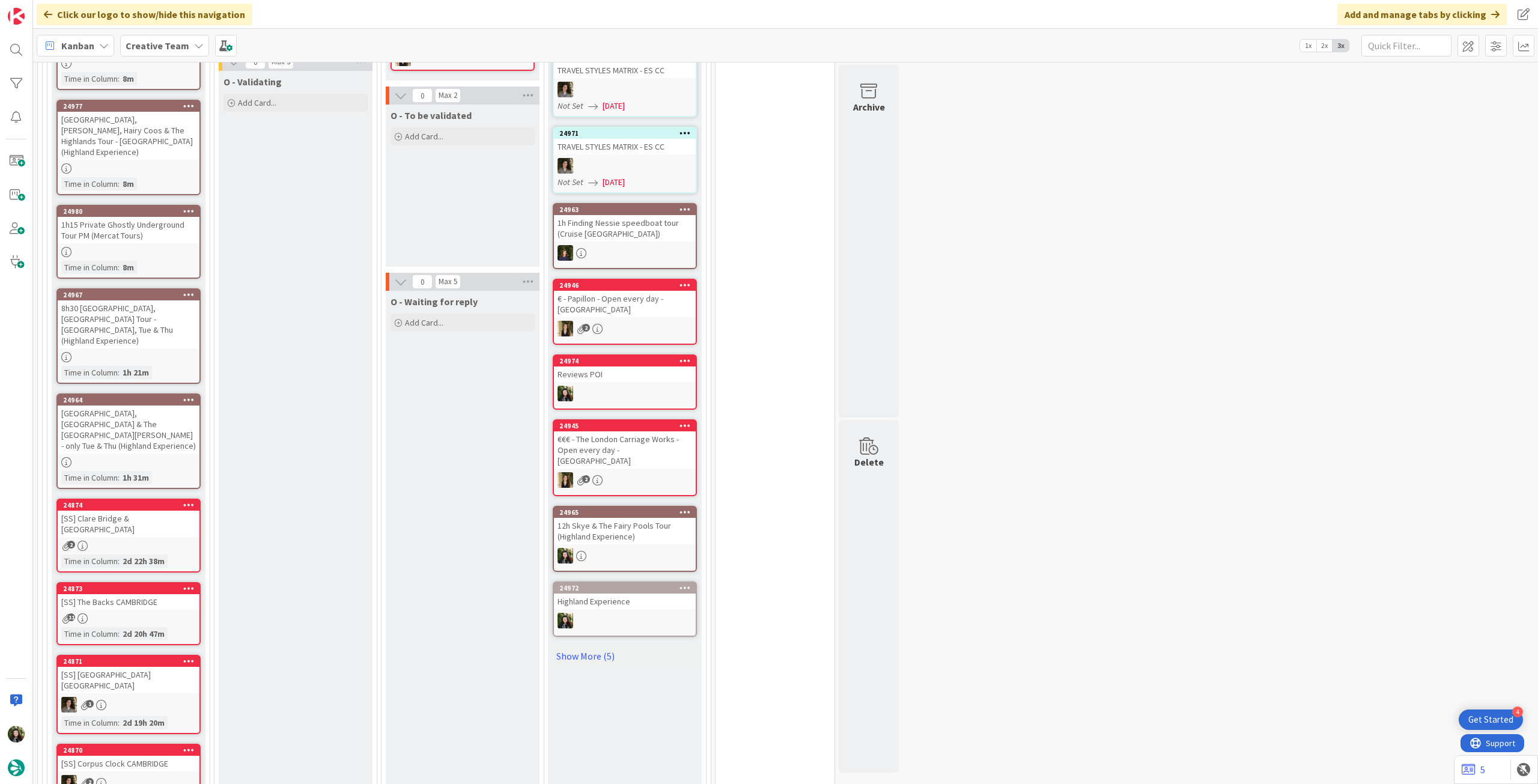
scroll to position [1281, 0]
